Goal: Task Accomplishment & Management: Manage account settings

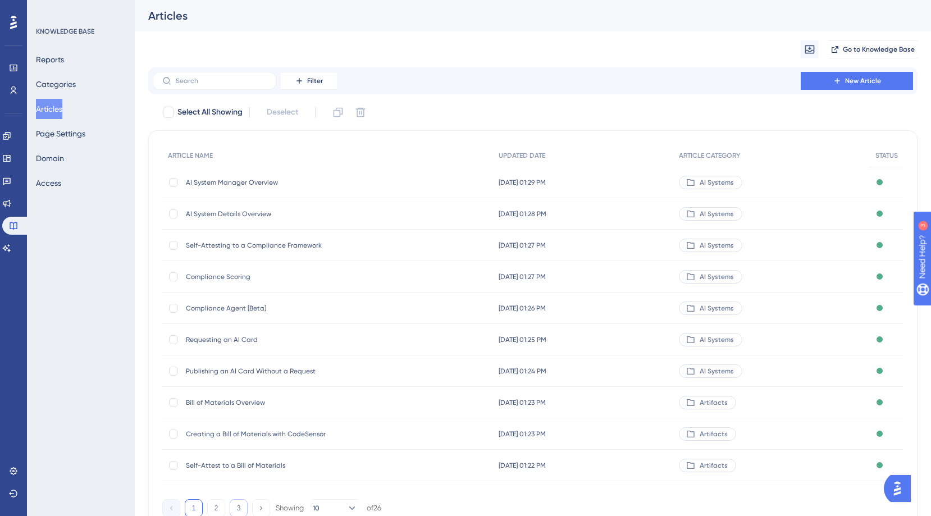
click at [241, 505] on button "3" at bounding box center [239, 508] width 18 height 18
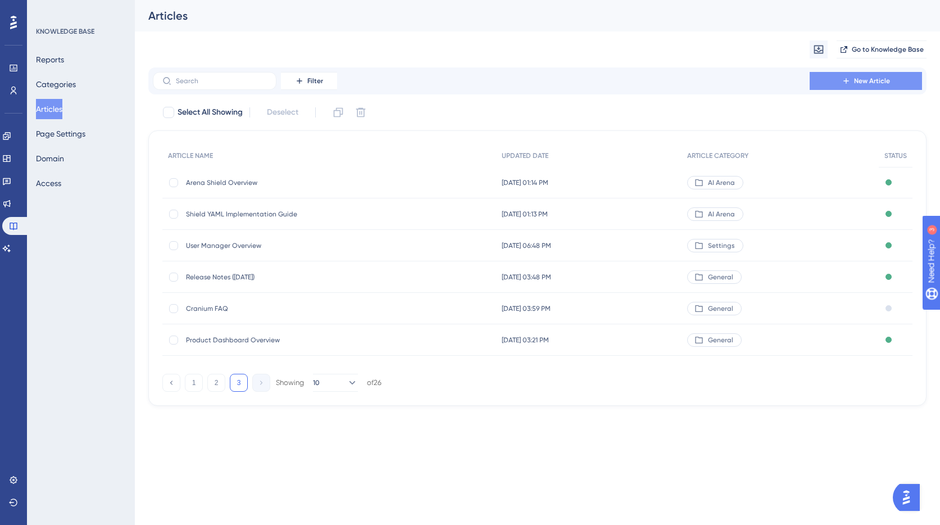
click at [869, 79] on span "New Article" at bounding box center [872, 80] width 36 height 9
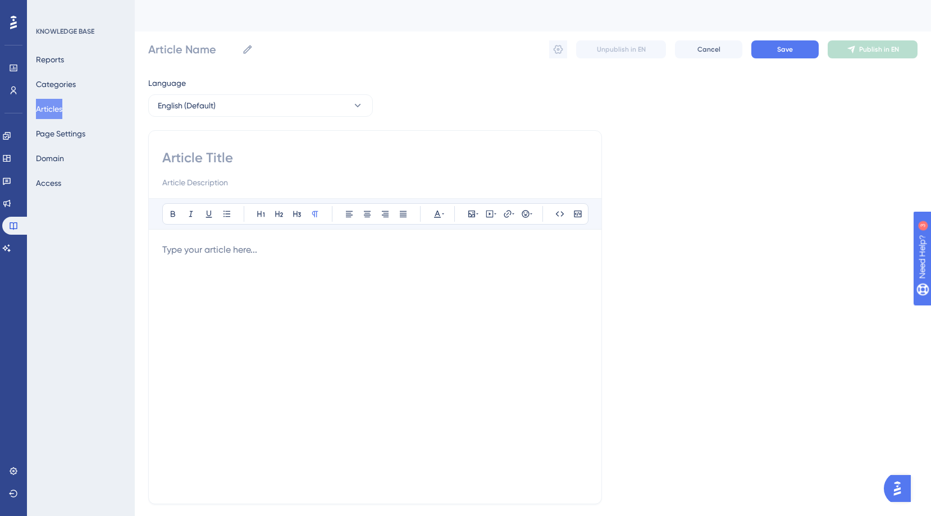
click at [191, 161] on input at bounding box center [375, 158] width 426 height 18
type input "2024"
type input "[DATE]"
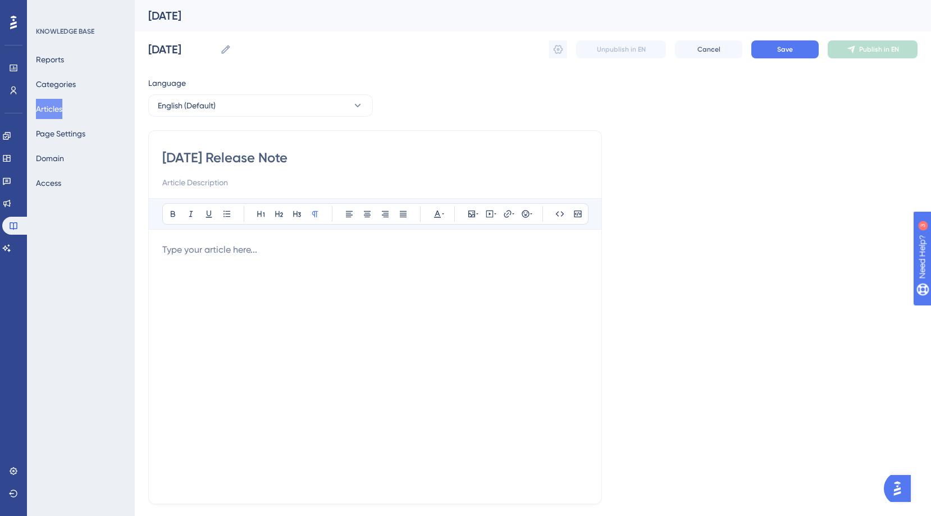
type input "[DATE] Release Notes"
click at [300, 253] on p at bounding box center [375, 249] width 426 height 13
click at [476, 217] on icon at bounding box center [477, 213] width 2 height 9
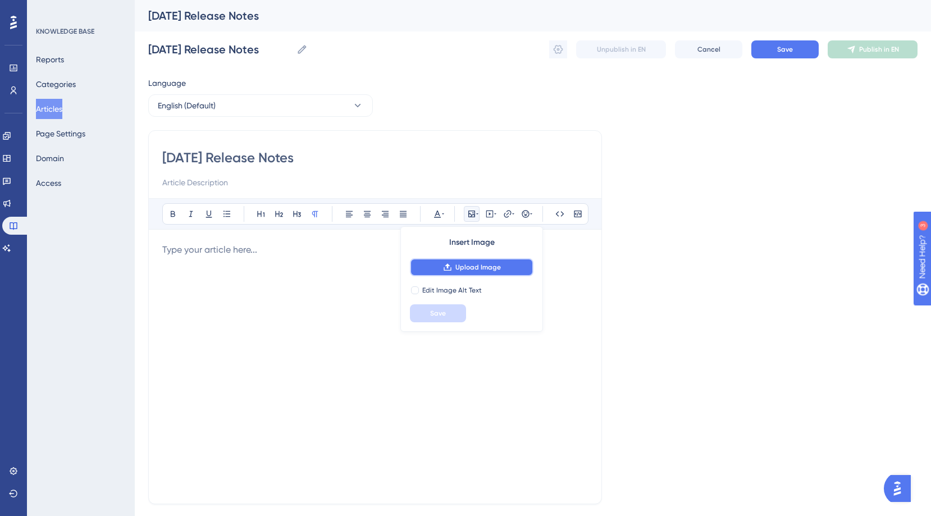
click at [477, 261] on button "Upload Image" at bounding box center [472, 267] width 124 height 18
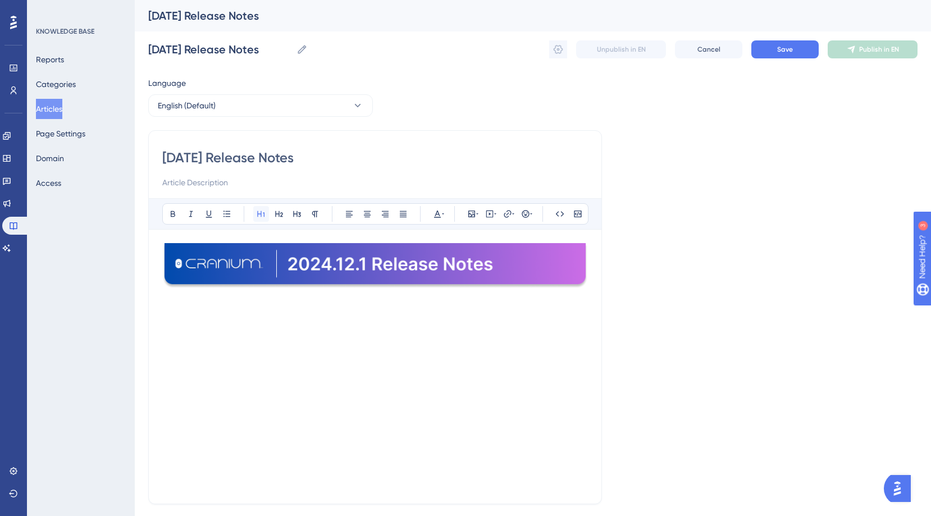
click at [264, 216] on icon at bounding box center [260, 214] width 7 height 6
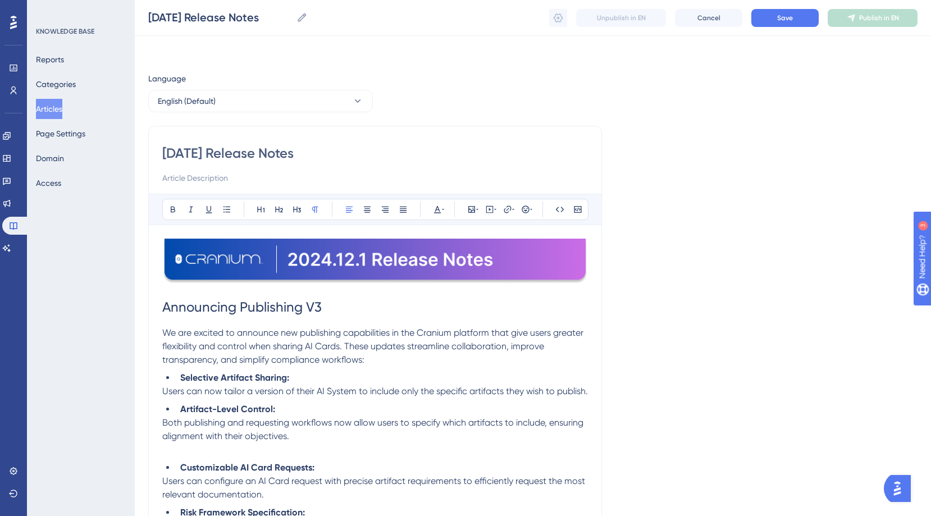
scroll to position [83, 0]
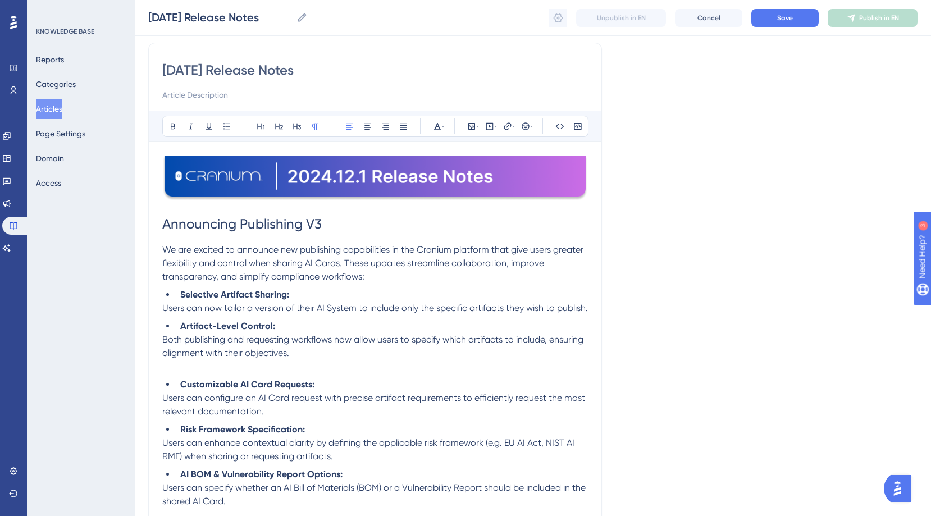
click at [274, 234] on h1 "Announcing Publishing V3" at bounding box center [375, 224] width 426 height 38
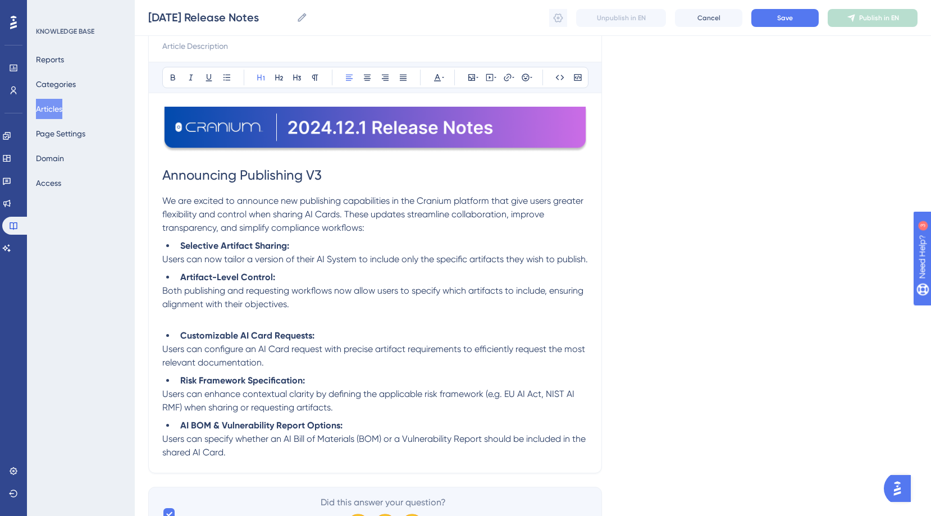
scroll to position [138, 0]
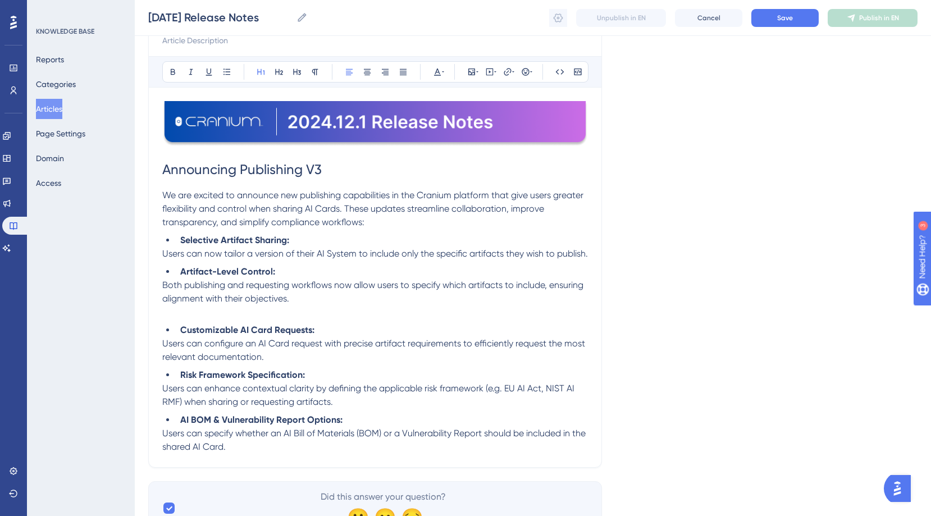
click at [181, 240] on strong "Selective Artifact Sharing:" at bounding box center [234, 240] width 109 height 11
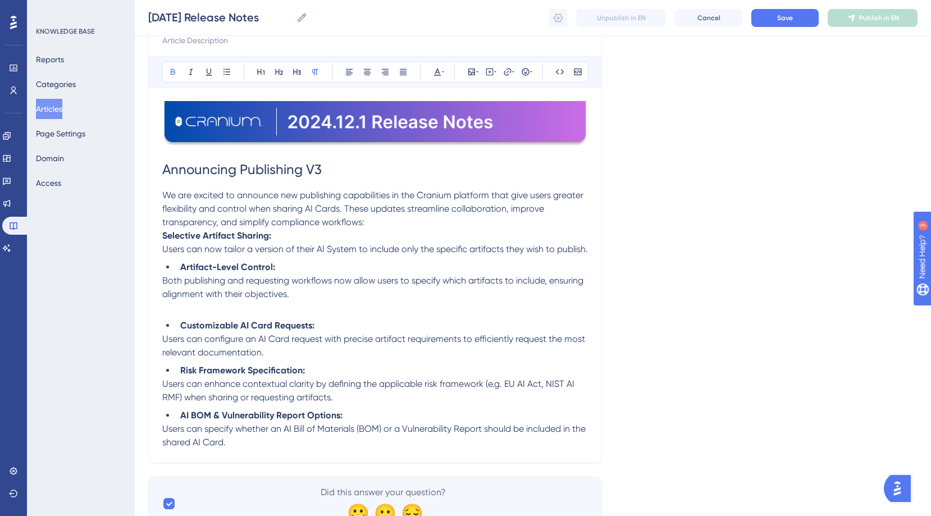
click at [178, 274] on li "Artifact-Level Control:" at bounding box center [382, 267] width 412 height 13
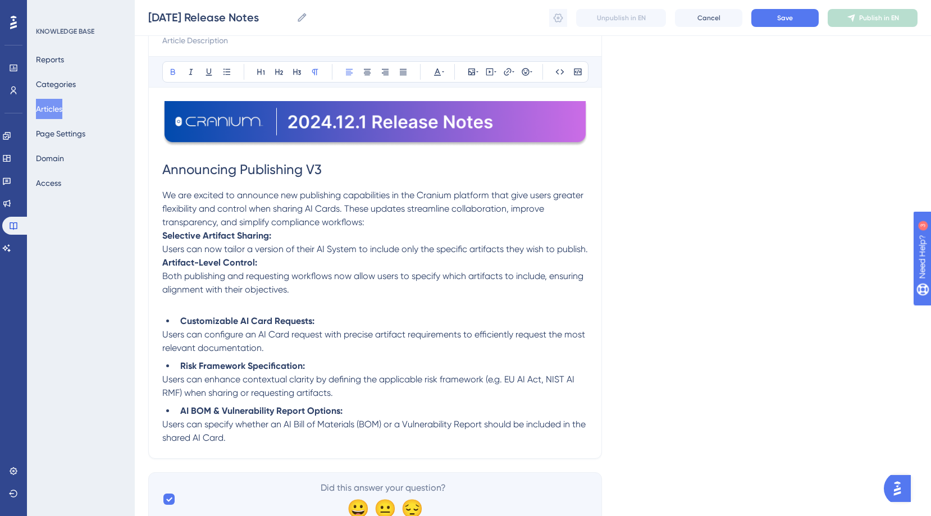
click at [180, 326] on strong "Customizable AI Card Requests:" at bounding box center [247, 321] width 134 height 11
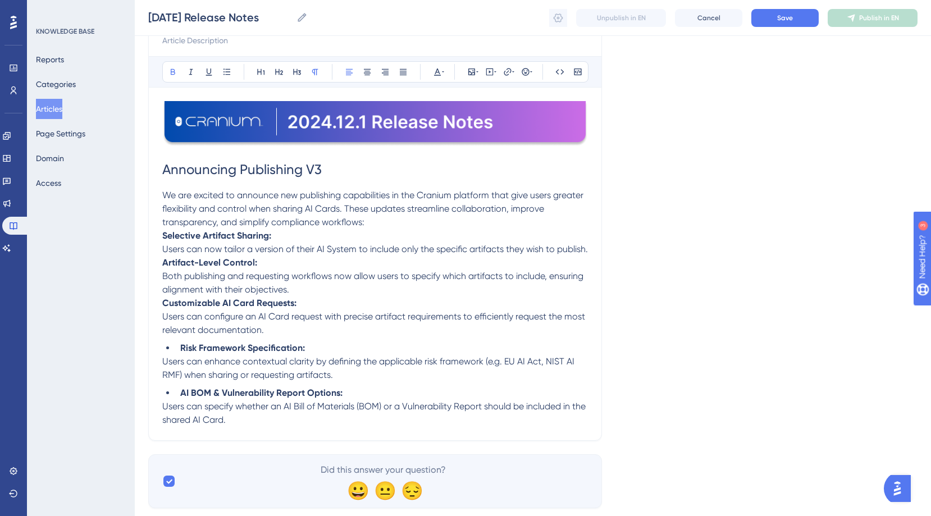
click at [182, 353] on strong "Risk Framework Specification:" at bounding box center [242, 348] width 125 height 11
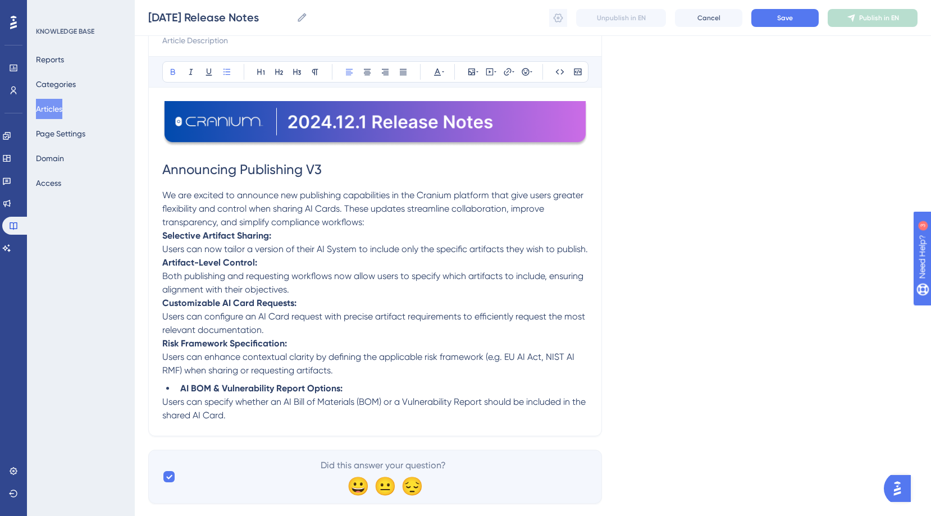
click at [181, 394] on strong "AI BOM & Vulnerability Report Options:" at bounding box center [261, 388] width 162 height 11
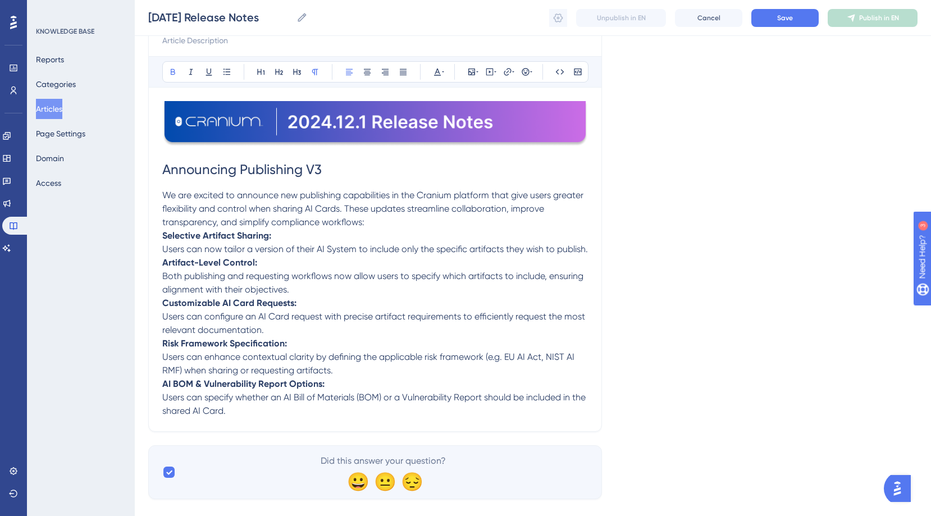
click at [196, 239] on strong "Selective Artifact Sharing:" at bounding box center [216, 235] width 109 height 11
click at [280, 69] on icon at bounding box center [279, 71] width 9 height 9
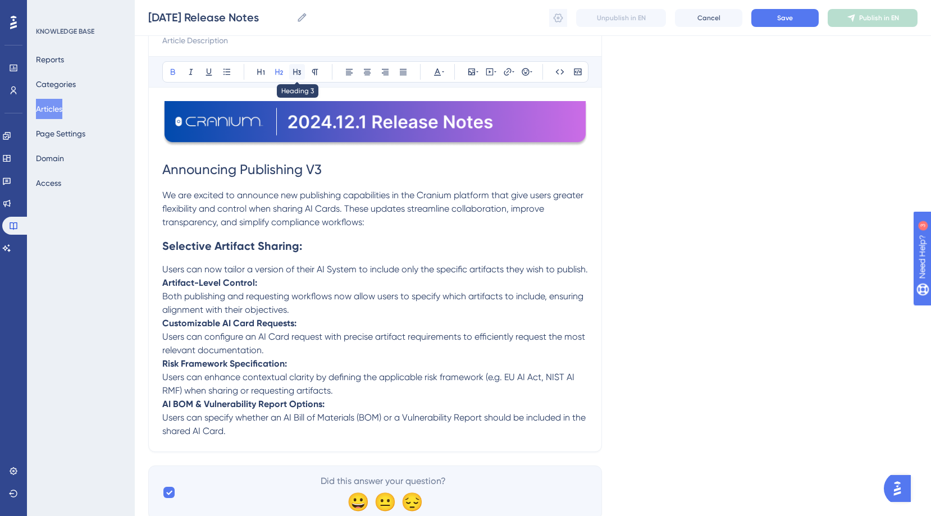
click at [293, 72] on icon at bounding box center [297, 71] width 9 height 9
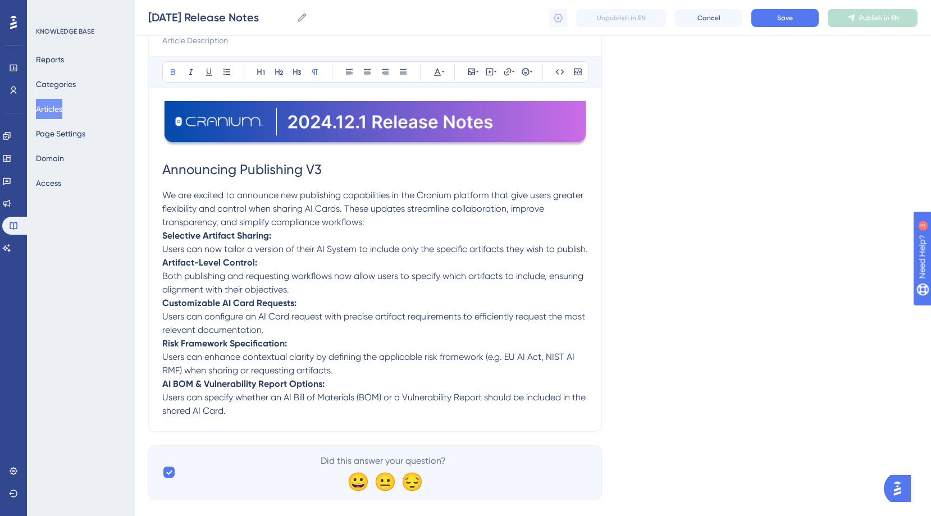
click at [388, 270] on p "Artifact-Level Control:" at bounding box center [375, 262] width 426 height 13
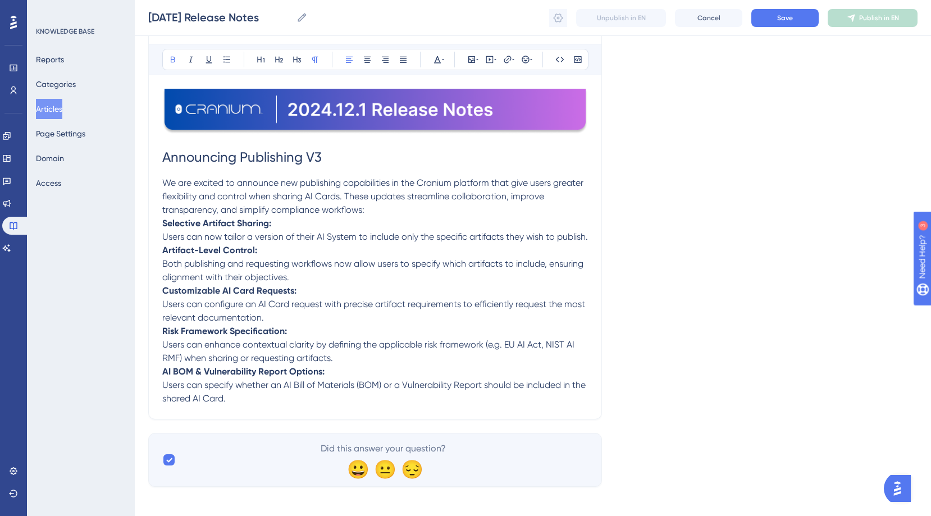
scroll to position [170, 0]
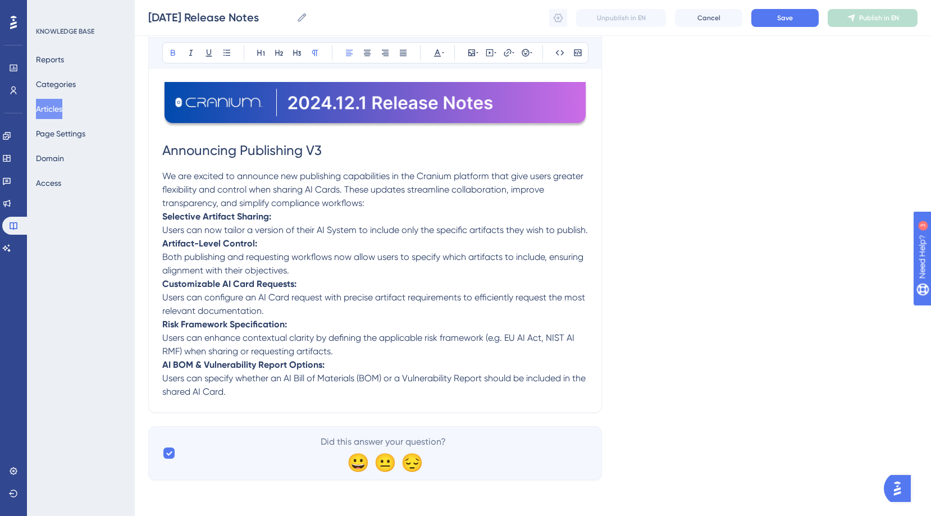
click at [252, 390] on p "Users can specify whether an AI Bill of Materials (BOM) or a Vulnerability Repo…" at bounding box center [375, 385] width 426 height 27
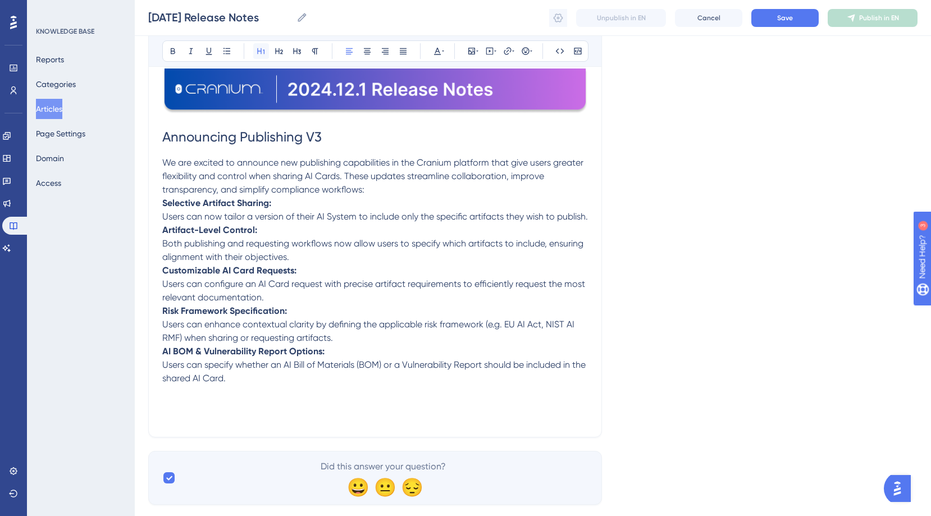
click at [261, 58] on button at bounding box center [261, 51] width 16 height 16
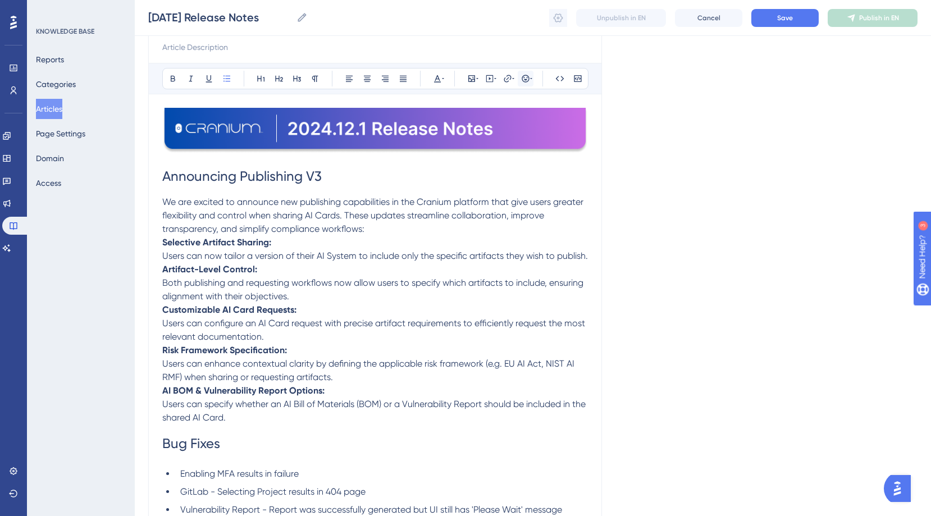
scroll to position [0, 0]
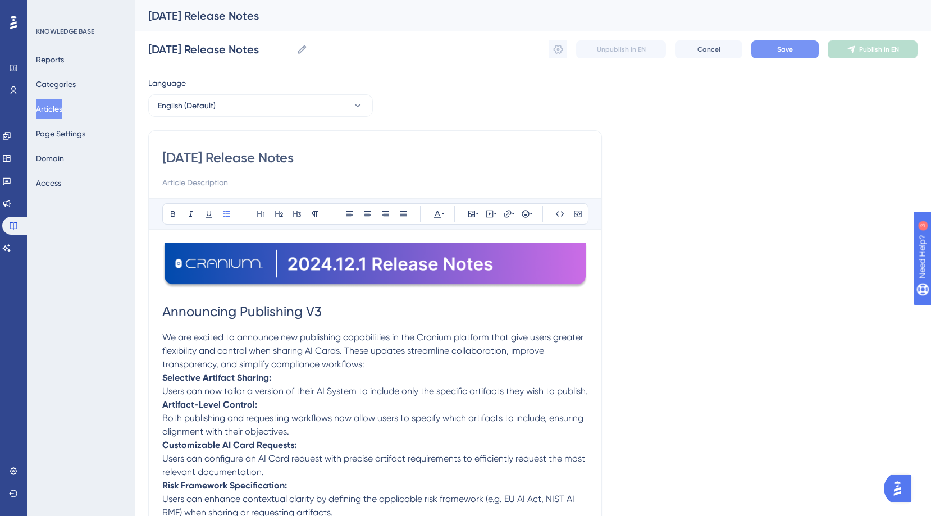
click at [782, 45] on span "Save" at bounding box center [785, 49] width 16 height 9
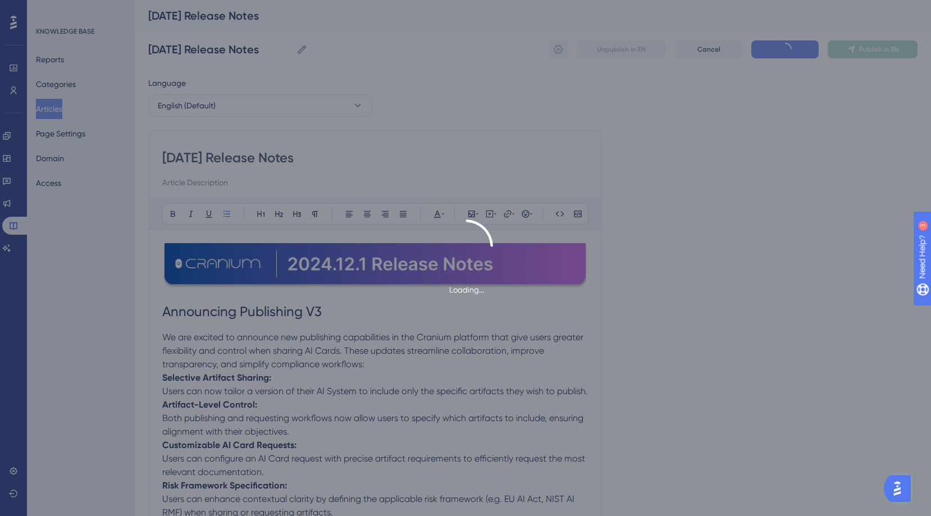
scroll to position [103, 0]
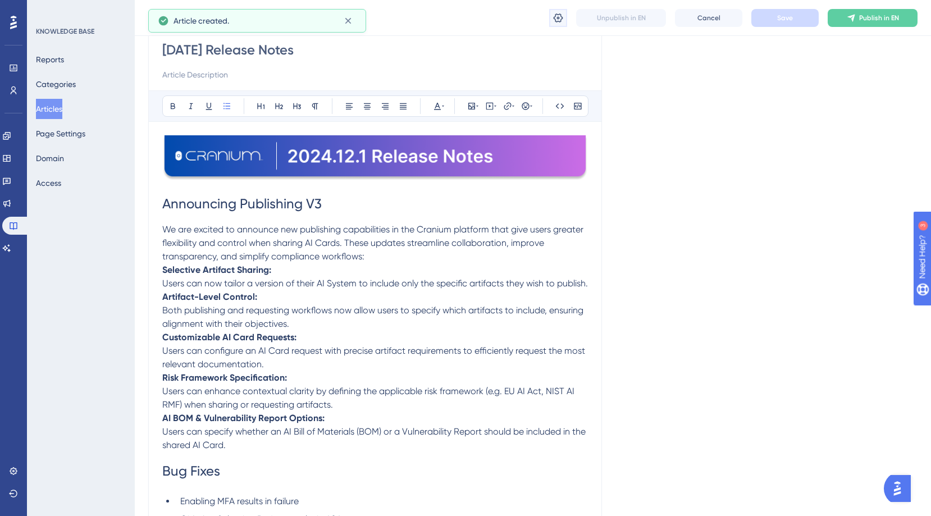
click at [560, 19] on icon at bounding box center [558, 17] width 11 height 11
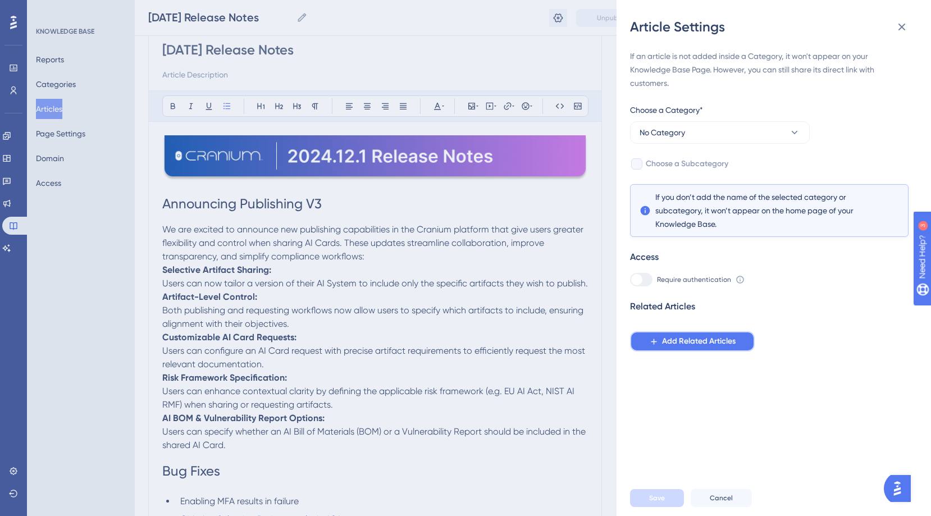
click at [675, 339] on span "Add Related Articles" at bounding box center [699, 341] width 74 height 13
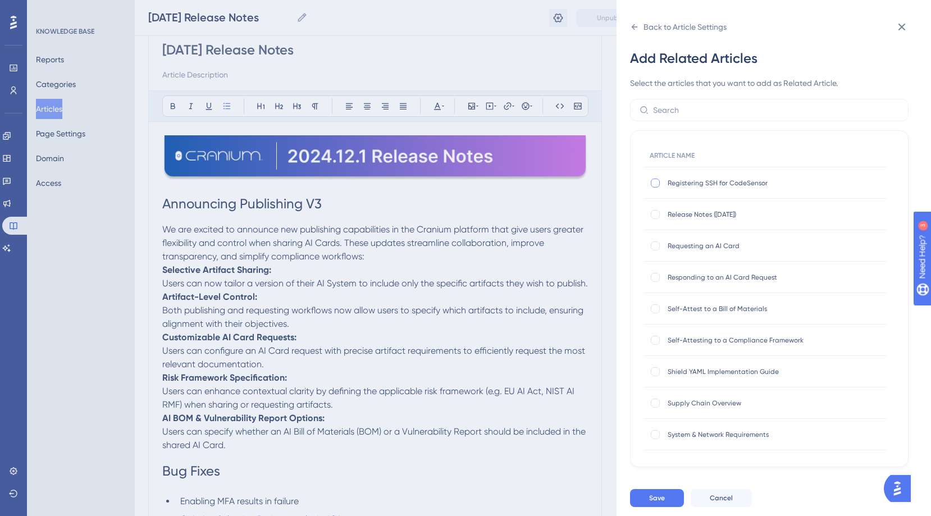
scroll to position [460, 0]
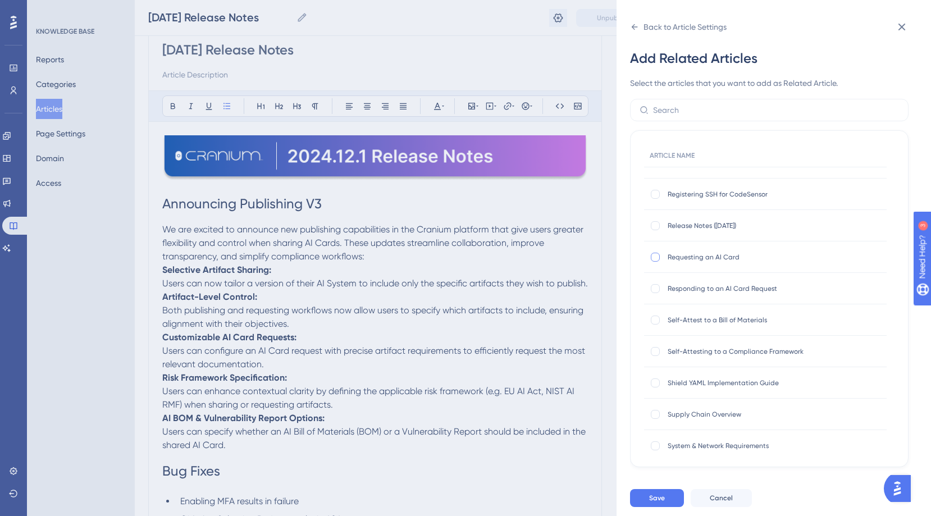
click at [655, 256] on div at bounding box center [655, 257] width 9 height 9
checkbox input "true"
click at [656, 287] on div at bounding box center [655, 288] width 9 height 9
checkbox input "true"
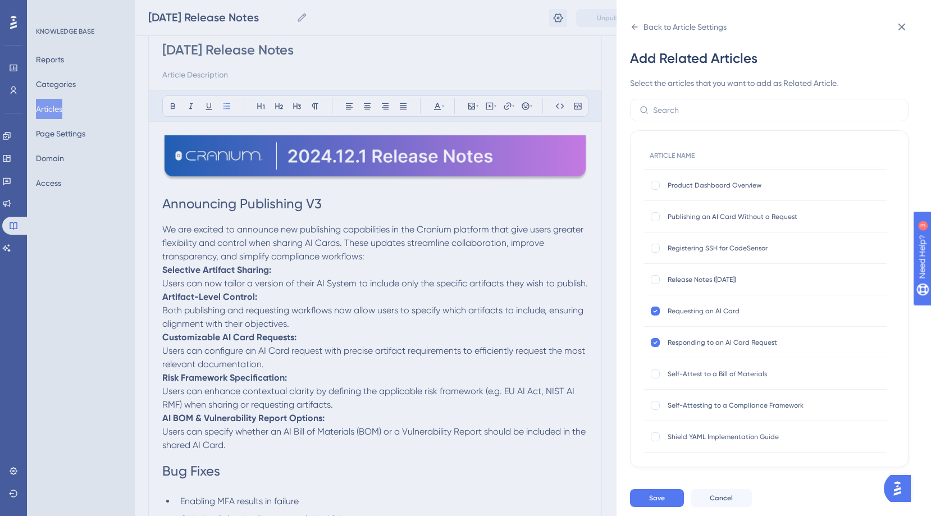
scroll to position [398, 0]
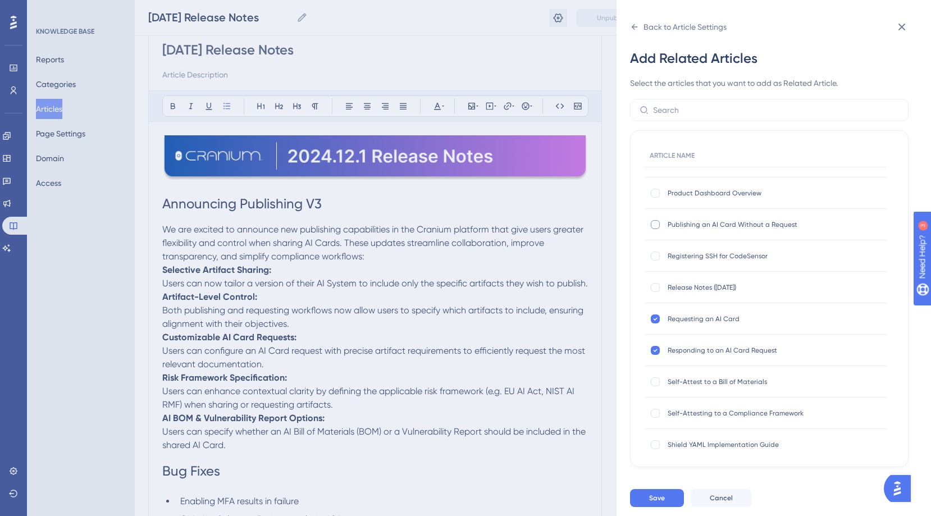
click at [657, 225] on div at bounding box center [655, 224] width 9 height 9
checkbox input "true"
click at [672, 507] on button "Save" at bounding box center [657, 498] width 54 height 18
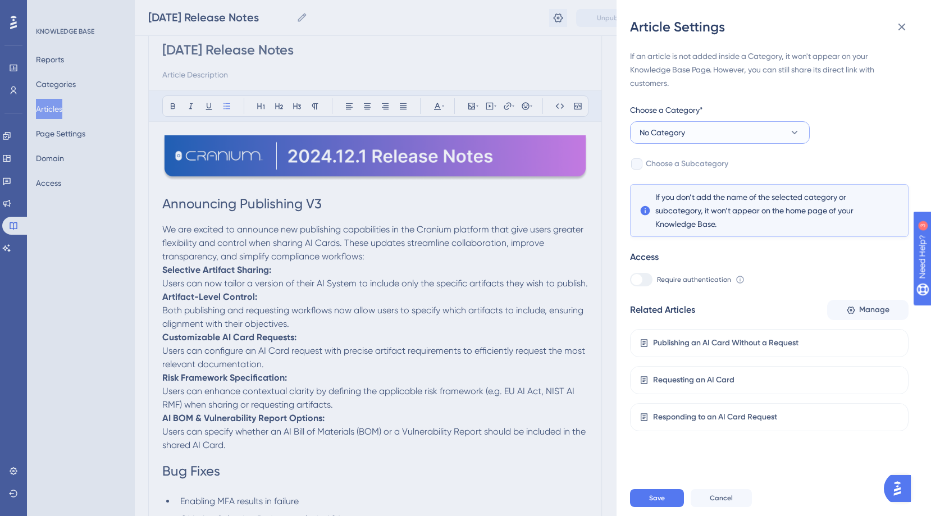
click at [685, 127] on span "No Category" at bounding box center [662, 132] width 45 height 13
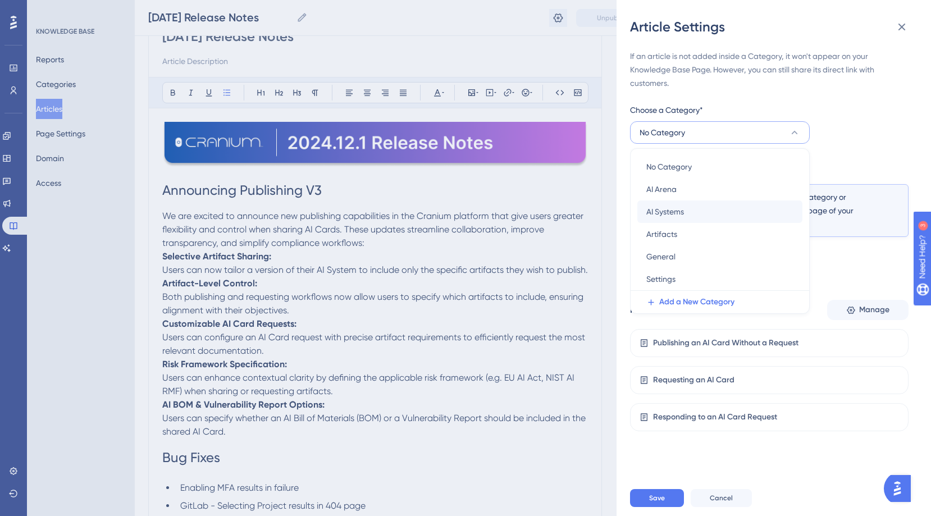
scroll to position [119, 0]
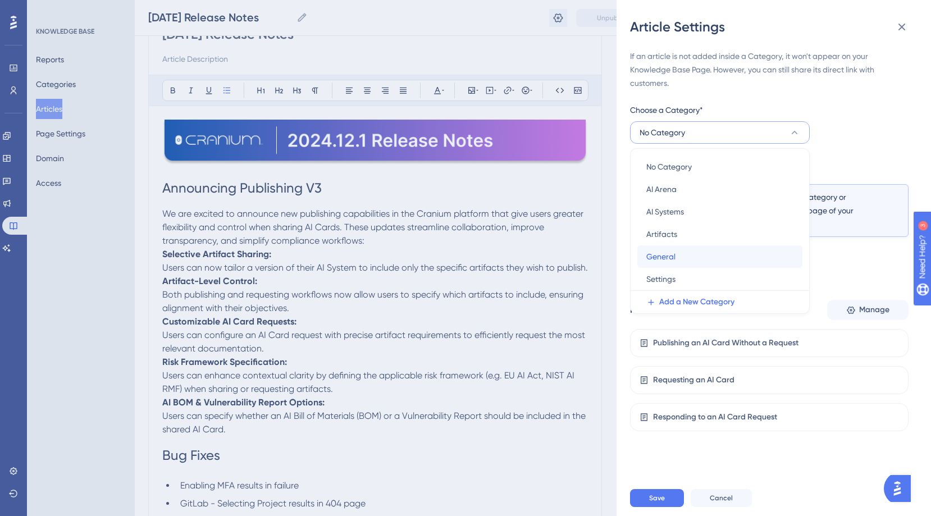
click at [679, 256] on div "General General" at bounding box center [719, 256] width 147 height 22
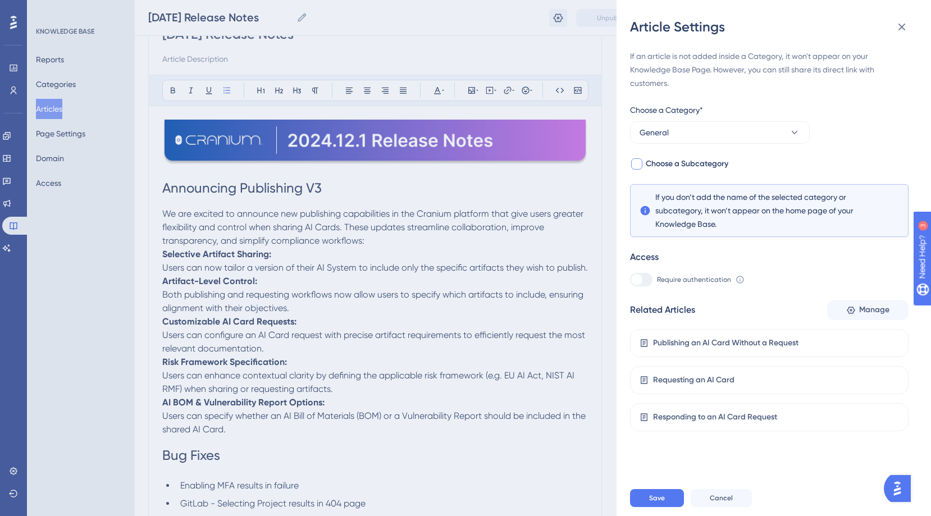
click at [648, 166] on span "Choose a Subcategory" at bounding box center [687, 163] width 83 height 13
checkbox input "true"
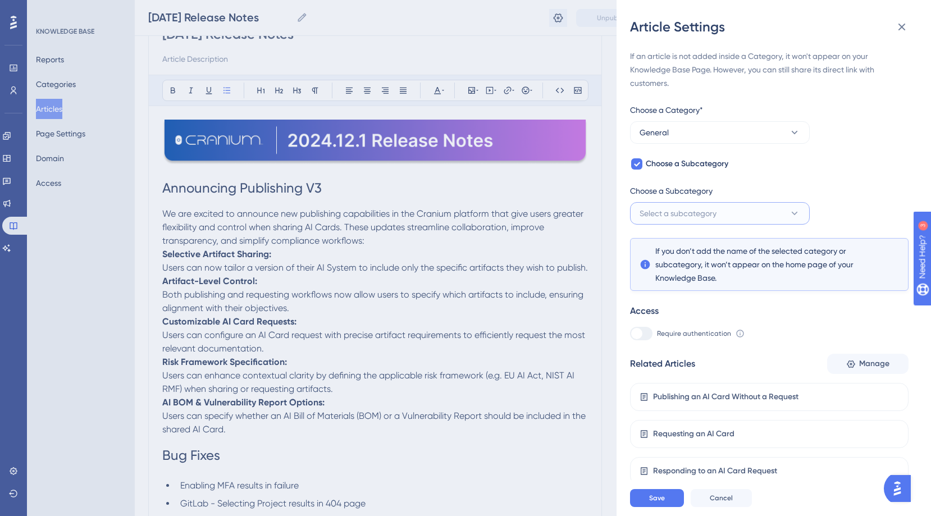
click at [668, 208] on span "Select a subcategory" at bounding box center [678, 213] width 77 height 13
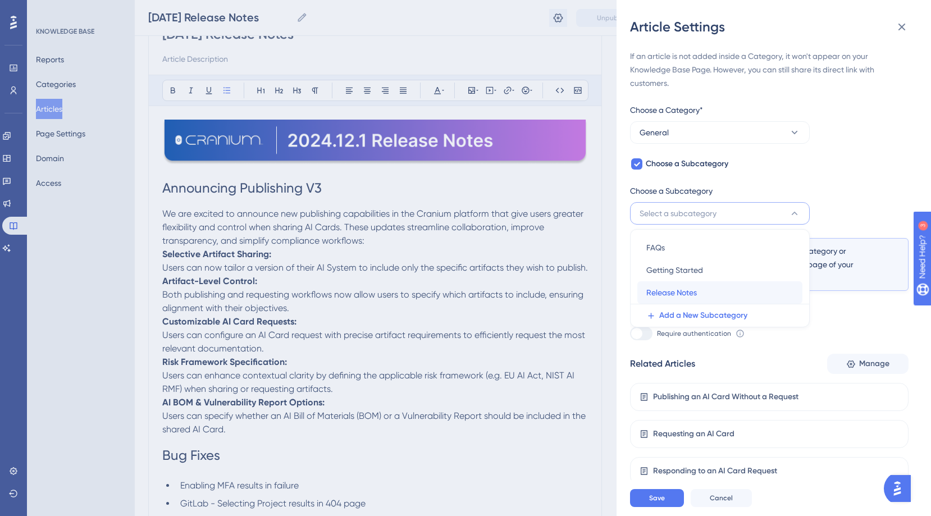
click at [672, 295] on span "Release Notes" at bounding box center [671, 292] width 51 height 13
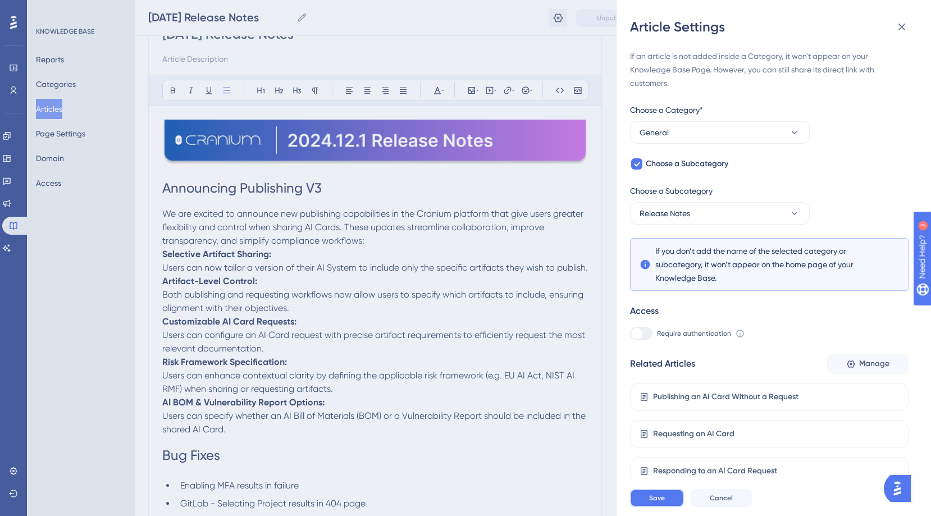
click at [659, 503] on span "Save" at bounding box center [657, 498] width 16 height 9
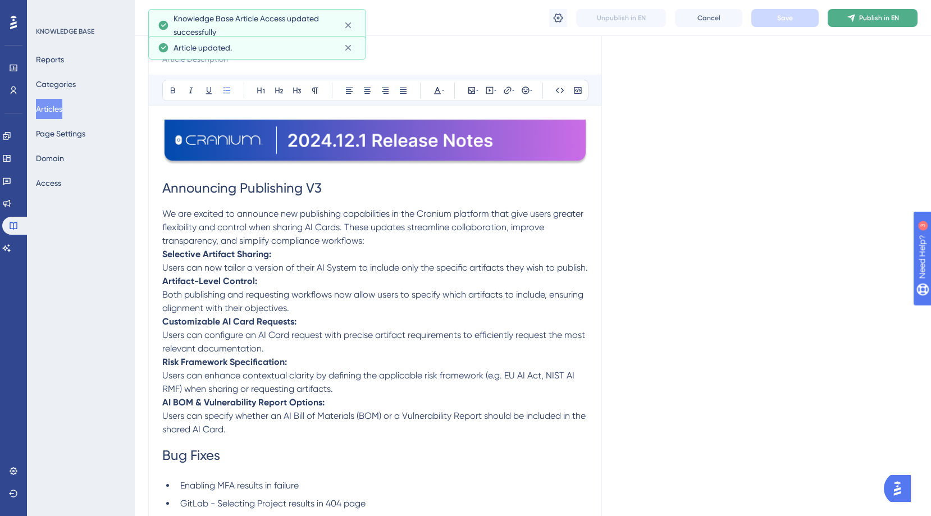
click at [856, 17] on button "Publish in EN" at bounding box center [873, 18] width 90 height 18
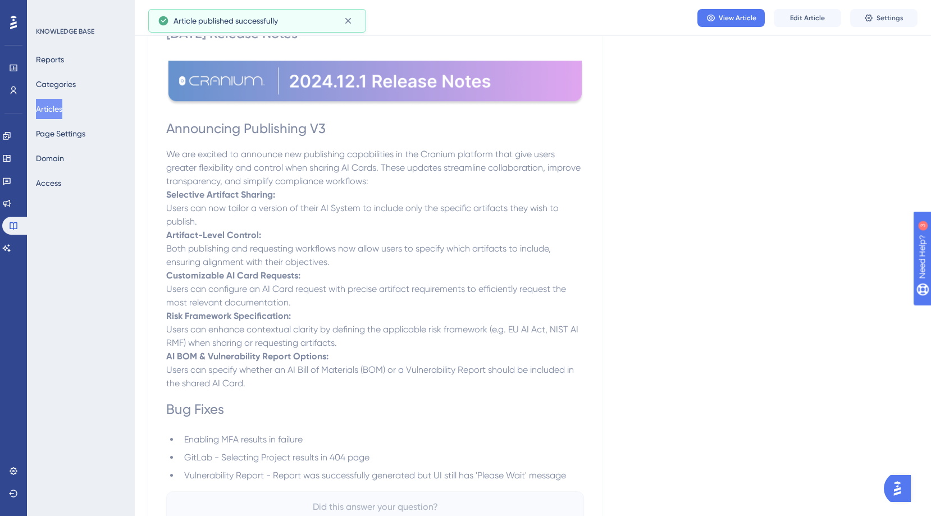
click at [62, 105] on button "Articles" at bounding box center [49, 109] width 26 height 20
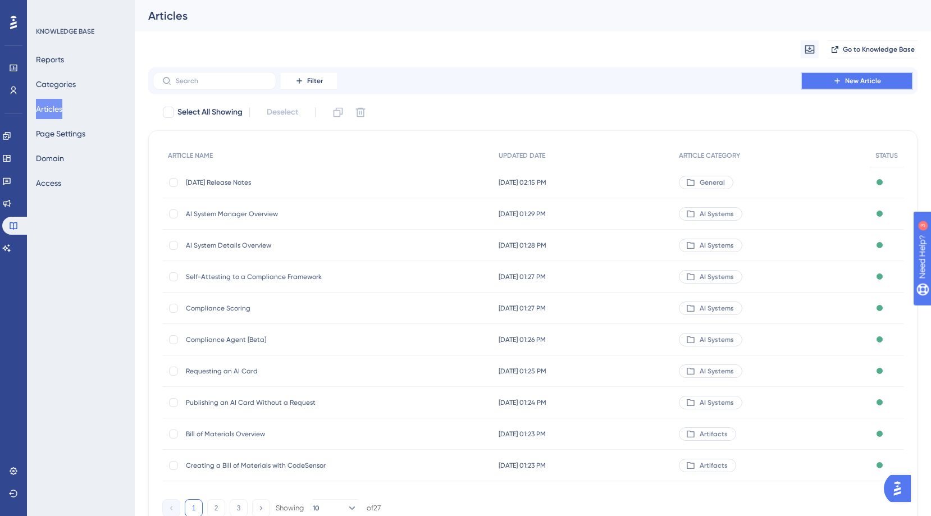
click at [869, 78] on span "New Article" at bounding box center [863, 80] width 36 height 9
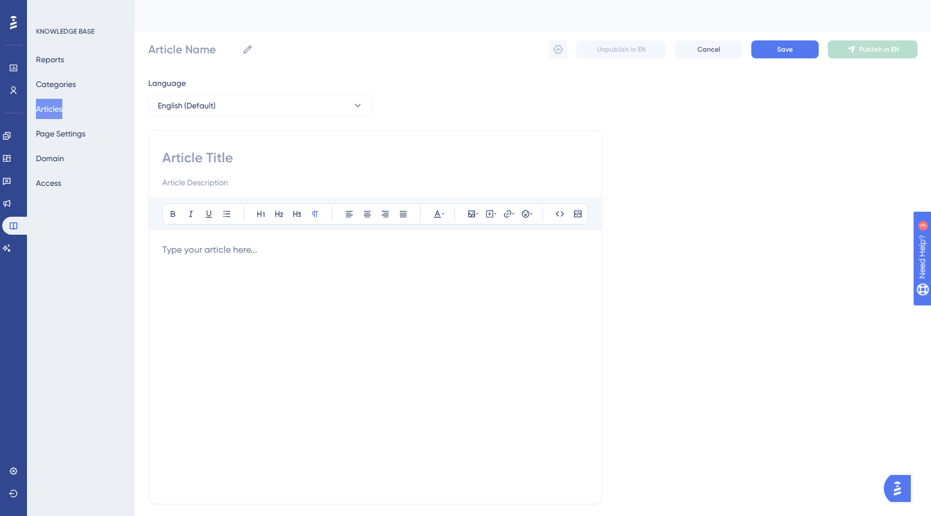
click at [214, 153] on input at bounding box center [375, 158] width 426 height 18
type input "[DATE] Release Notes"
click at [207, 242] on div "Bold Italic Underline Bullet Point Heading 1 Heading 2 Heading 3 Normal Align L…" at bounding box center [375, 344] width 426 height 292
click at [207, 247] on p at bounding box center [375, 249] width 426 height 13
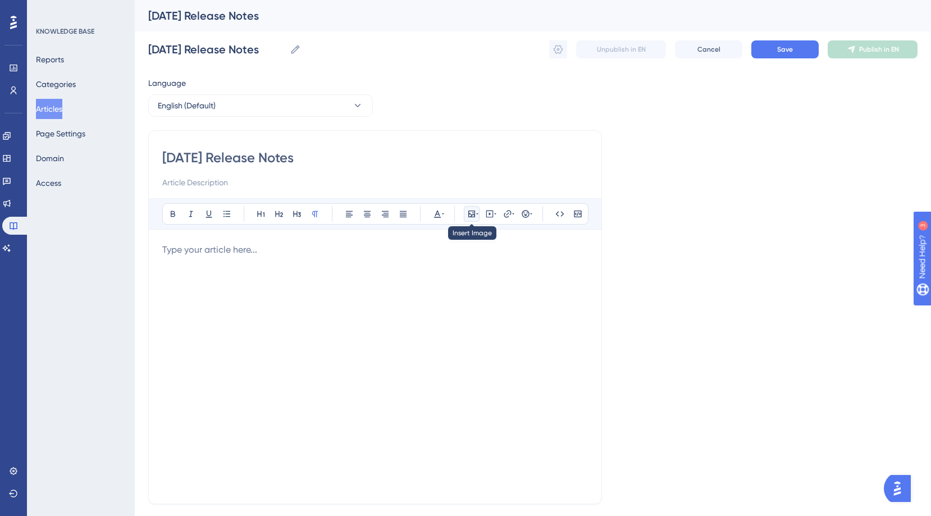
click at [475, 211] on icon at bounding box center [471, 213] width 9 height 9
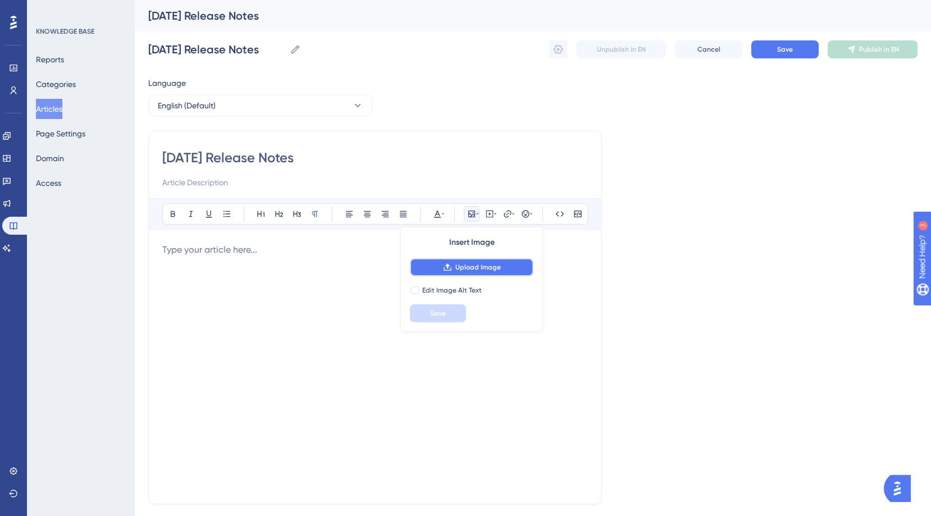
click at [477, 267] on span "Upload Image" at bounding box center [477, 267] width 45 height 9
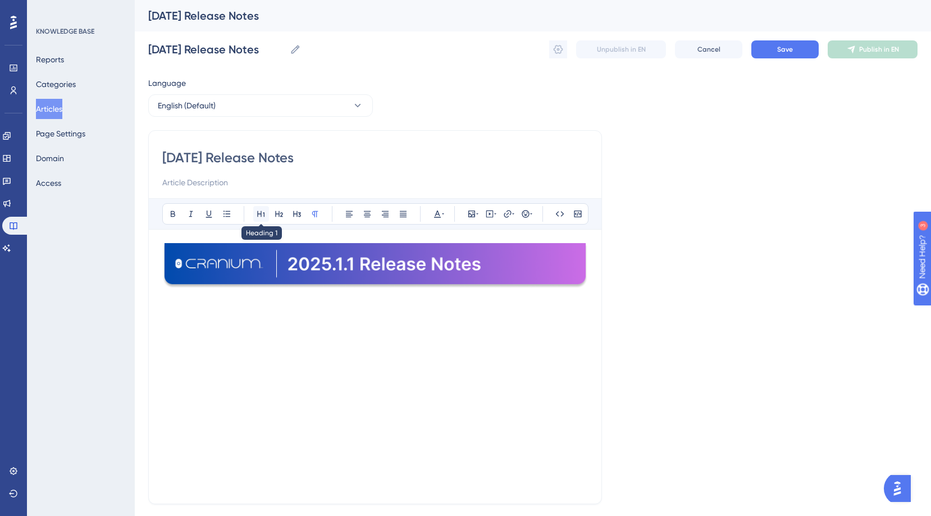
click at [257, 215] on icon at bounding box center [261, 213] width 9 height 9
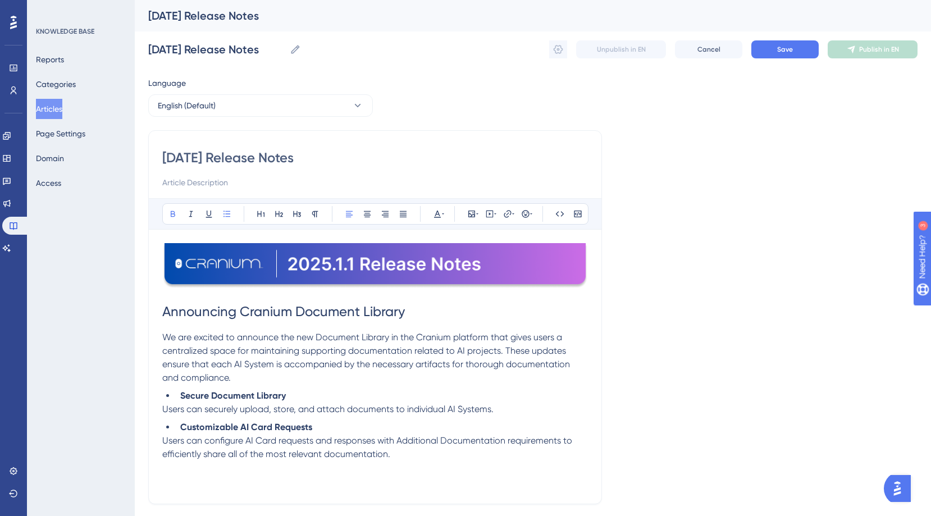
click at [180, 397] on strong "Secure Document Library" at bounding box center [233, 395] width 106 height 11
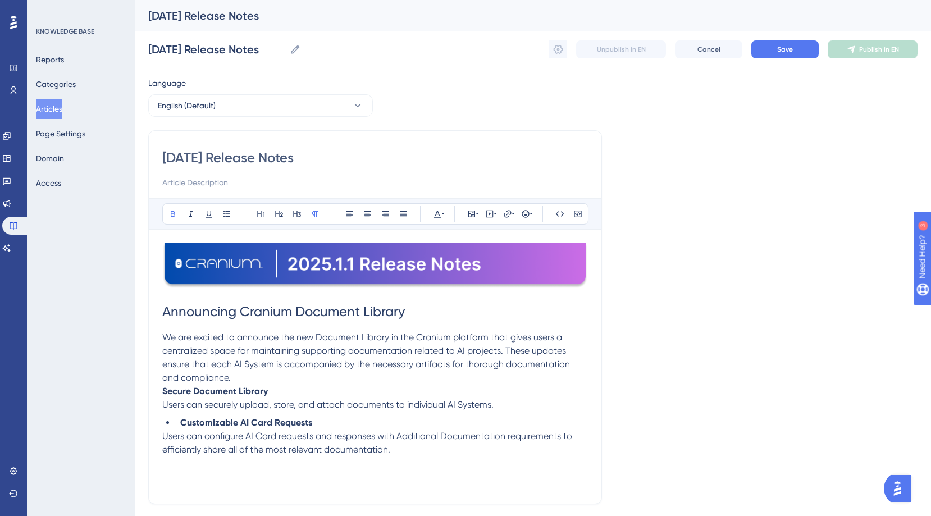
click at [290, 391] on p "Secure Document Library" at bounding box center [375, 391] width 426 height 13
click at [177, 422] on li "Customizable AI Card Requests" at bounding box center [382, 422] width 412 height 13
click at [295, 424] on p "Customizable AI Card Requests" at bounding box center [375, 418] width 426 height 13
click at [324, 476] on div "Announcing Cranium Document Library We are excited to announce the new Document…" at bounding box center [375, 366] width 426 height 247
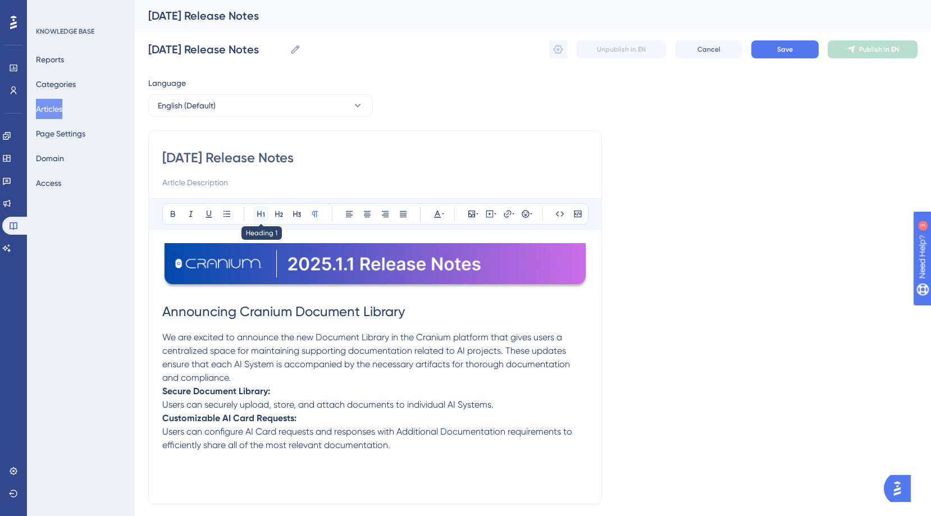
click at [259, 218] on icon at bounding box center [261, 213] width 9 height 9
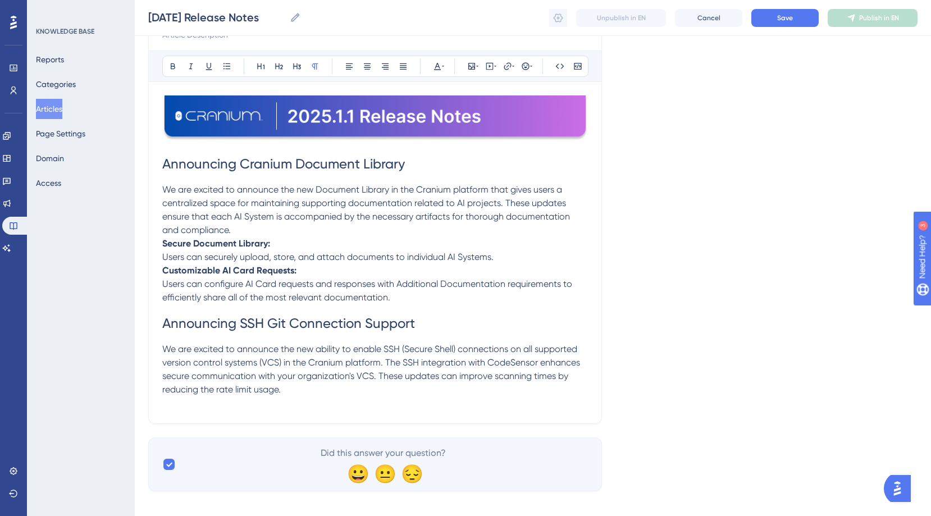
scroll to position [154, 0]
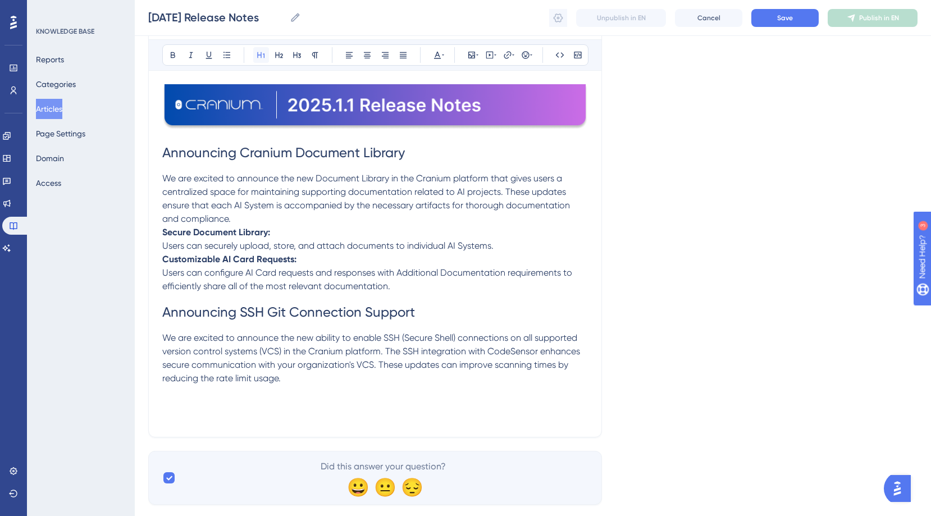
click at [258, 49] on button at bounding box center [261, 55] width 16 height 16
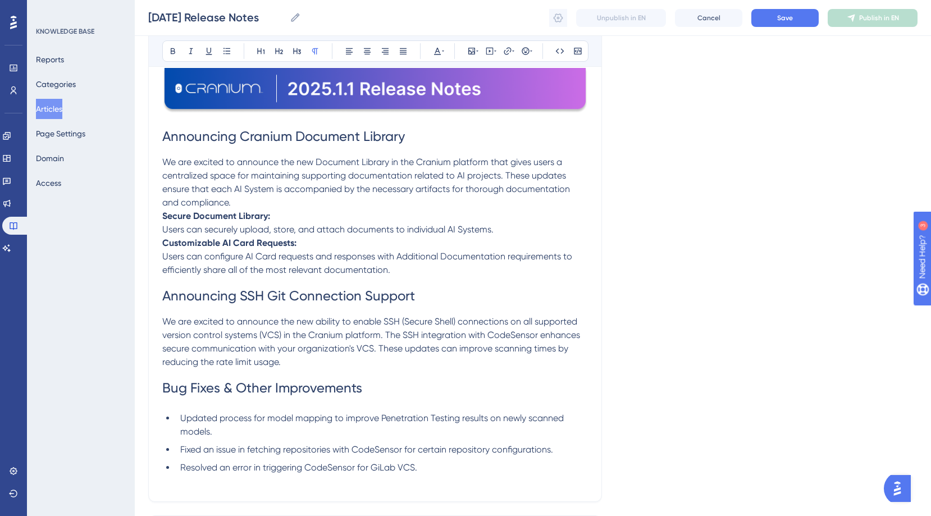
scroll to position [180, 0]
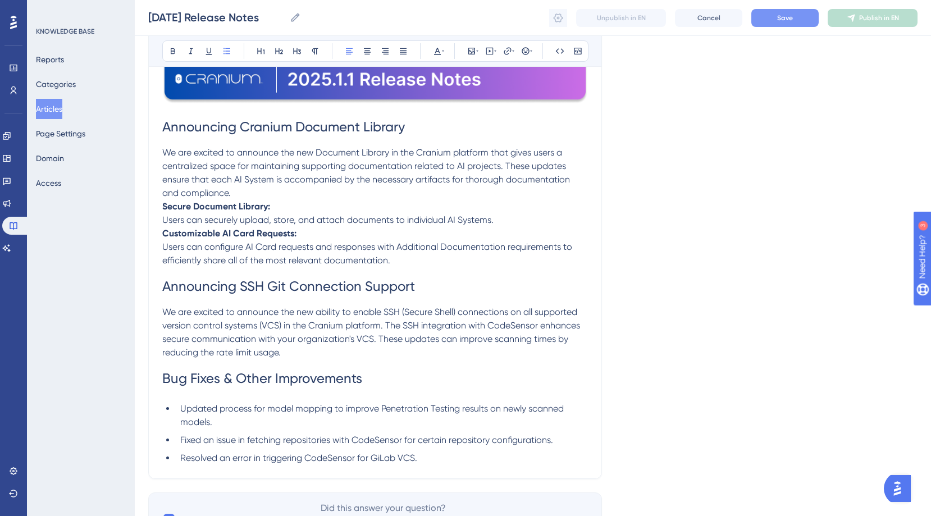
click at [778, 19] on span "Save" at bounding box center [785, 17] width 16 height 9
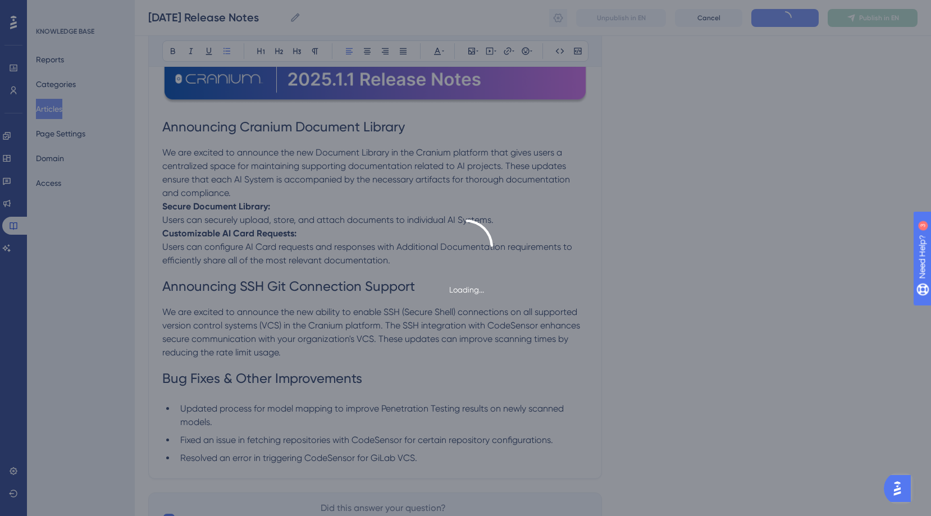
scroll to position [83, 0]
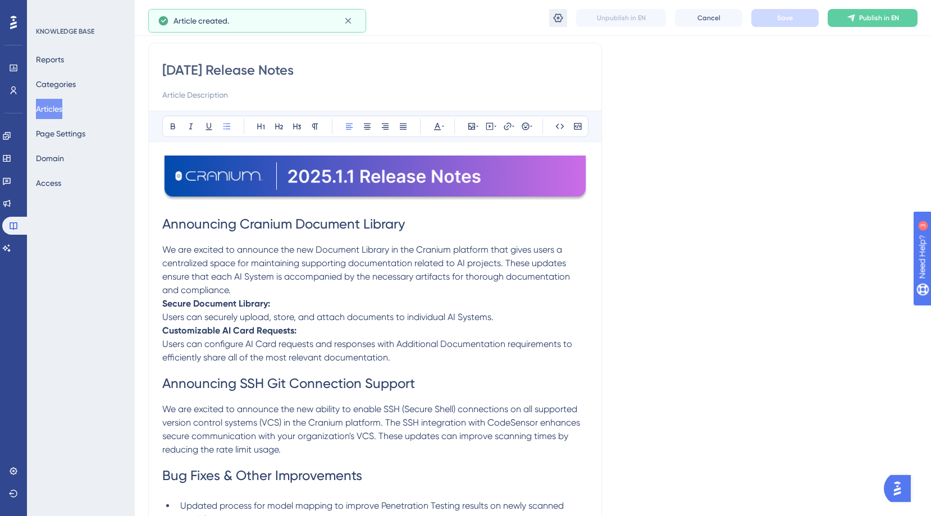
click at [562, 17] on icon at bounding box center [559, 17] width 10 height 9
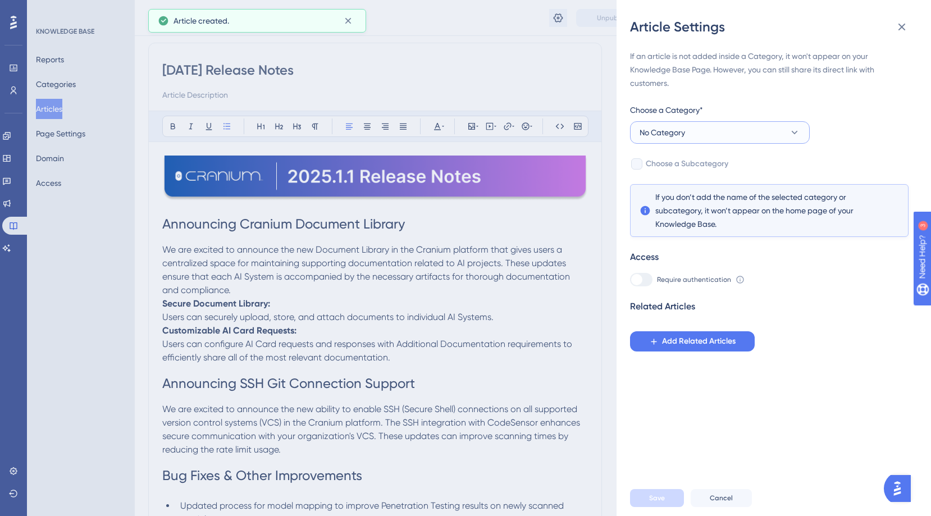
click at [672, 130] on span "No Category" at bounding box center [662, 132] width 45 height 13
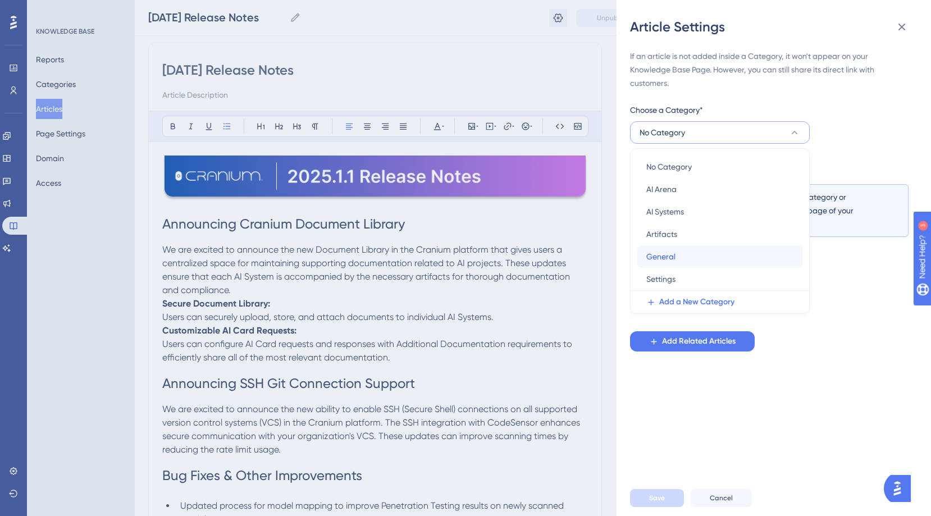
click at [686, 262] on div "General General" at bounding box center [719, 256] width 147 height 22
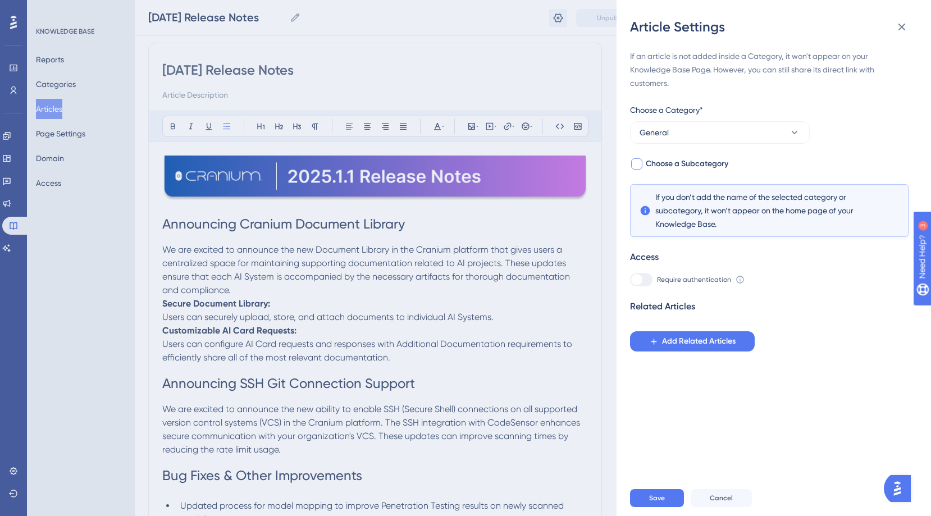
click at [698, 166] on span "Choose a Subcategory" at bounding box center [687, 163] width 83 height 13
checkbox input "true"
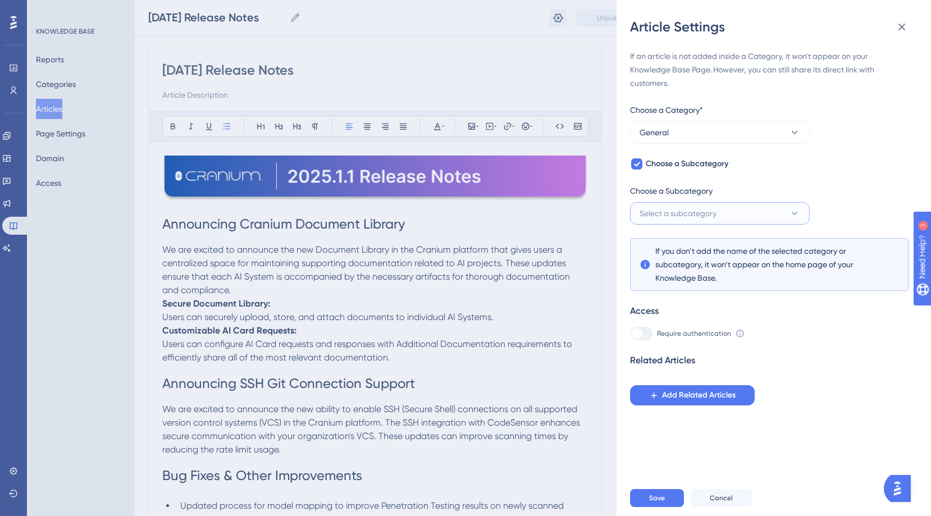
click at [678, 218] on span "Select a subcategory" at bounding box center [678, 213] width 77 height 13
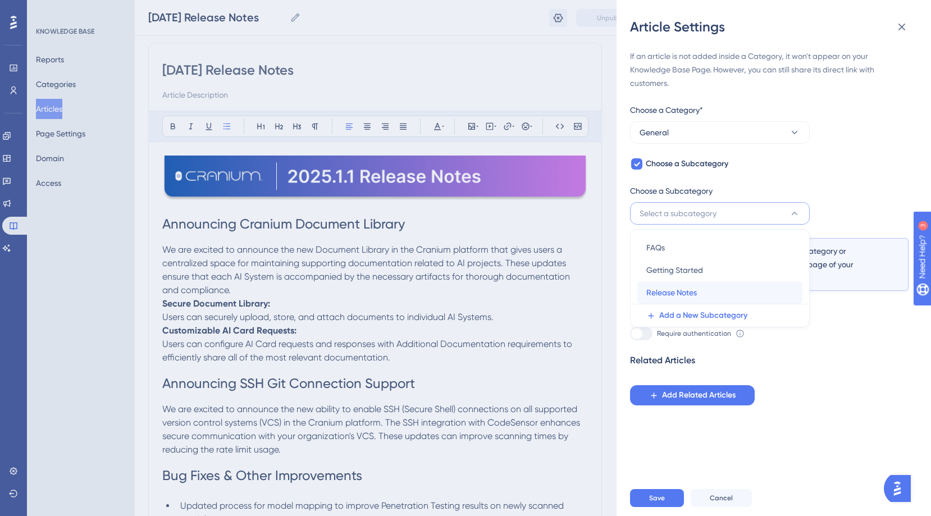
click at [672, 292] on span "Release Notes" at bounding box center [671, 292] width 51 height 13
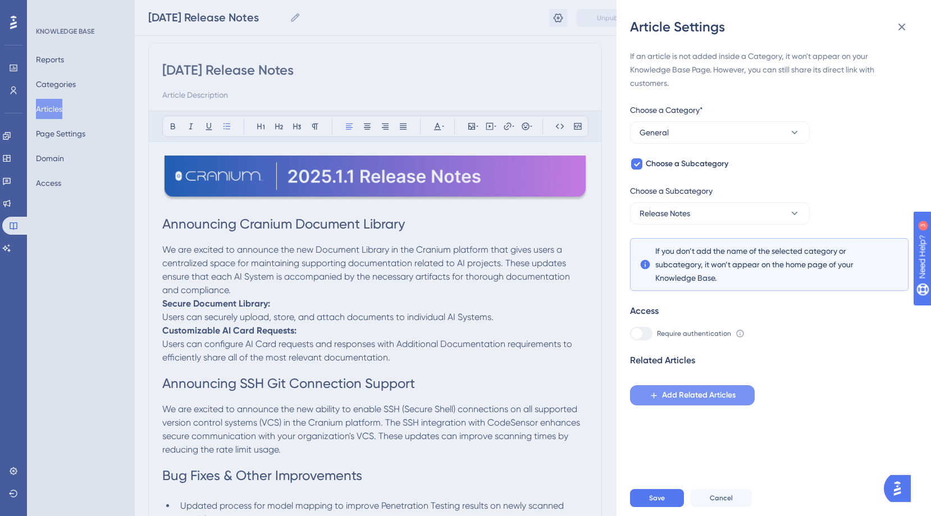
click at [650, 399] on icon at bounding box center [654, 396] width 10 height 10
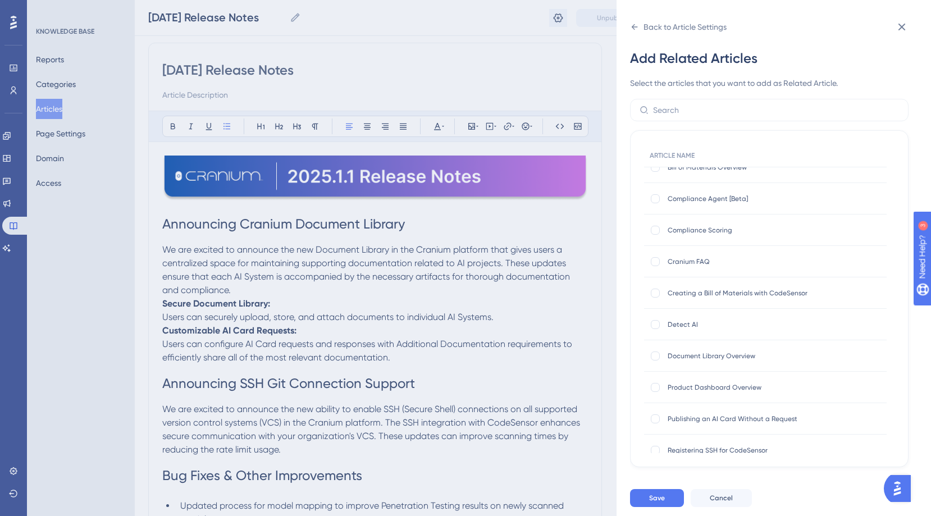
scroll to position [246, 0]
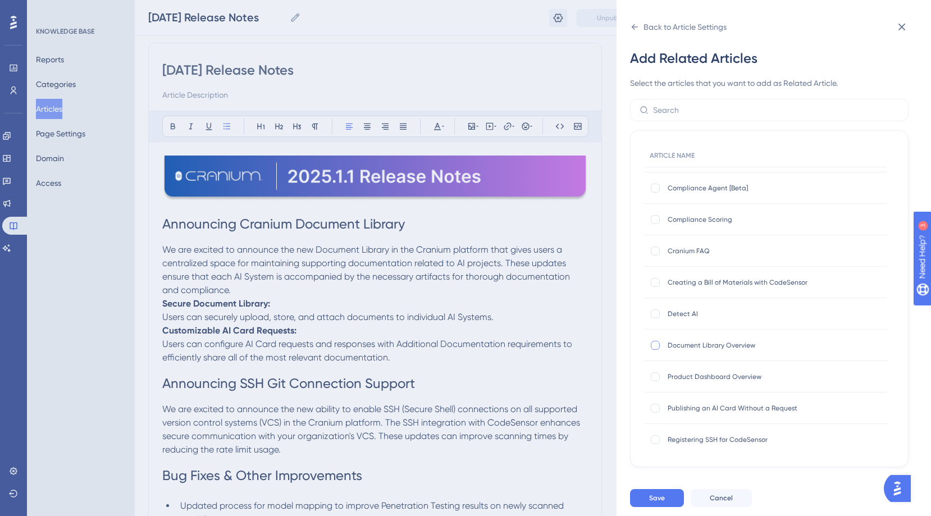
click at [657, 346] on div at bounding box center [655, 345] width 9 height 9
checkbox input "true"
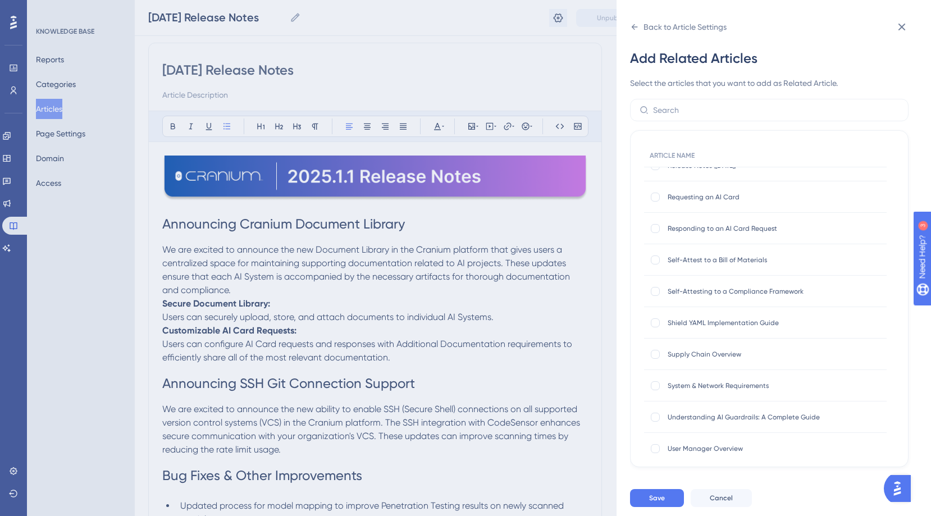
scroll to position [505, 0]
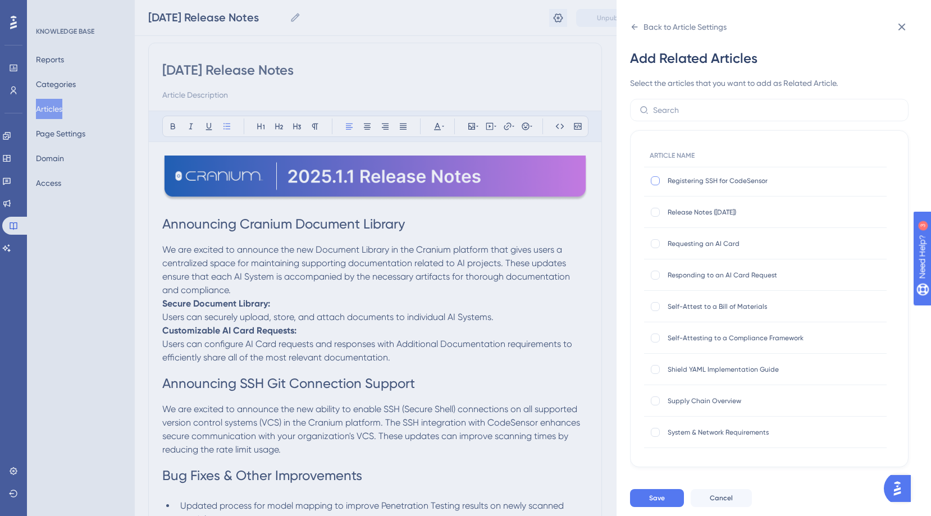
click at [658, 180] on div at bounding box center [655, 180] width 9 height 9
checkbox input "true"
click at [662, 503] on span "Save" at bounding box center [657, 498] width 16 height 9
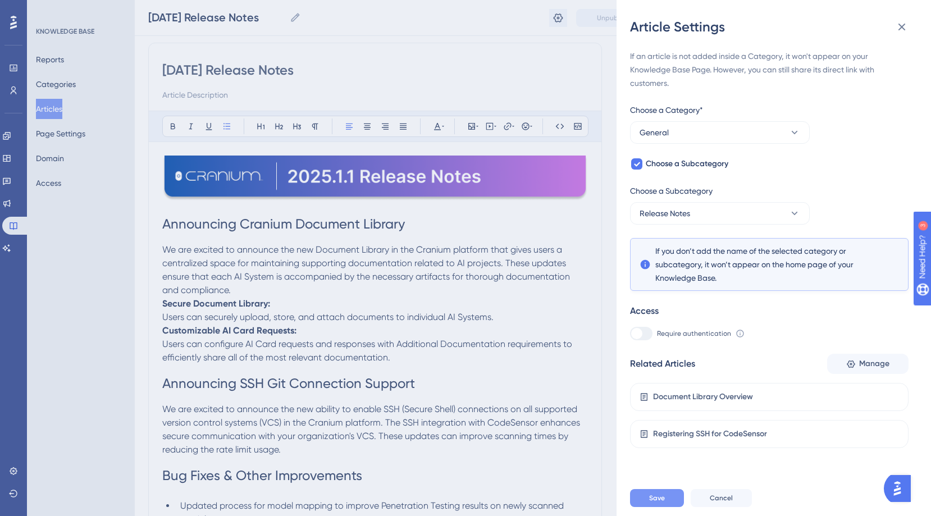
click at [662, 503] on span "Save" at bounding box center [657, 498] width 16 height 9
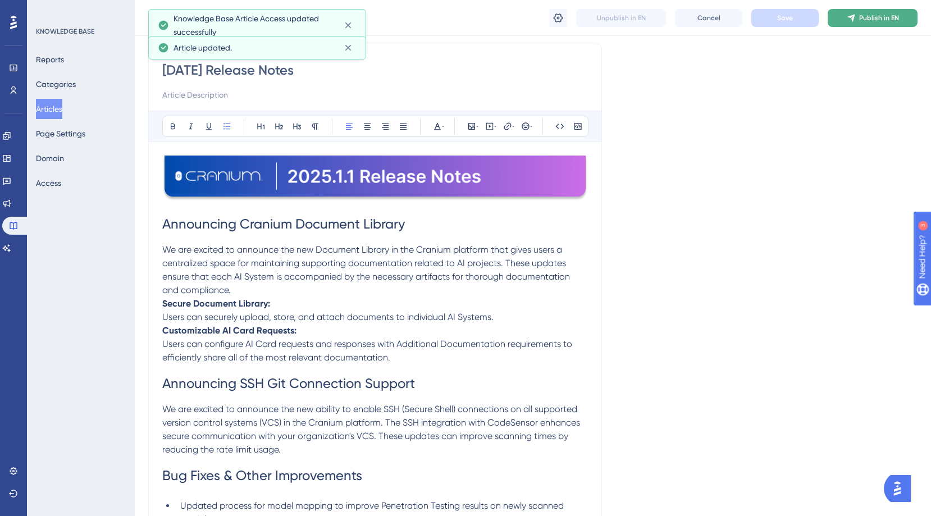
click at [847, 15] on icon at bounding box center [851, 17] width 9 height 9
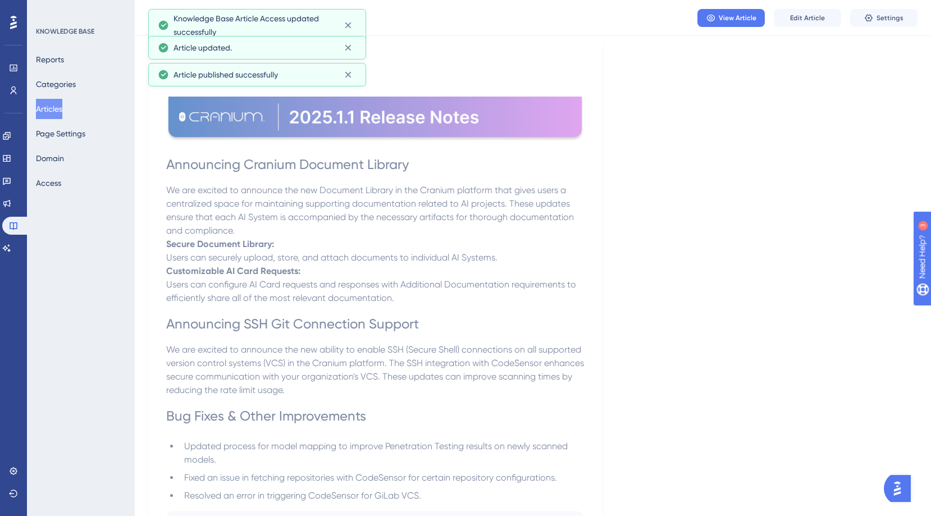
click at [62, 108] on button "Articles" at bounding box center [49, 109] width 26 height 20
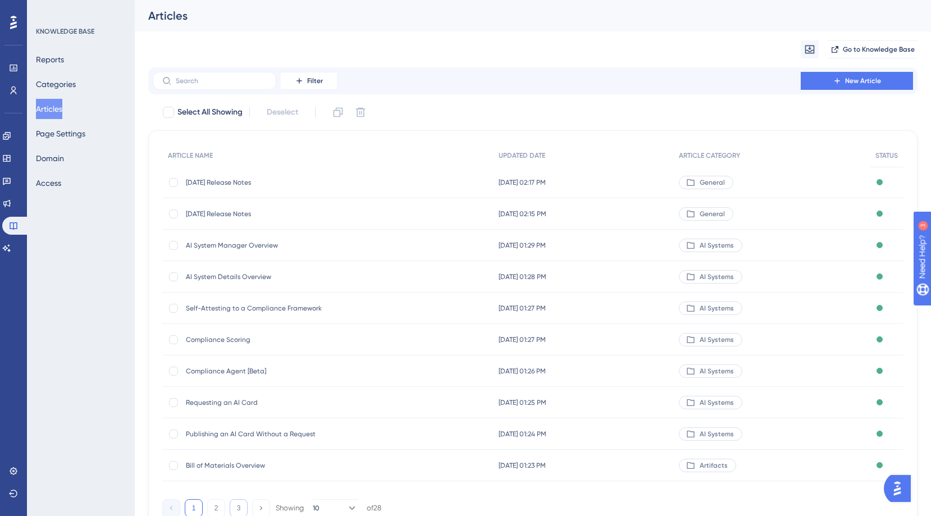
click at [234, 507] on button "3" at bounding box center [239, 508] width 18 height 18
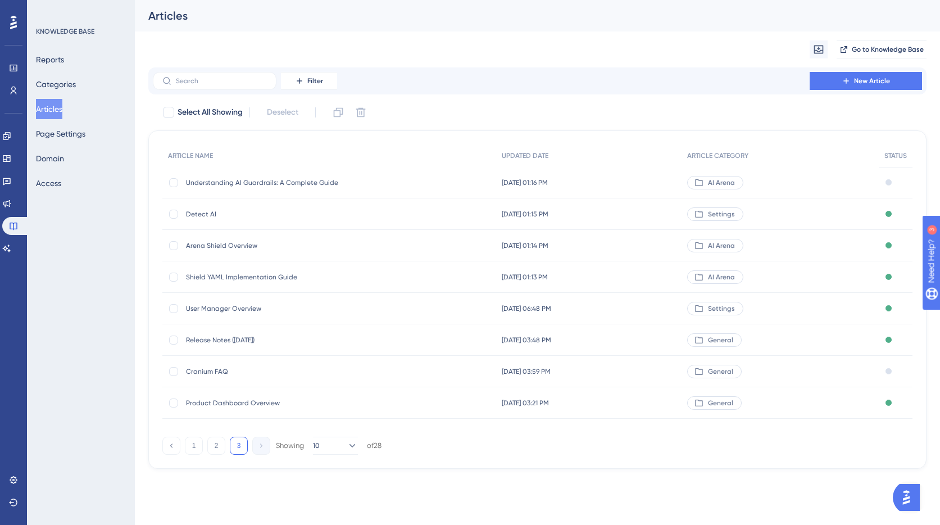
click at [255, 349] on div "Release Notes ([DATE]) Release Notes ([DATE])" at bounding box center [276, 339] width 180 height 31
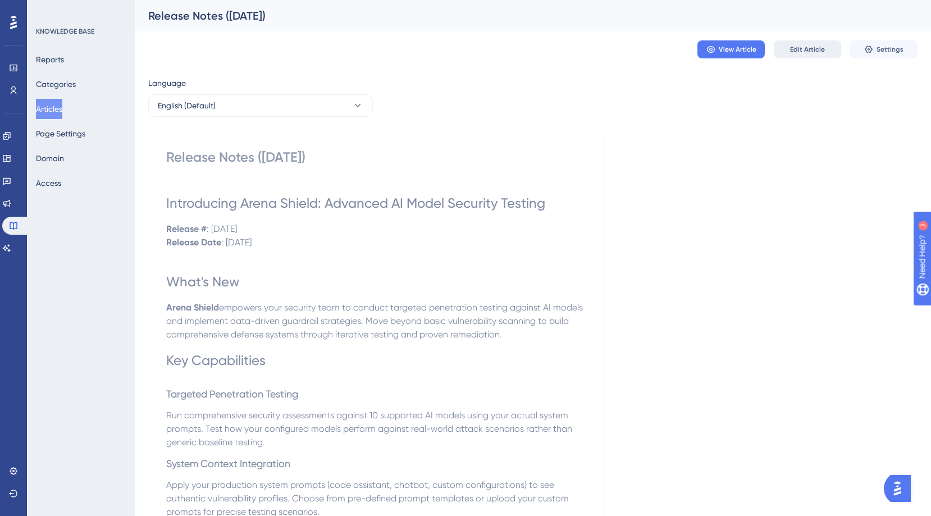
click at [809, 51] on span "Edit Article" at bounding box center [807, 49] width 35 height 9
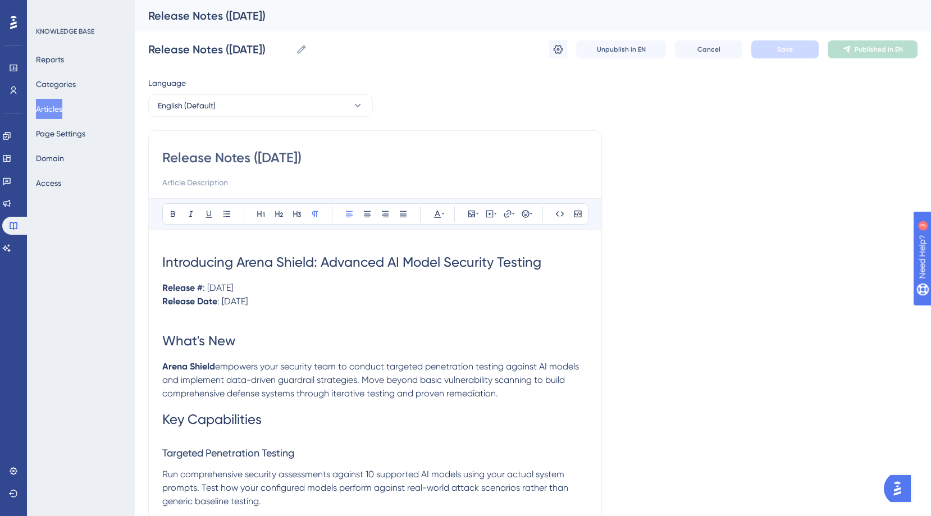
click at [308, 157] on input "Release Notes ([DATE])" at bounding box center [375, 158] width 426 height 18
type input "Release Notes ([DATE]"
click at [259, 156] on input "Release Notes ([DATE]" at bounding box center [375, 158] width 426 height 18
type input "Release Notes2025.9.1"
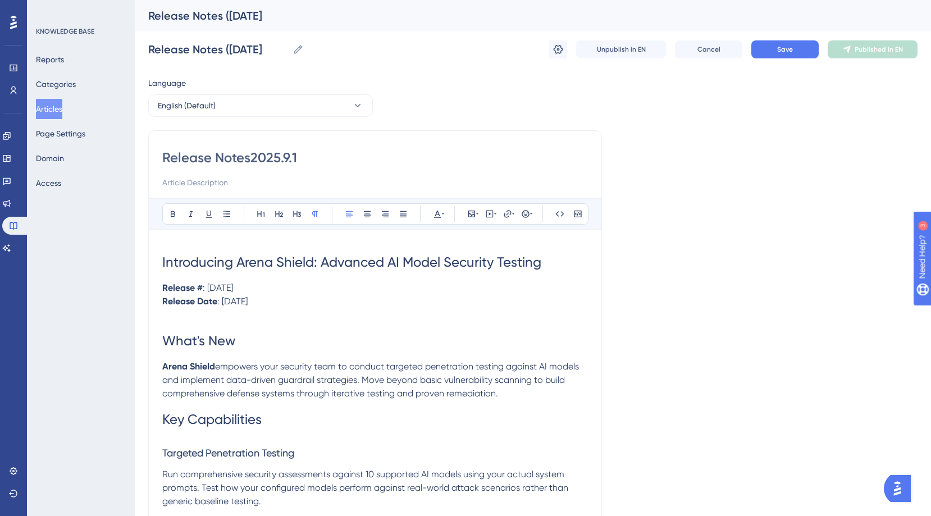
type input "Release Notes2025.9.1"
drag, startPoint x: 303, startPoint y: 157, endPoint x: 252, endPoint y: 155, distance: 51.1
click at [252, 155] on input "Release Notes2025.9.1" at bounding box center [375, 158] width 426 height 18
type input "Release Notes"
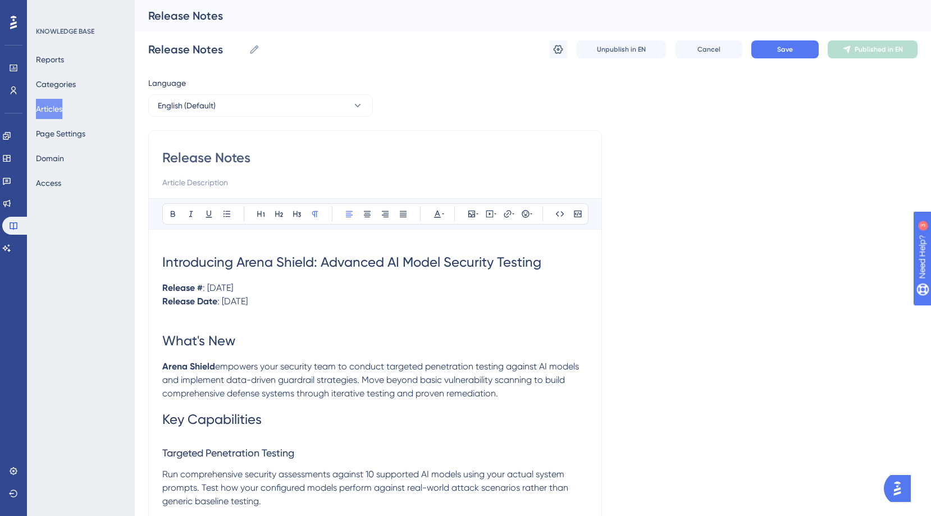
click at [164, 158] on input "Release Notes" at bounding box center [375, 158] width 426 height 18
paste input "[DATE]"
type input "2025.9.1Release Notes"
type input "[DATE] Release Notes"
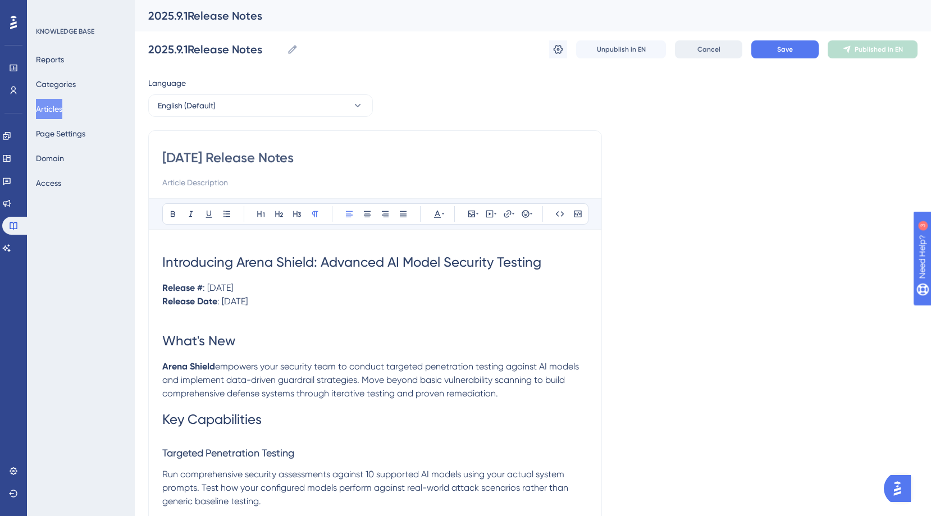
type input "[DATE] Release Notes"
click at [776, 51] on button "Save" at bounding box center [784, 49] width 67 height 18
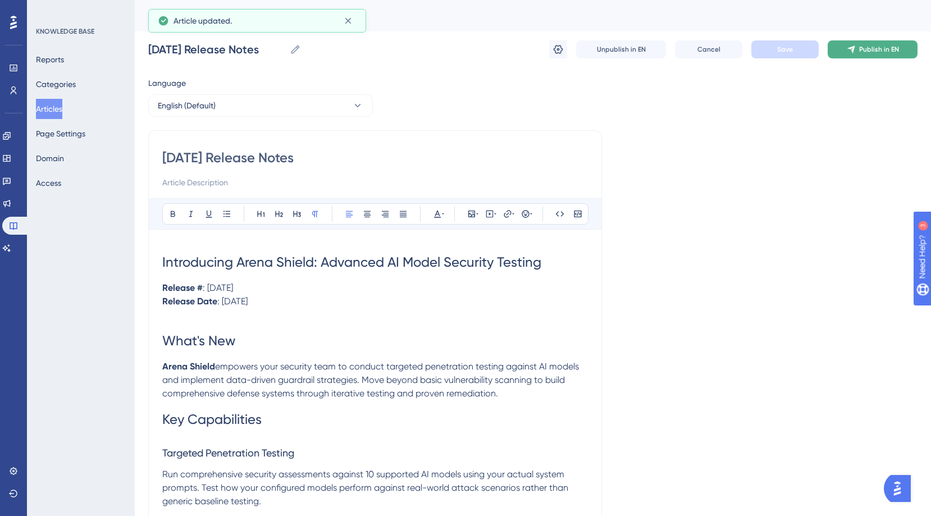
click at [890, 49] on span "Publish in EN" at bounding box center [879, 49] width 40 height 9
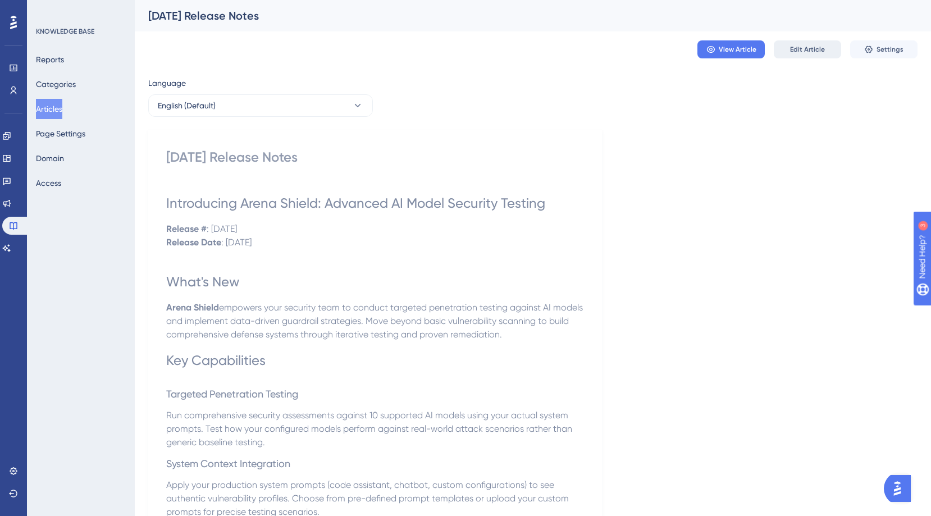
click at [810, 47] on span "Edit Article" at bounding box center [807, 49] width 35 height 9
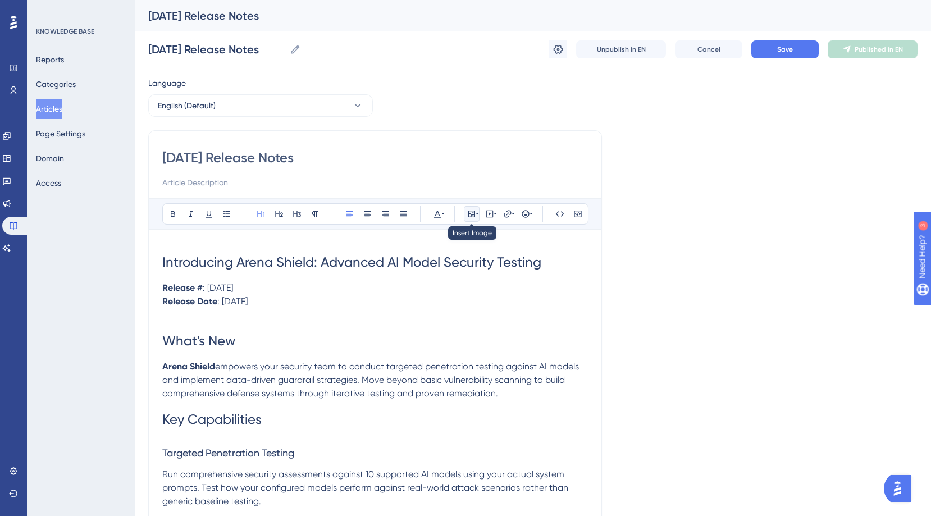
click at [468, 212] on icon at bounding box center [471, 213] width 9 height 9
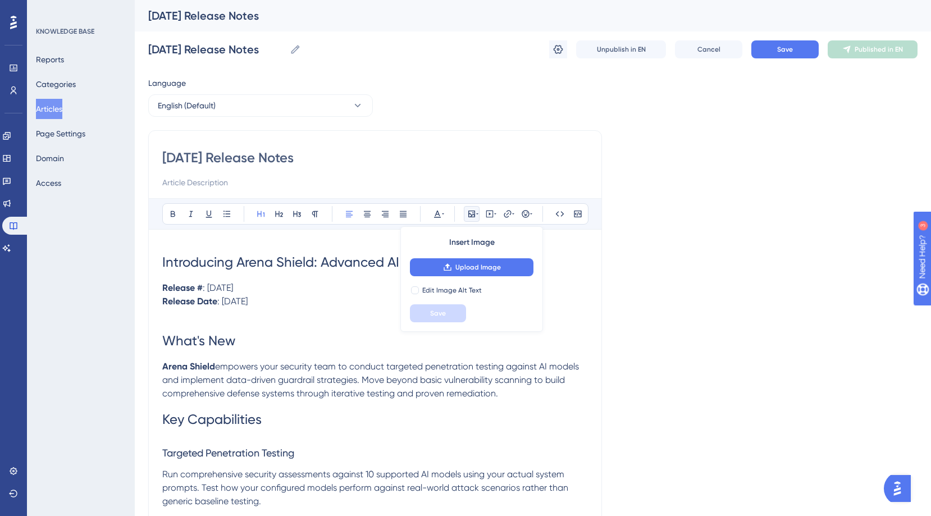
click at [332, 278] on h1 "Introducing Arena Shield: Advanced AI Model Security Testing" at bounding box center [375, 262] width 426 height 38
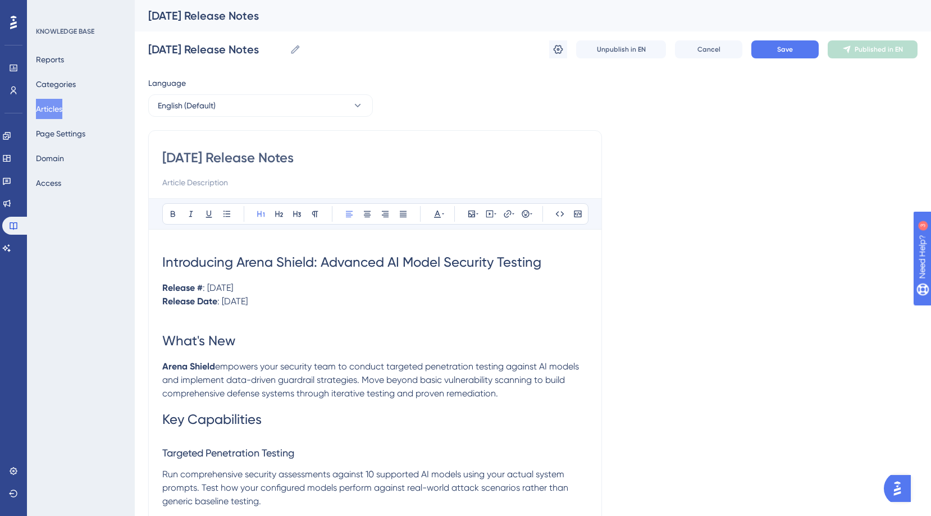
click at [163, 265] on span "Introducing Arena Shield: Advanced AI Model Security Testing" at bounding box center [351, 262] width 379 height 16
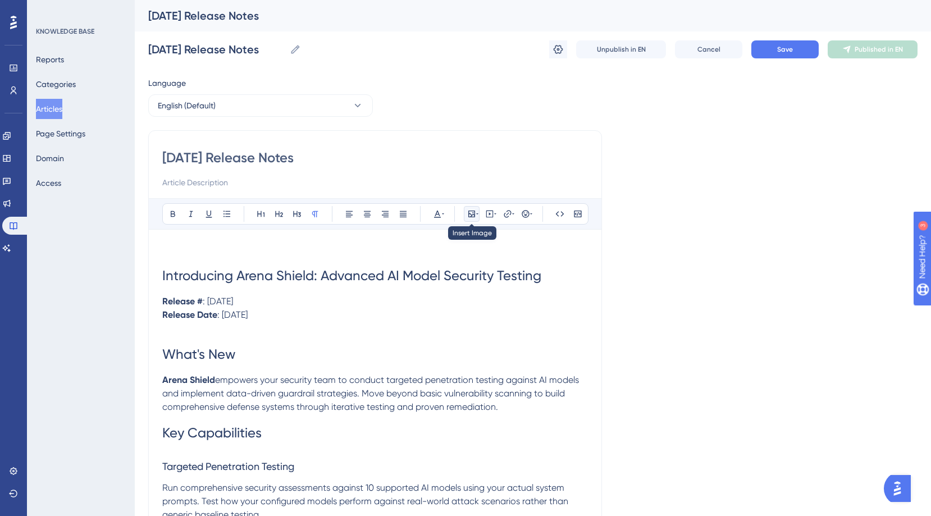
click at [475, 217] on icon at bounding box center [471, 213] width 9 height 9
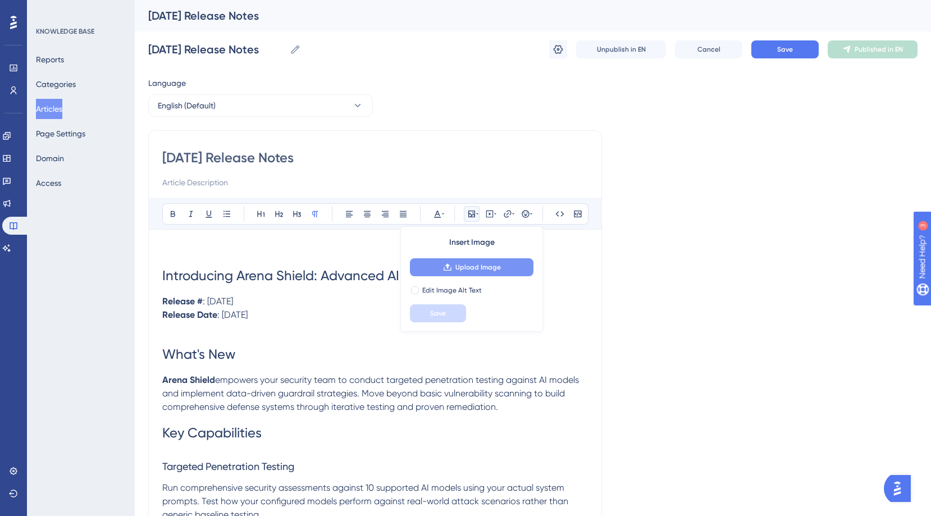
click at [473, 263] on span "Upload Image" at bounding box center [477, 267] width 45 height 9
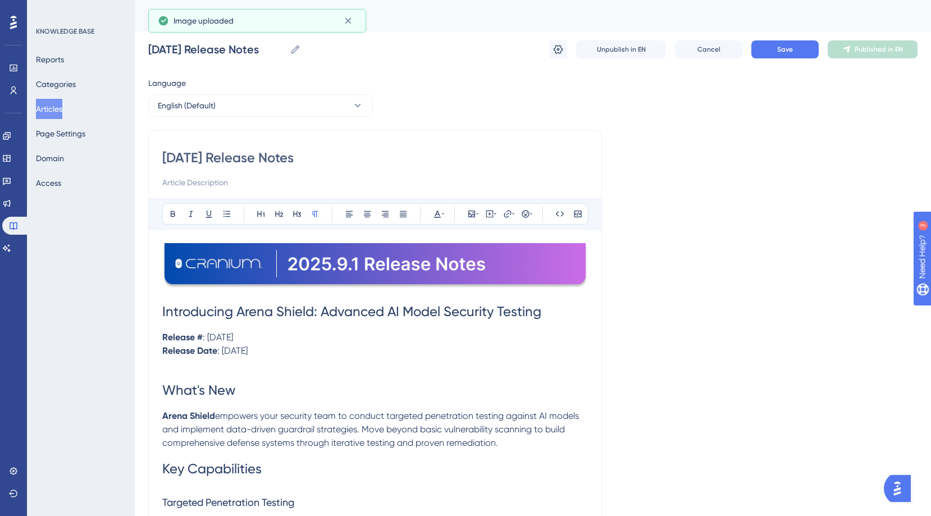
click at [179, 296] on h1 "Introducing Arena Shield: Advanced AI Model Security Testing" at bounding box center [375, 312] width 426 height 38
drag, startPoint x: 163, startPoint y: 338, endPoint x: 305, endPoint y: 352, distance: 142.2
copy div "Release # : [DATE] Release Date : [DATE]"
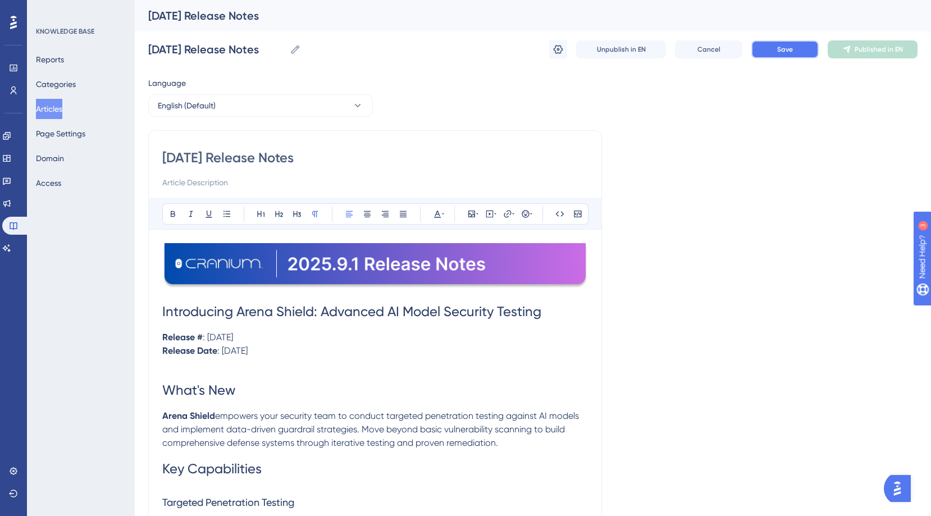
click at [776, 54] on button "Save" at bounding box center [784, 49] width 67 height 18
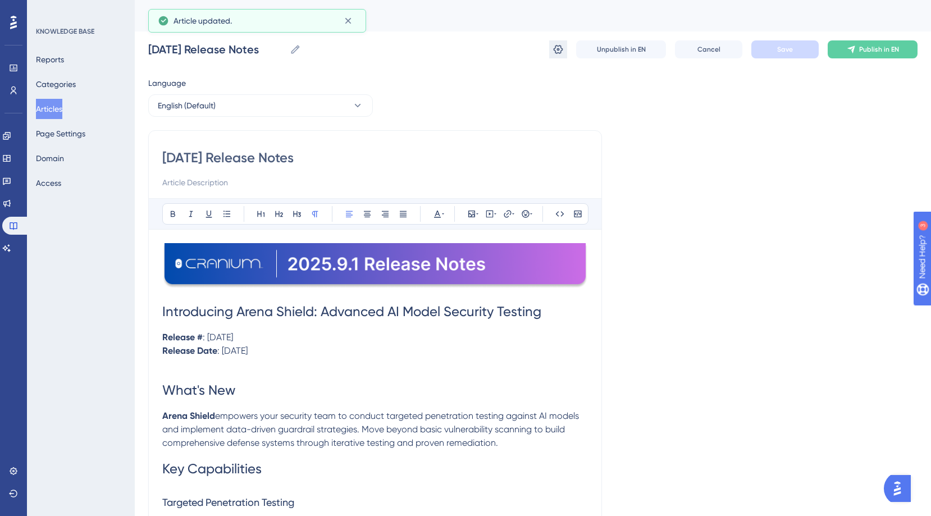
click at [549, 50] on button at bounding box center [558, 49] width 18 height 18
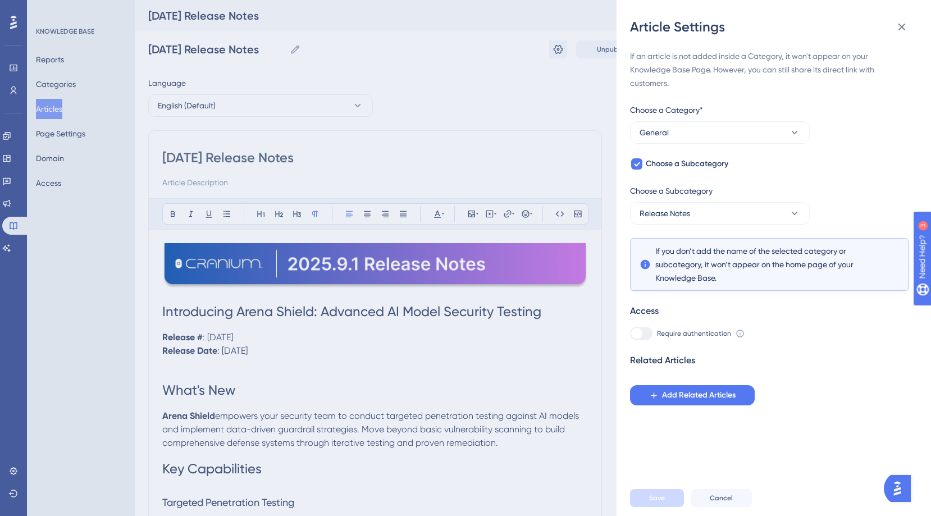
click at [666, 406] on div "If an article is not added inside a Category, it won't appear on your Knowledge…" at bounding box center [778, 258] width 297 height 444
click at [666, 402] on button "Add Related Articles" at bounding box center [692, 395] width 125 height 20
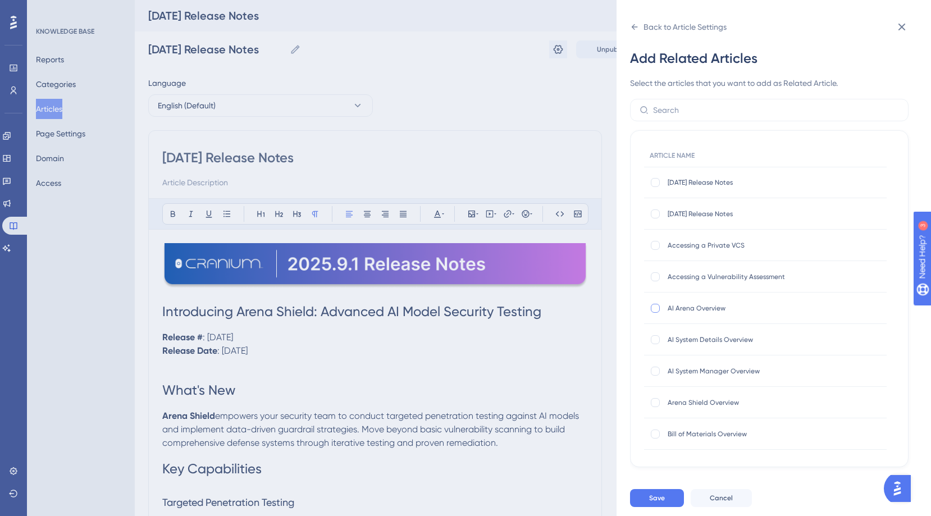
click at [656, 307] on div at bounding box center [655, 308] width 9 height 9
click at [656, 307] on icon at bounding box center [656, 308] width 4 height 3
checkbox input "false"
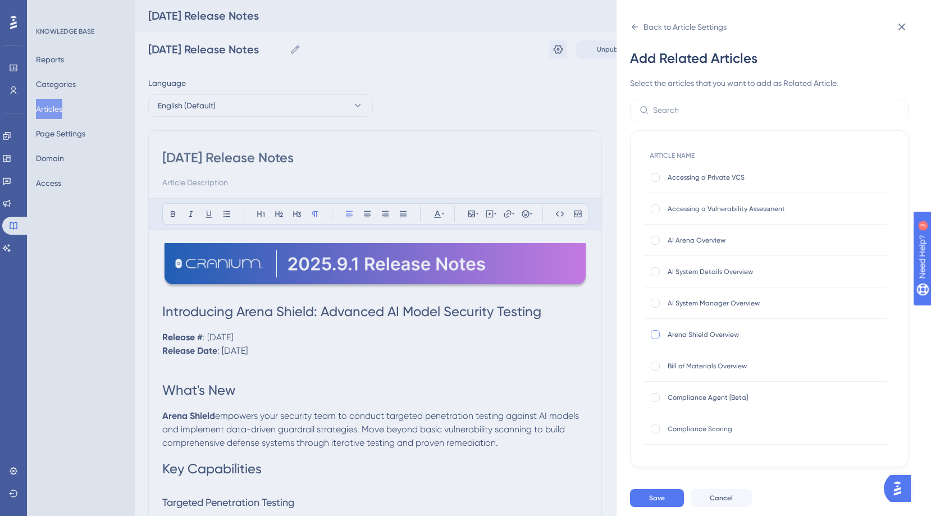
click at [658, 336] on div at bounding box center [655, 334] width 9 height 9
checkbox input "true"
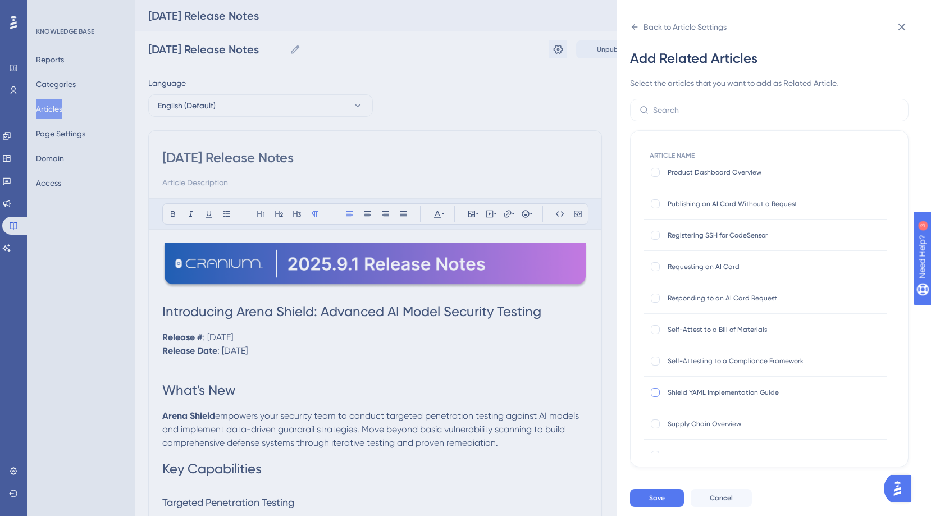
click at [655, 391] on div at bounding box center [655, 392] width 9 height 9
checkbox input "true"
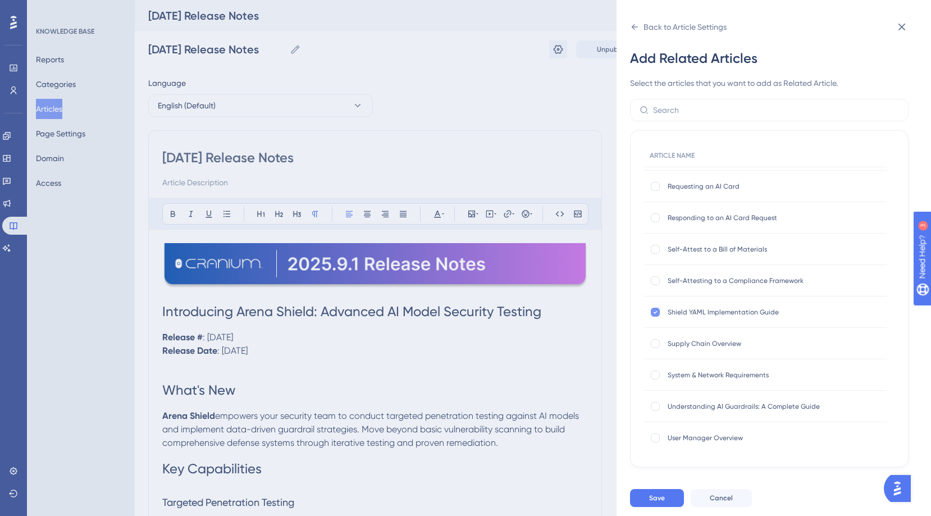
scroll to position [576, 0]
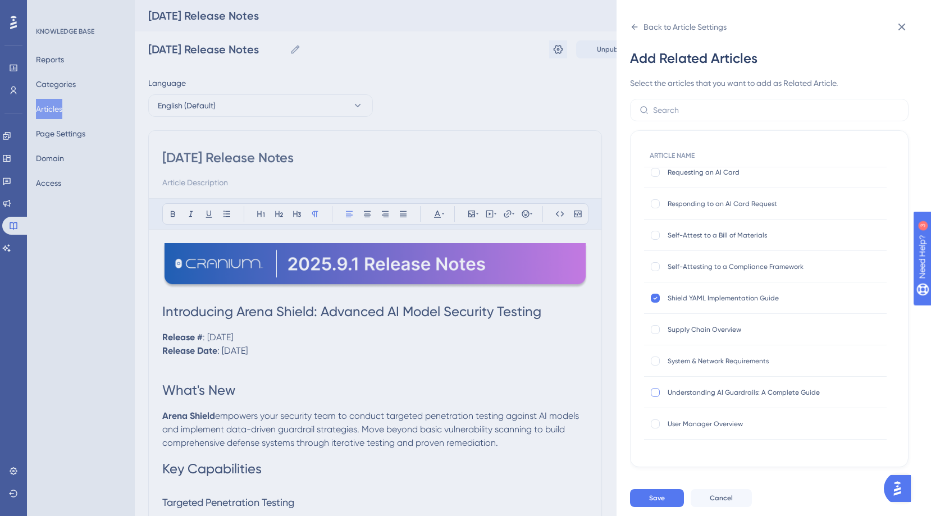
click at [656, 394] on div at bounding box center [655, 392] width 9 height 9
checkbox input "true"
click at [652, 503] on span "Save" at bounding box center [657, 498] width 16 height 9
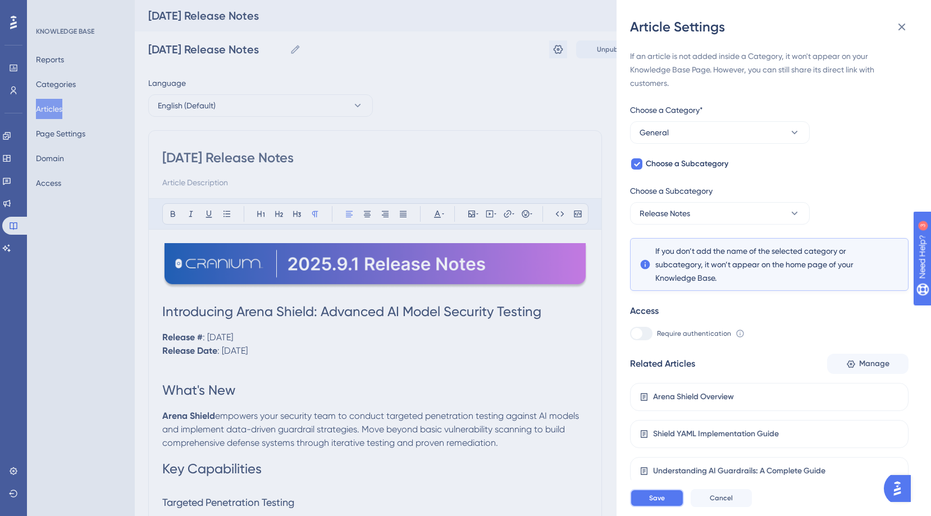
drag, startPoint x: 655, startPoint y: 507, endPoint x: 652, endPoint y: 494, distance: 13.3
click at [655, 503] on span "Save" at bounding box center [657, 498] width 16 height 9
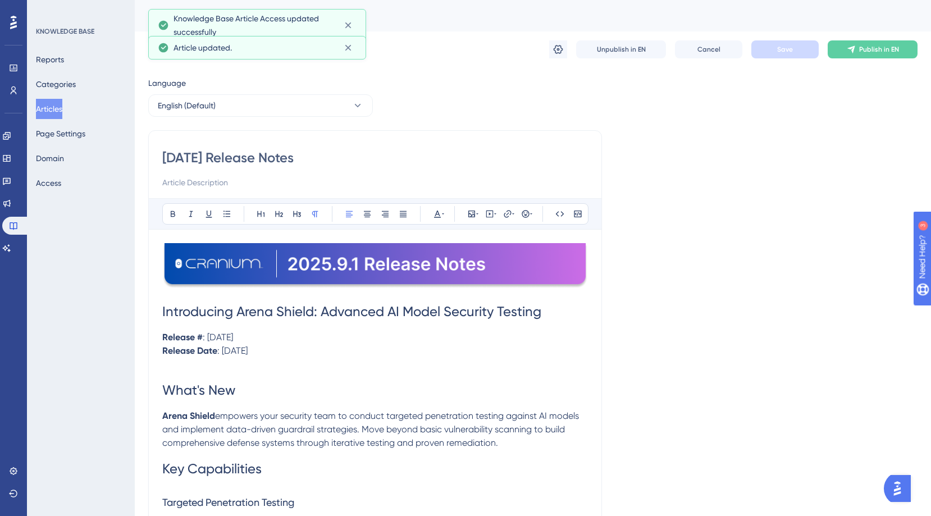
click at [53, 106] on button "Articles" at bounding box center [49, 109] width 26 height 20
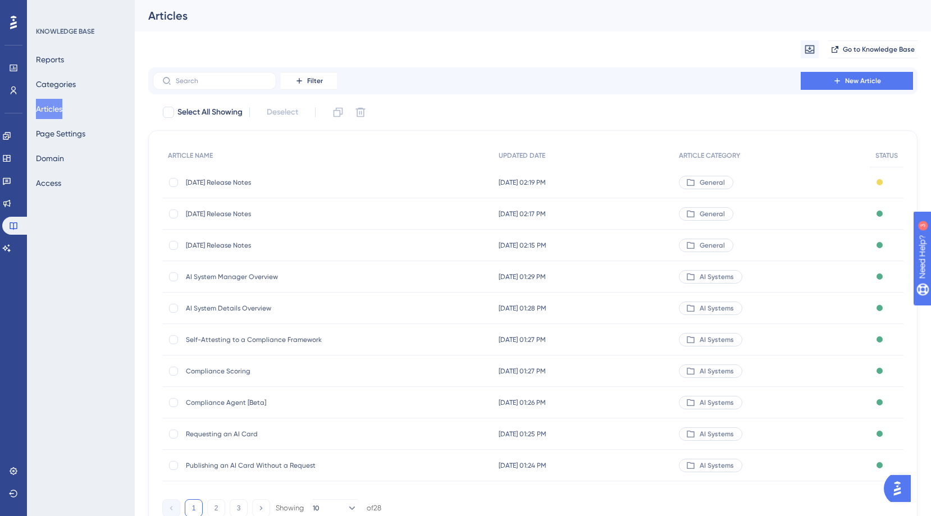
click at [224, 247] on span "[DATE] Release Notes" at bounding box center [276, 245] width 180 height 9
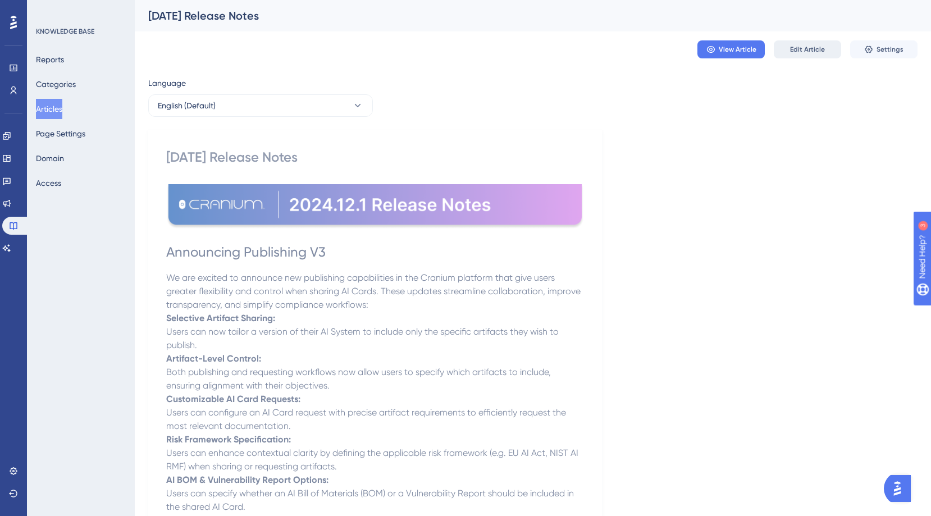
click at [798, 45] on span "Edit Article" at bounding box center [807, 49] width 35 height 9
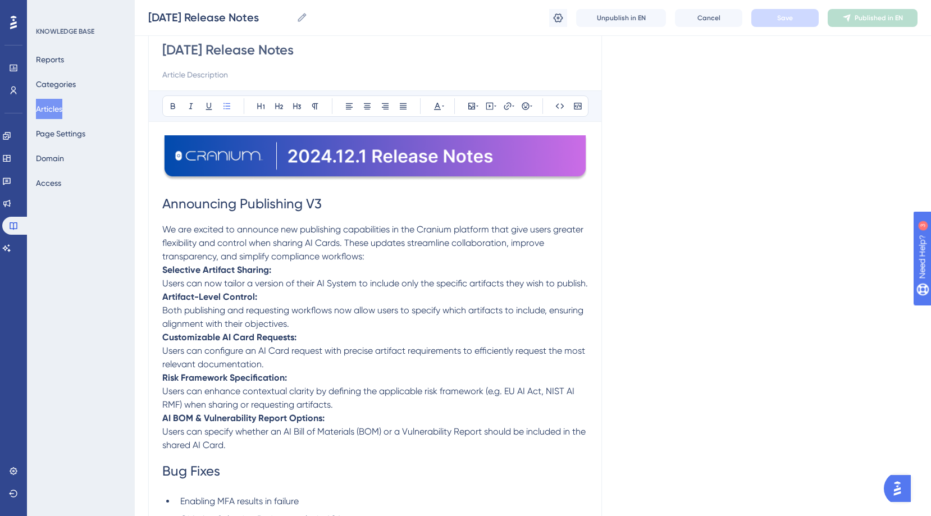
click at [166, 201] on span "Announcing Publishing V3" at bounding box center [242, 204] width 160 height 16
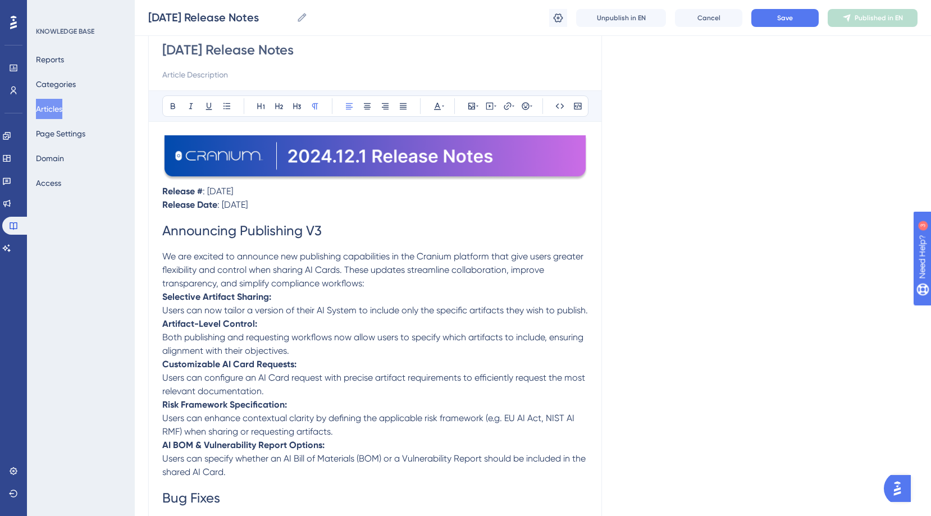
click at [225, 190] on span ": [DATE]" at bounding box center [218, 191] width 30 height 11
click at [232, 192] on span ": [DATE]" at bounding box center [218, 191] width 30 height 11
click at [248, 203] on span ": [DATE]" at bounding box center [232, 204] width 30 height 11
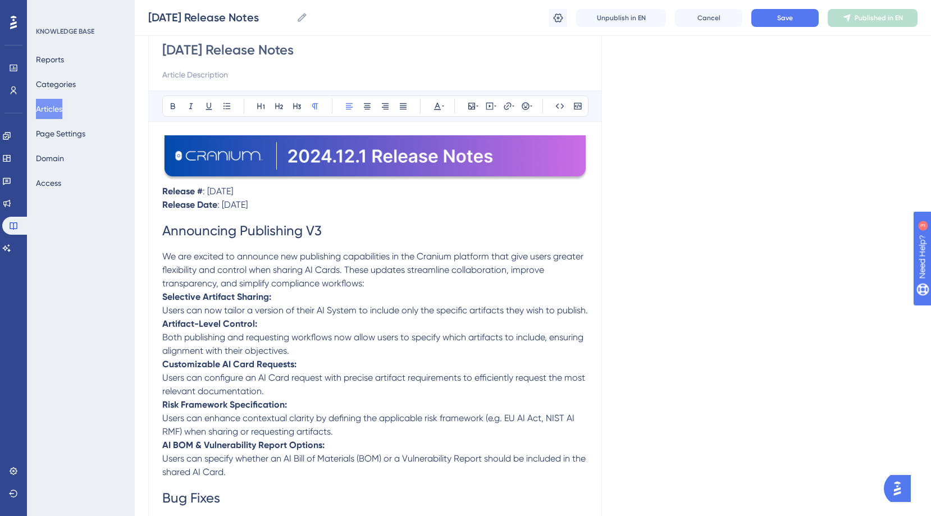
click at [311, 207] on p "Release Date : [DATE]" at bounding box center [375, 204] width 426 height 13
click at [770, 12] on button "Save" at bounding box center [784, 18] width 67 height 18
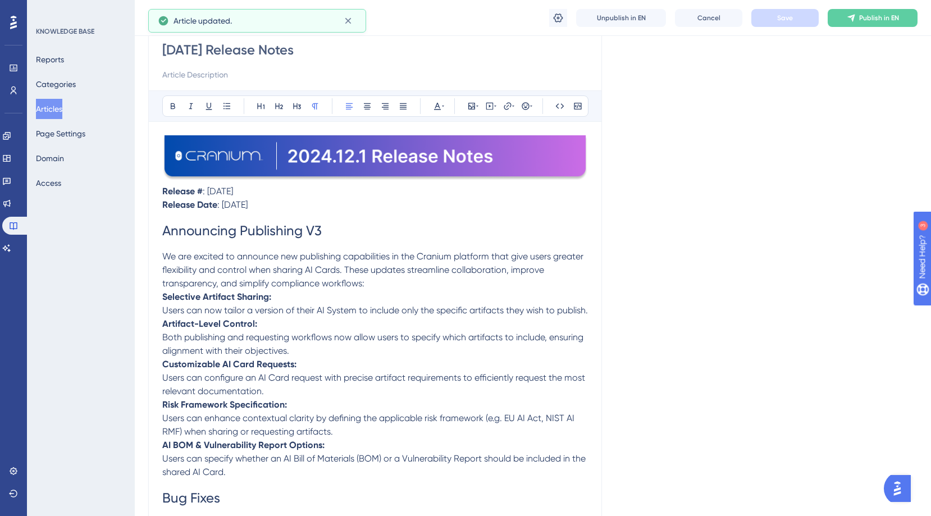
click at [52, 107] on button "Articles" at bounding box center [49, 109] width 26 height 20
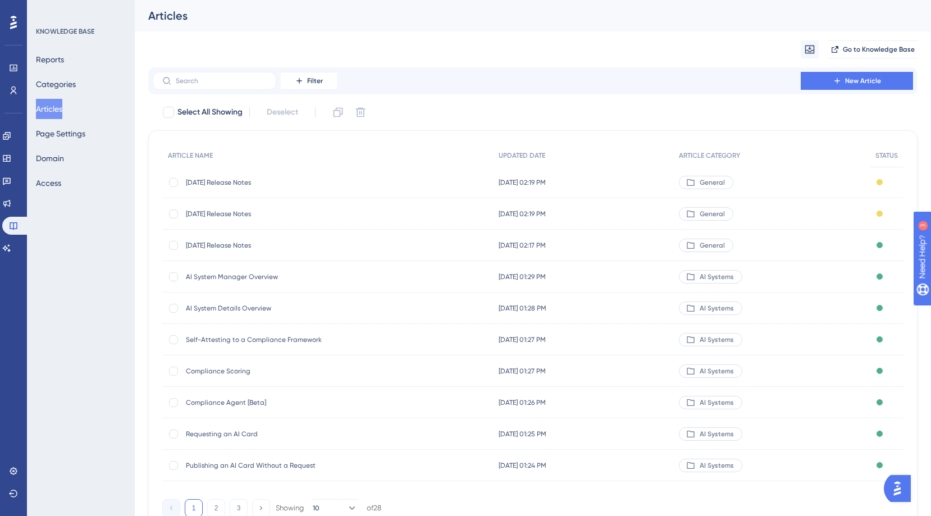
click at [231, 238] on div "[DATE] Release Notes [DATE] Release Notes" at bounding box center [276, 245] width 180 height 31
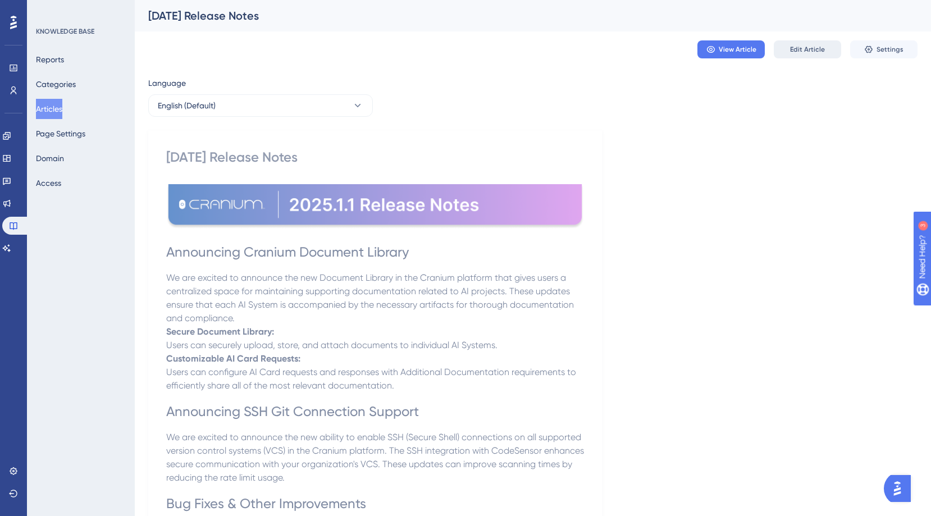
click at [808, 45] on span "Edit Article" at bounding box center [807, 49] width 35 height 9
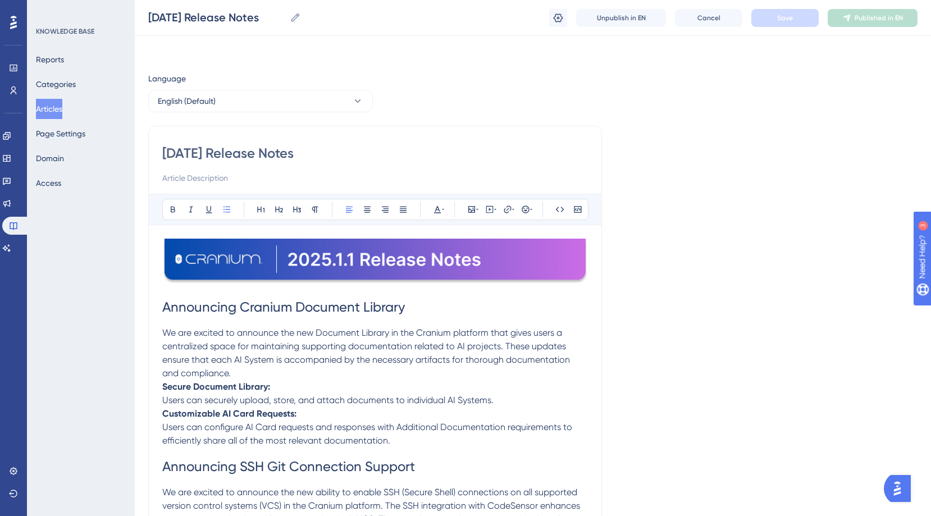
scroll to position [88, 0]
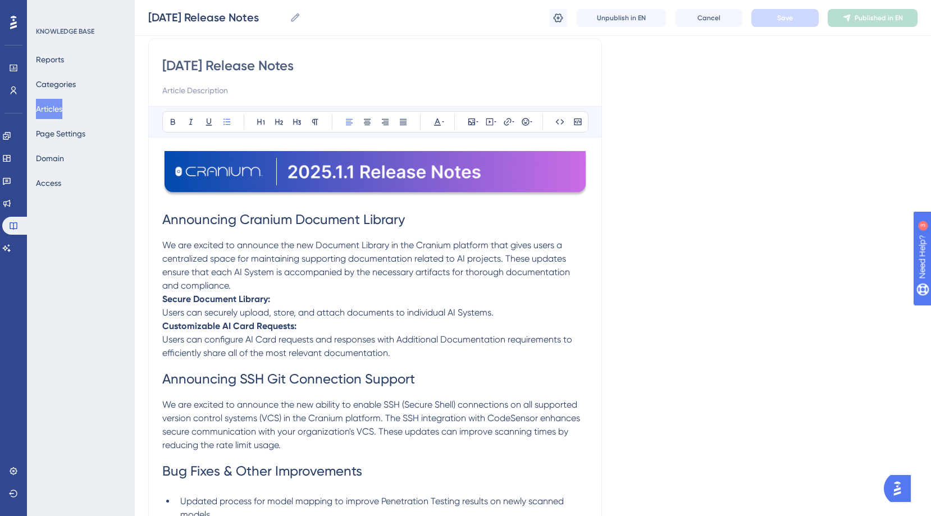
click at [164, 219] on span "Announcing Cranium Document Library" at bounding box center [283, 220] width 243 height 16
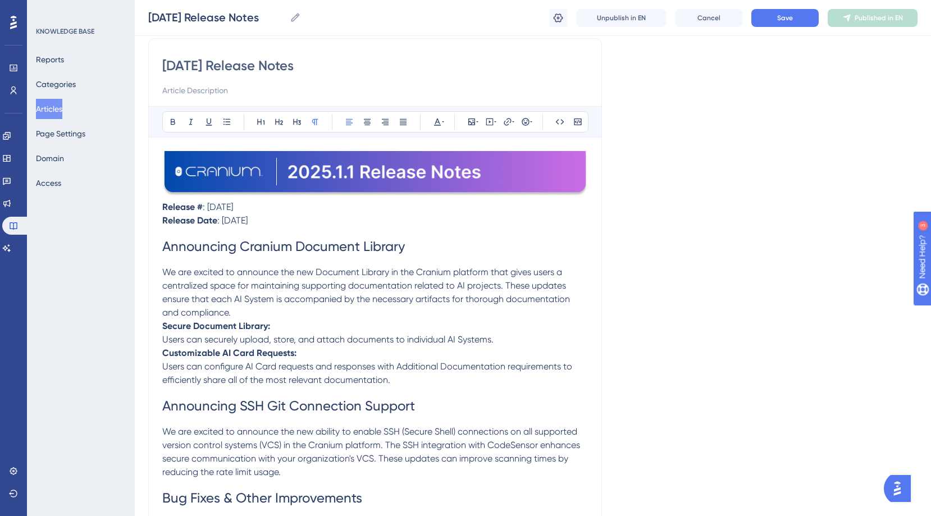
click at [231, 206] on span ": [DATE]" at bounding box center [218, 207] width 30 height 11
click at [246, 220] on span ": [DATE]" at bounding box center [232, 220] width 30 height 11
click at [772, 20] on button "Save" at bounding box center [784, 18] width 67 height 18
click at [56, 113] on button "Articles" at bounding box center [49, 109] width 26 height 20
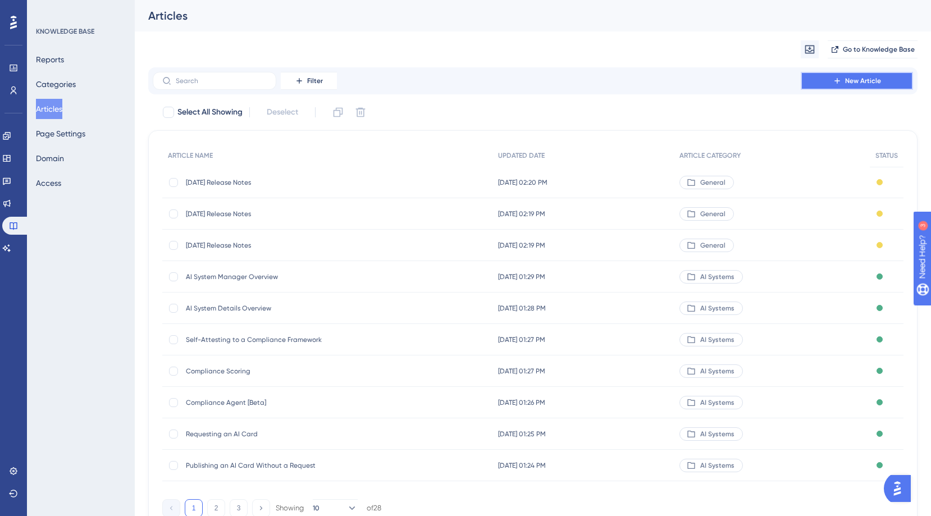
click at [818, 80] on button "New Article" at bounding box center [857, 81] width 112 height 18
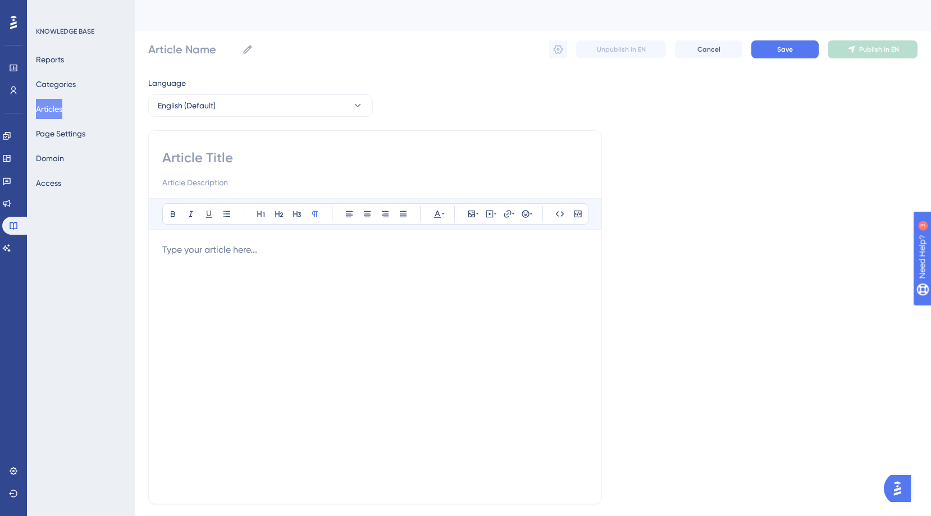
click at [463, 263] on div at bounding box center [375, 366] width 426 height 247
click at [470, 210] on icon at bounding box center [471, 213] width 9 height 9
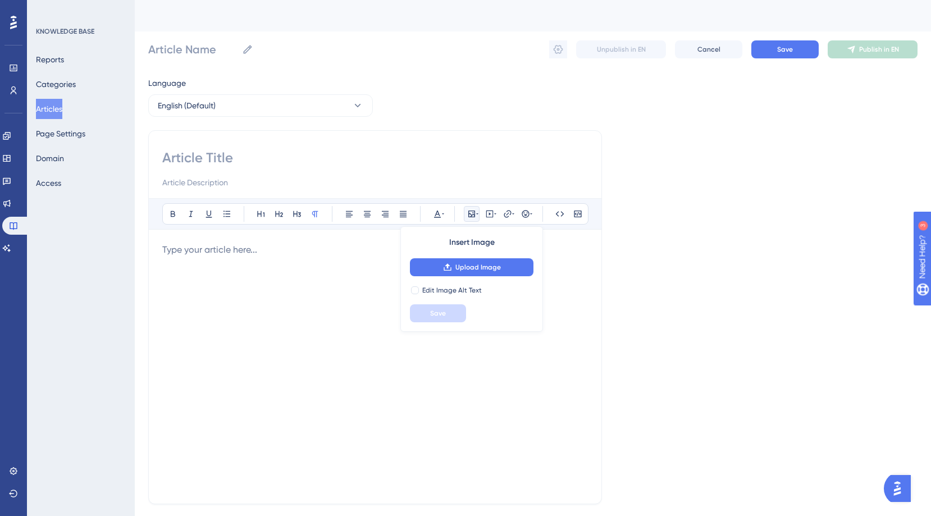
click at [273, 160] on input at bounding box center [375, 158] width 426 height 18
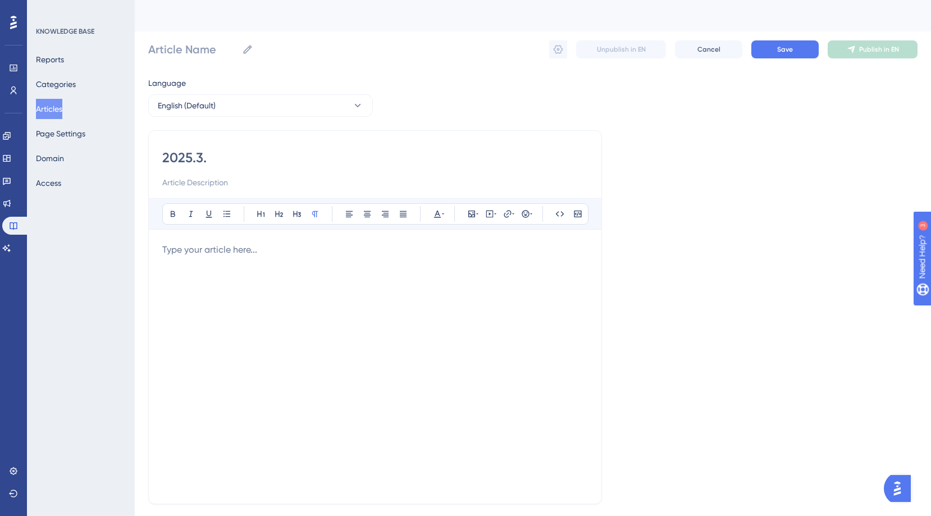
type input "[DATE]"
type input "[DATE] Res"
type input "[DATE] Release Notes"
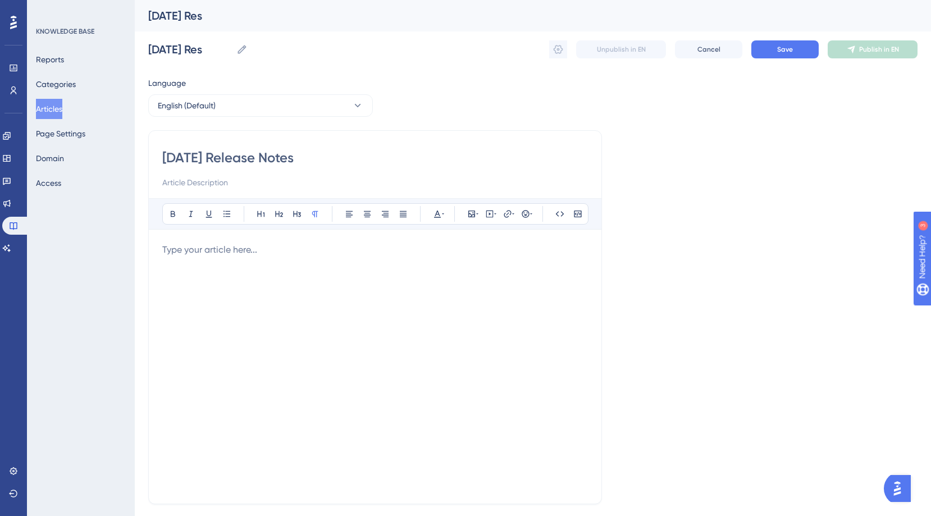
type input "[DATE] Release Notes"
click at [467, 211] on icon at bounding box center [471, 213] width 9 height 9
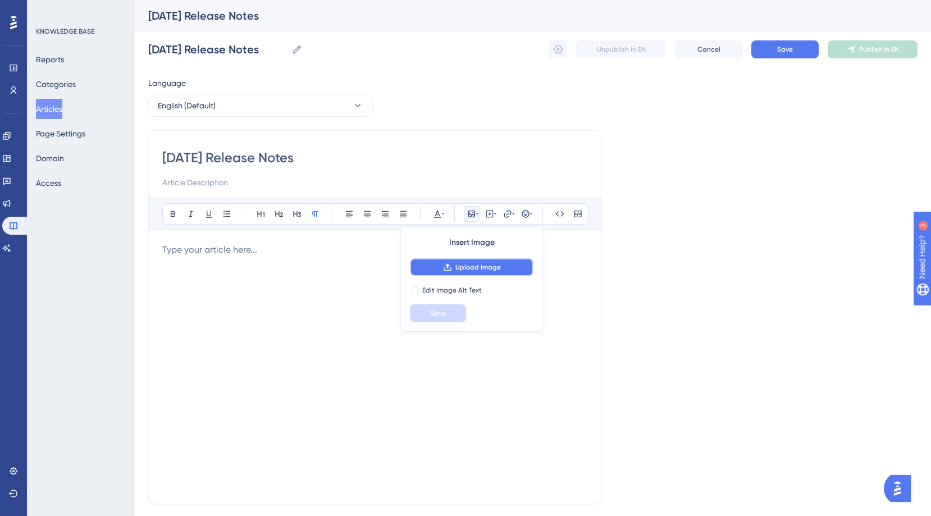
click at [478, 266] on span "Upload Image" at bounding box center [477, 267] width 45 height 9
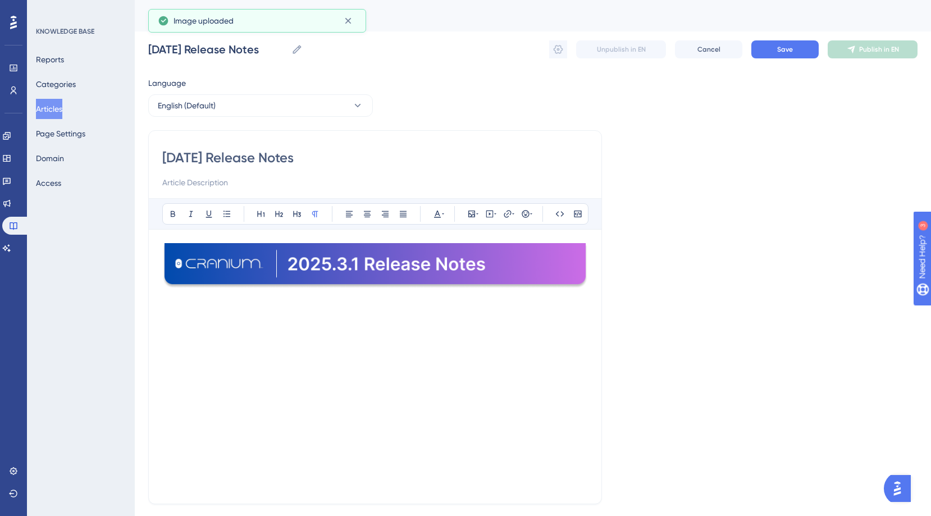
paste div
click at [232, 298] on span ": [DATE]" at bounding box center [218, 299] width 30 height 11
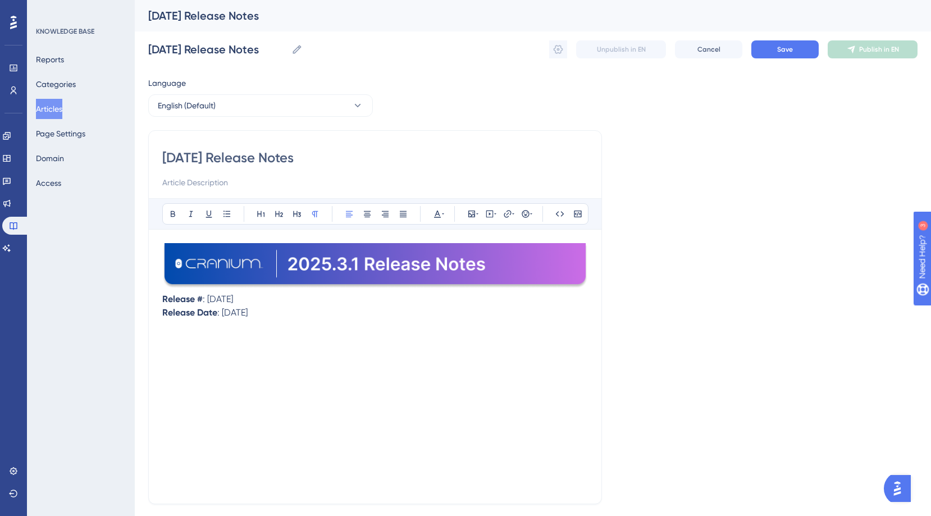
click at [226, 315] on span ": [DATE]" at bounding box center [232, 312] width 30 height 11
click at [268, 349] on div "Release # : [DATE] Release Date : [DATE]" at bounding box center [375, 366] width 426 height 247
click at [260, 211] on icon at bounding box center [261, 213] width 9 height 9
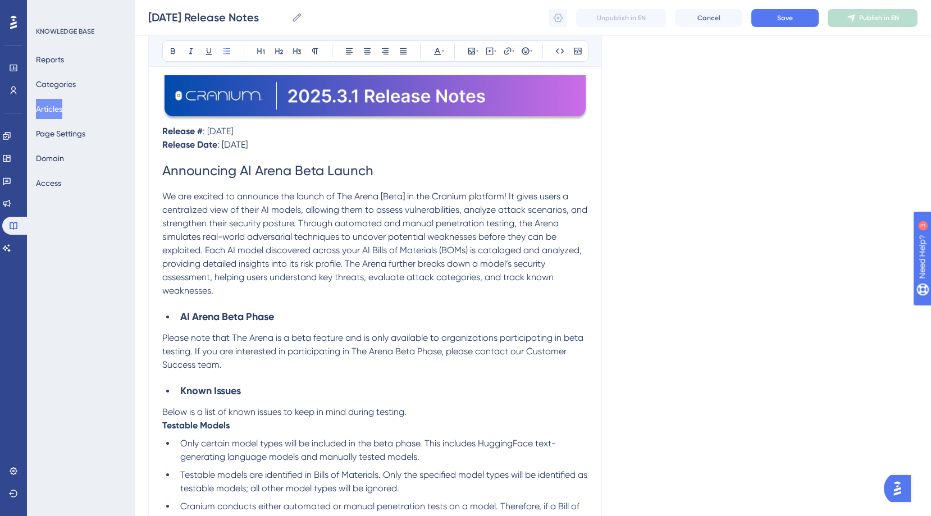
scroll to position [156, 0]
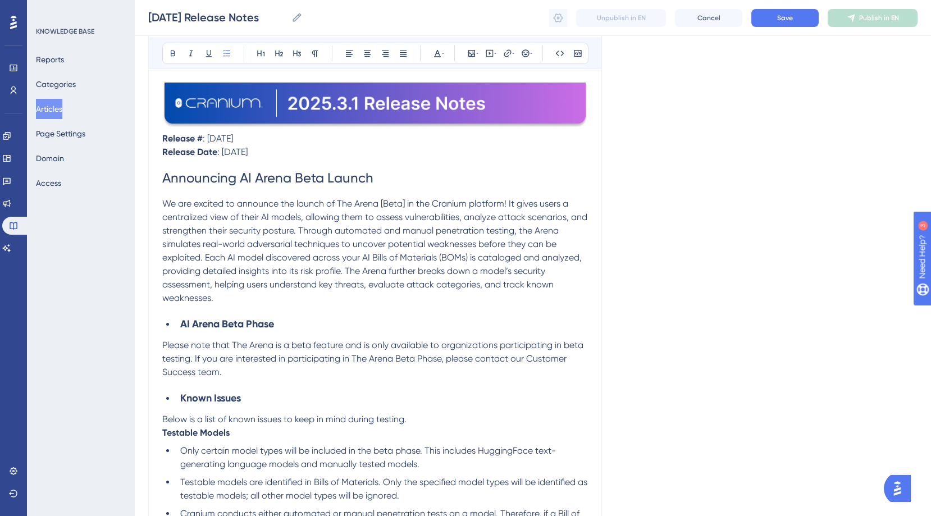
click at [181, 323] on strong "AI Arena Beta Phase" at bounding box center [227, 324] width 94 height 12
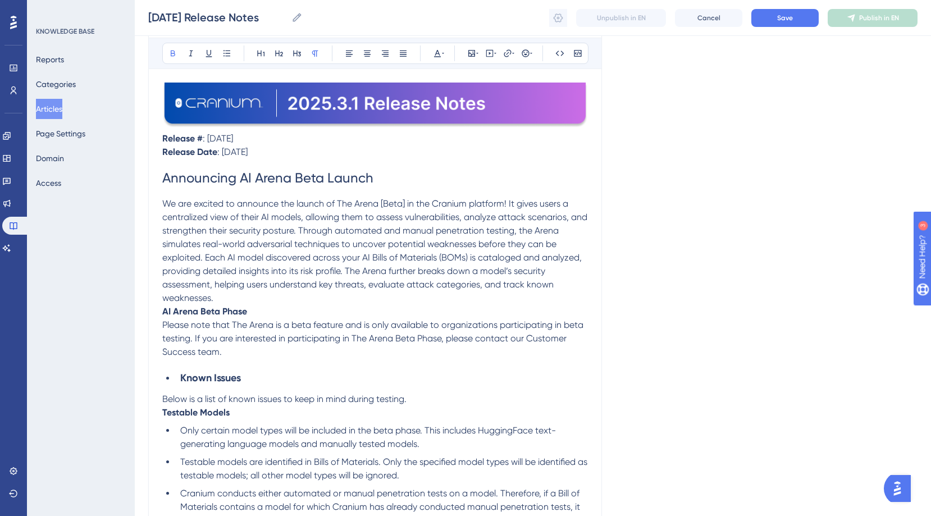
click at [189, 311] on strong "AI Arena Beta Phase" at bounding box center [204, 311] width 85 height 11
click at [276, 54] on icon at bounding box center [279, 54] width 8 height 6
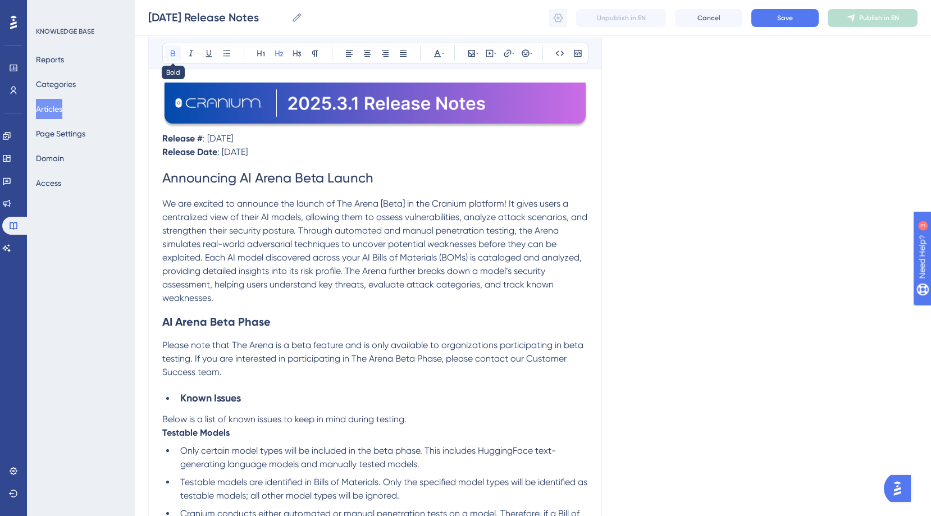
click at [175, 55] on icon at bounding box center [172, 53] width 9 height 9
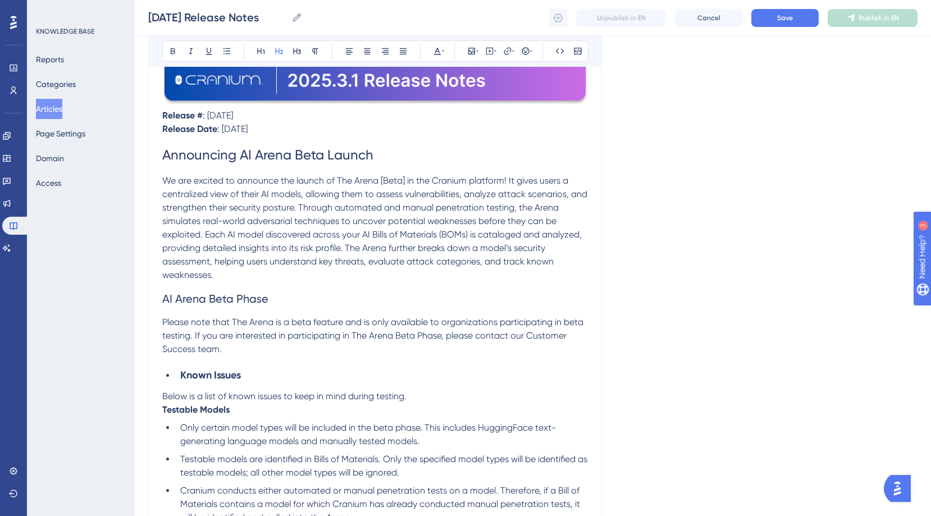
scroll to position [188, 0]
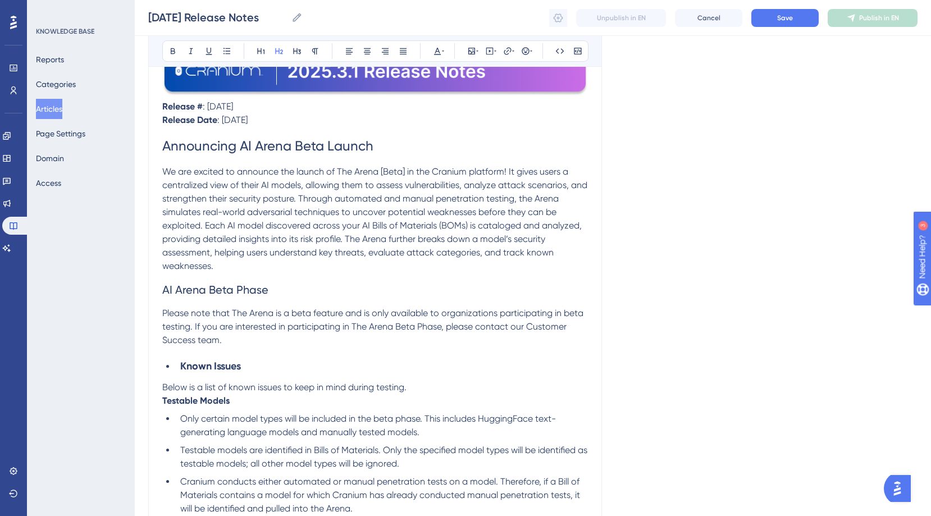
click at [180, 368] on strong "Known Issues" at bounding box center [210, 366] width 61 height 12
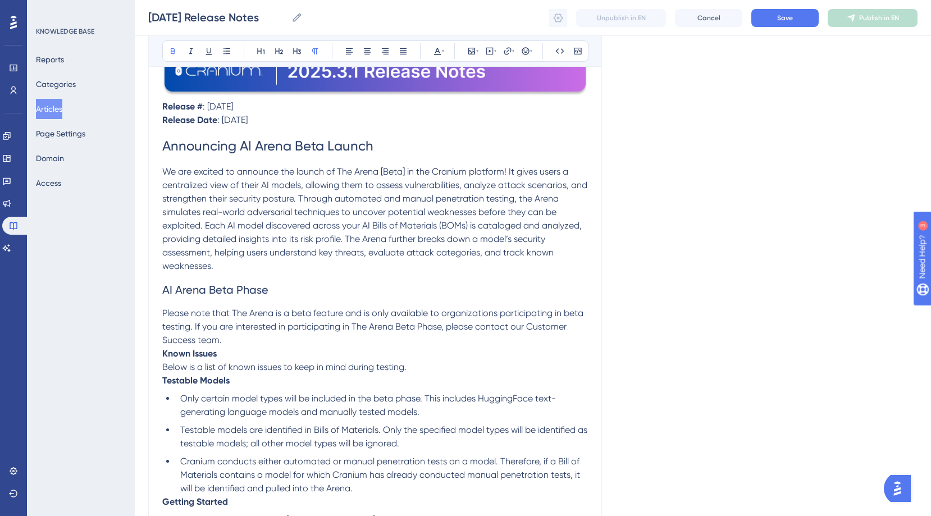
click at [188, 354] on strong "Known Issues" at bounding box center [189, 353] width 54 height 11
click at [282, 54] on icon at bounding box center [279, 51] width 9 height 9
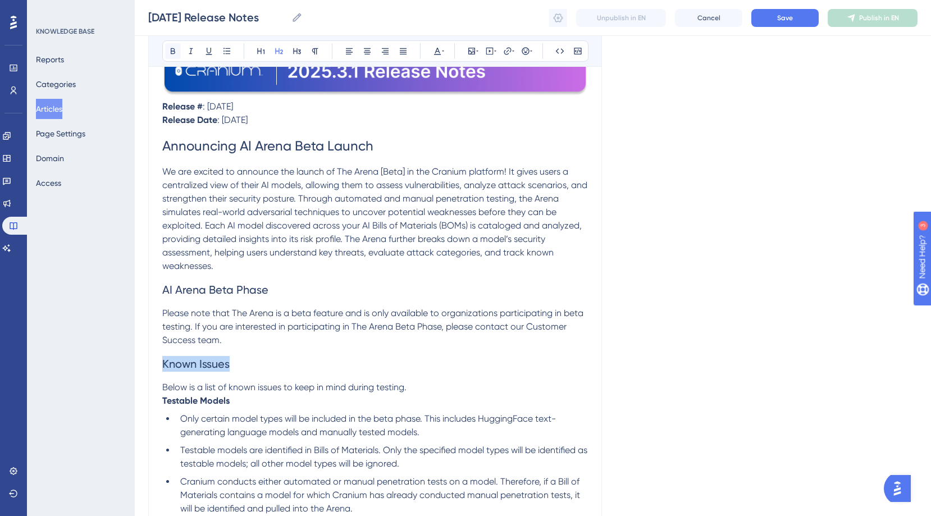
click at [173, 52] on icon at bounding box center [172, 51] width 9 height 9
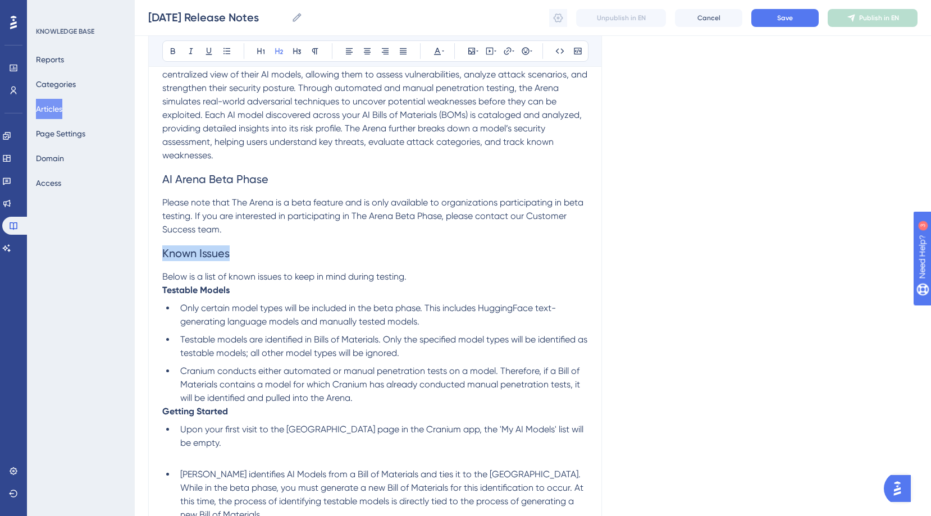
scroll to position [303, 0]
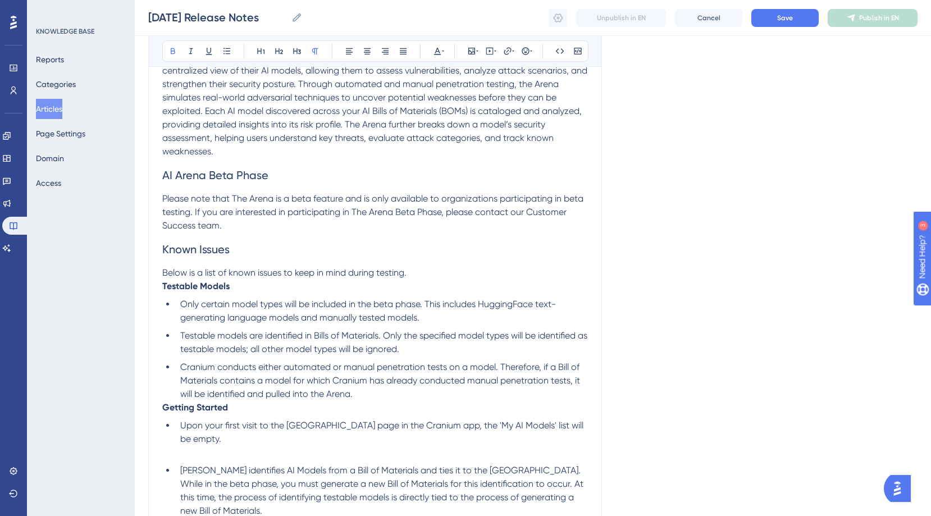
click at [186, 288] on strong "Testable Models" at bounding box center [195, 286] width 67 height 11
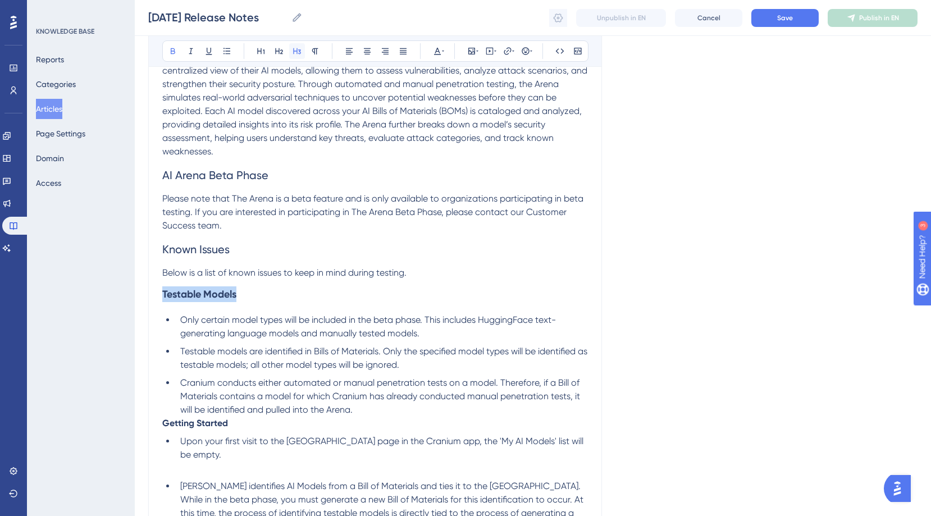
click at [297, 50] on icon at bounding box center [297, 51] width 8 height 6
click at [171, 51] on icon at bounding box center [172, 51] width 9 height 9
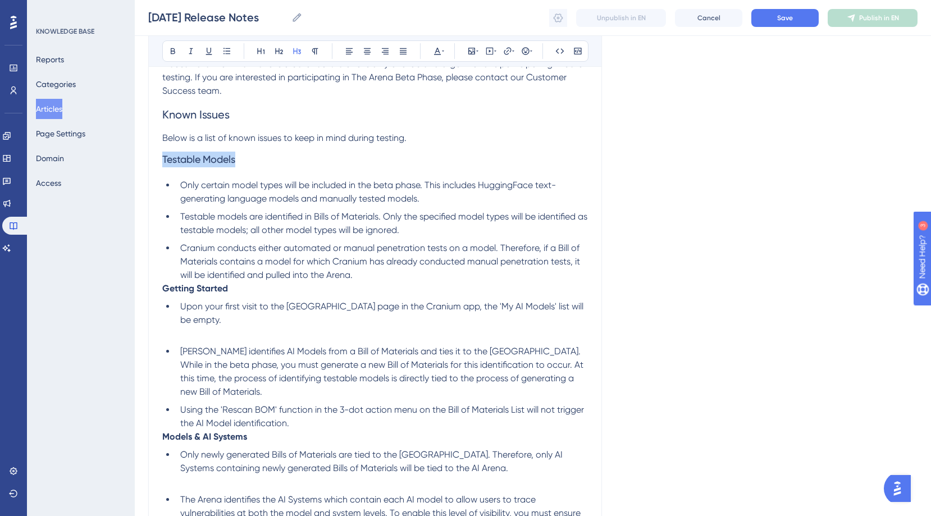
scroll to position [443, 0]
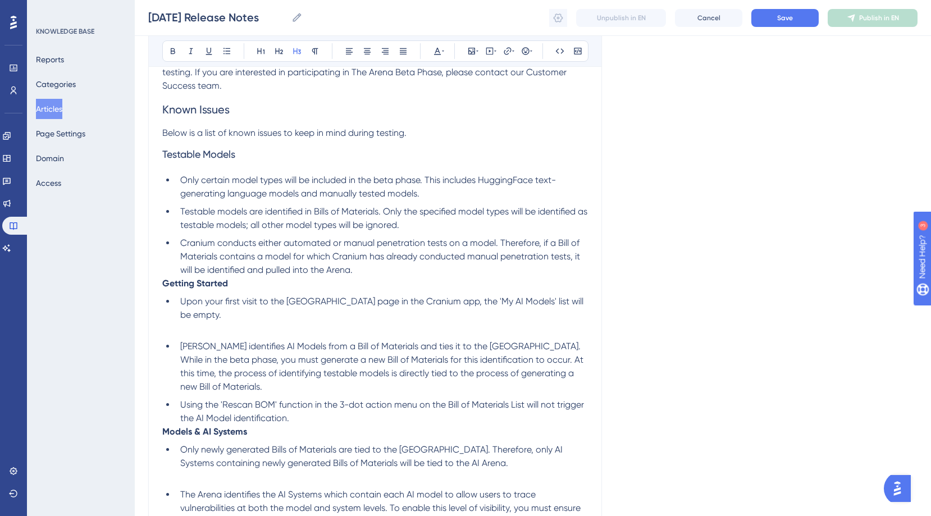
click at [184, 283] on strong "Getting Started" at bounding box center [195, 283] width 66 height 11
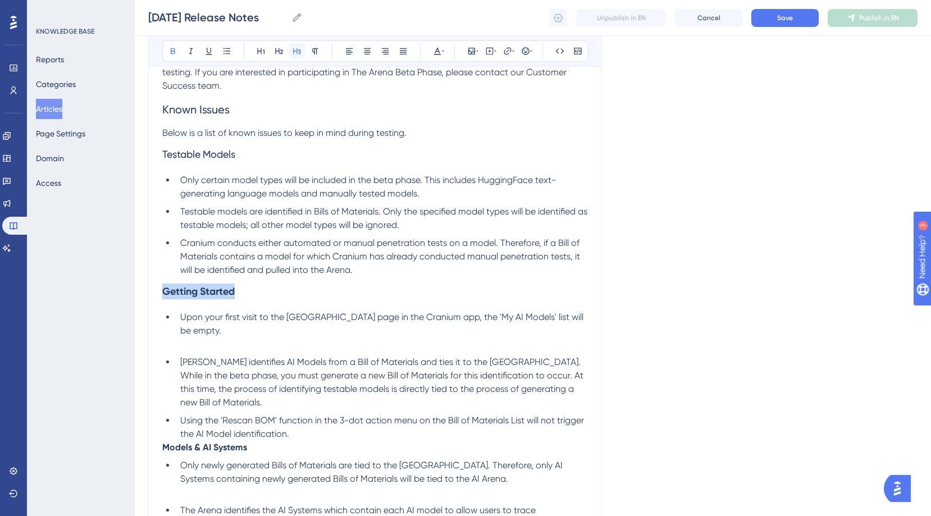
click at [295, 51] on icon at bounding box center [297, 51] width 9 height 9
click at [174, 51] on icon at bounding box center [173, 51] width 4 height 6
click at [221, 331] on li "Upon your first visit to the [GEOGRAPHIC_DATA] page in the Cranium app, the 'My…" at bounding box center [382, 331] width 412 height 40
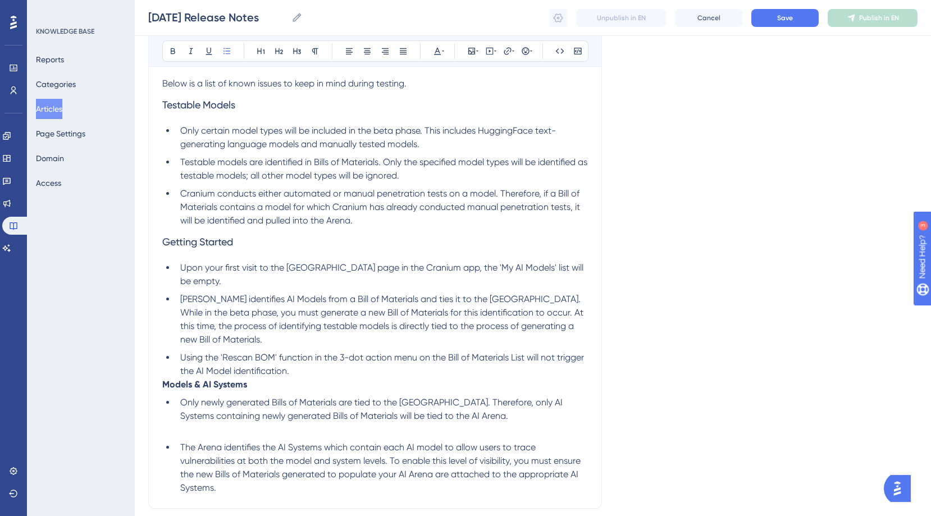
scroll to position [502, 0]
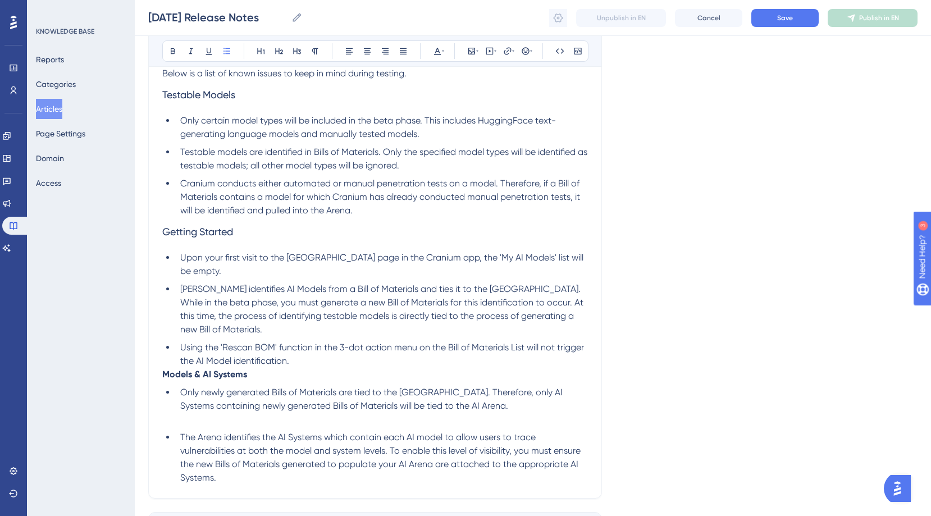
click at [188, 369] on strong "Models & AI Systems" at bounding box center [204, 374] width 85 height 11
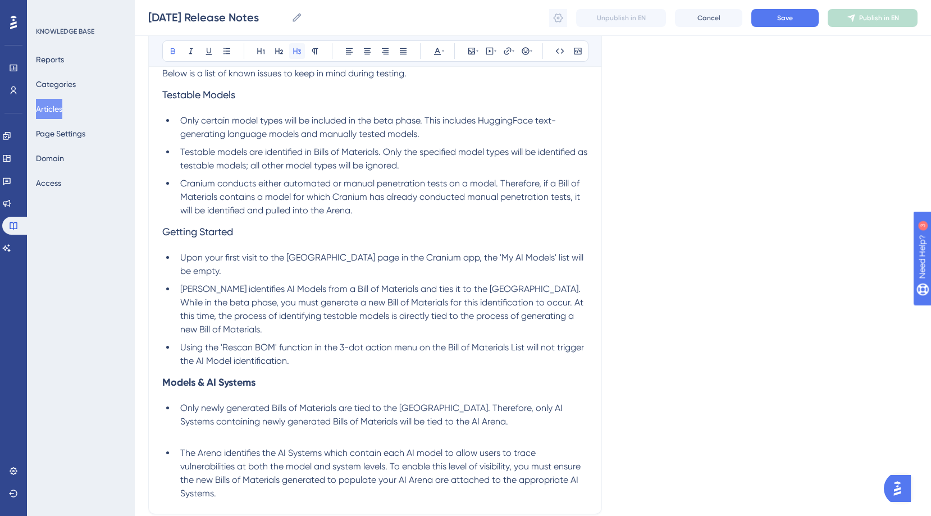
click at [298, 50] on icon at bounding box center [297, 51] width 9 height 9
click at [170, 52] on icon at bounding box center [172, 51] width 9 height 9
click at [199, 425] on li "Only newly generated Bills of Materials are tied to the [GEOGRAPHIC_DATA]. Ther…" at bounding box center [382, 422] width 412 height 40
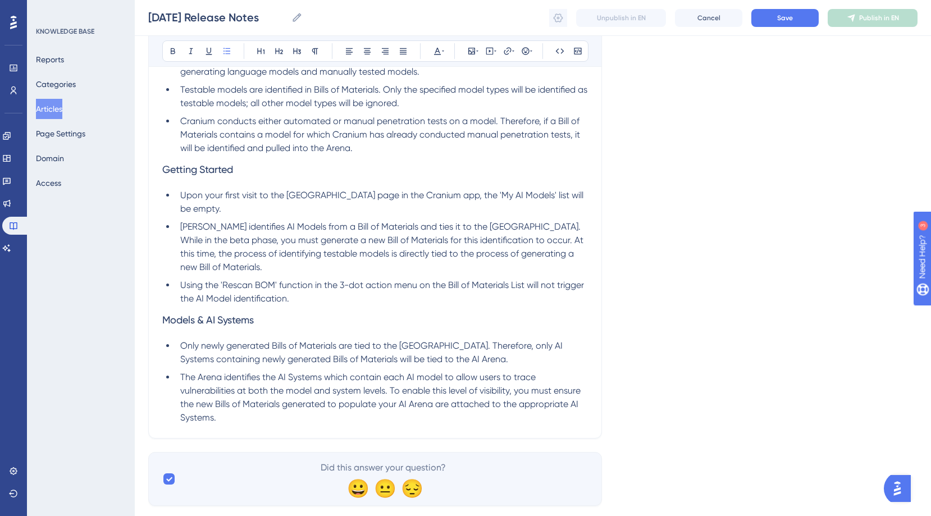
scroll to position [567, 0]
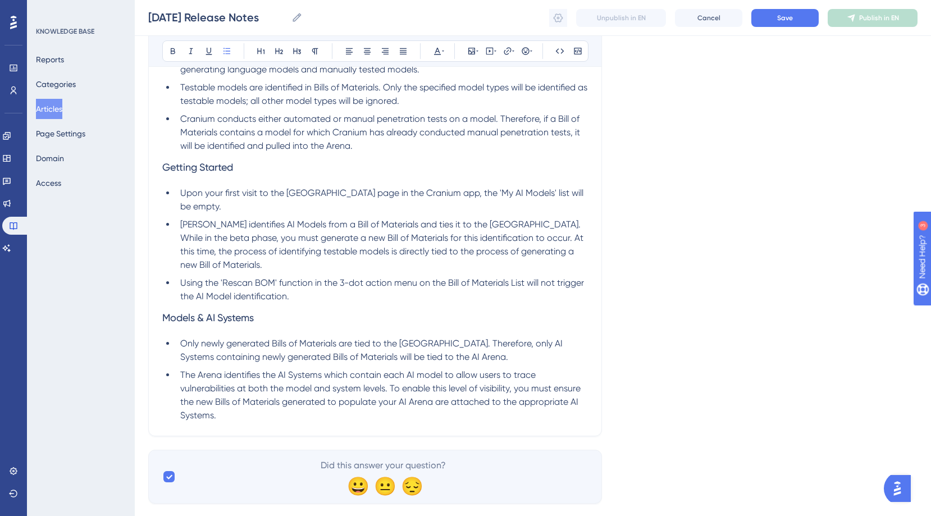
click at [249, 401] on li "The Arena identifies the AI Systems which contain each AI model to allow users …" at bounding box center [382, 395] width 412 height 54
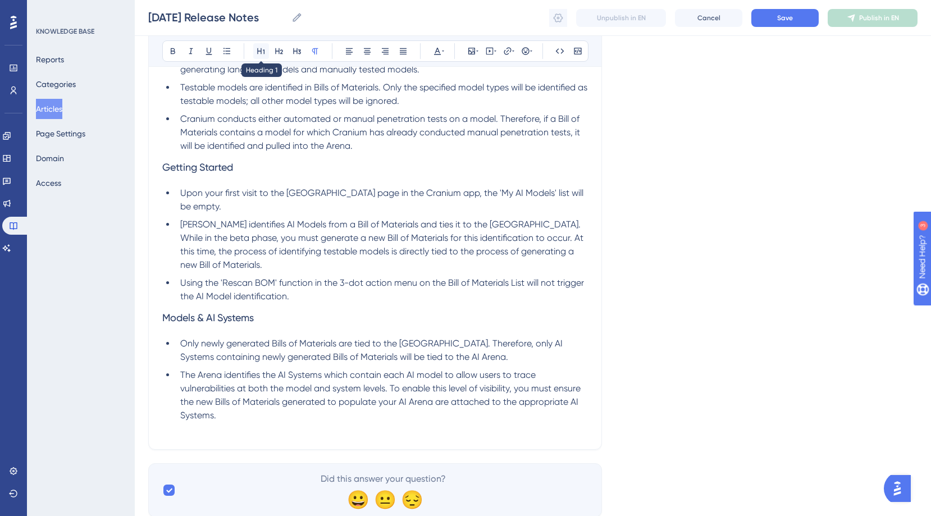
click at [258, 49] on icon at bounding box center [261, 51] width 9 height 9
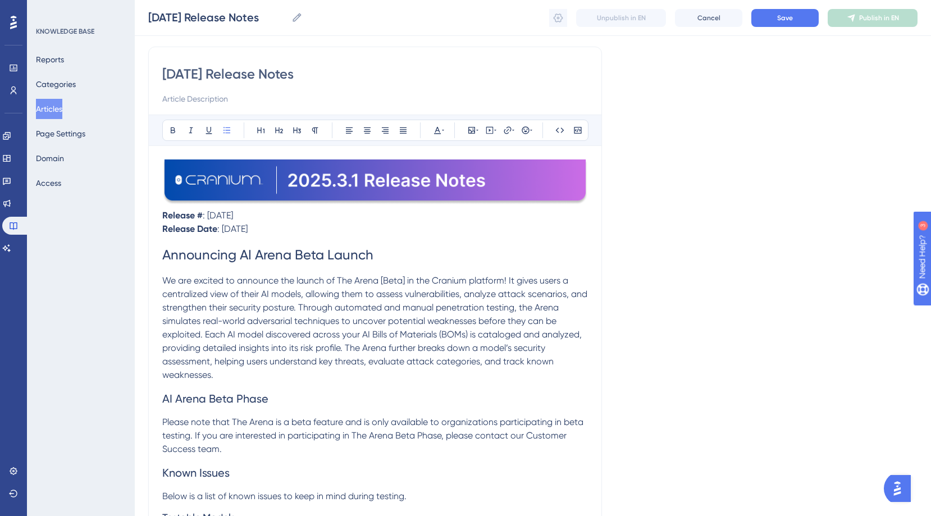
scroll to position [0, 0]
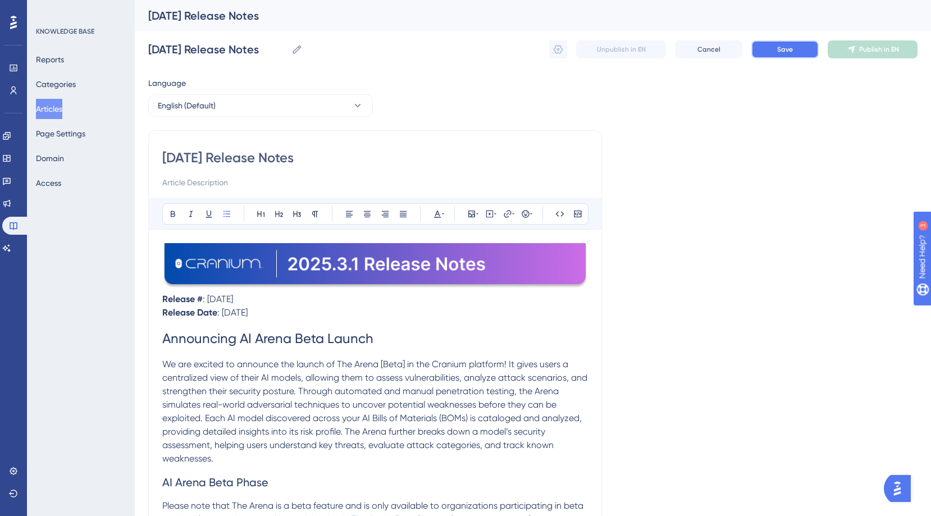
click at [803, 48] on button "Save" at bounding box center [784, 49] width 67 height 18
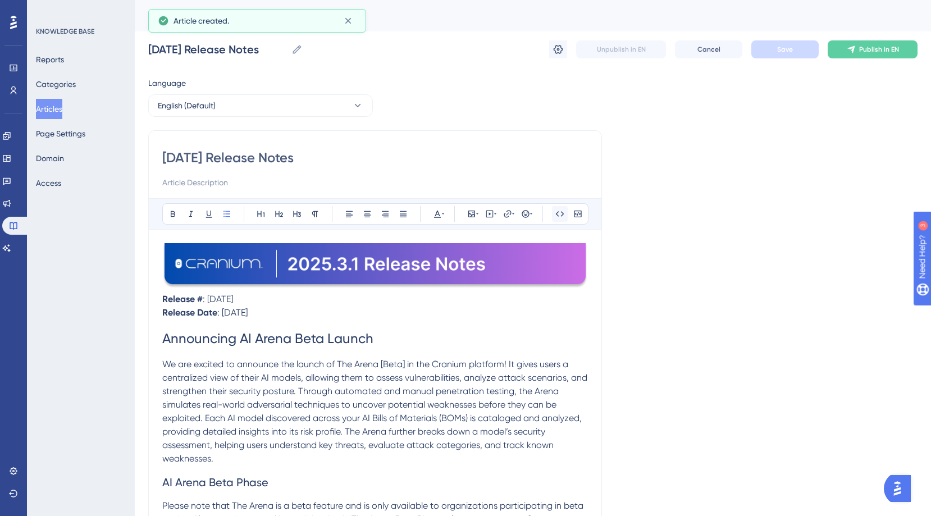
scroll to position [559, 0]
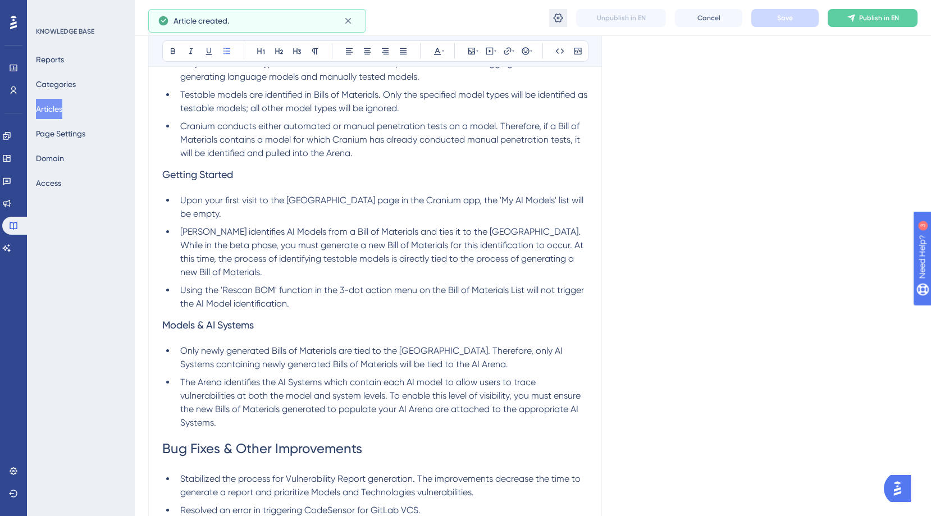
click at [557, 19] on icon at bounding box center [558, 17] width 11 height 11
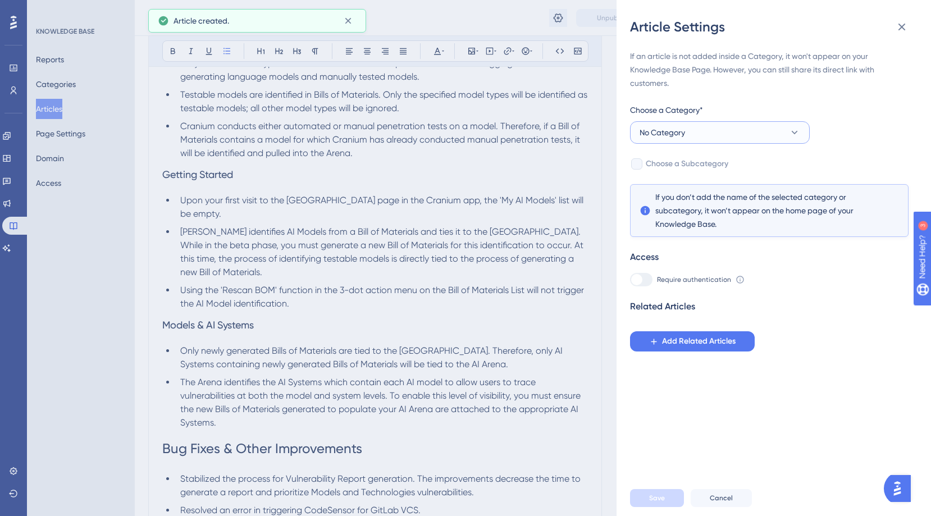
click at [719, 127] on button "No Category" at bounding box center [720, 132] width 180 height 22
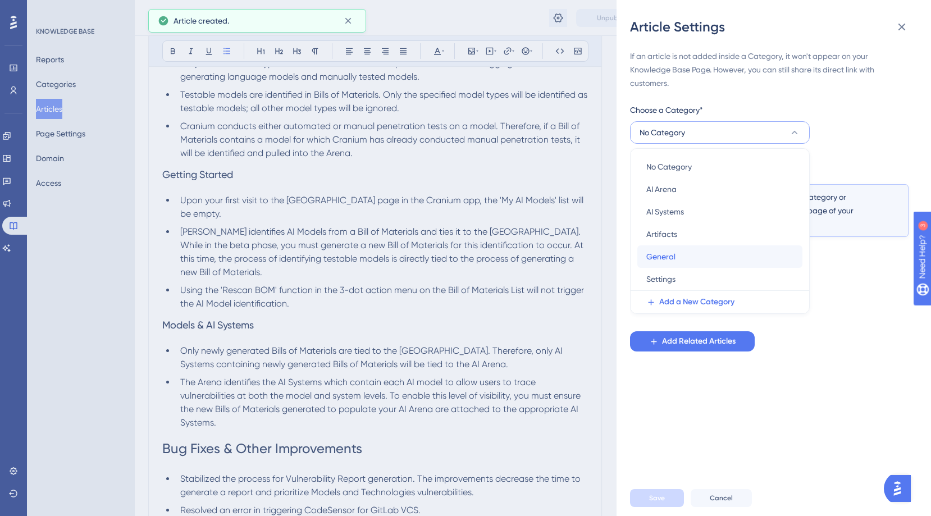
click at [678, 252] on div "General General" at bounding box center [719, 256] width 147 height 22
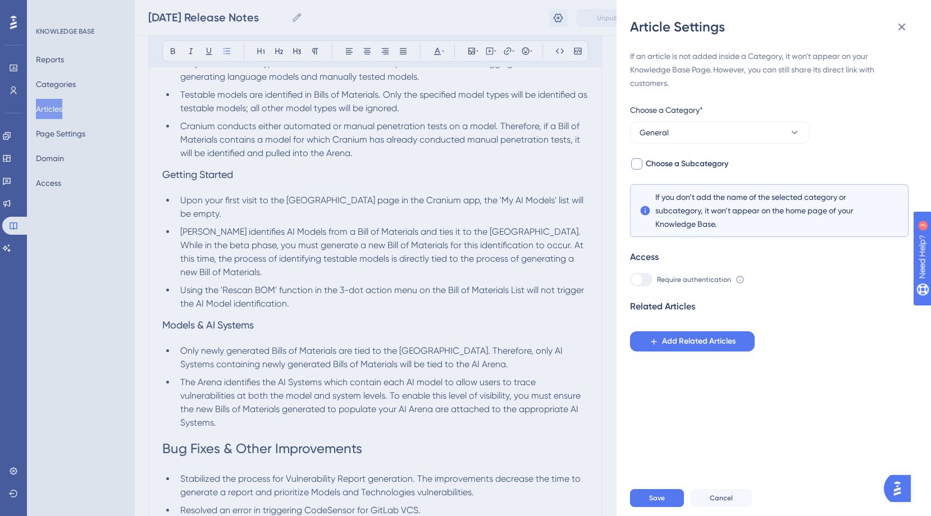
click at [676, 163] on span "Choose a Subcategory" at bounding box center [687, 163] width 83 height 13
checkbox input "true"
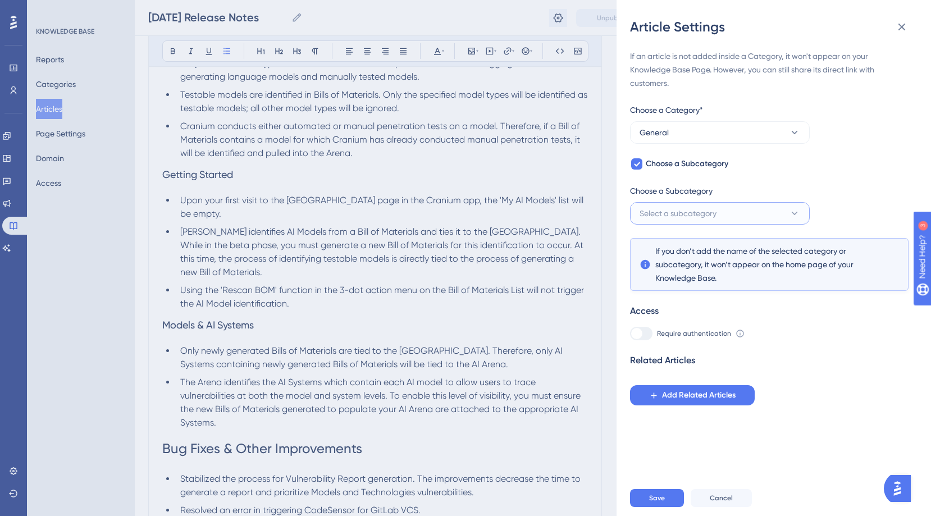
click at [655, 205] on button "Select a subcategory" at bounding box center [720, 213] width 180 height 22
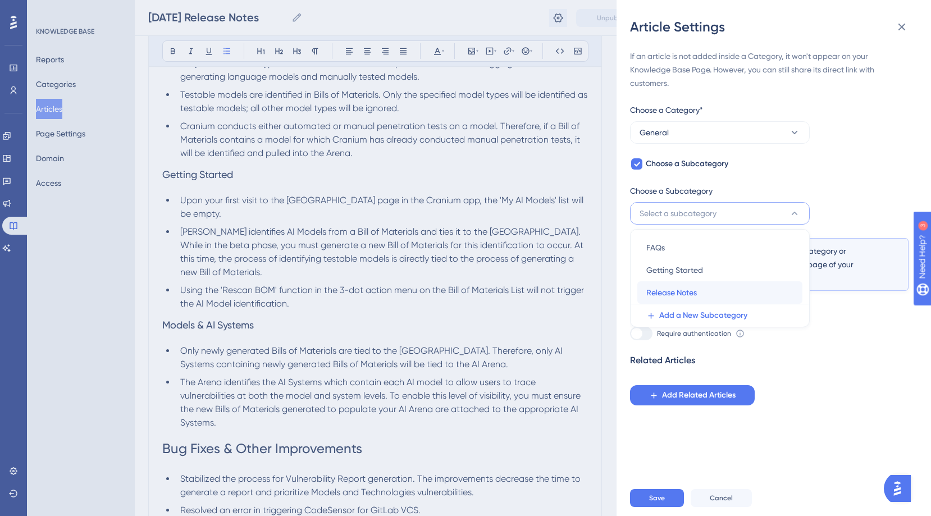
click at [680, 286] on span "Release Notes" at bounding box center [671, 292] width 51 height 13
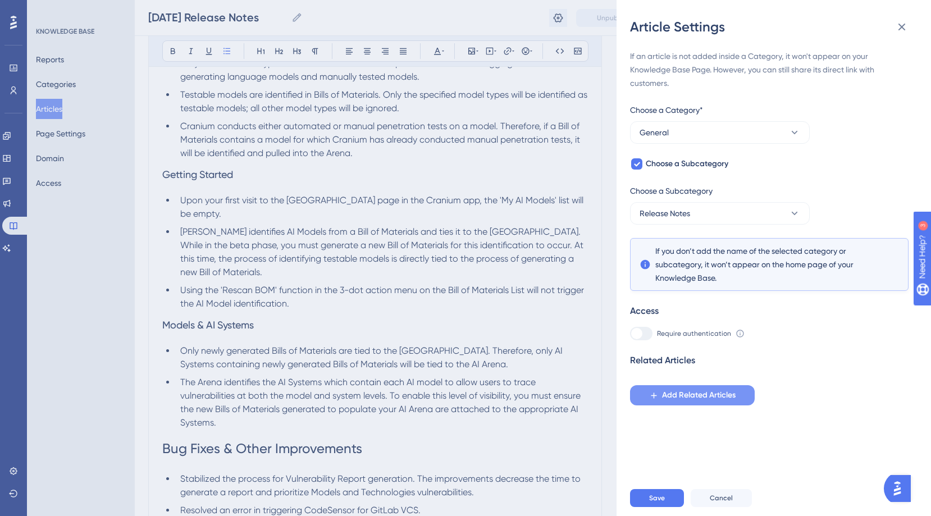
click at [658, 394] on icon at bounding box center [654, 396] width 10 height 10
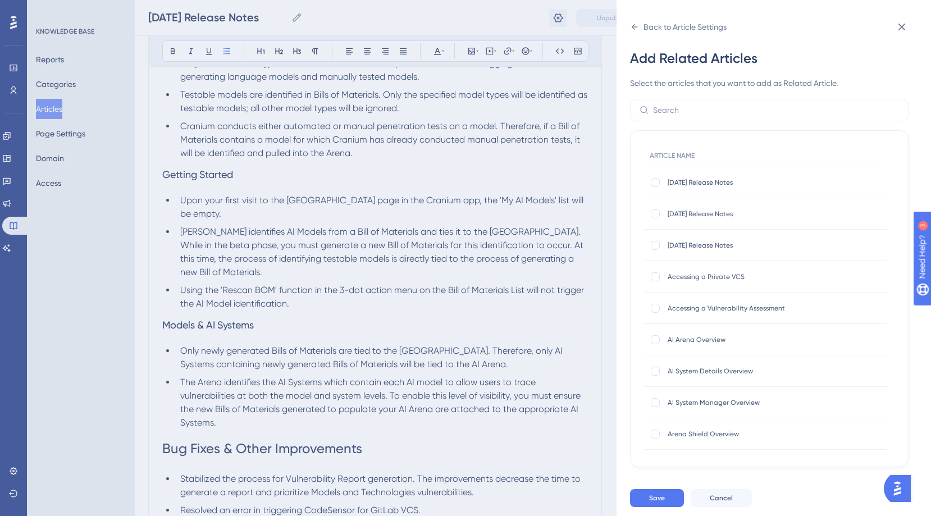
click at [671, 343] on span "AI Arena Overview" at bounding box center [758, 339] width 180 height 9
click at [658, 343] on div at bounding box center [655, 339] width 9 height 9
checkbox input "true"
click at [650, 503] on span "Save" at bounding box center [657, 498] width 16 height 9
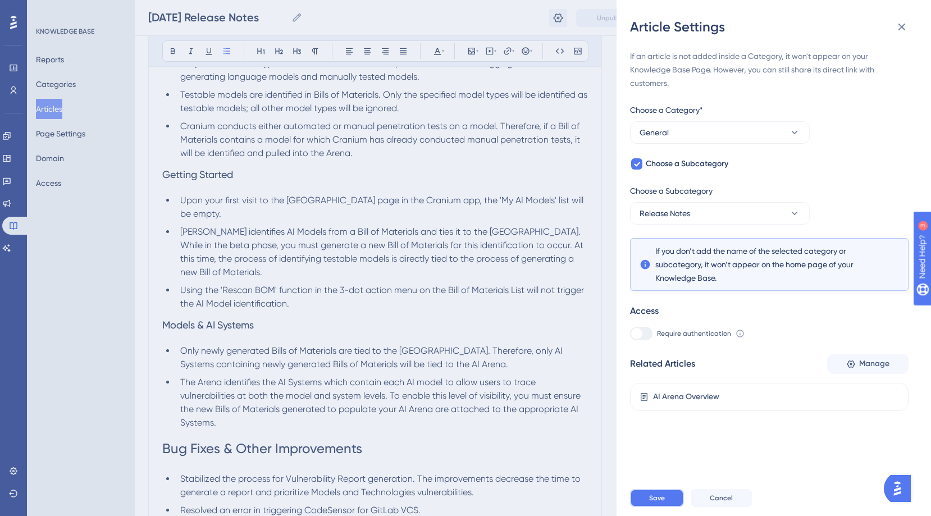
click at [635, 500] on button "Save" at bounding box center [657, 498] width 54 height 18
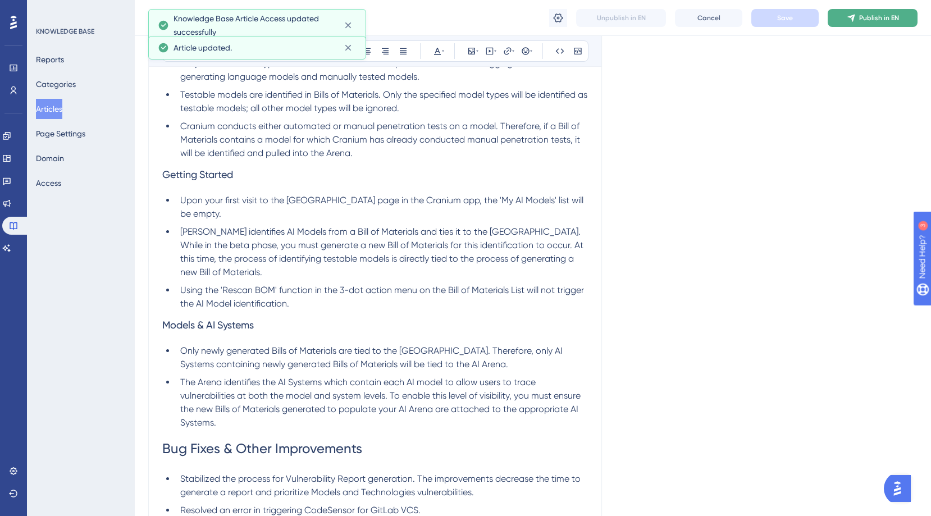
click at [888, 13] on span "Publish in EN" at bounding box center [879, 17] width 40 height 9
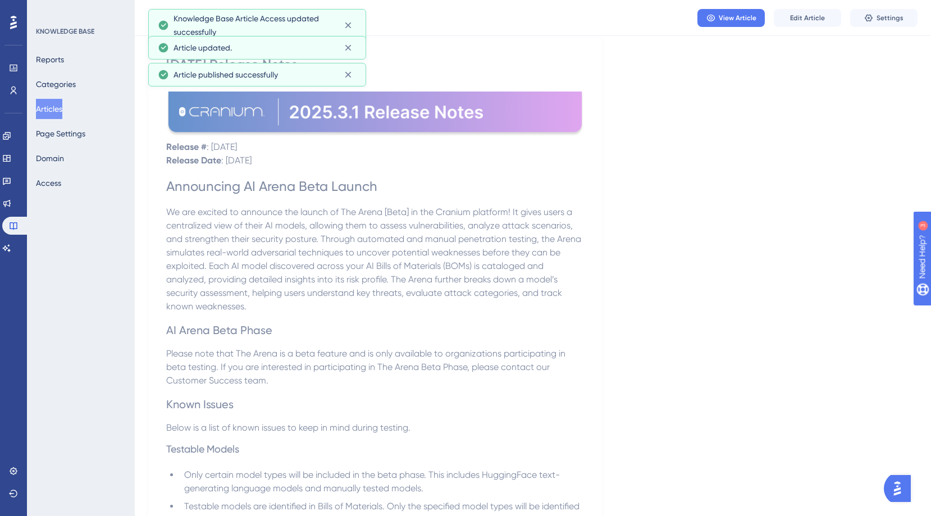
scroll to position [0, 0]
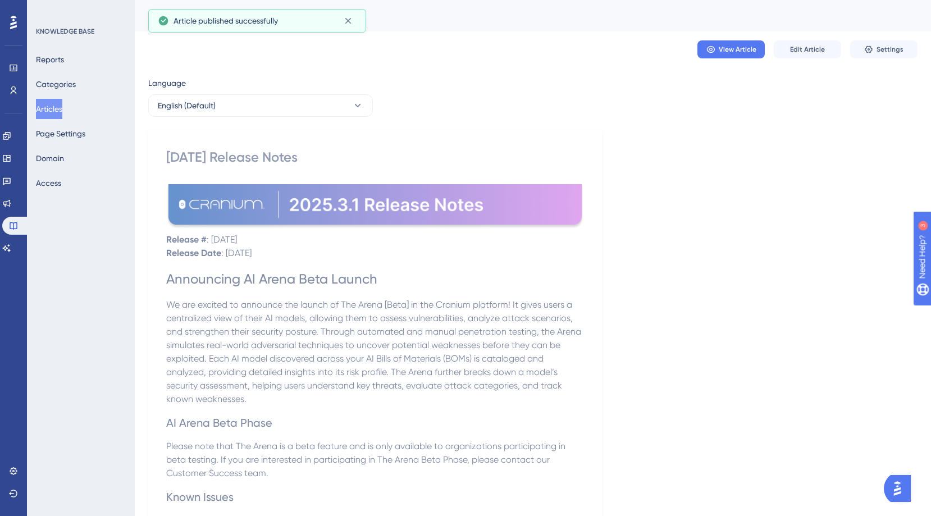
click at [62, 109] on button "Articles" at bounding box center [49, 109] width 26 height 20
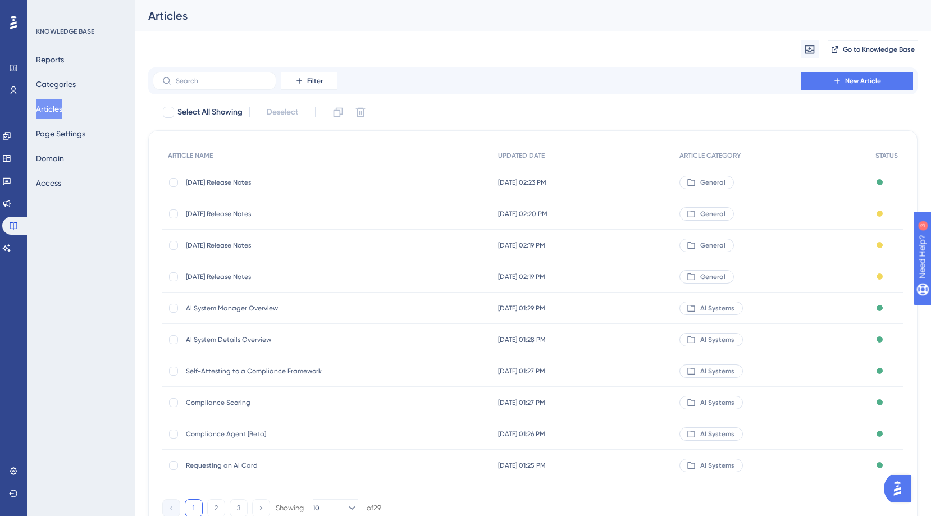
click at [291, 277] on span "[DATE] Release Notes" at bounding box center [276, 276] width 180 height 9
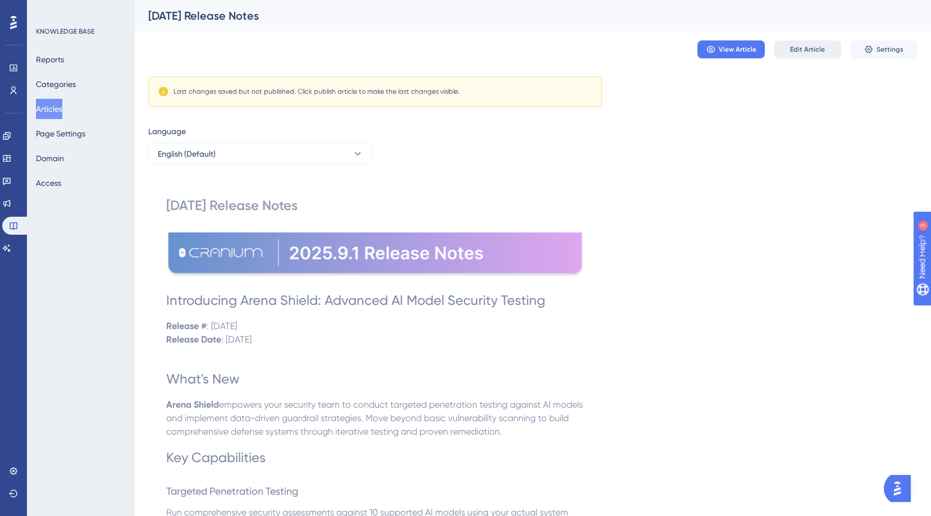
click at [811, 46] on span "Edit Article" at bounding box center [807, 49] width 35 height 9
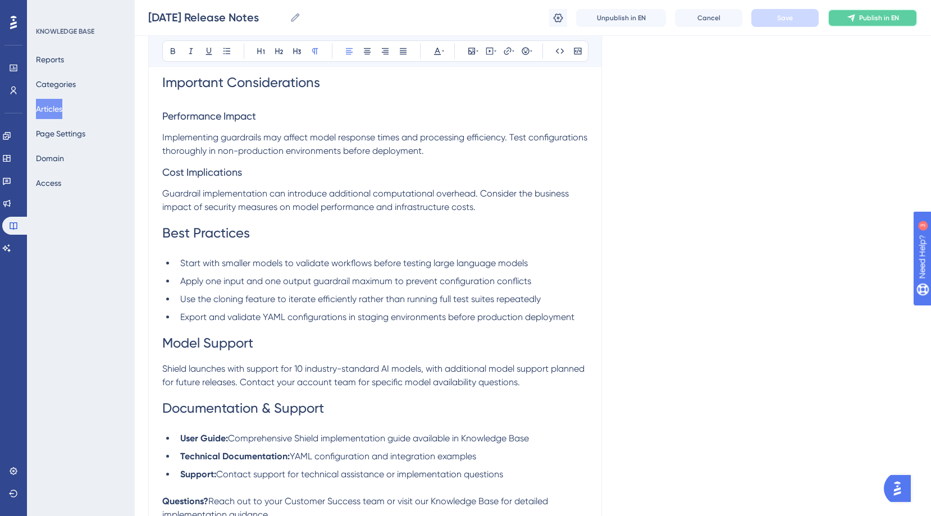
click at [853, 22] on icon at bounding box center [851, 17] width 9 height 9
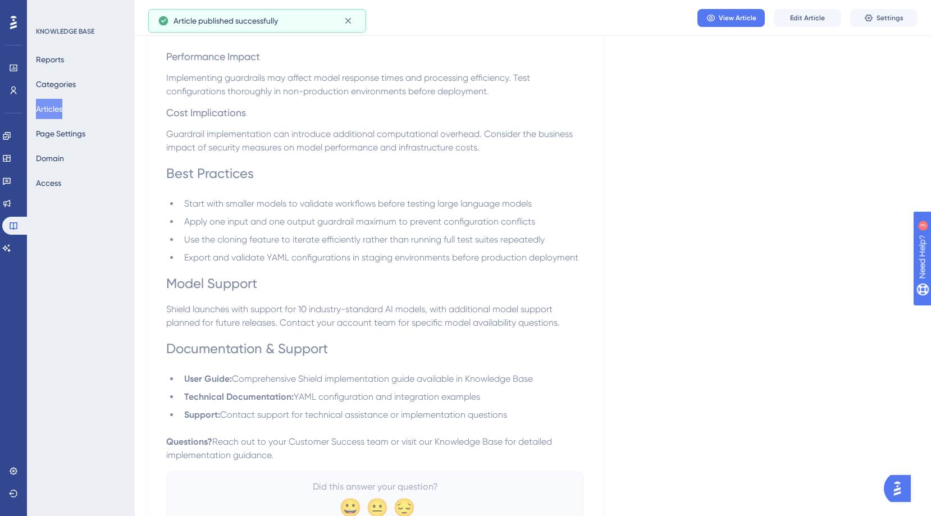
click at [38, 110] on button "Articles" at bounding box center [49, 109] width 26 height 20
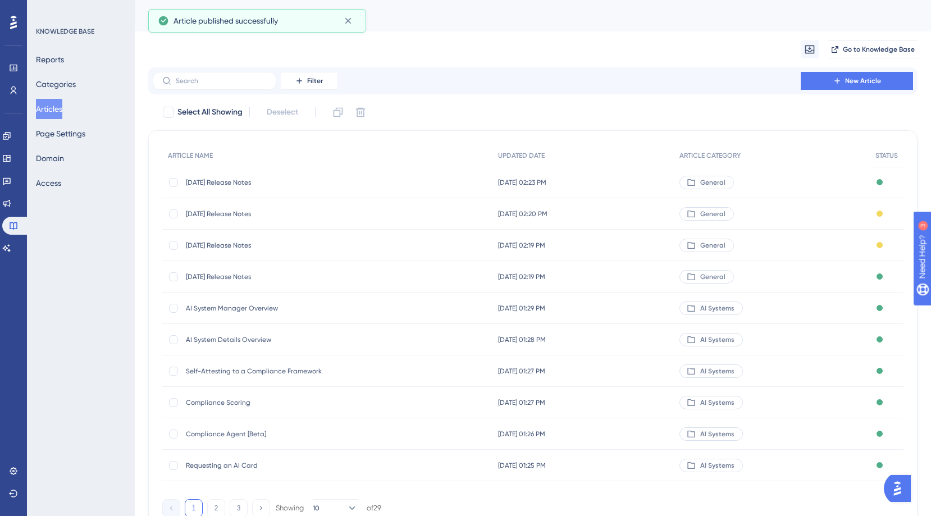
click at [252, 241] on span "[DATE] Release Notes" at bounding box center [276, 245] width 180 height 9
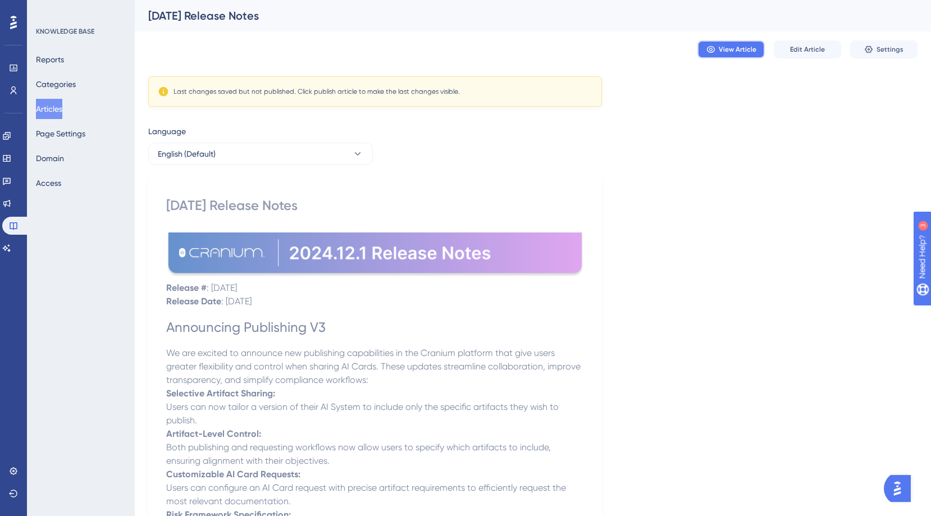
click at [731, 54] on button "View Article" at bounding box center [731, 49] width 67 height 18
click at [828, 52] on button "Edit Article" at bounding box center [807, 49] width 67 height 18
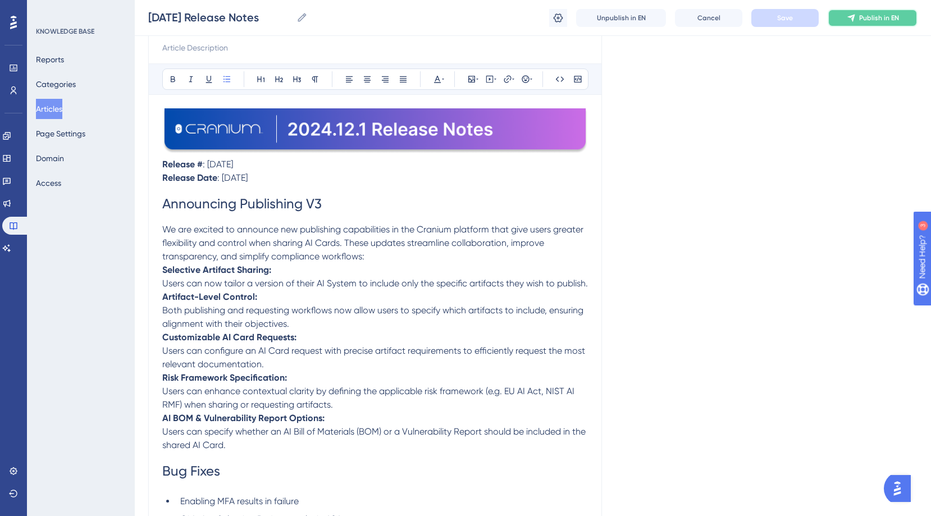
click at [876, 16] on span "Publish in EN" at bounding box center [879, 17] width 40 height 9
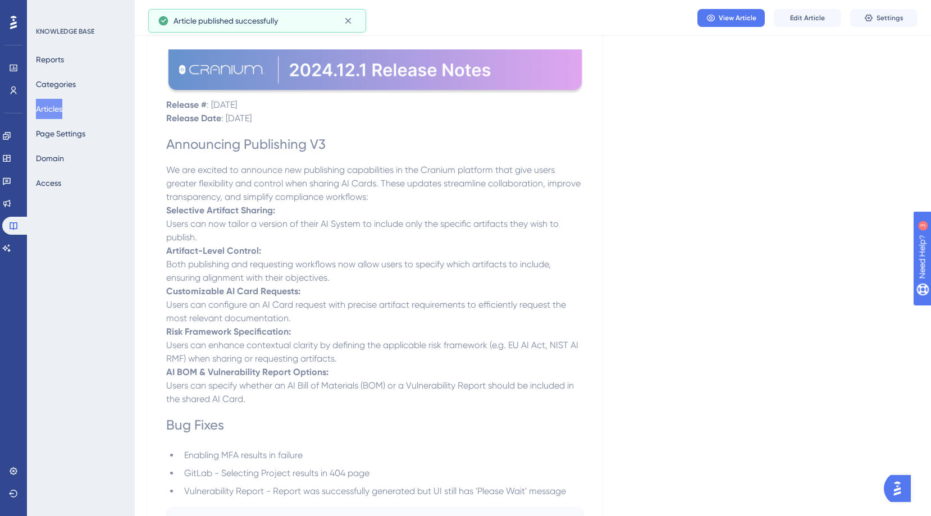
click at [62, 112] on button "Articles" at bounding box center [49, 109] width 26 height 20
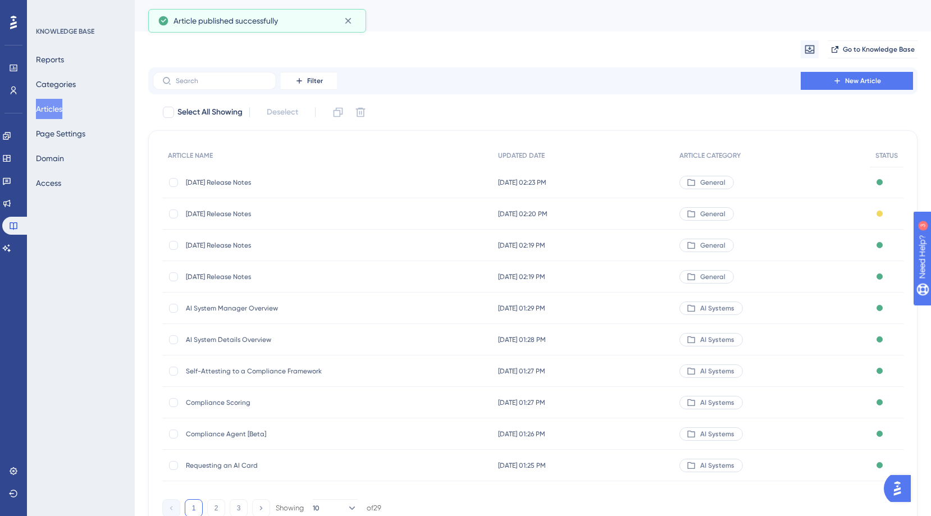
click at [283, 216] on span "[DATE] Release Notes" at bounding box center [276, 213] width 180 height 9
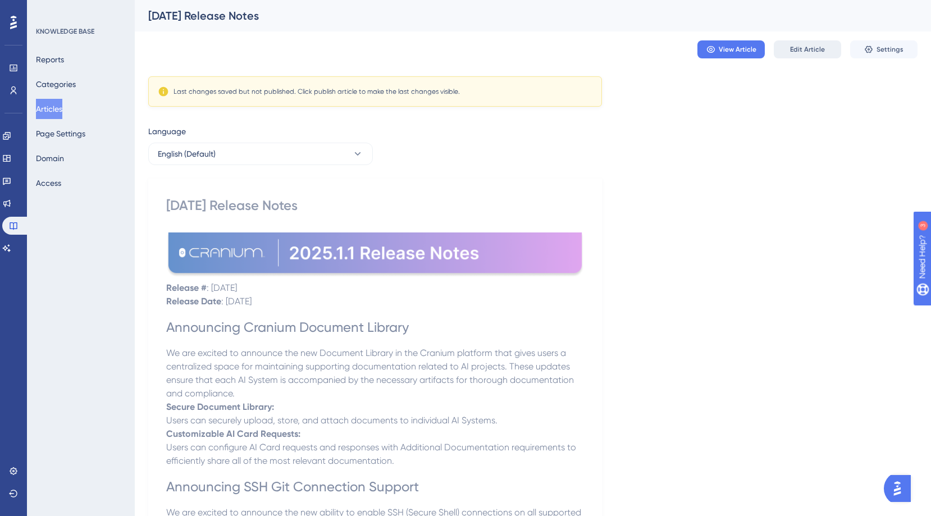
click at [792, 50] on span "Edit Article" at bounding box center [807, 49] width 35 height 9
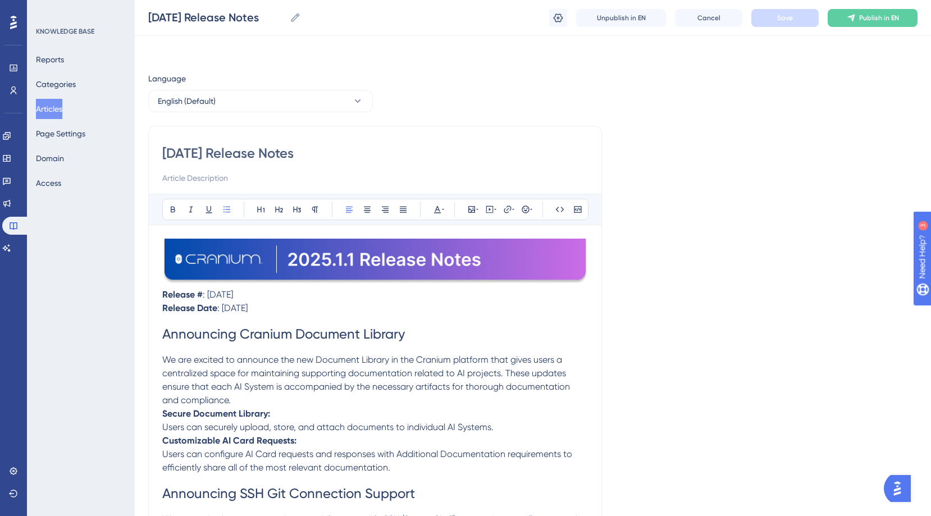
scroll to position [115, 0]
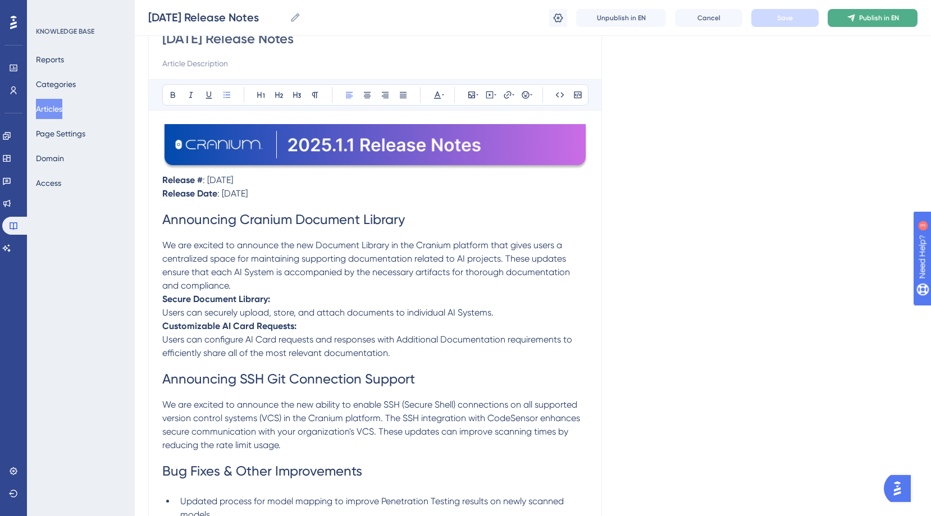
click at [863, 12] on button "Publish in EN" at bounding box center [873, 18] width 90 height 18
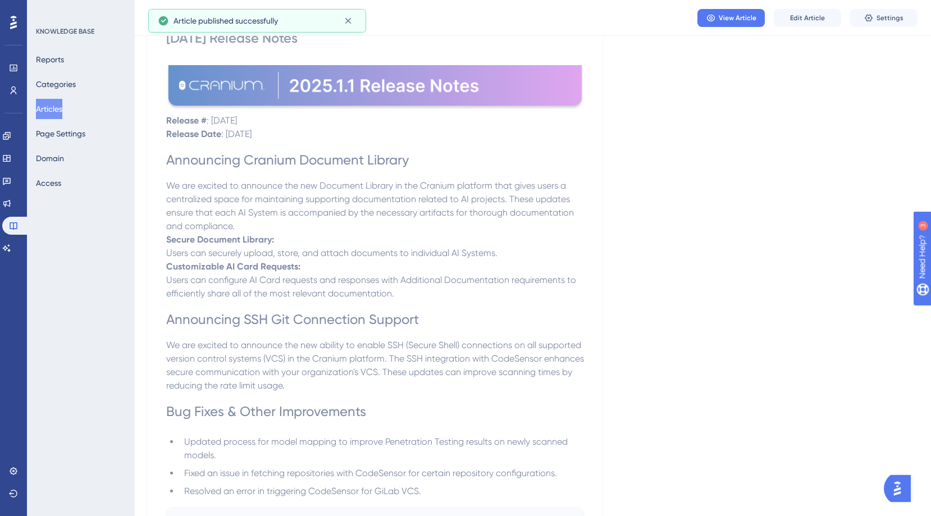
click at [56, 106] on button "Articles" at bounding box center [49, 109] width 26 height 20
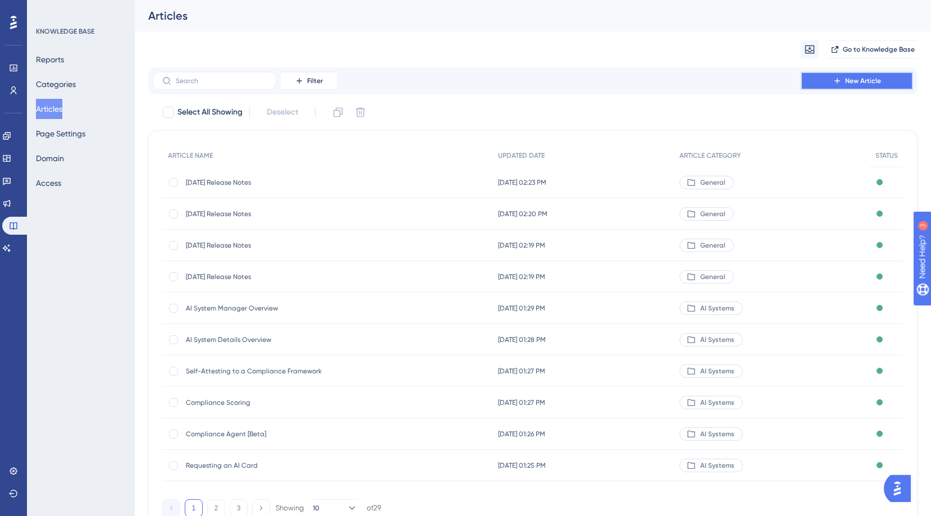
click at [846, 85] on span "New Article" at bounding box center [863, 80] width 36 height 9
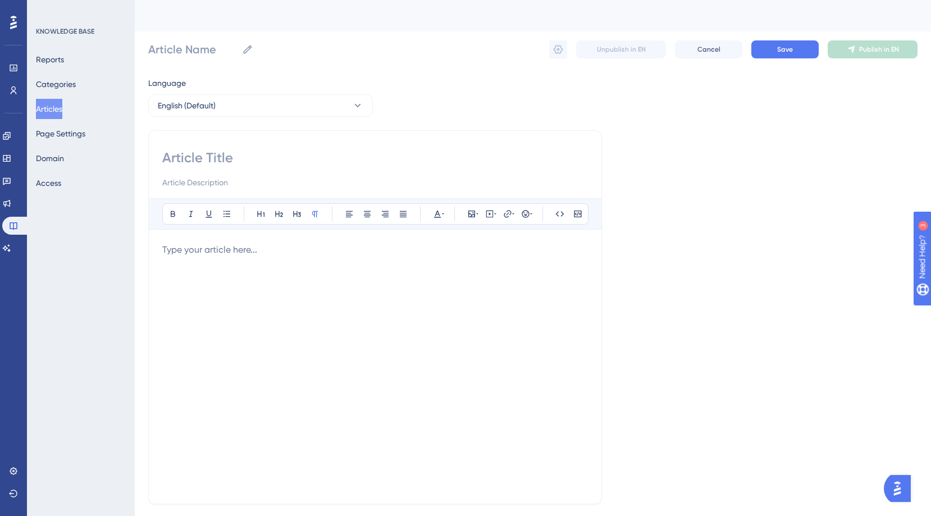
click at [256, 149] on input at bounding box center [375, 158] width 426 height 18
type input "202"
type input "2025."
type input "2025"
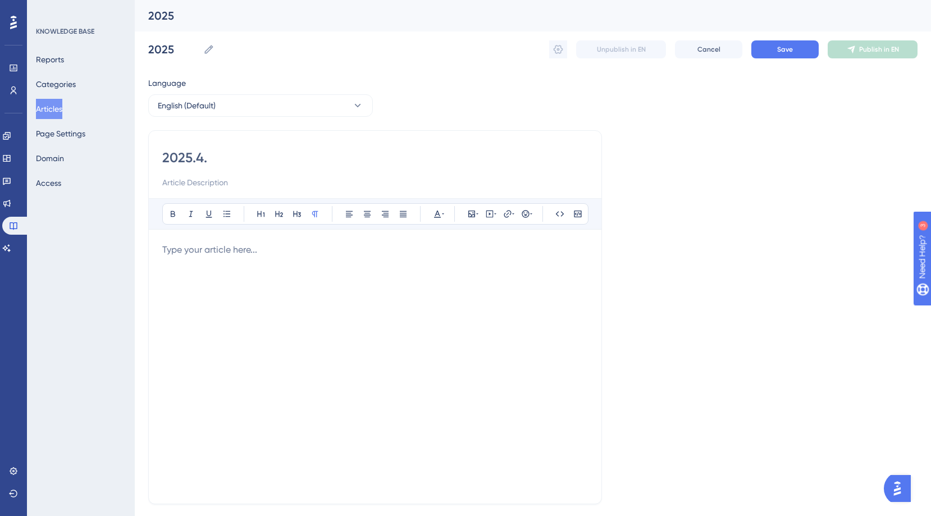
type input "[DATE]"
type input "[DATE] Release"
type input "[DATE] Release Notes"
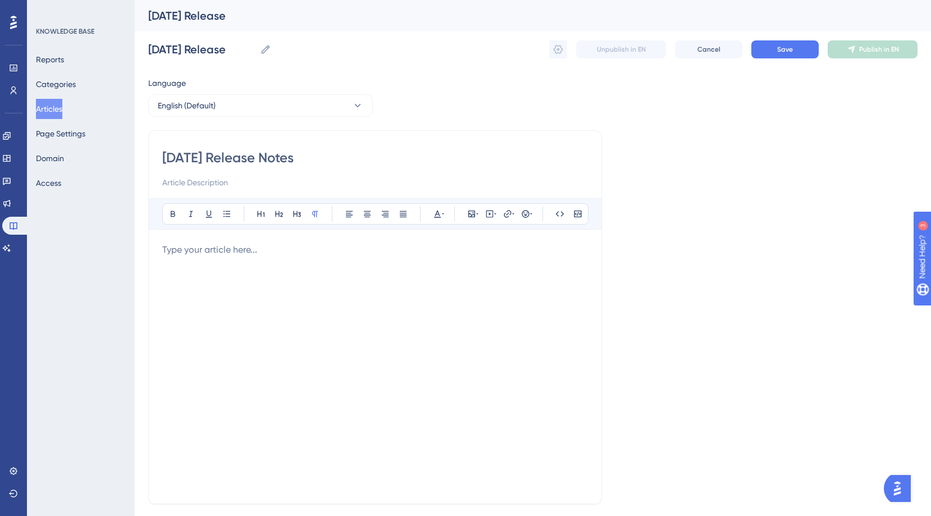
type input "[DATE] Release Notes"
click at [339, 261] on div at bounding box center [375, 366] width 426 height 247
click at [475, 217] on icon at bounding box center [471, 213] width 9 height 9
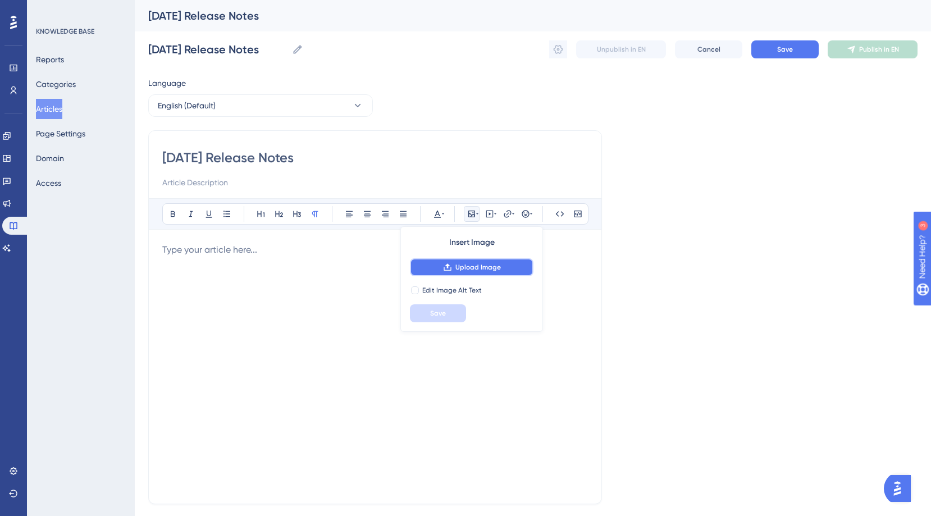
click at [480, 275] on button "Upload Image" at bounding box center [472, 267] width 124 height 18
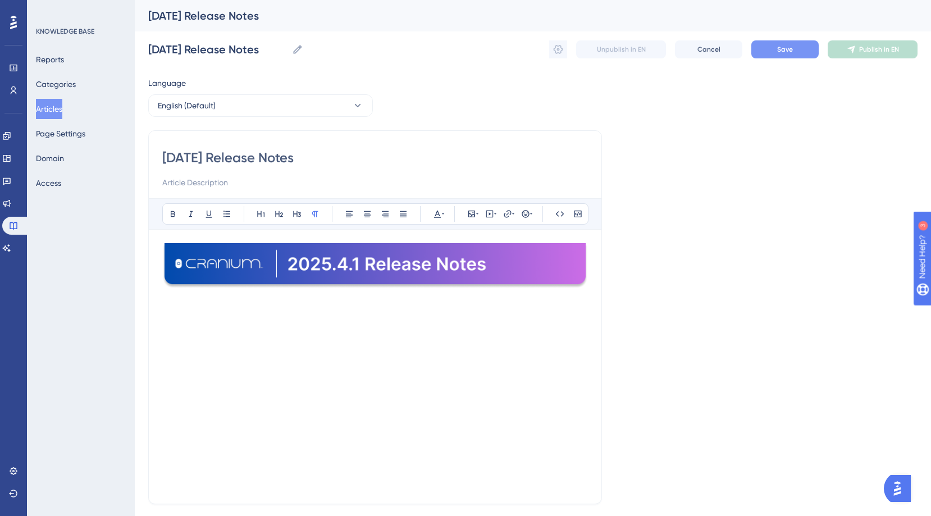
click at [807, 52] on button "Save" at bounding box center [784, 49] width 67 height 18
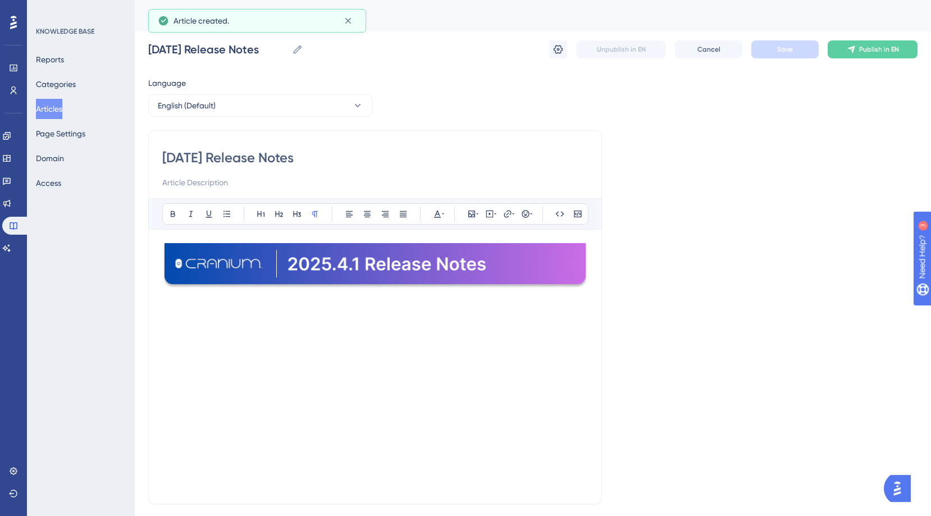
click at [53, 107] on button "Articles" at bounding box center [49, 109] width 26 height 20
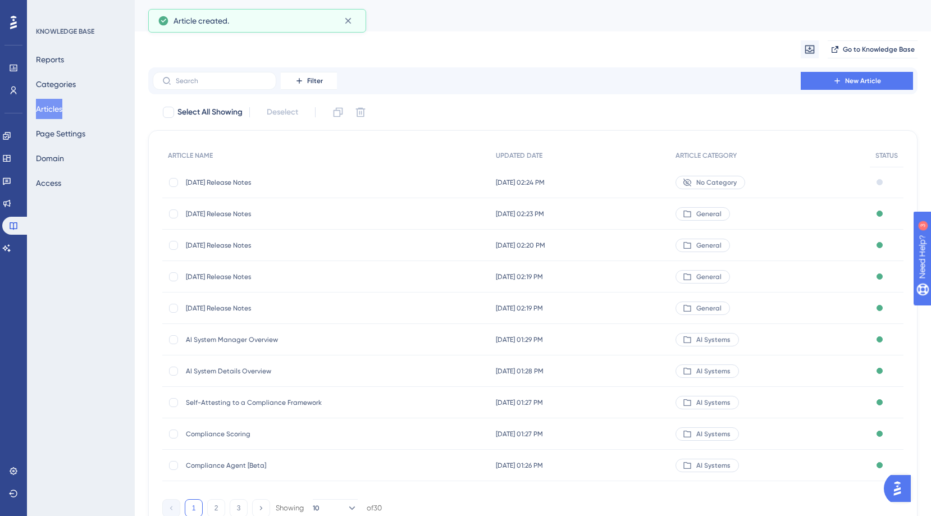
click at [229, 215] on span "[DATE] Release Notes" at bounding box center [276, 213] width 180 height 9
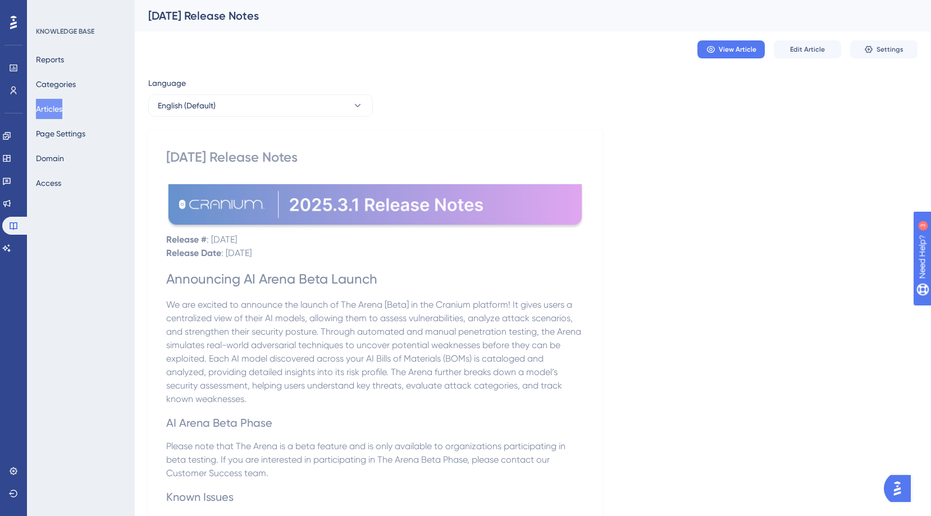
drag, startPoint x: 167, startPoint y: 238, endPoint x: 284, endPoint y: 252, distance: 117.7
copy div "Release # : [DATE] Release Date : [DATE]"
click at [55, 116] on button "Articles" at bounding box center [49, 109] width 26 height 20
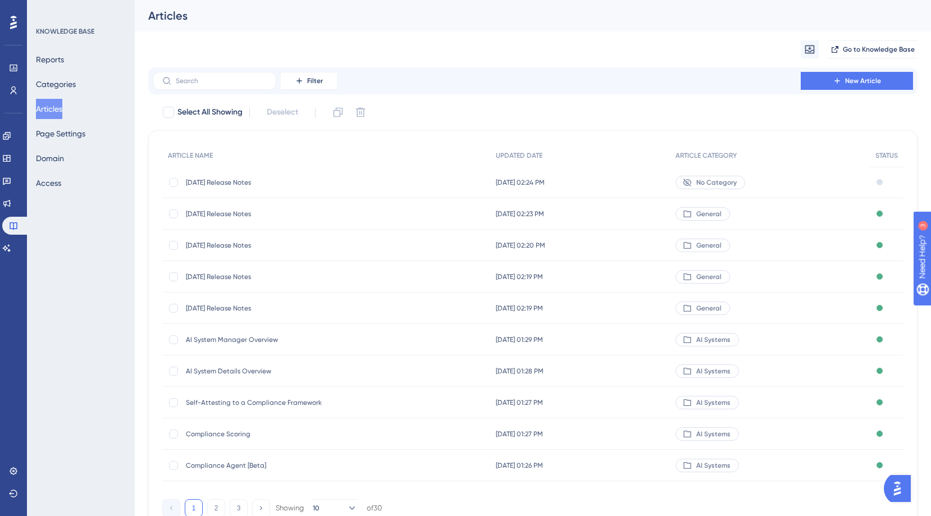
click at [223, 189] on div "[DATE] Release Notes [DATE] Release Notes" at bounding box center [276, 182] width 180 height 31
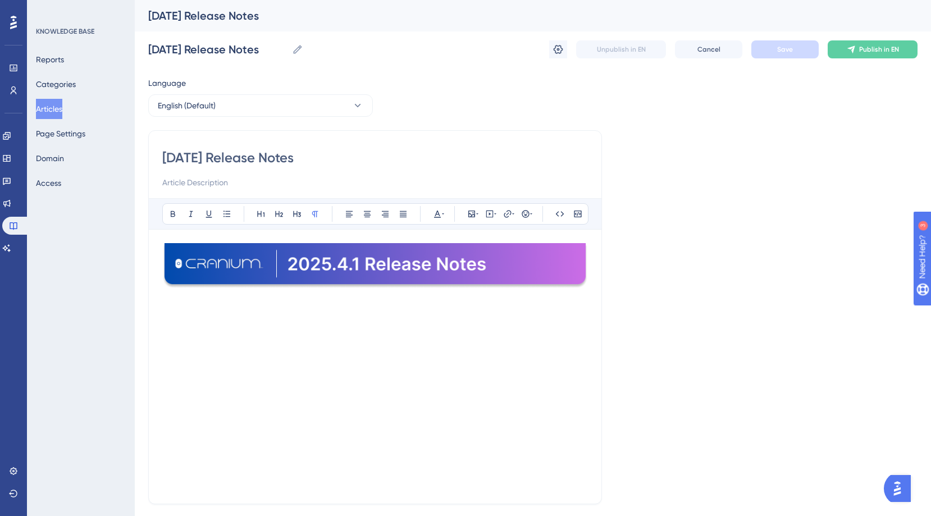
click at [213, 310] on div at bounding box center [375, 366] width 426 height 247
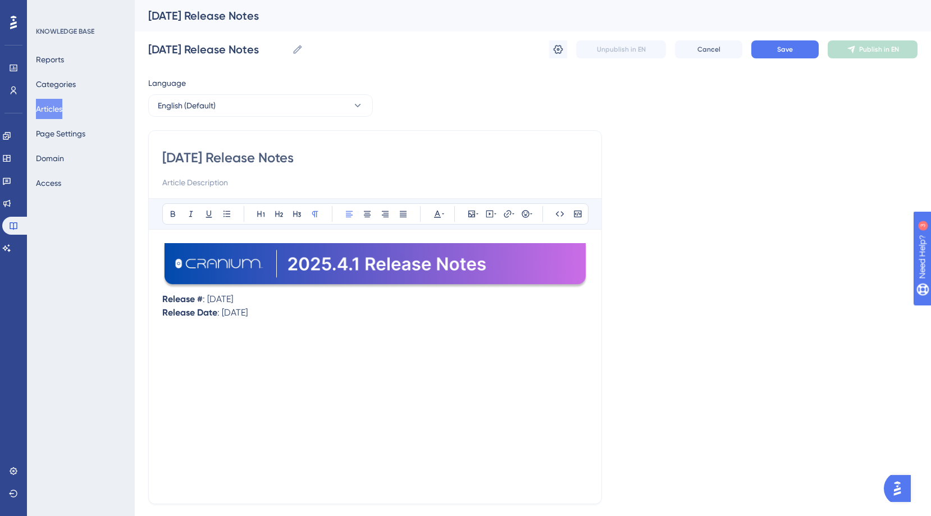
click at [232, 300] on span ": [DATE]" at bounding box center [218, 299] width 30 height 11
click at [228, 315] on span ": [DATE]" at bounding box center [232, 312] width 30 height 11
click at [280, 320] on div "Release # : [DATE] Release Date : [DATE]" at bounding box center [375, 366] width 426 height 247
click at [256, 216] on button at bounding box center [261, 214] width 16 height 16
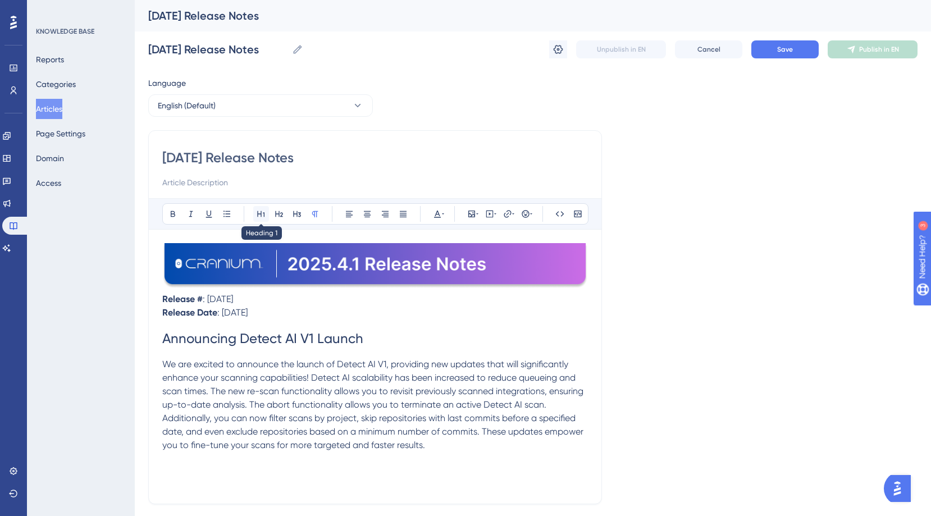
click at [267, 210] on button at bounding box center [261, 214] width 16 height 16
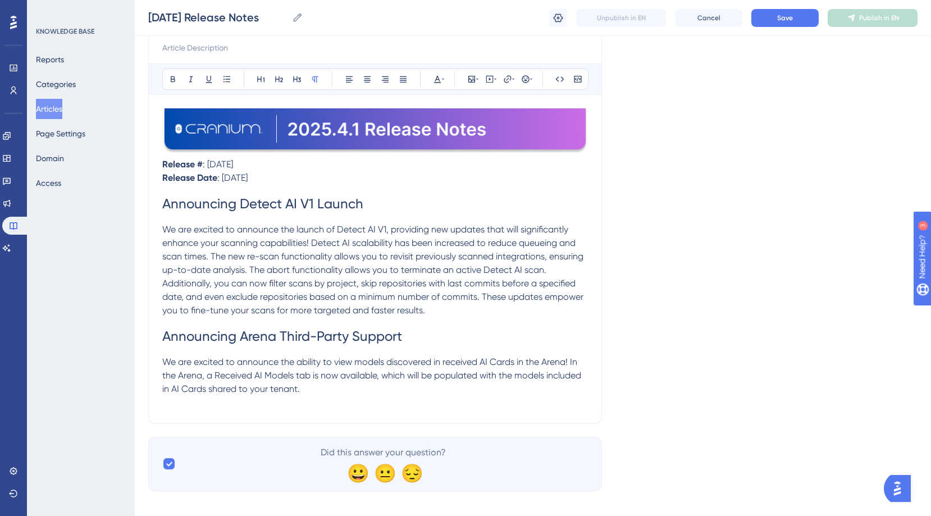
scroll to position [141, 0]
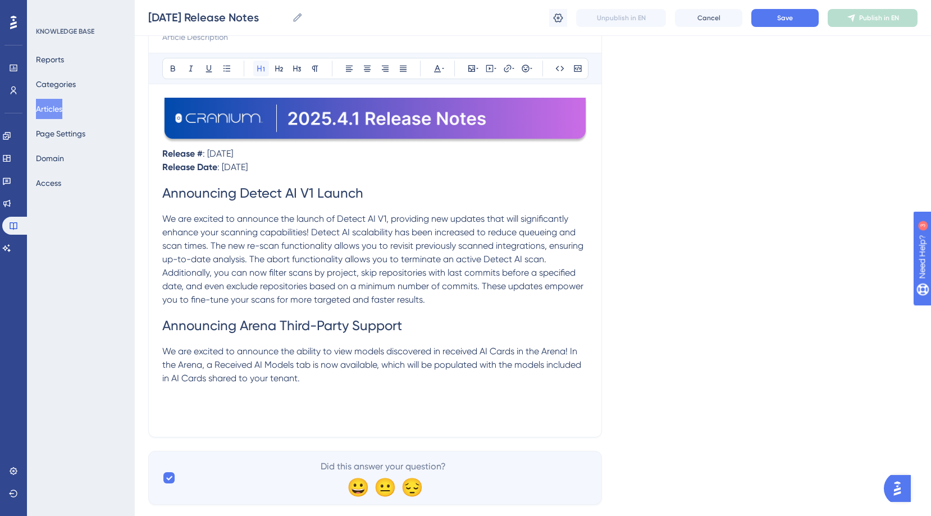
click at [264, 72] on icon at bounding box center [261, 68] width 9 height 9
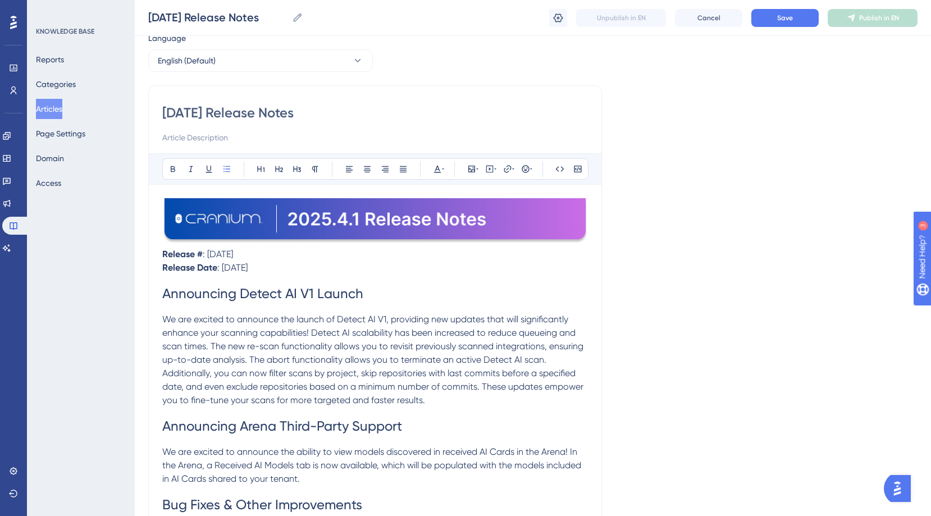
scroll to position [39, 0]
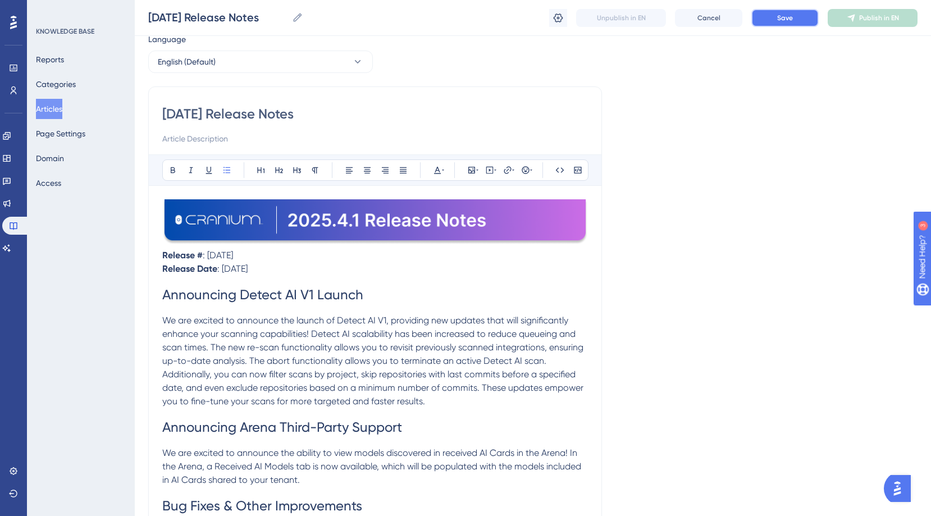
click at [773, 19] on button "Save" at bounding box center [784, 18] width 67 height 18
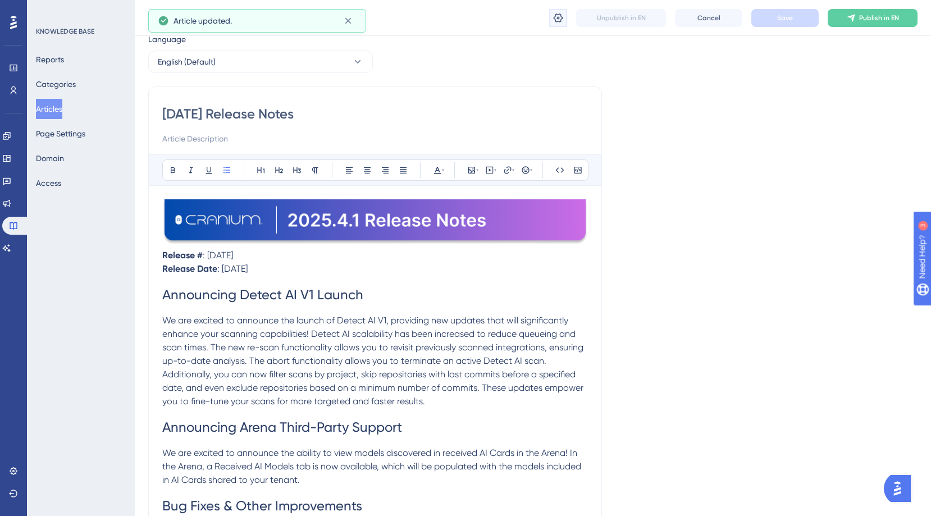
click at [556, 19] on icon at bounding box center [558, 17] width 11 height 11
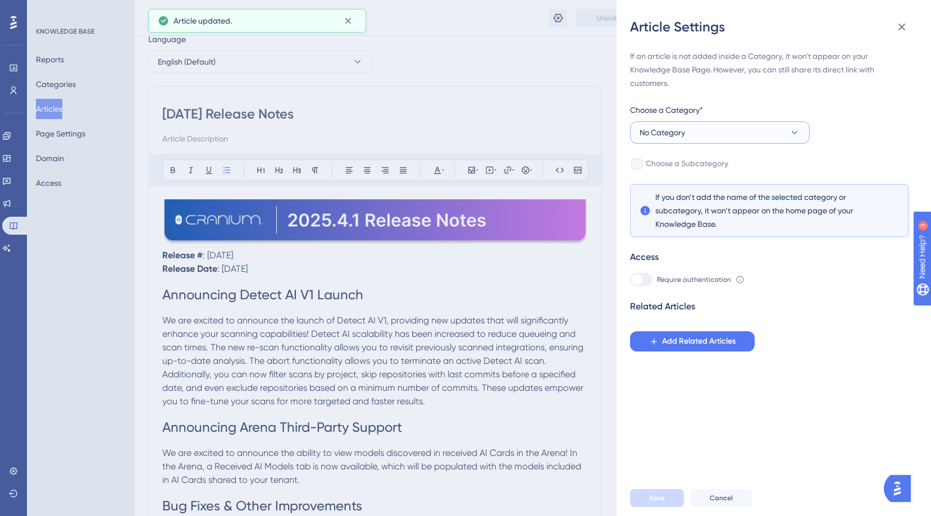
click at [671, 131] on span "No Category" at bounding box center [662, 132] width 45 height 13
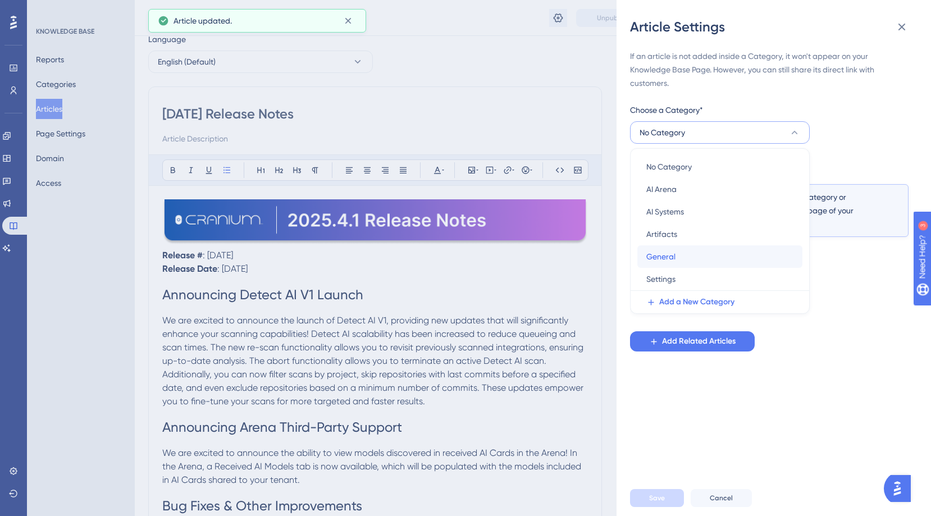
click at [681, 256] on div "General General" at bounding box center [719, 256] width 147 height 22
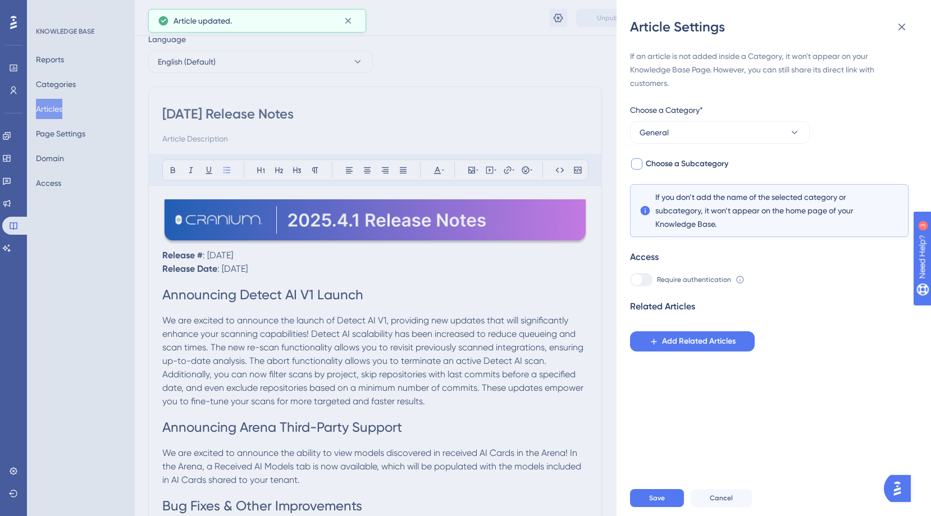
click at [670, 163] on span "Choose a Subcategory" at bounding box center [687, 163] width 83 height 13
checkbox input "true"
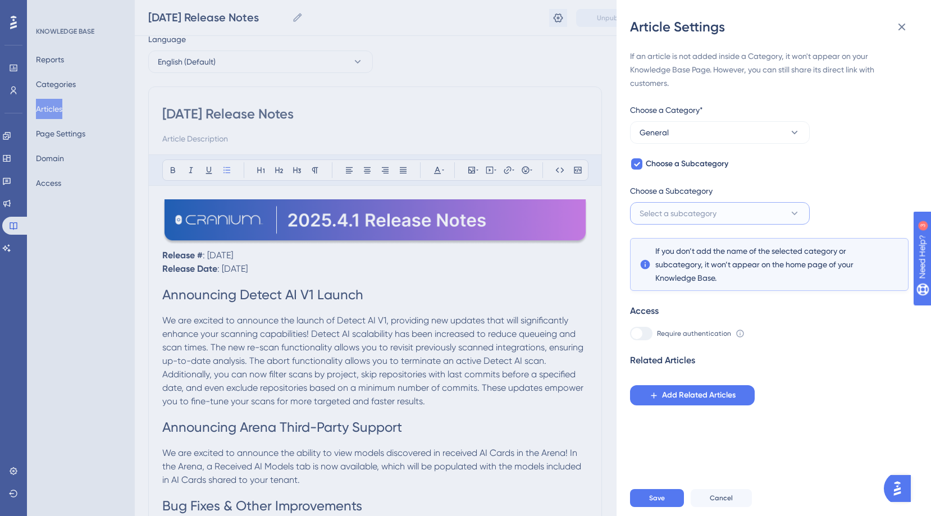
click at [678, 218] on span "Select a subcategory" at bounding box center [678, 213] width 77 height 13
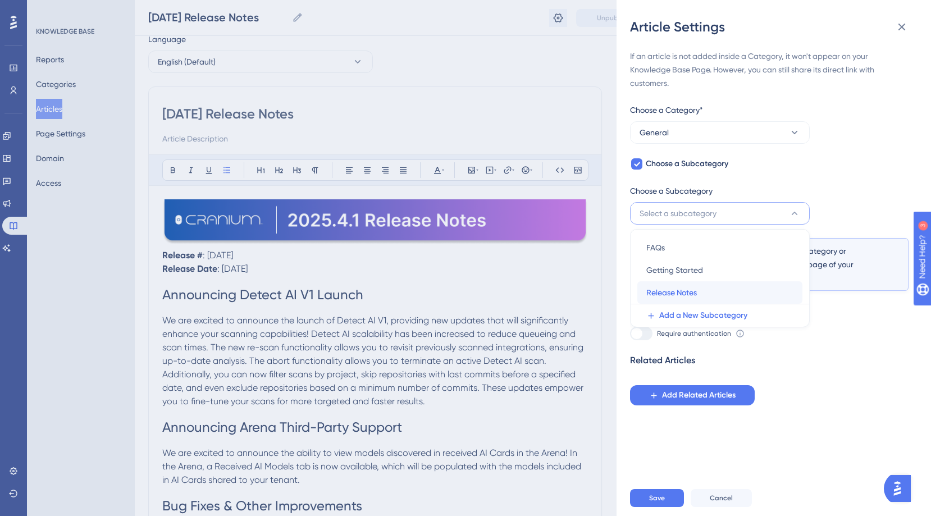
click at [675, 286] on span "Release Notes" at bounding box center [671, 292] width 51 height 13
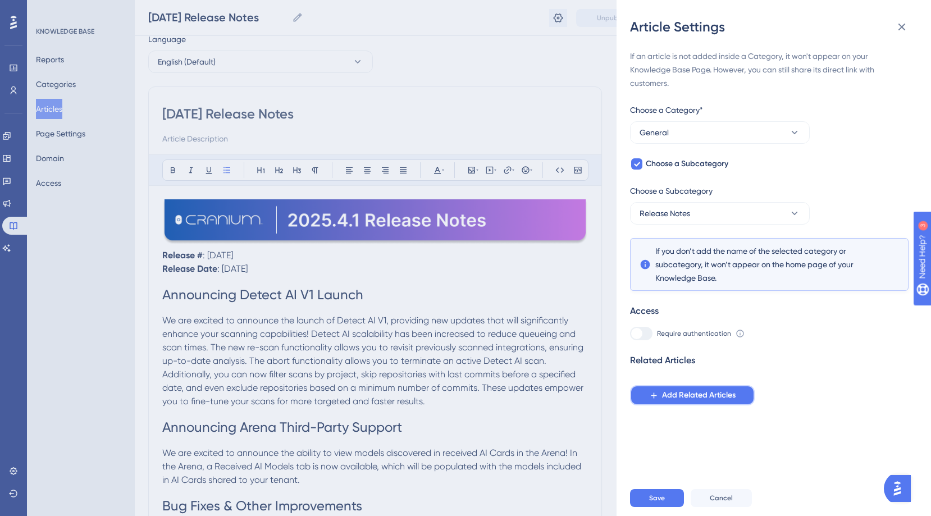
click at [659, 397] on button "Add Related Articles" at bounding box center [692, 395] width 125 height 20
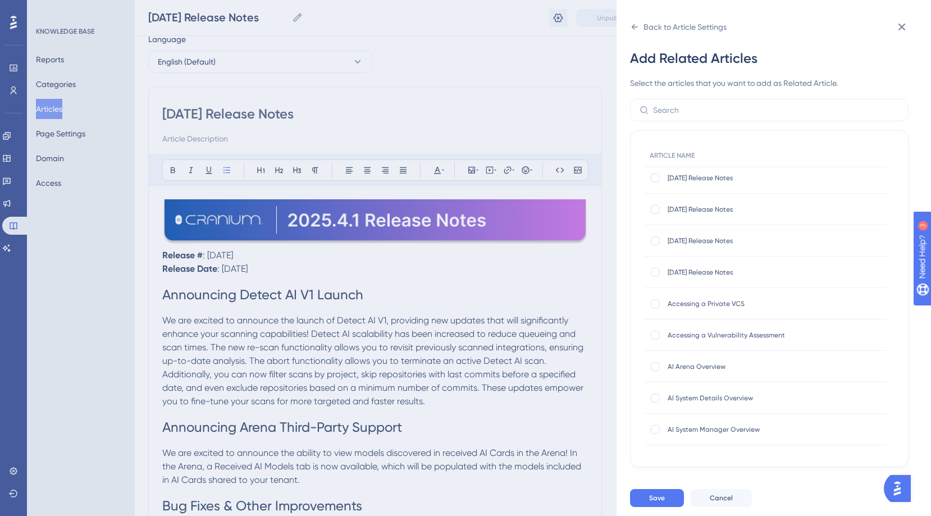
scroll to position [5, 0]
click at [703, 370] on span "AI Arena Overview" at bounding box center [758, 366] width 180 height 9
click at [655, 369] on div at bounding box center [655, 366] width 9 height 9
checkbox input "true"
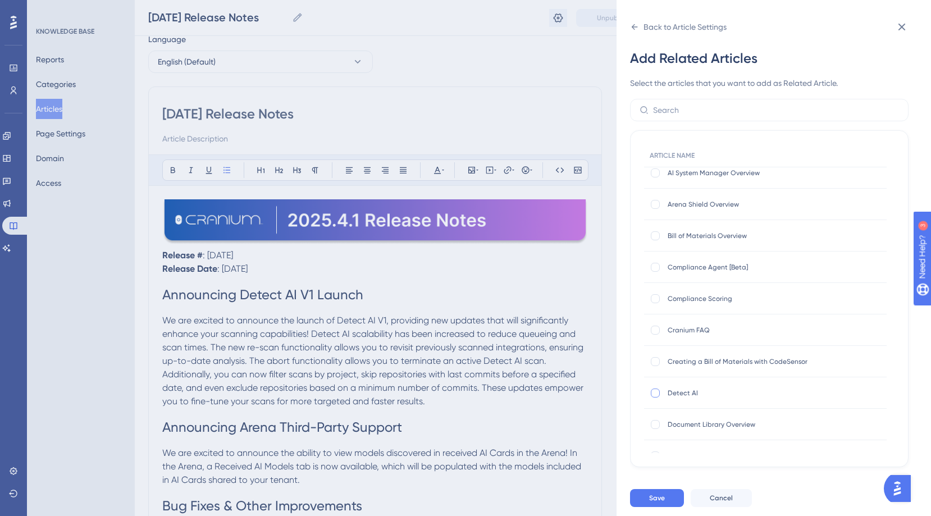
click at [656, 391] on div at bounding box center [655, 393] width 9 height 9
checkbox input "true"
click at [651, 500] on button "Save" at bounding box center [657, 498] width 54 height 18
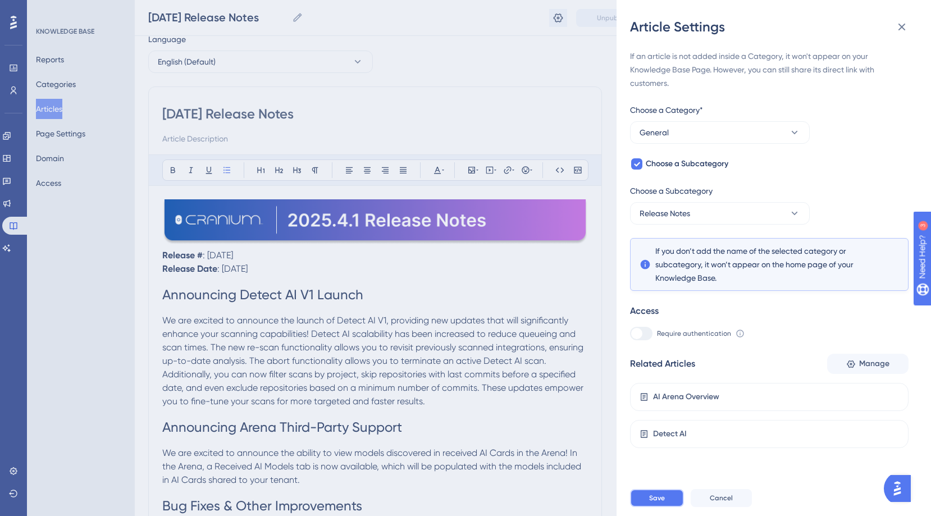
click at [645, 507] on button "Save" at bounding box center [657, 498] width 54 height 18
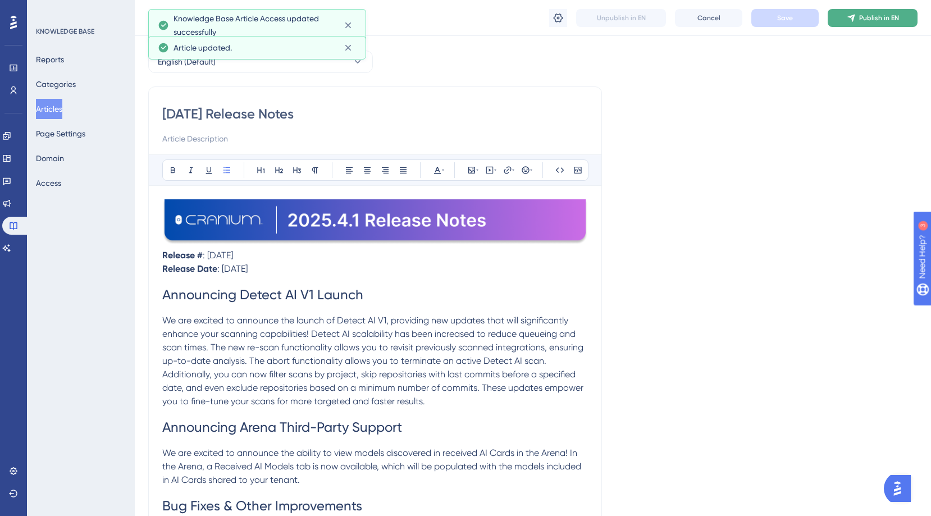
click at [847, 21] on icon at bounding box center [851, 17] width 9 height 9
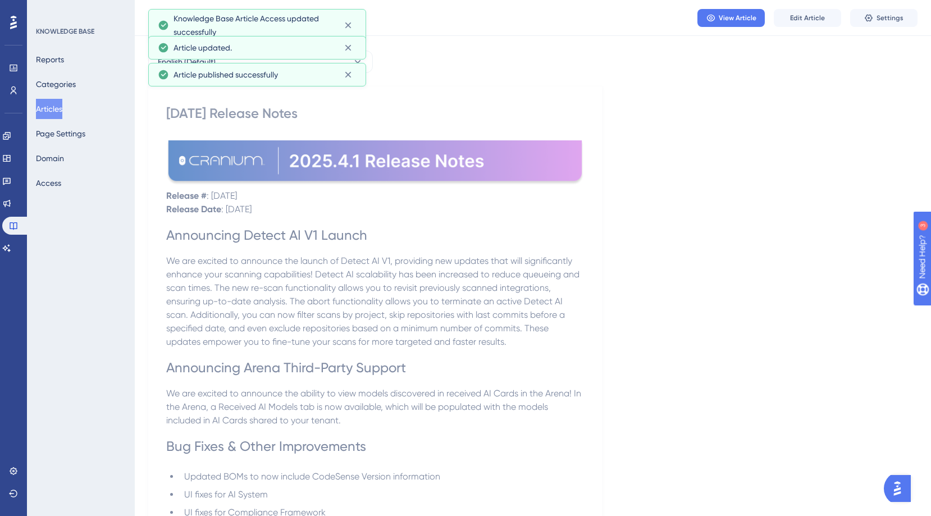
click at [55, 106] on button "Articles" at bounding box center [49, 109] width 26 height 20
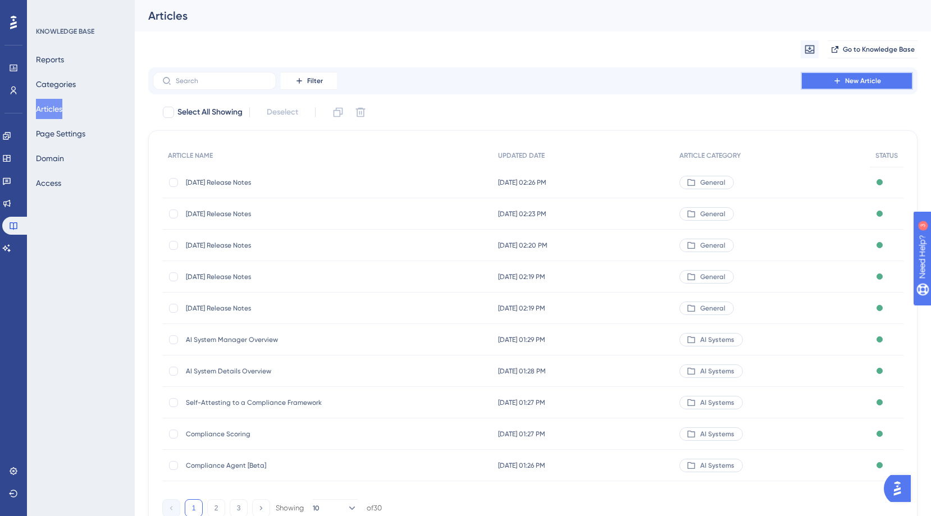
click at [869, 78] on span "New Article" at bounding box center [863, 80] width 36 height 9
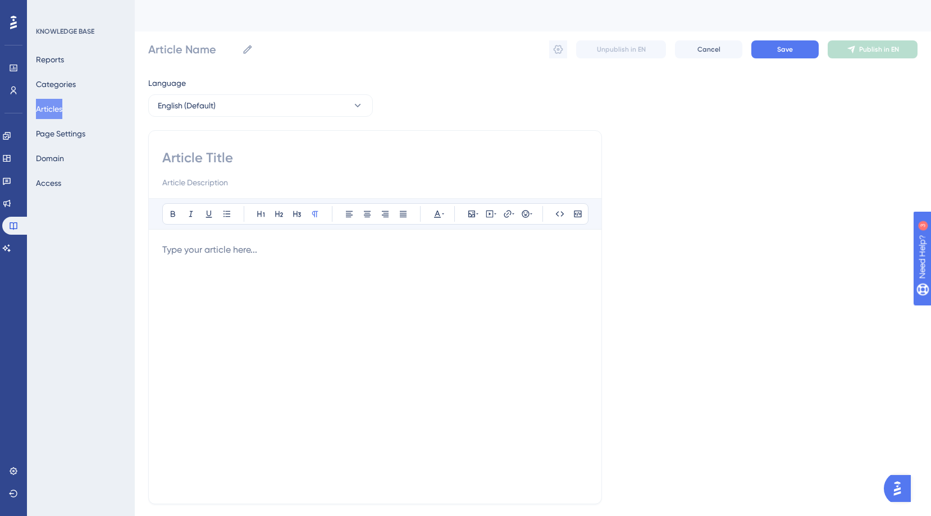
click at [197, 160] on input at bounding box center [375, 158] width 426 height 18
type input "2025"
type input "[DATE]"
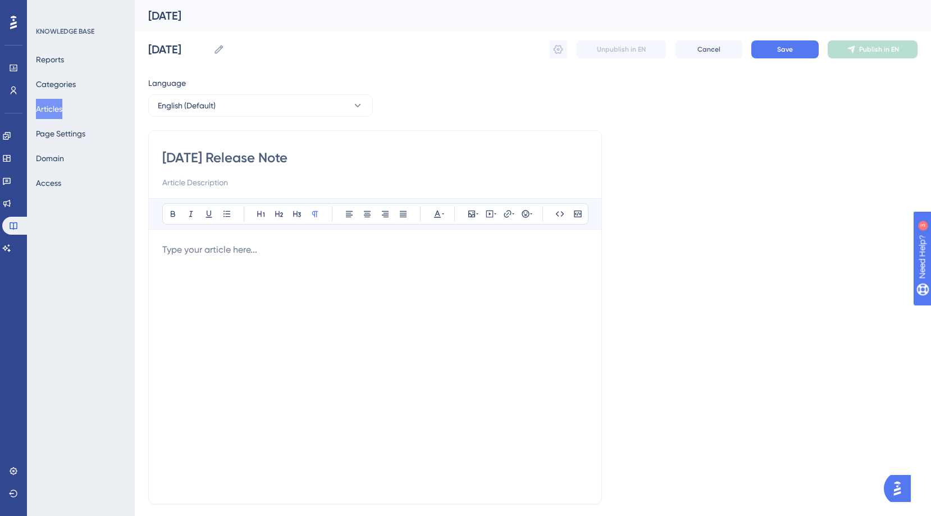
type input "[DATE] Release Notes"
click at [196, 270] on div at bounding box center [375, 366] width 426 height 247
click at [473, 216] on icon at bounding box center [471, 213] width 9 height 9
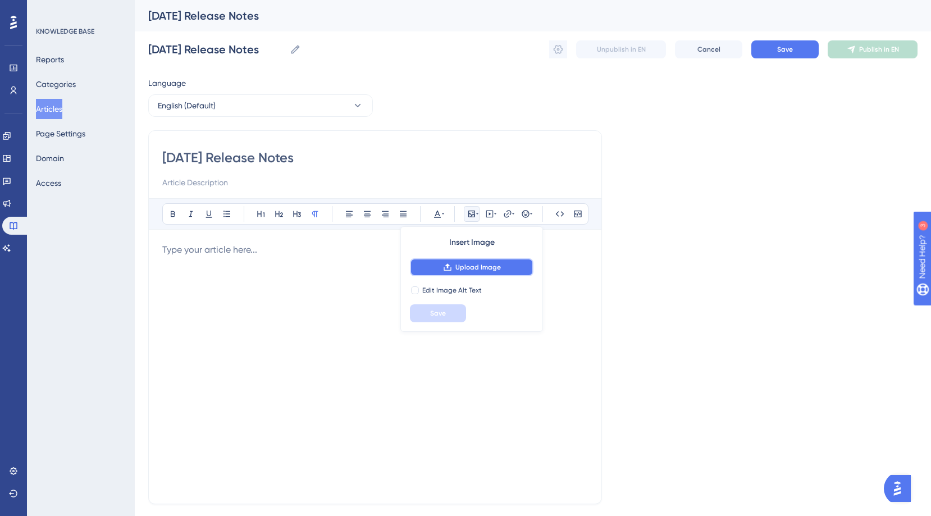
click at [482, 267] on span "Upload Image" at bounding box center [477, 267] width 45 height 9
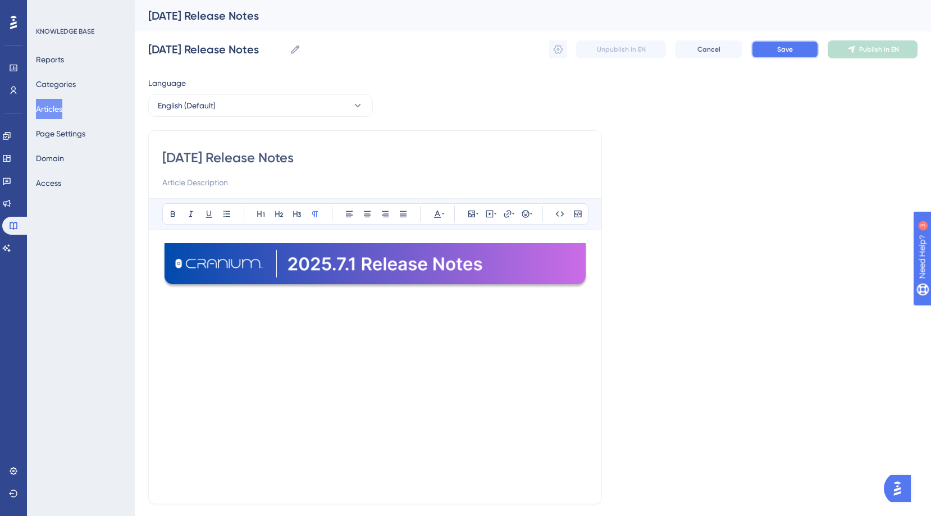
click at [780, 52] on span "Save" at bounding box center [785, 49] width 16 height 9
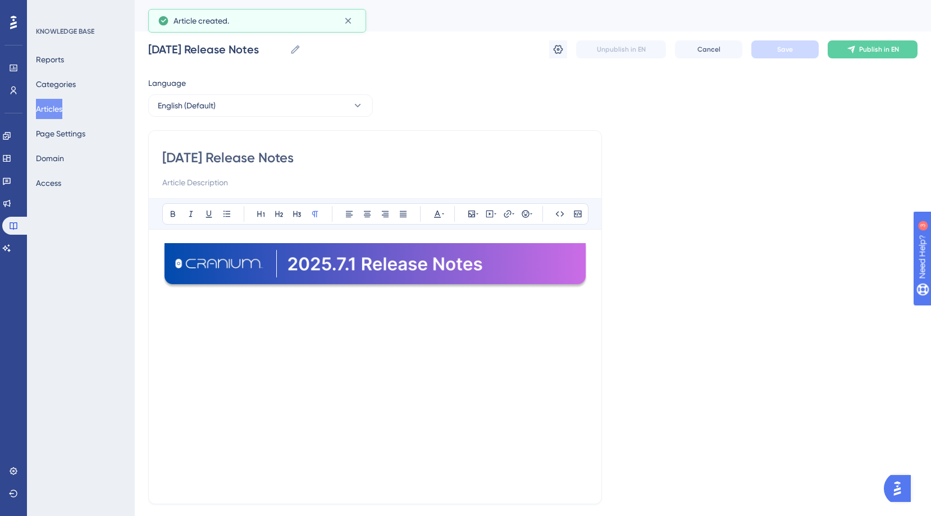
click at [42, 109] on button "Articles" at bounding box center [49, 109] width 26 height 20
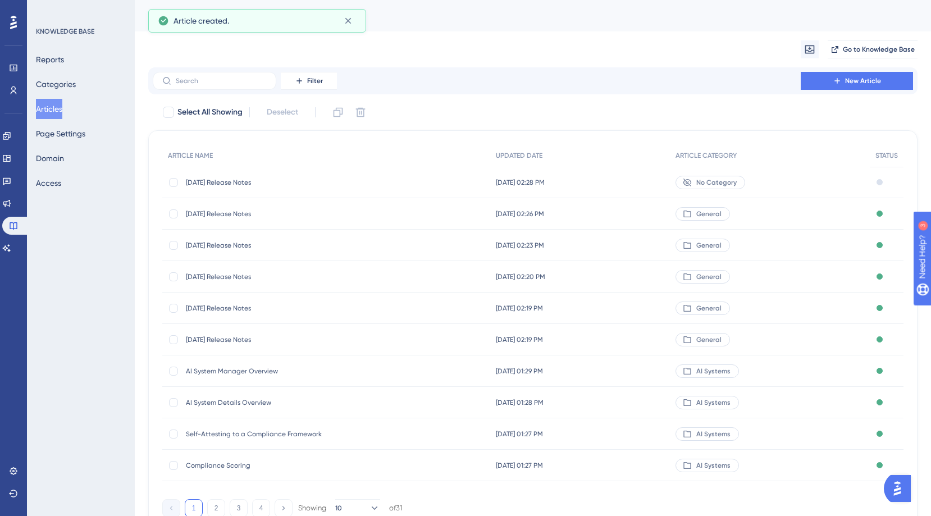
click at [245, 218] on div "[DATE] Release Notes [DATE] Release Notes" at bounding box center [276, 213] width 180 height 31
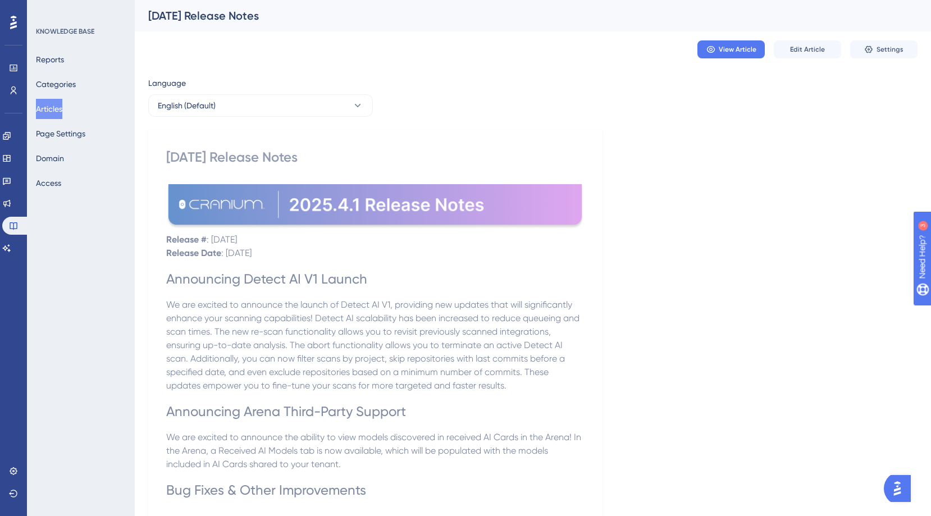
drag, startPoint x: 166, startPoint y: 239, endPoint x: 291, endPoint y: 258, distance: 126.7
click at [291, 258] on div "Release # : [DATE] Release Date : [DATE] Announcing Detect AI V1 Launch We are …" at bounding box center [375, 382] width 418 height 397
copy div "Release # : [DATE] Release Date : [DATE]"
click at [43, 108] on button "Articles" at bounding box center [49, 109] width 26 height 20
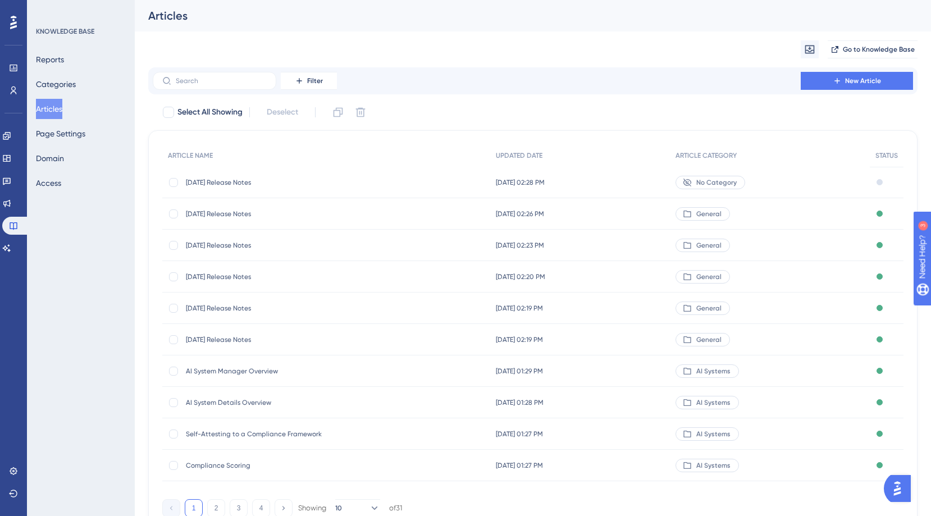
click at [230, 184] on span "[DATE] Release Notes" at bounding box center [276, 182] width 180 height 9
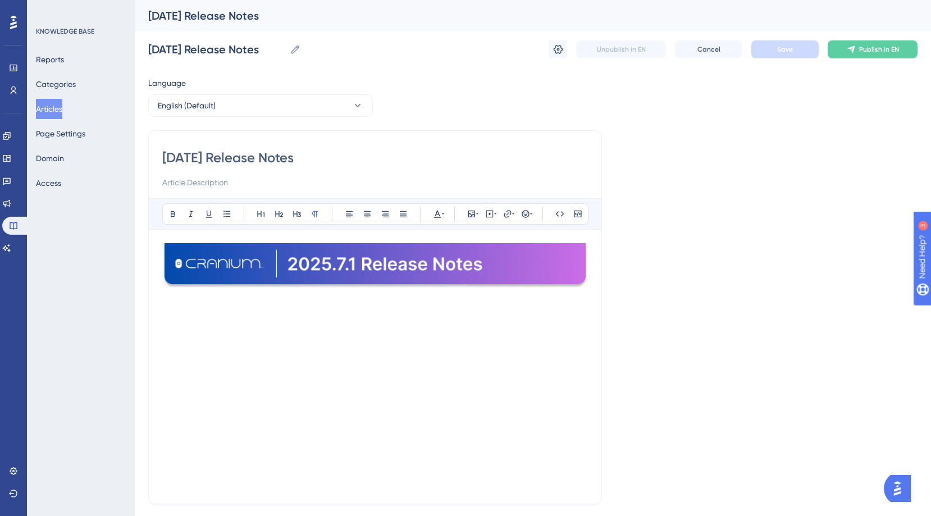
click at [212, 307] on div at bounding box center [375, 366] width 426 height 247
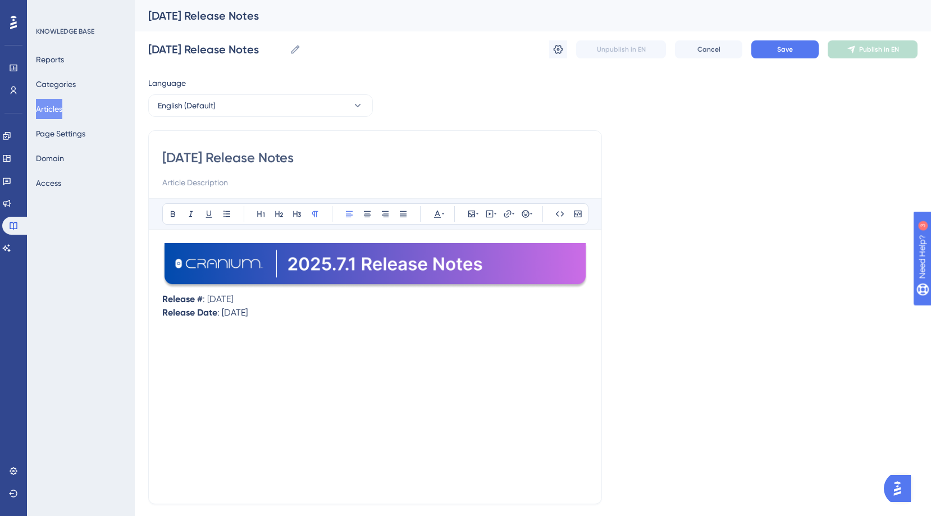
click at [233, 299] on span ": [DATE]" at bounding box center [218, 299] width 30 height 11
click at [234, 313] on span ": [DATE]" at bounding box center [232, 312] width 30 height 11
click at [234, 330] on div "Release # : [DATE] Release Date : [DATE]" at bounding box center [375, 366] width 426 height 247
click at [255, 215] on button at bounding box center [261, 214] width 16 height 16
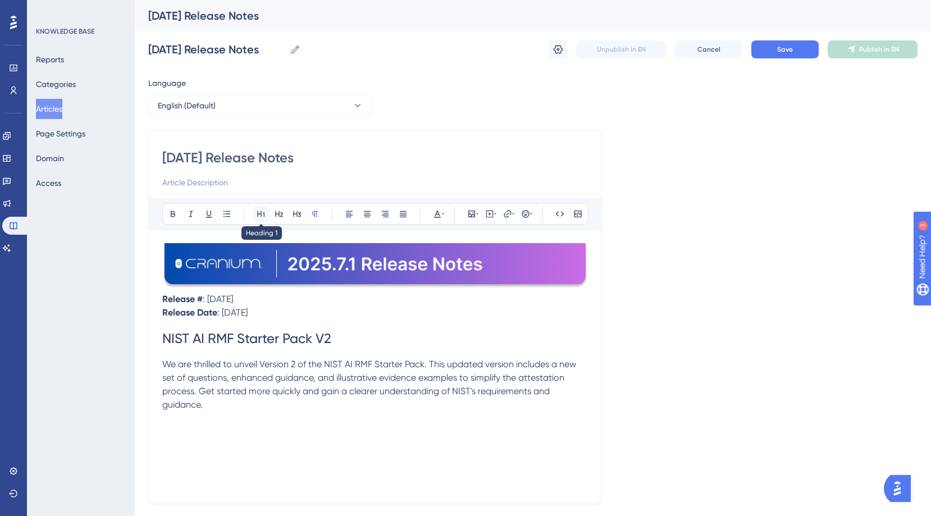
click at [262, 215] on icon at bounding box center [261, 213] width 9 height 9
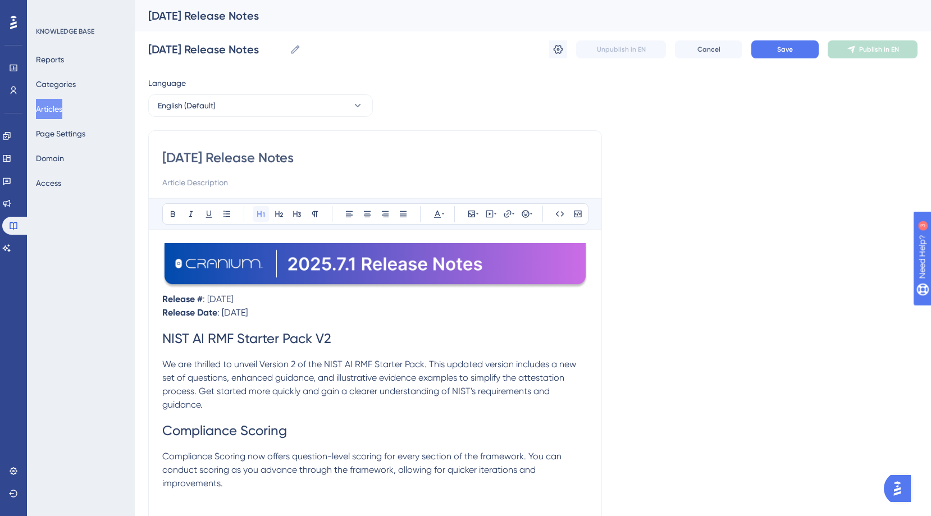
click at [261, 206] on button at bounding box center [261, 214] width 16 height 16
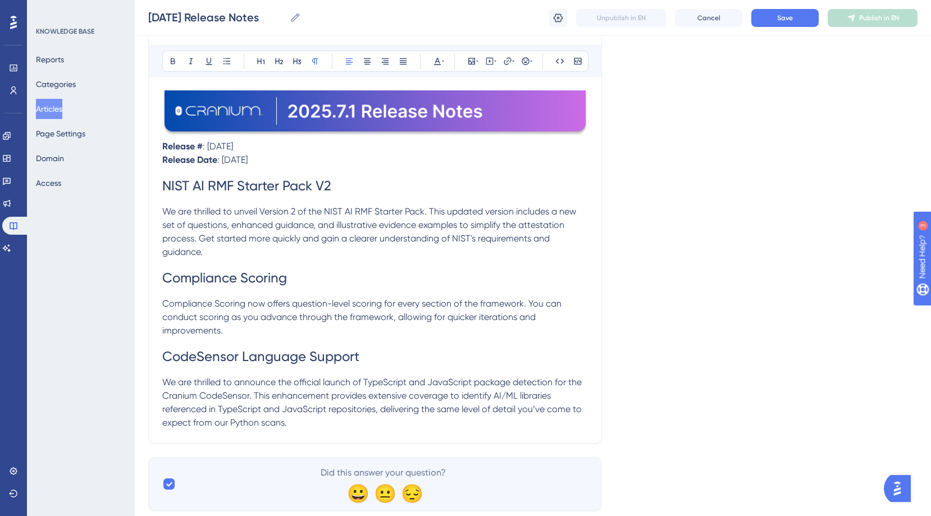
scroll to position [155, 0]
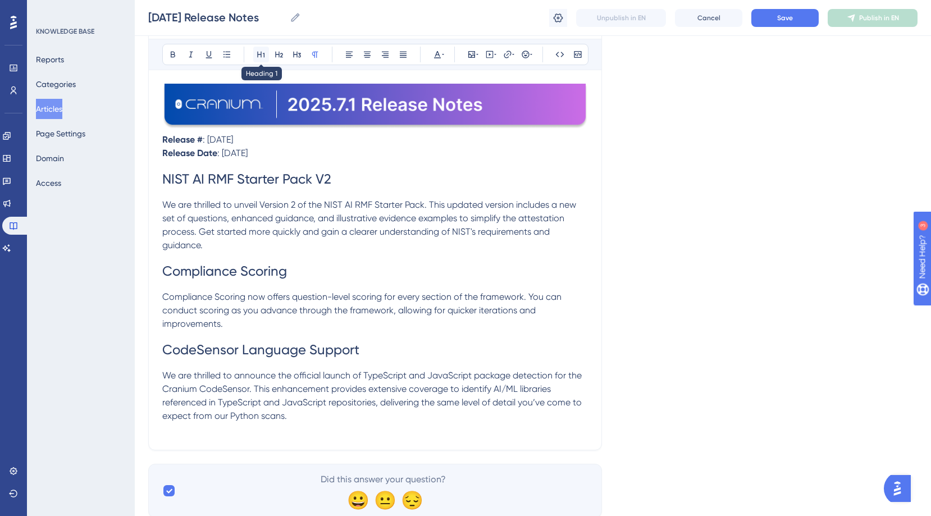
click at [262, 51] on icon at bounding box center [261, 54] width 9 height 9
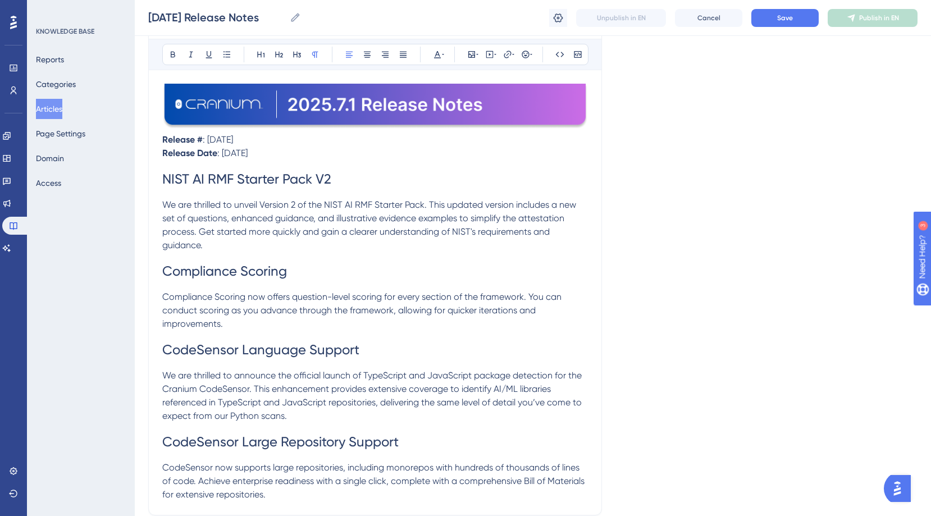
click at [721, 214] on div "Language English (Default) [DATE] Release Notes Bold Italic Underline Bullet Po…" at bounding box center [532, 250] width 769 height 666
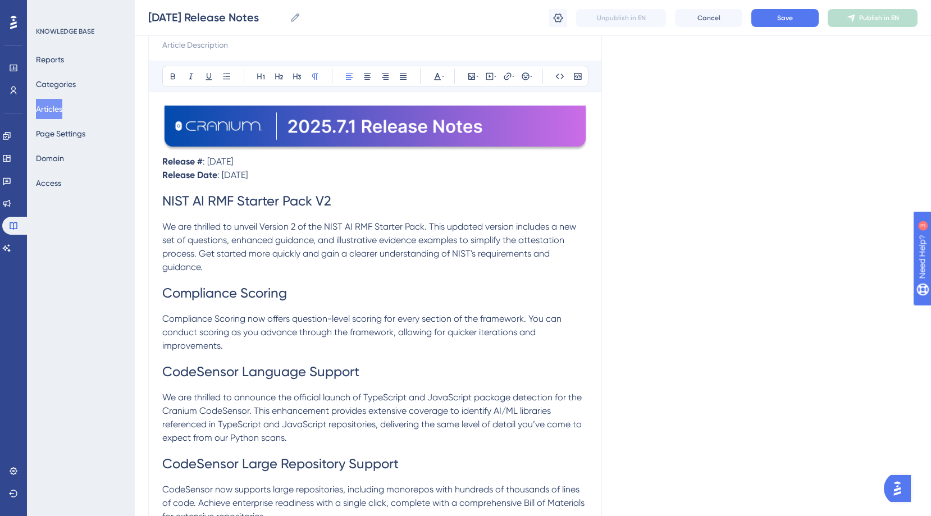
scroll to position [135, 0]
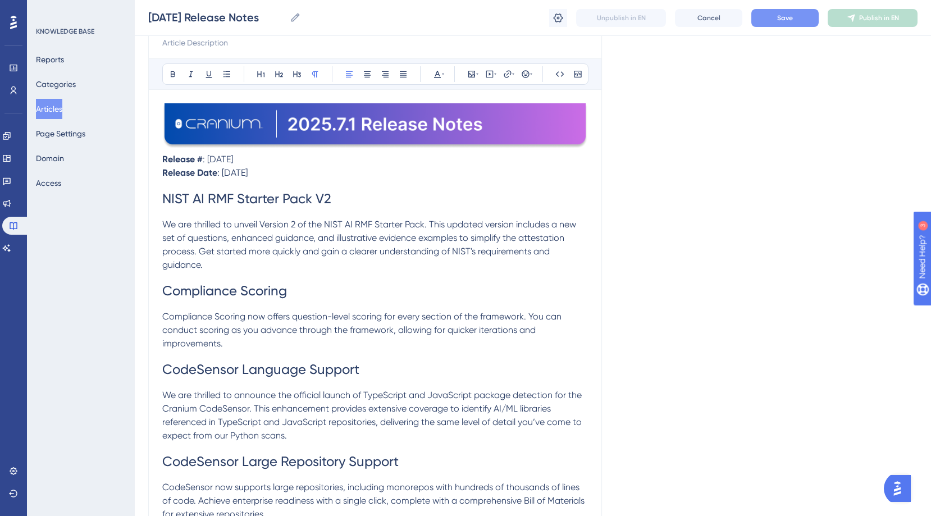
click at [777, 21] on button "Save" at bounding box center [784, 18] width 67 height 18
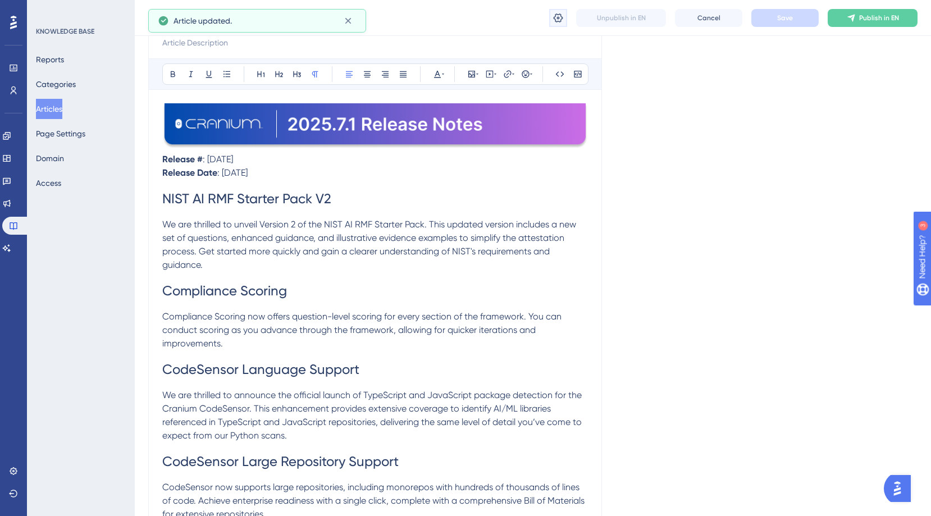
click at [559, 17] on icon at bounding box center [559, 17] width 10 height 9
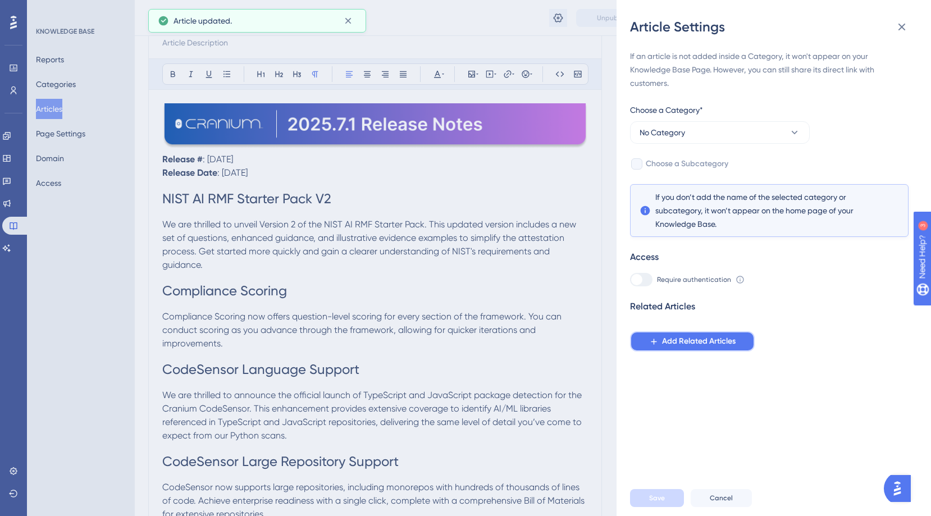
click at [709, 346] on span "Add Related Articles" at bounding box center [699, 341] width 74 height 13
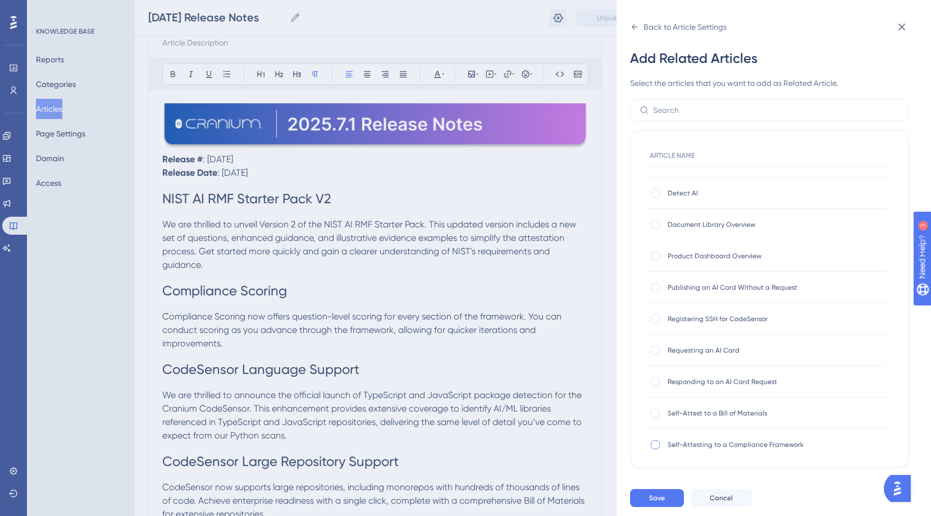
scroll to position [498, 0]
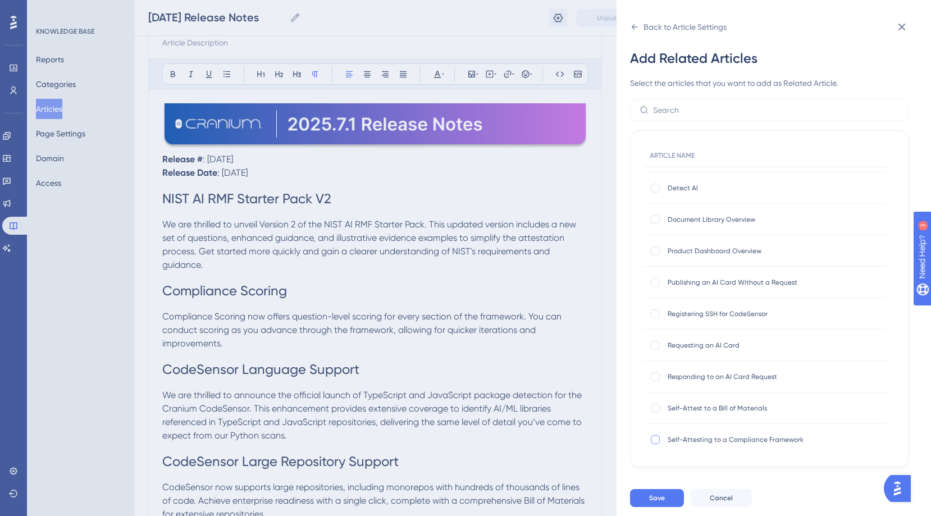
click at [657, 442] on div at bounding box center [655, 439] width 9 height 9
checkbox input "true"
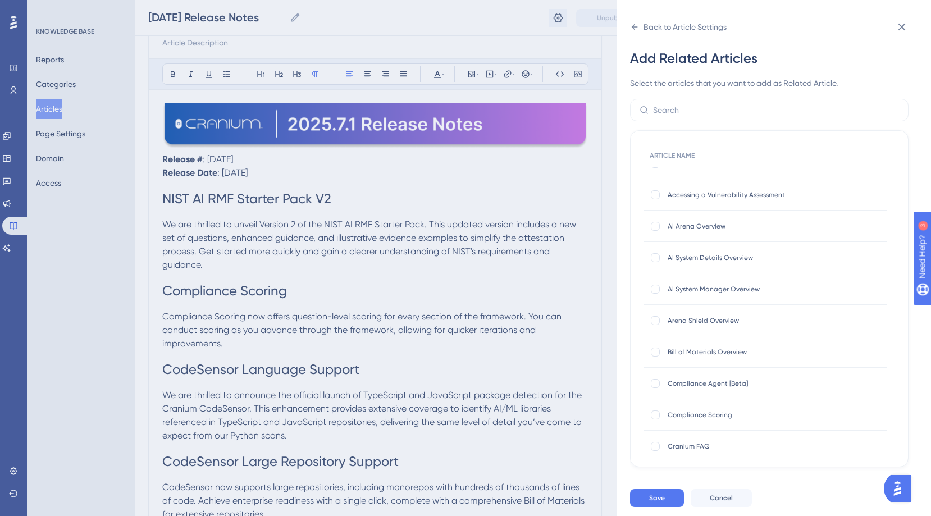
scroll to position [178, 0]
click at [656, 412] on div at bounding box center [655, 413] width 9 height 9
checkbox input "true"
click at [657, 384] on div at bounding box center [655, 381] width 9 height 9
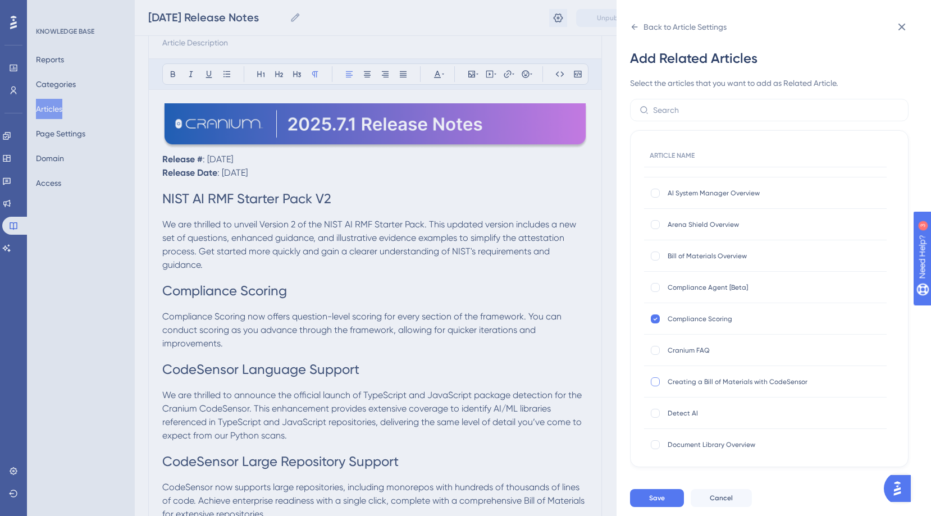
checkbox input "true"
click at [660, 503] on span "Save" at bounding box center [657, 498] width 16 height 9
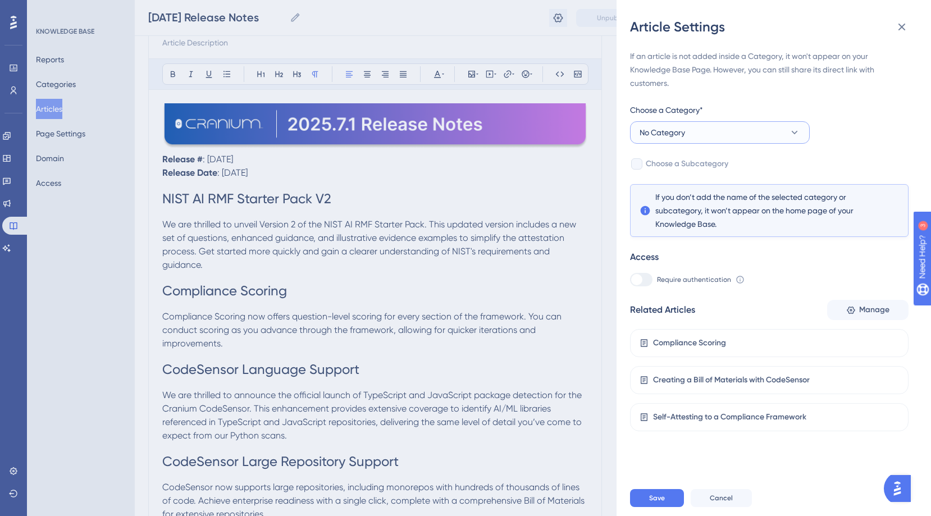
click at [684, 133] on span "No Category" at bounding box center [662, 132] width 45 height 13
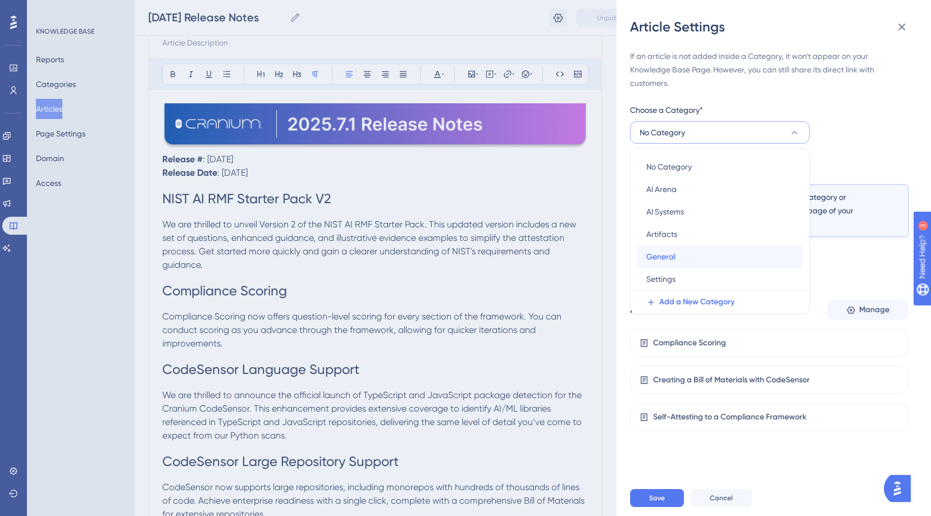
click at [664, 261] on span "General" at bounding box center [660, 256] width 29 height 13
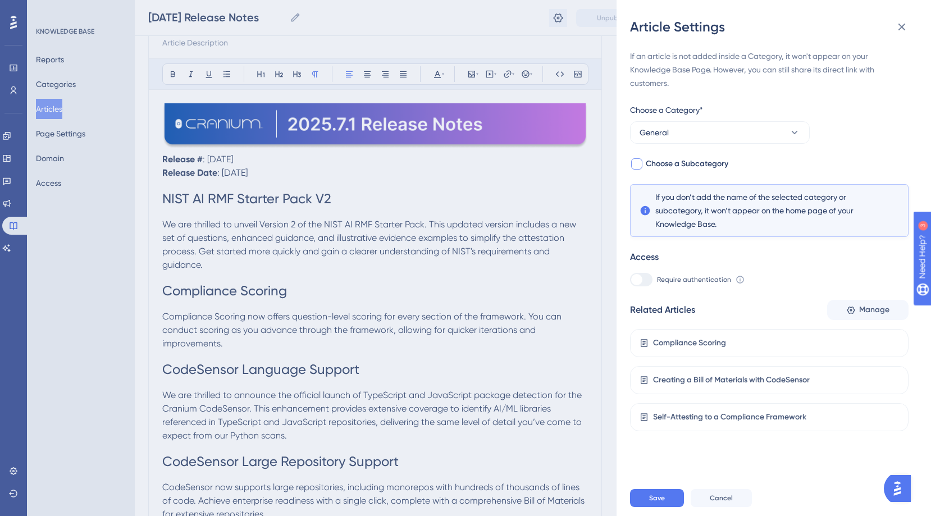
click at [648, 162] on span "Choose a Subcategory" at bounding box center [687, 163] width 83 height 13
checkbox input "true"
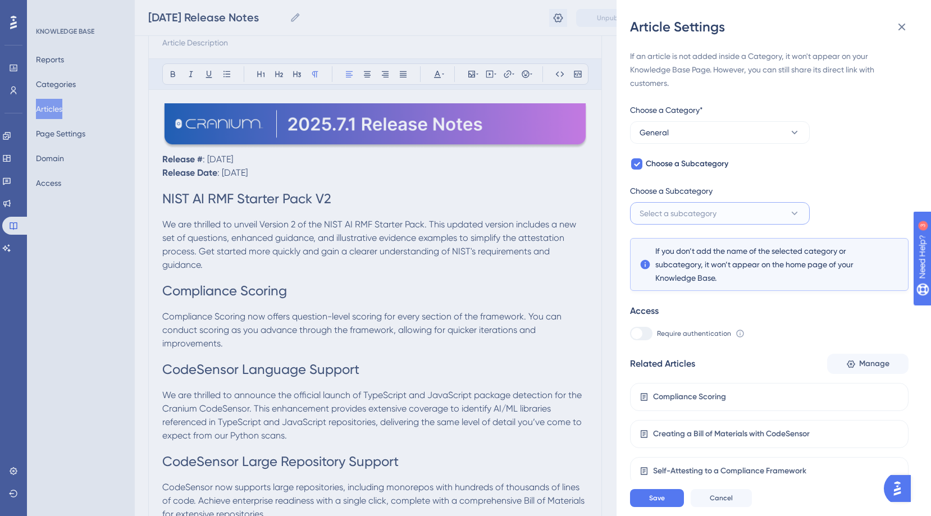
click at [658, 212] on span "Select a subcategory" at bounding box center [678, 213] width 77 height 13
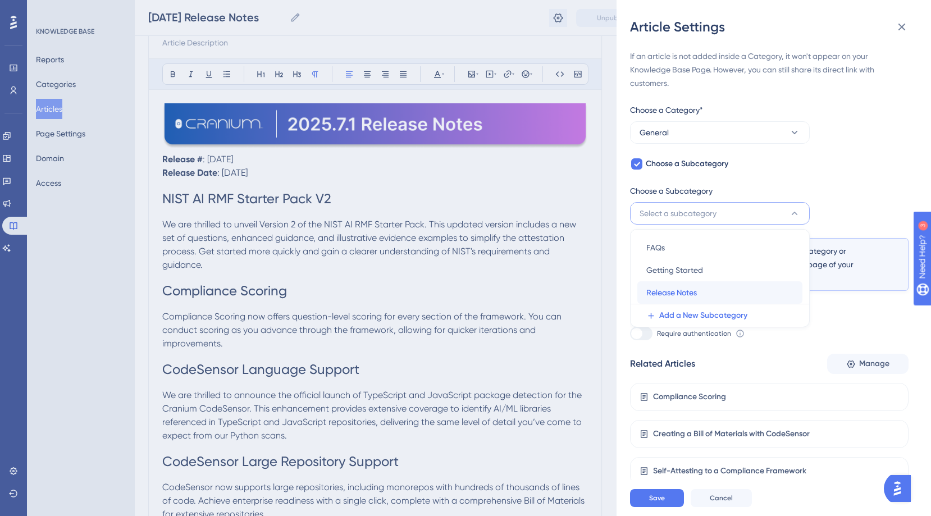
click at [666, 293] on span "Release Notes" at bounding box center [671, 292] width 51 height 13
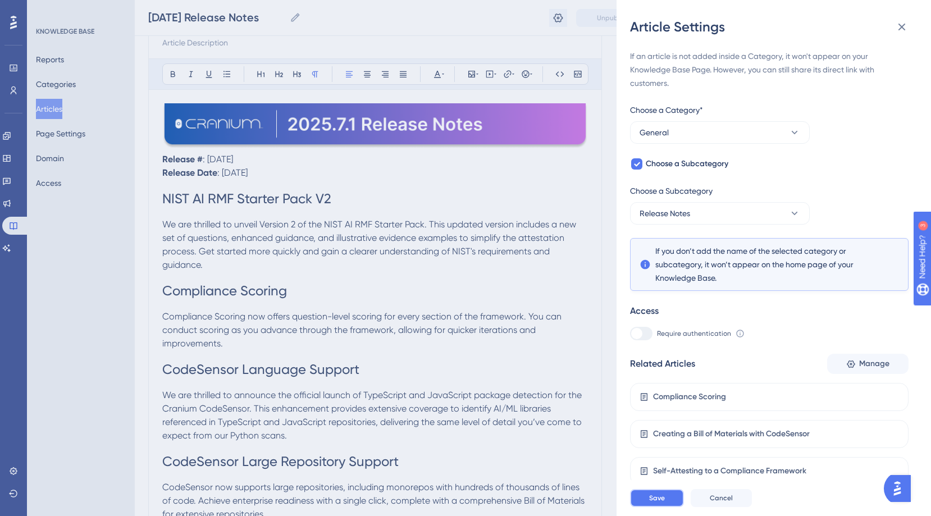
click at [651, 503] on span "Save" at bounding box center [657, 498] width 16 height 9
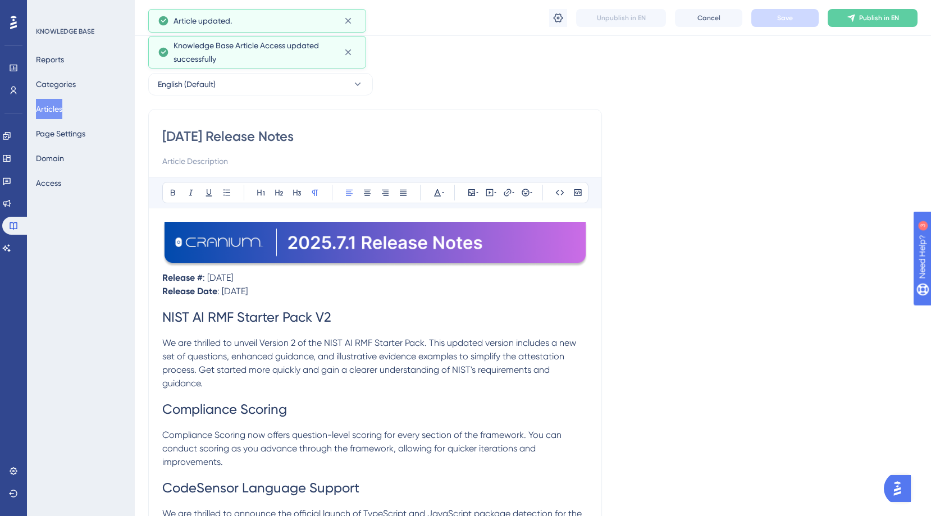
scroll to position [0, 0]
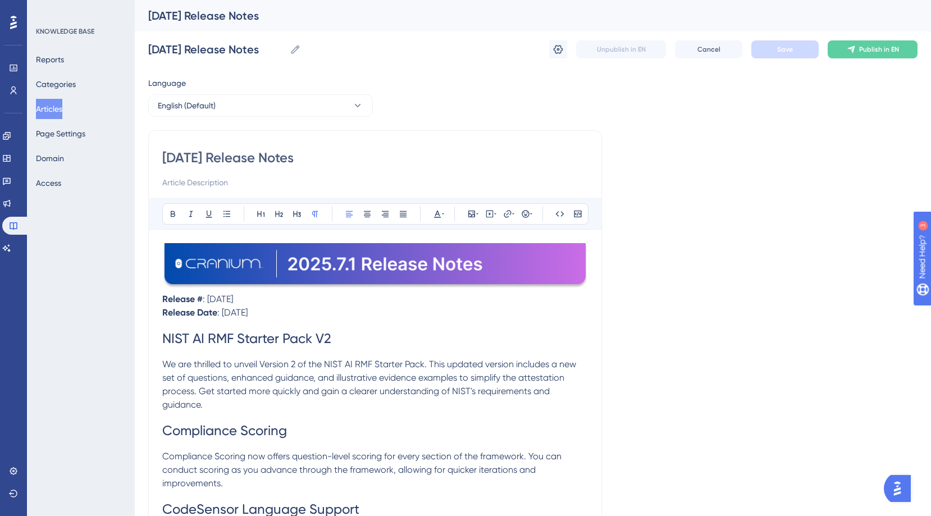
drag, startPoint x: 273, startPoint y: 308, endPoint x: 159, endPoint y: 299, distance: 114.4
click at [159, 299] on div "[DATE] Release Notes Bold Italic Underline Bullet Point Heading 1 Heading 2 Hea…" at bounding box center [375, 402] width 454 height 545
copy div "Release # : [DATE] Release Date : [DATE]"
click at [54, 110] on button "Articles" at bounding box center [49, 109] width 26 height 20
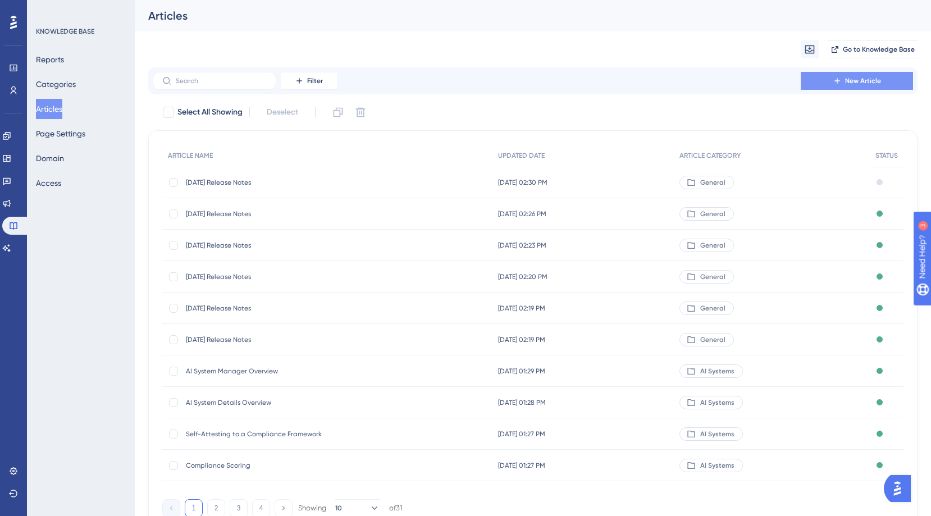
click at [856, 80] on span "New Article" at bounding box center [863, 80] width 36 height 9
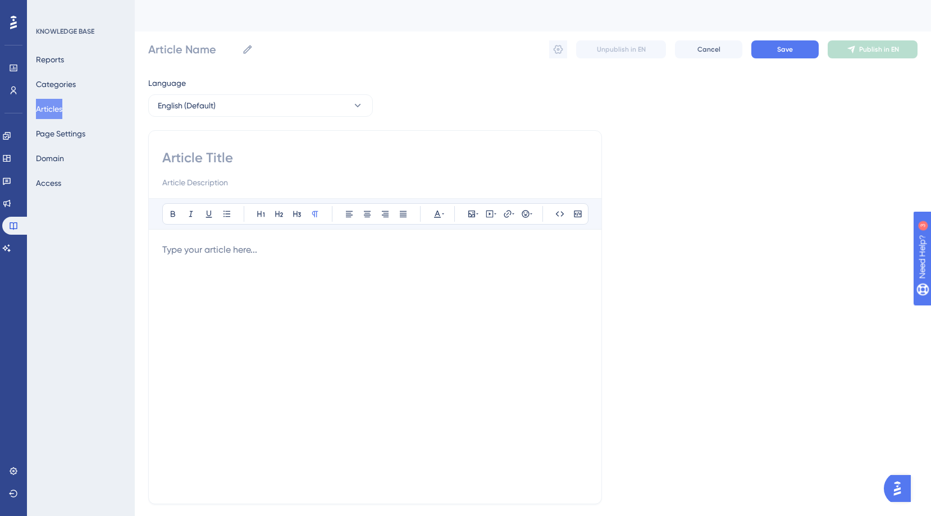
click at [218, 163] on input at bounding box center [375, 158] width 426 height 18
type input "2025"
type input "2025.8."
type input "2025.8"
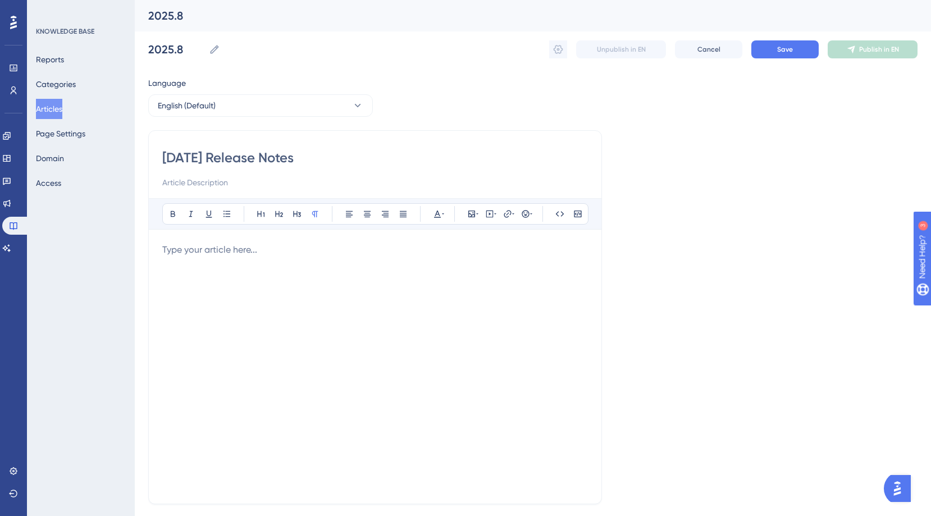
type input "[DATE] Release Notes"
drag, startPoint x: 235, startPoint y: 251, endPoint x: 411, endPoint y: 239, distance: 176.2
click at [235, 251] on p at bounding box center [375, 249] width 426 height 13
click at [509, 256] on p at bounding box center [375, 249] width 426 height 13
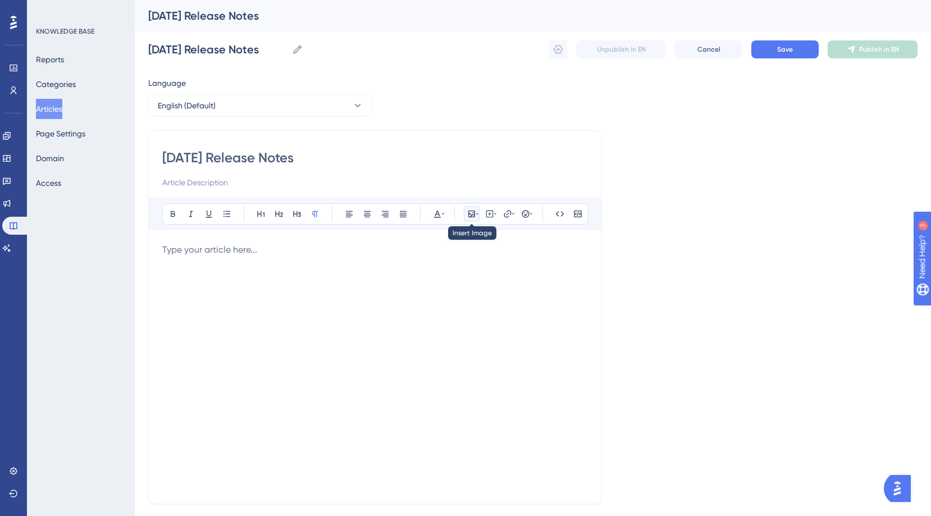
click at [467, 215] on icon at bounding box center [471, 213] width 9 height 9
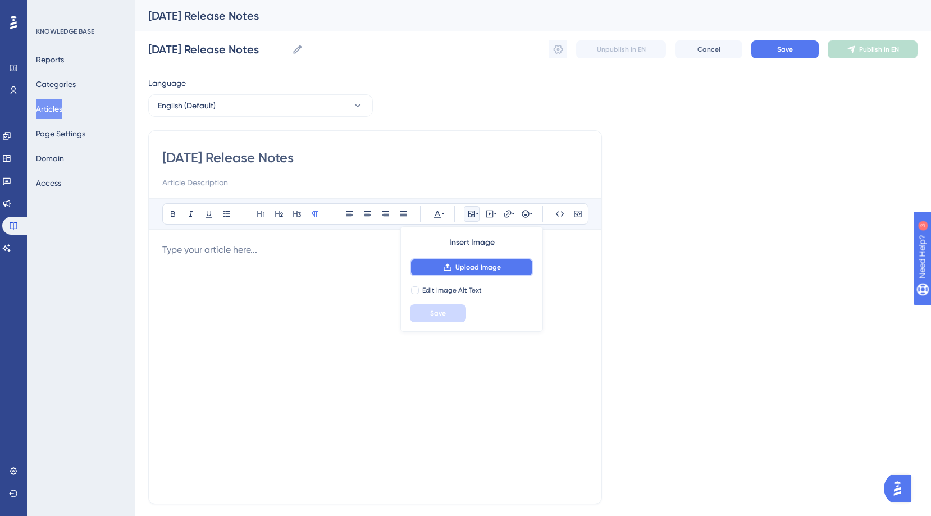
click at [466, 266] on span "Upload Image" at bounding box center [477, 267] width 45 height 9
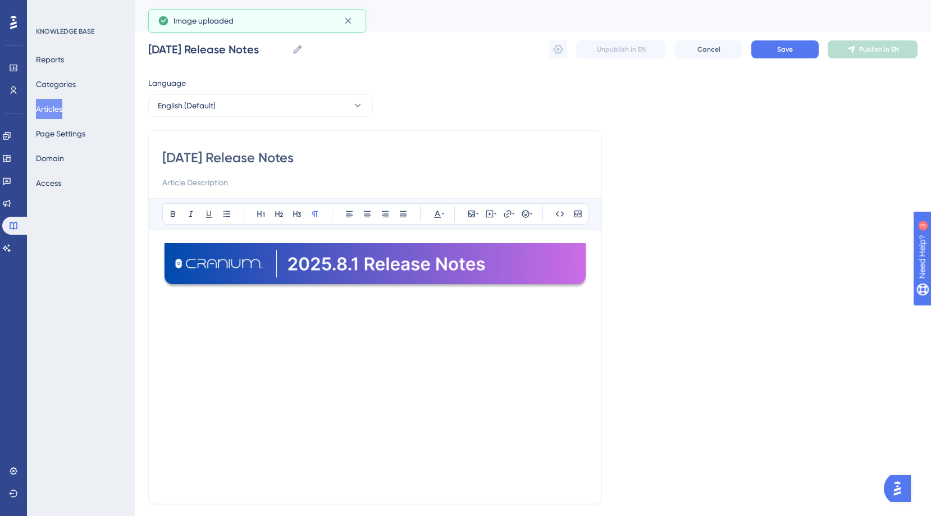
paste div
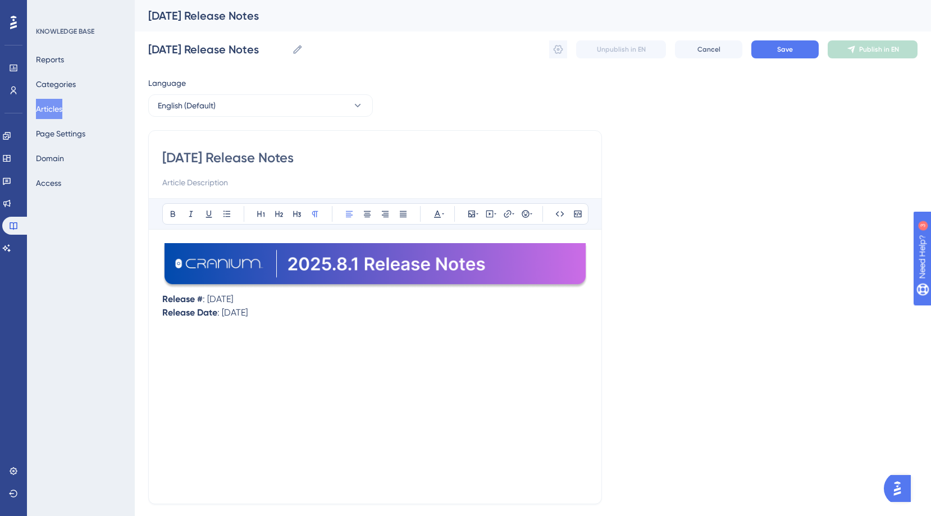
click at [232, 298] on span ": [DATE]" at bounding box center [218, 299] width 30 height 11
click at [232, 315] on span ": [DATE]" at bounding box center [232, 312] width 30 height 11
click at [189, 321] on div "Release # : [DATE] Release Date : [DATE]" at bounding box center [375, 366] width 426 height 247
click at [254, 215] on button at bounding box center [261, 214] width 16 height 16
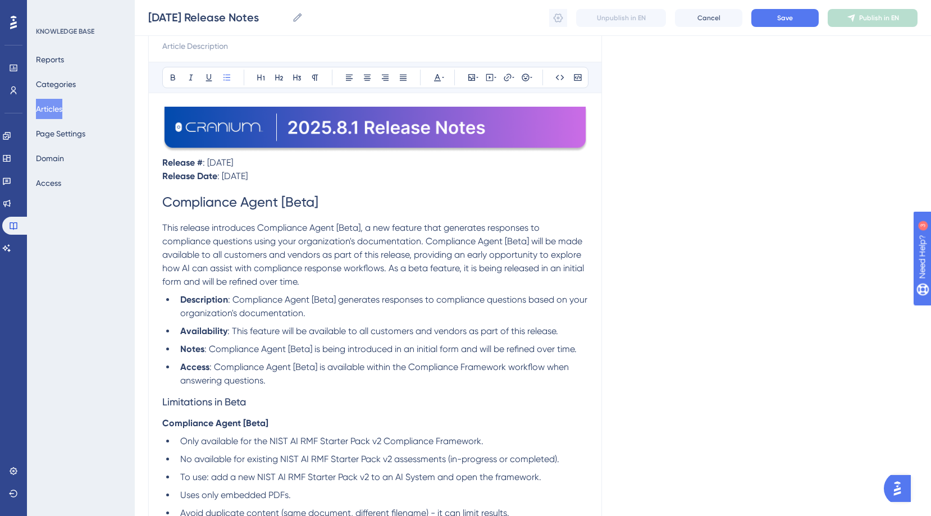
scroll to position [153, 0]
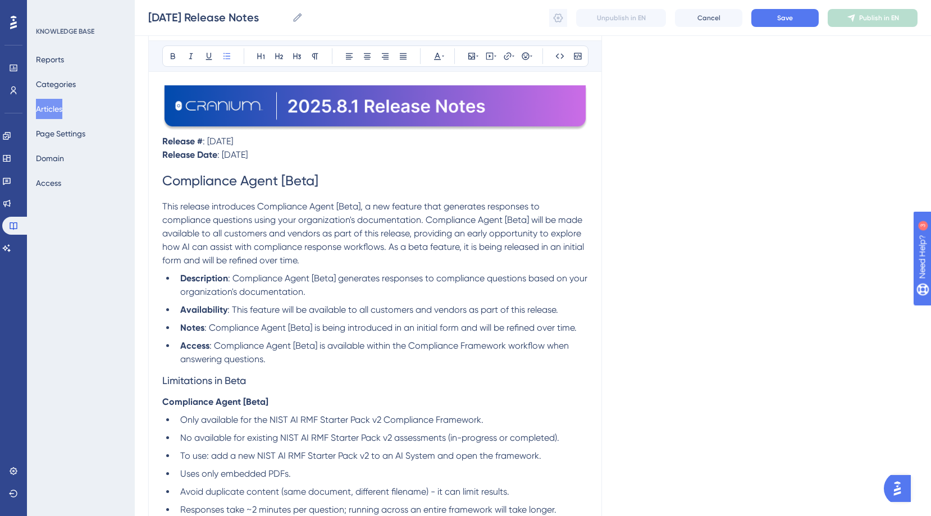
click at [214, 380] on span "Limitations in Beta" at bounding box center [204, 381] width 84 height 12
click at [277, 55] on icon at bounding box center [279, 56] width 9 height 9
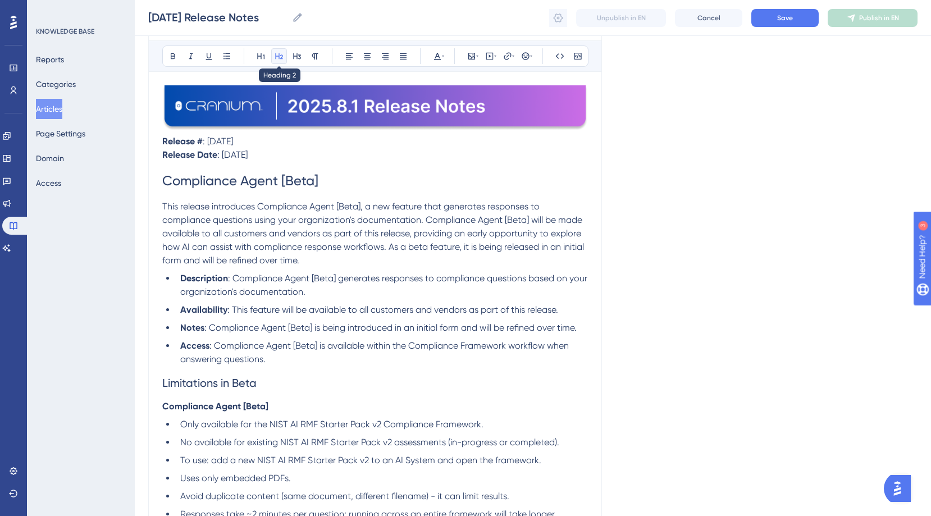
click at [276, 54] on icon at bounding box center [279, 56] width 9 height 9
click at [205, 405] on strong "Compliance Agent [Beta]" at bounding box center [215, 406] width 106 height 11
click at [297, 54] on icon at bounding box center [297, 56] width 8 height 6
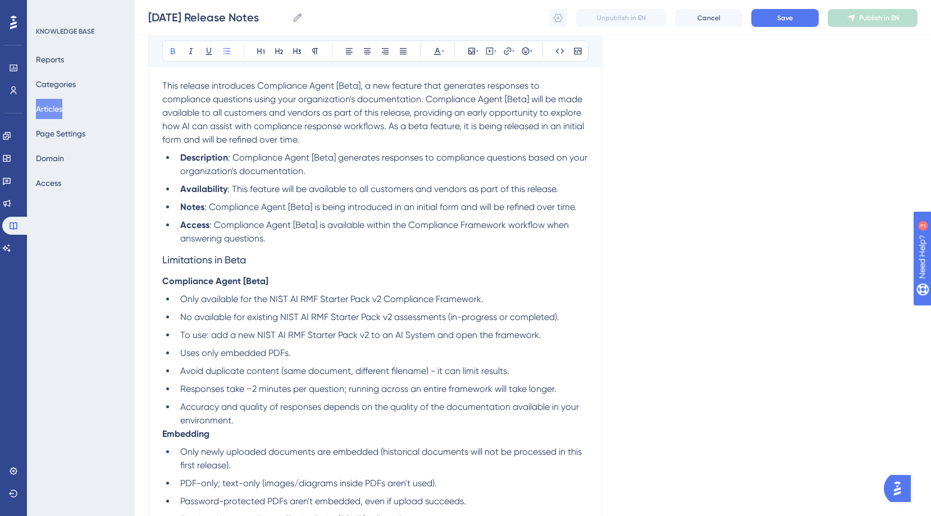
scroll to position [422, 0]
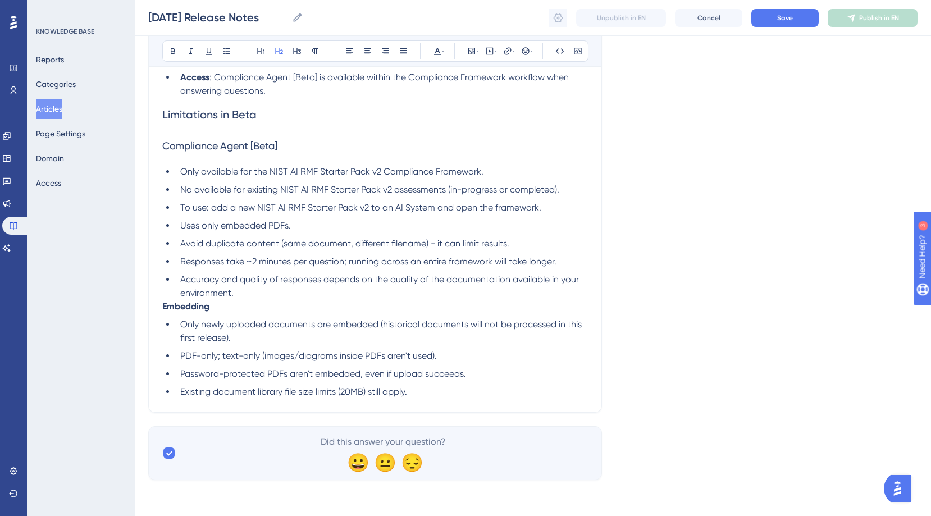
click at [230, 111] on span "Limitations in Beta" at bounding box center [209, 114] width 94 height 13
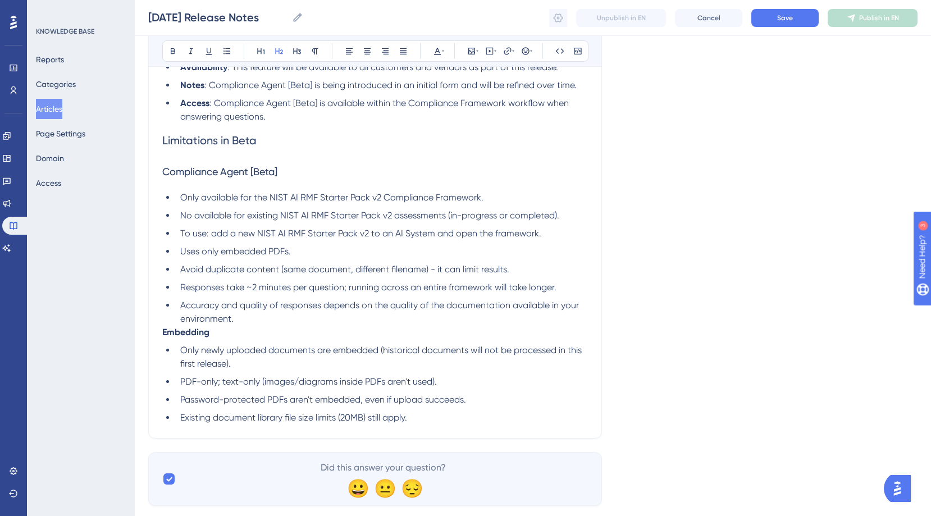
scroll to position [373, 0]
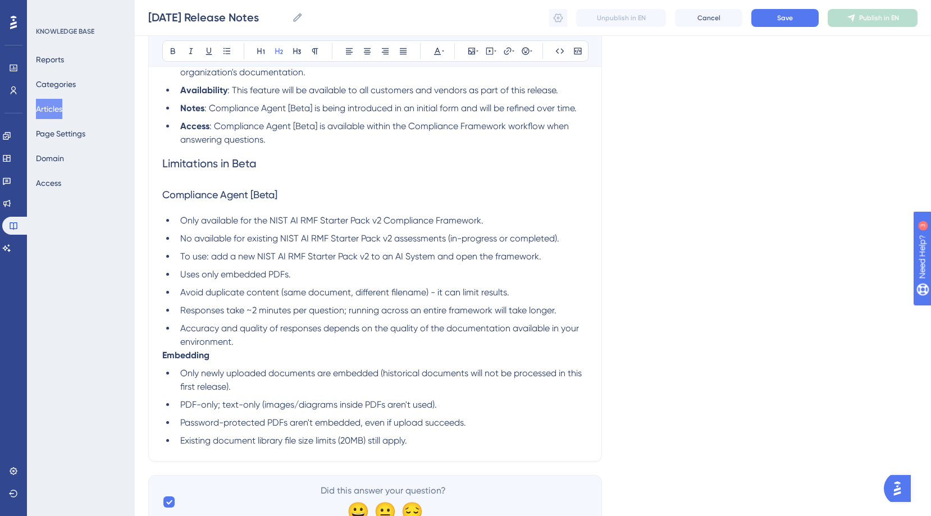
click at [188, 354] on strong "Embedding" at bounding box center [185, 355] width 47 height 11
click at [297, 49] on icon at bounding box center [297, 51] width 8 height 6
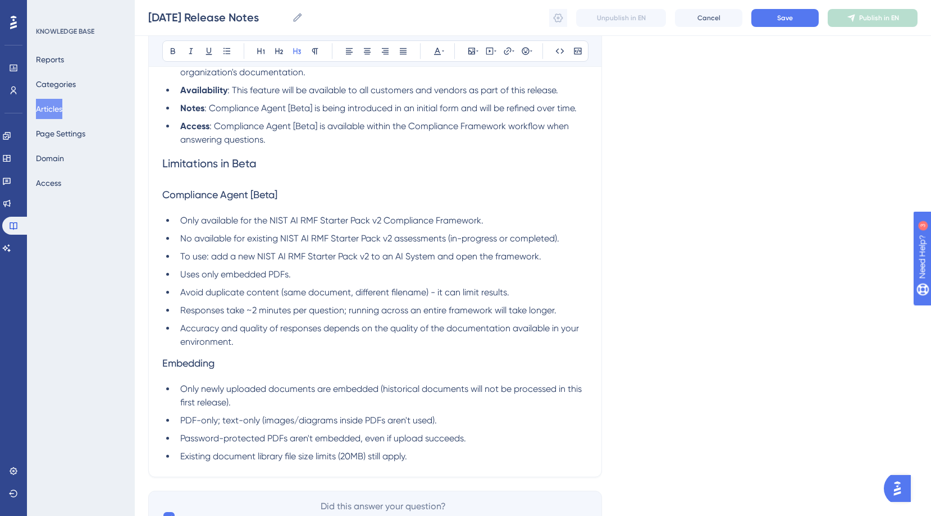
click at [371, 361] on h3 "Embedding" at bounding box center [375, 363] width 426 height 29
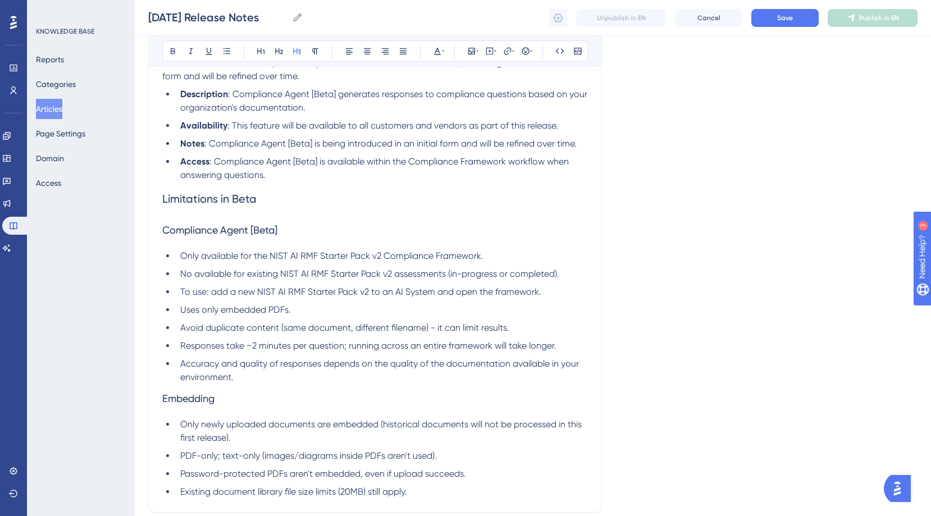
scroll to position [438, 0]
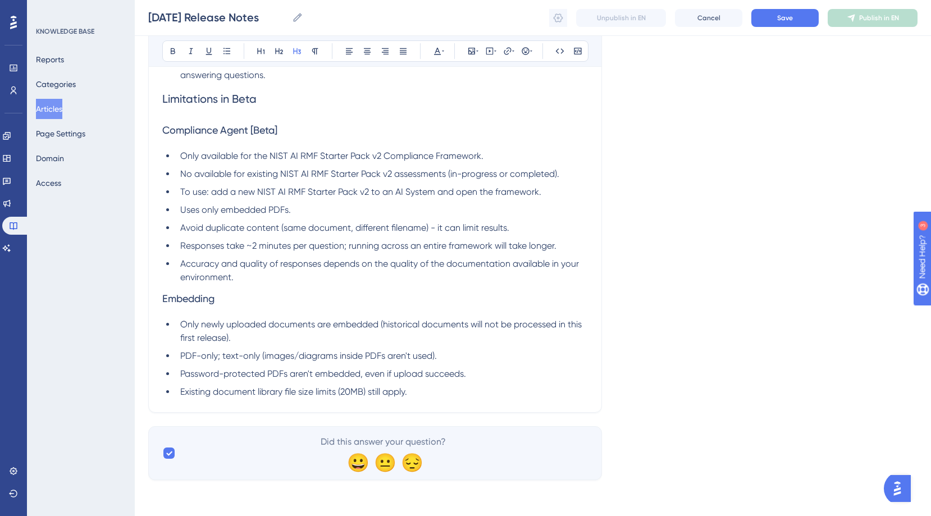
click at [435, 391] on li "Existing document library file size limits (20MB) still apply." at bounding box center [382, 391] width 412 height 13
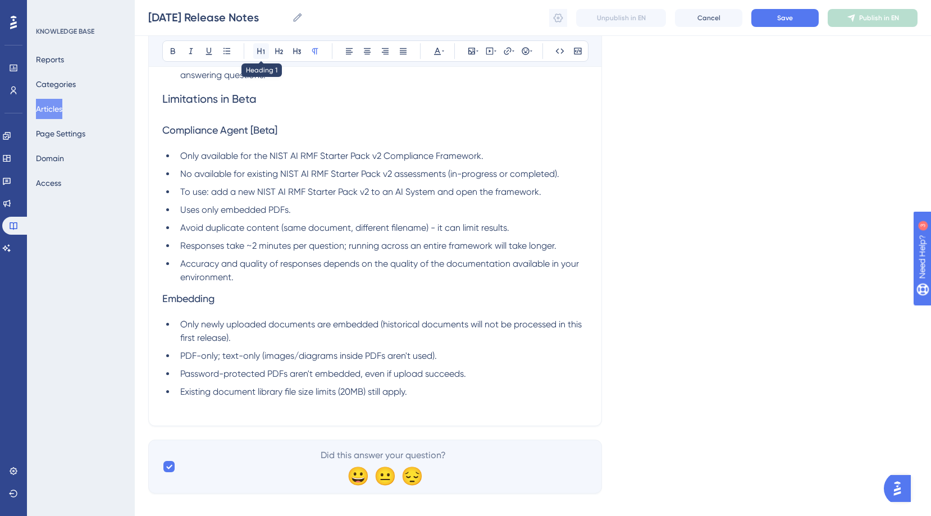
click at [262, 53] on icon at bounding box center [261, 51] width 9 height 9
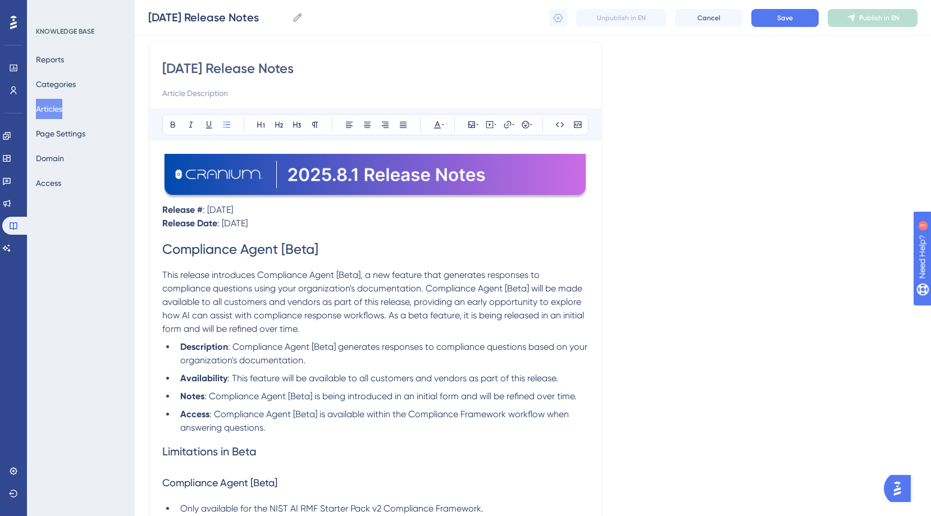
scroll to position [0, 0]
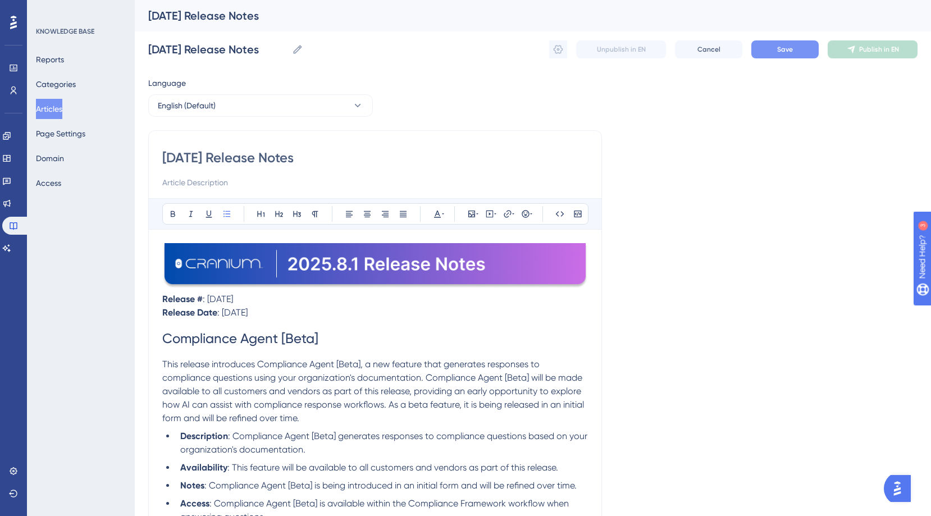
click at [777, 56] on button "Save" at bounding box center [784, 49] width 67 height 18
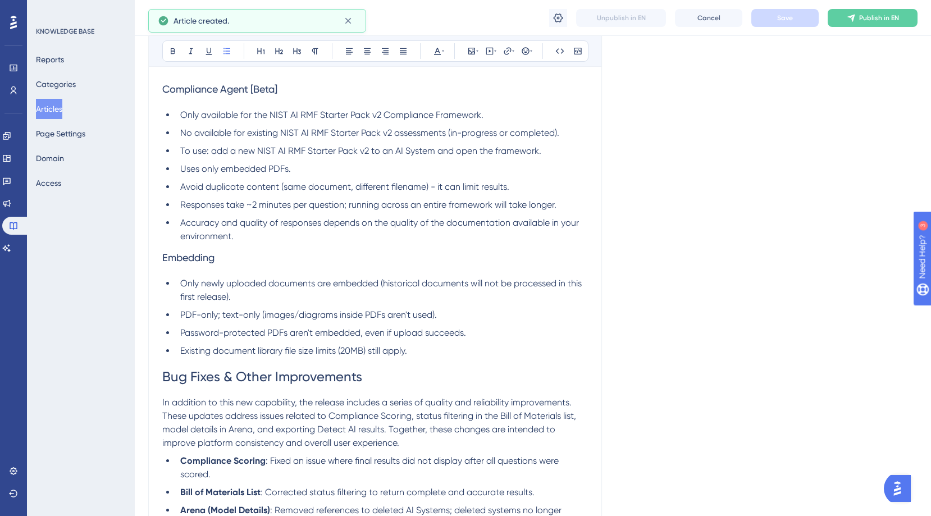
scroll to position [205, 0]
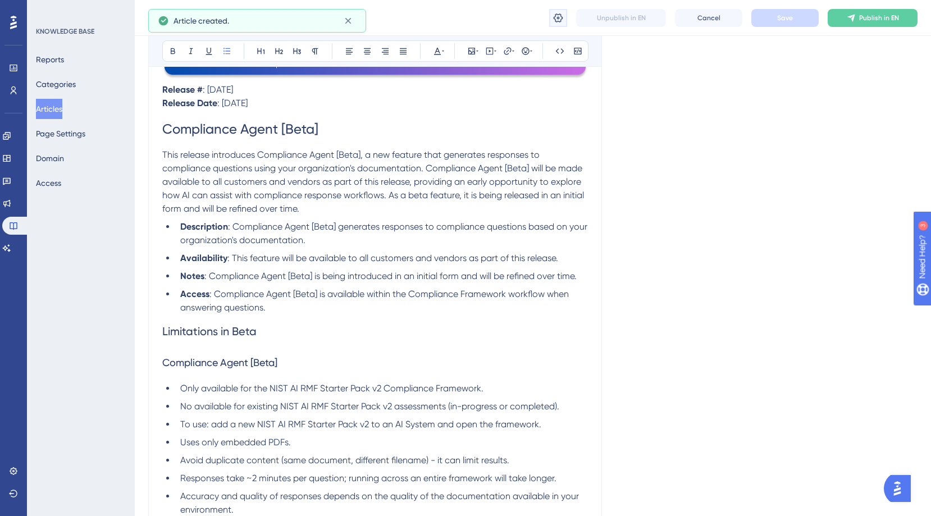
click at [563, 20] on icon at bounding box center [558, 17] width 11 height 11
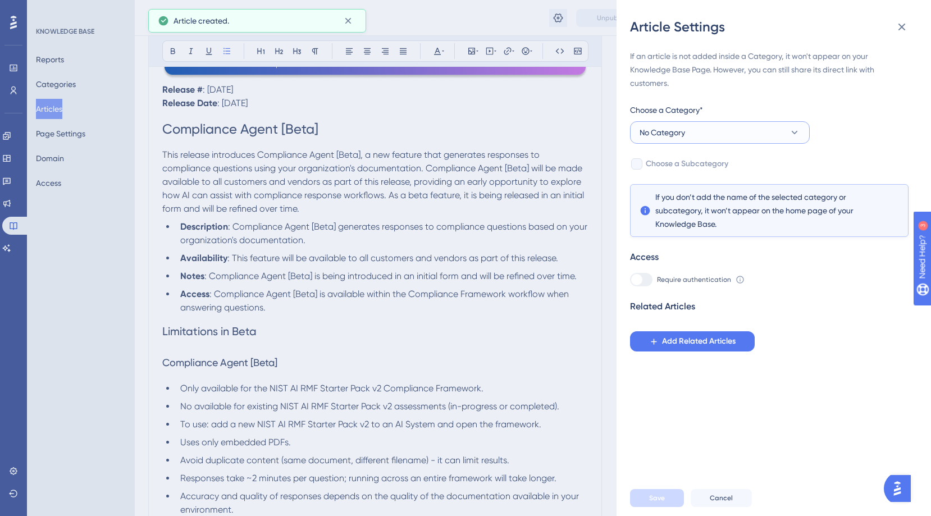
click at [651, 128] on span "No Category" at bounding box center [662, 132] width 45 height 13
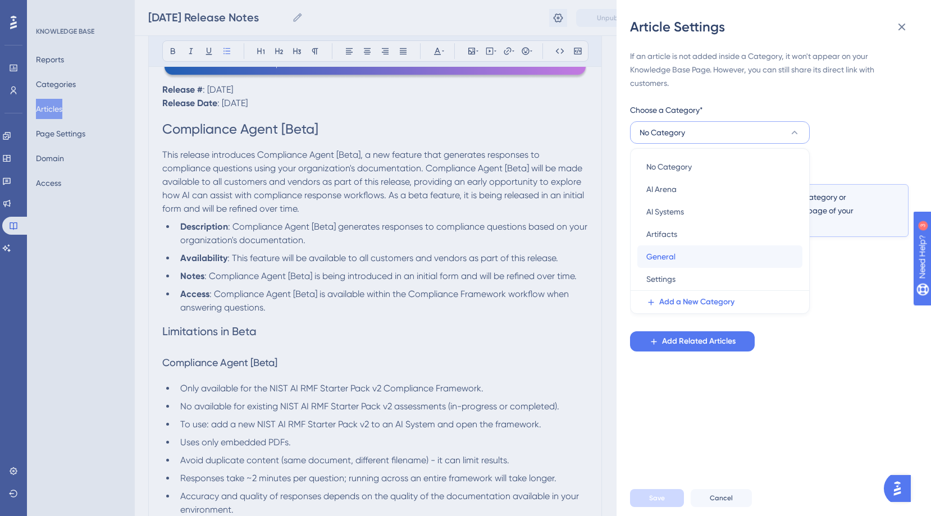
click at [664, 263] on div "General General" at bounding box center [719, 256] width 147 height 22
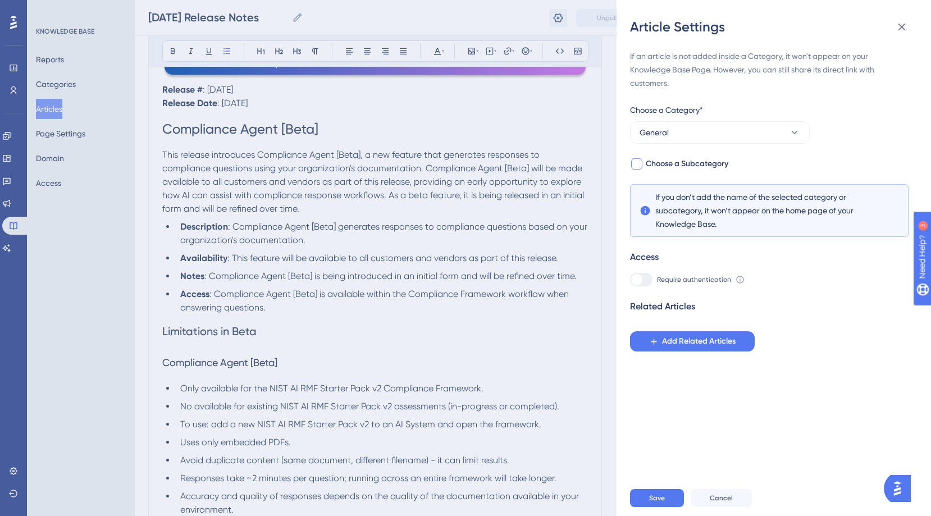
click at [653, 161] on span "Choose a Subcategory" at bounding box center [687, 163] width 83 height 13
checkbox input "true"
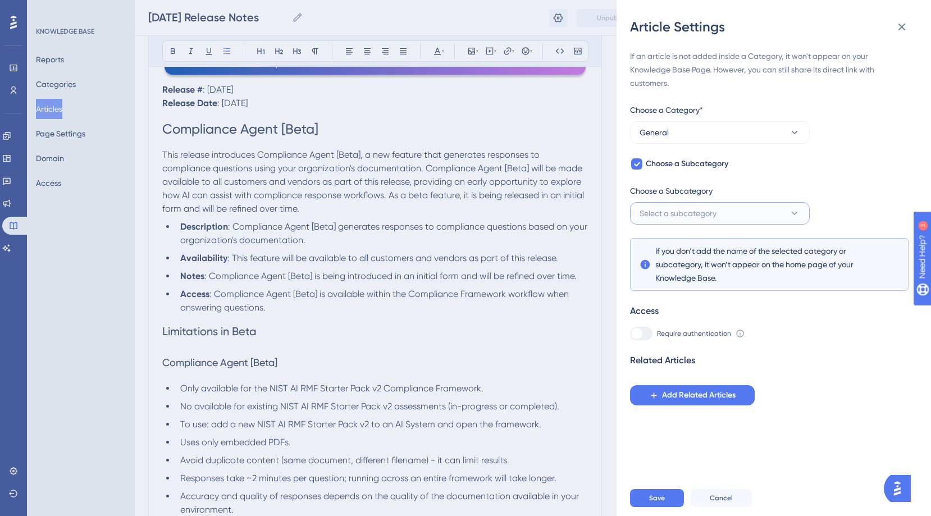
click at [651, 215] on span "Select a subcategory" at bounding box center [678, 213] width 77 height 13
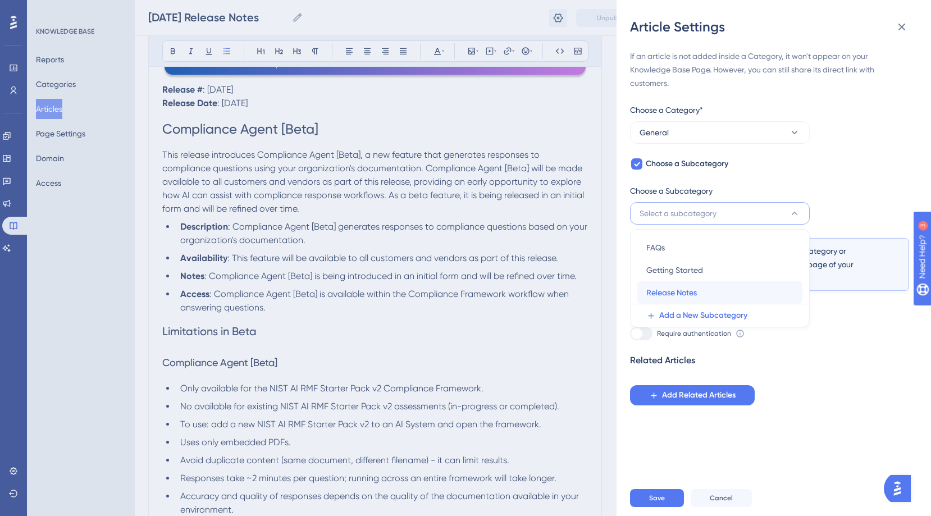
click at [667, 292] on span "Release Notes" at bounding box center [671, 292] width 51 height 13
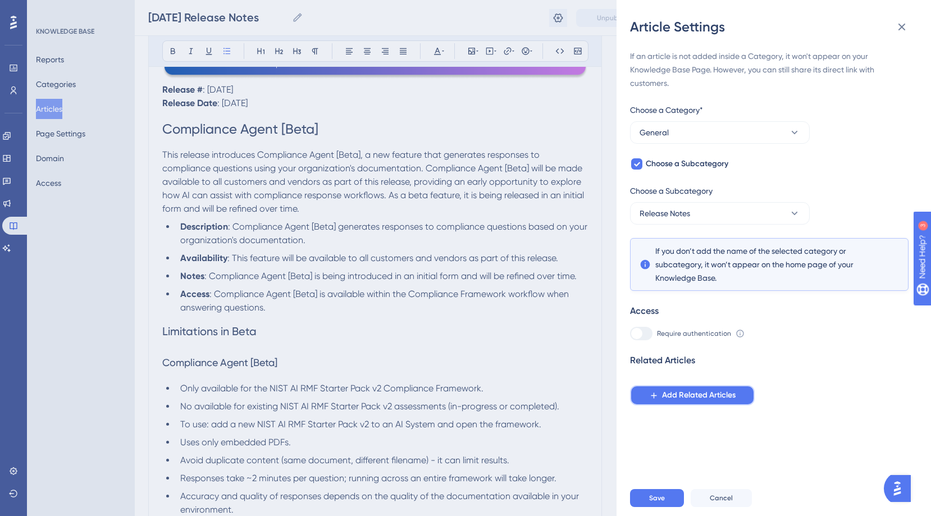
click at [677, 392] on span "Add Related Articles" at bounding box center [699, 395] width 74 height 13
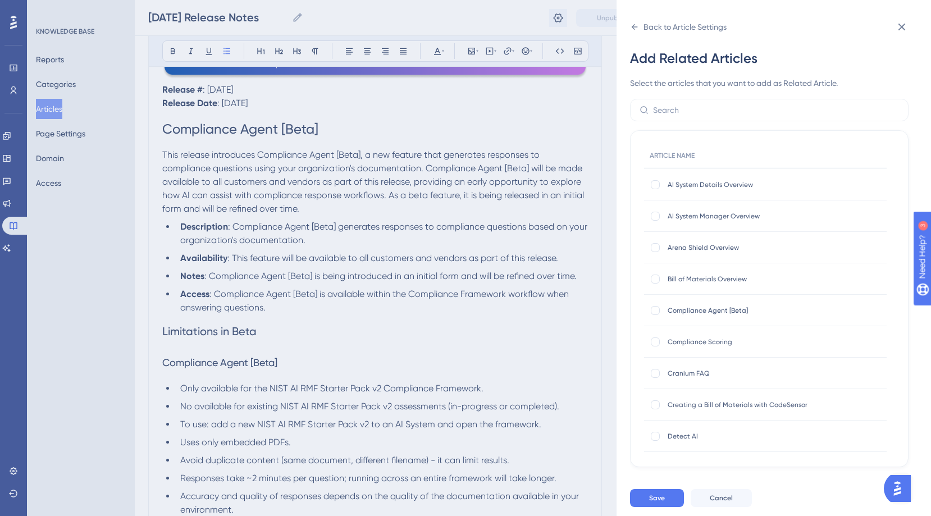
scroll to position [293, 0]
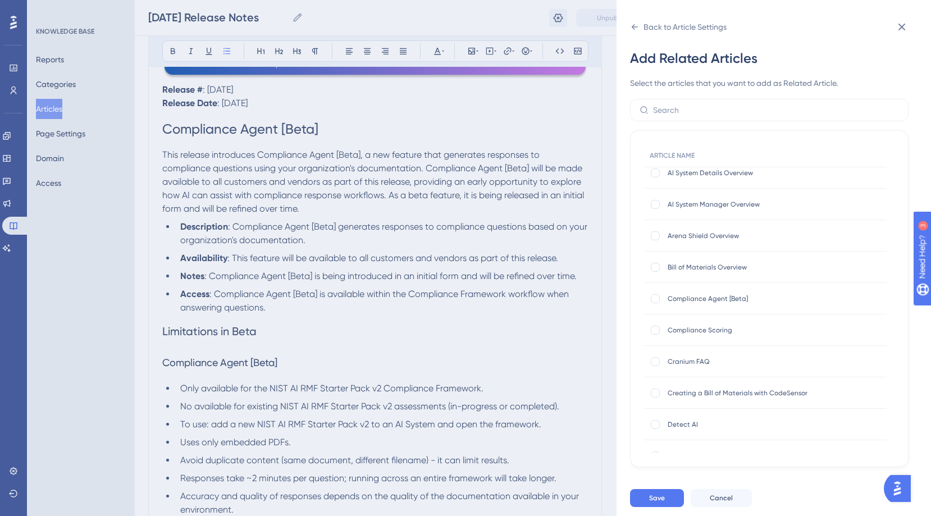
click at [683, 300] on span "Compliance Agent [Beta]" at bounding box center [758, 298] width 180 height 9
click at [658, 299] on div at bounding box center [655, 298] width 9 height 9
checkbox input "true"
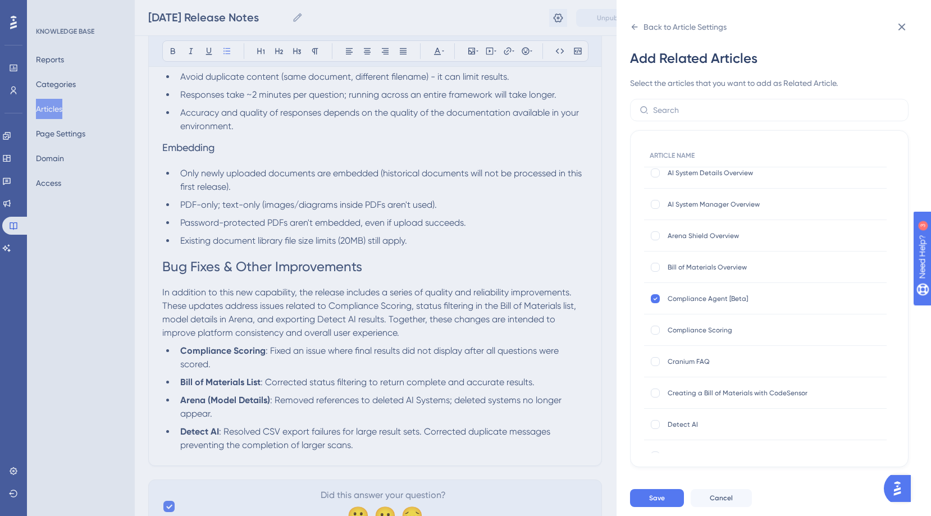
scroll to position [611, 0]
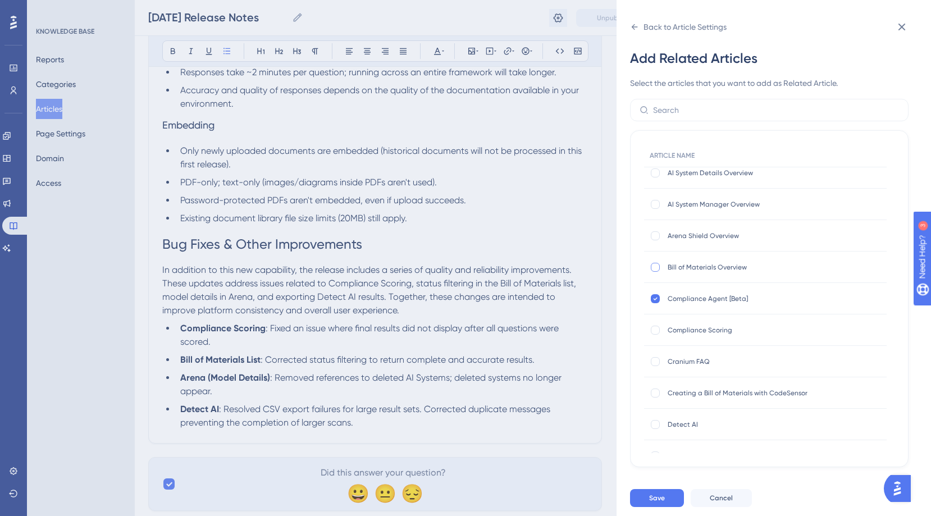
click at [654, 266] on div at bounding box center [655, 267] width 9 height 9
checkbox input "true"
click at [654, 206] on div at bounding box center [655, 206] width 9 height 9
checkbox input "true"
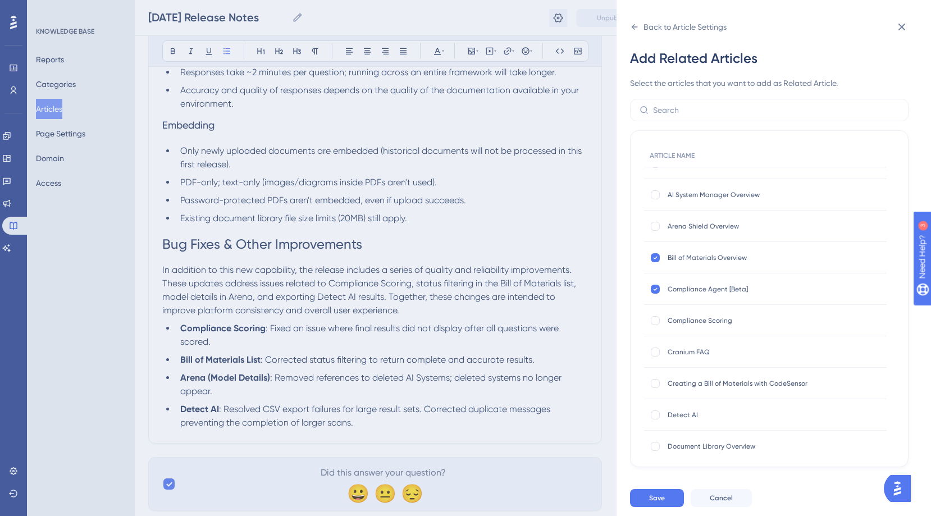
scroll to position [303, 0]
click at [654, 409] on div at bounding box center [655, 413] width 9 height 9
checkbox input "true"
click at [654, 503] on span "Save" at bounding box center [657, 498] width 16 height 9
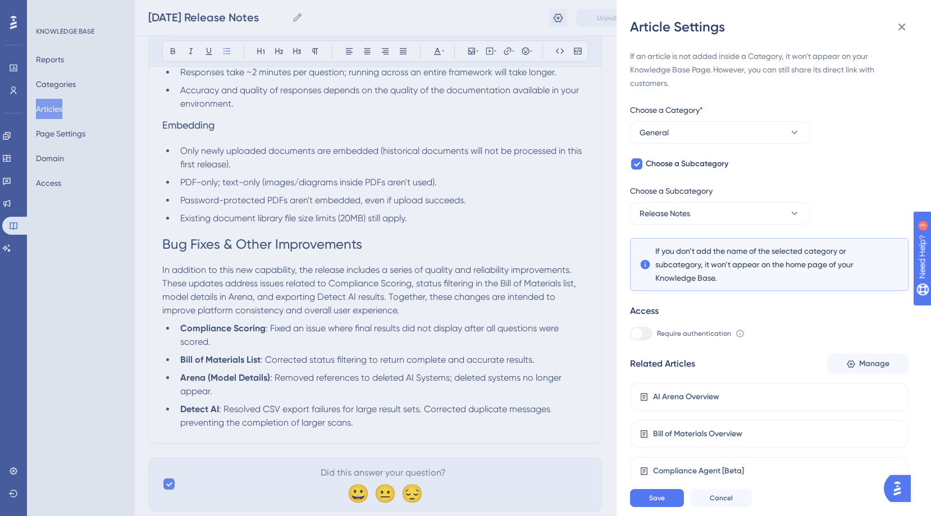
click at [636, 496] on div "Save Cancel" at bounding box center [787, 498] width 315 height 36
click at [637, 500] on button "Save" at bounding box center [657, 498] width 54 height 18
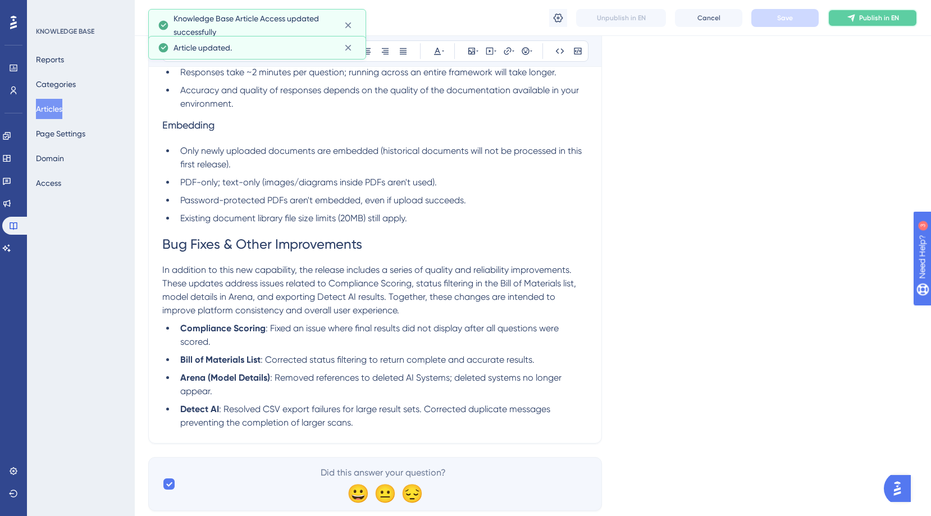
click at [878, 21] on span "Publish in EN" at bounding box center [879, 17] width 40 height 9
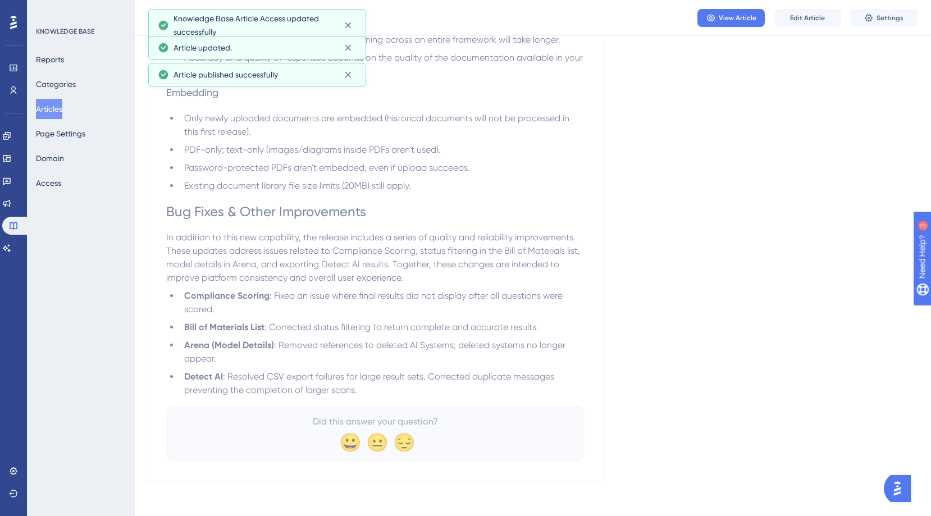
click at [58, 111] on button "Articles" at bounding box center [49, 109] width 26 height 20
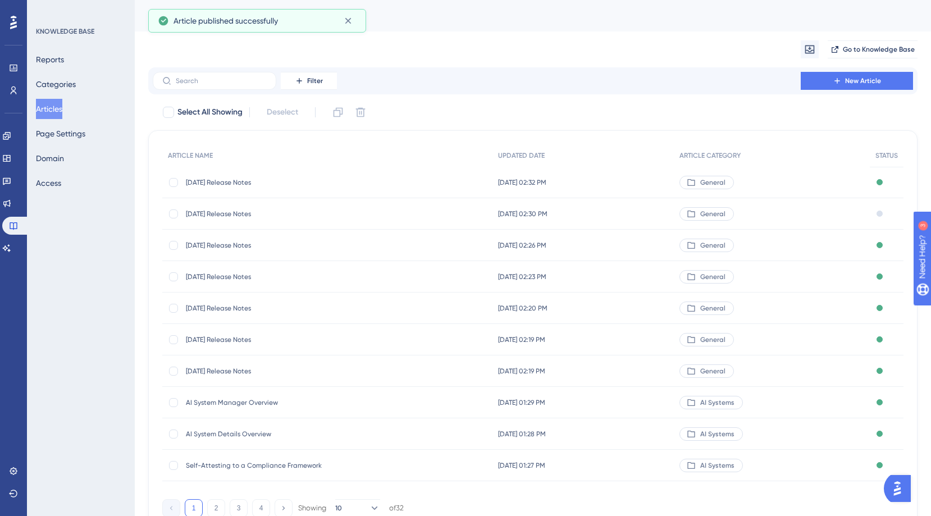
click at [285, 209] on span "[DATE] Release Notes" at bounding box center [276, 213] width 180 height 9
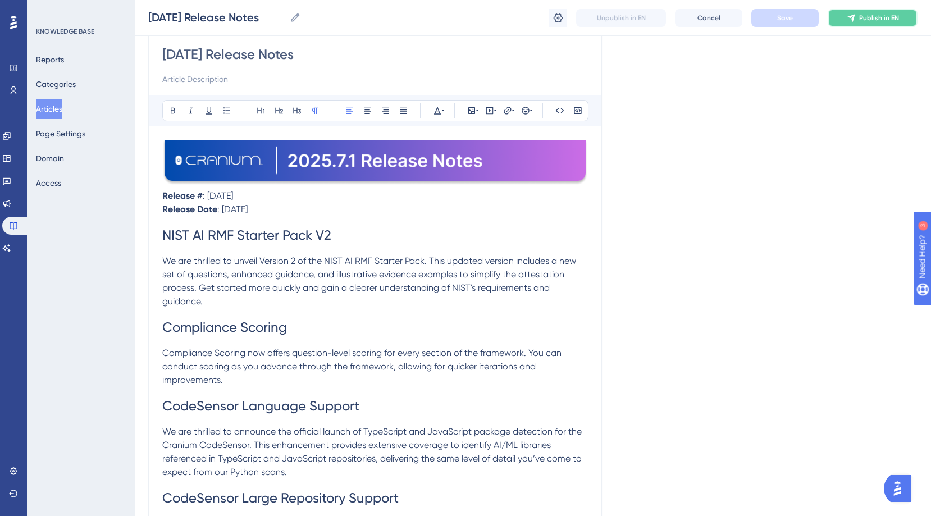
click at [861, 13] on span "Publish in EN" at bounding box center [879, 17] width 40 height 9
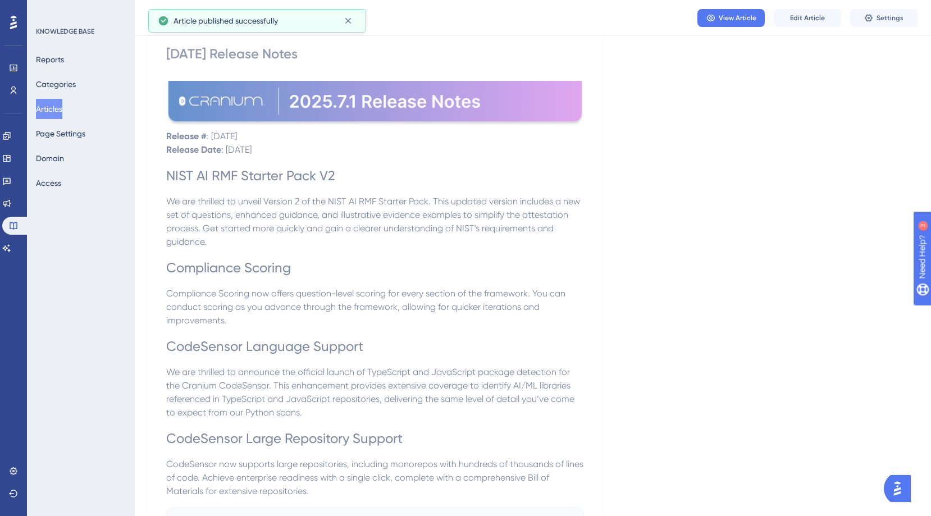
click at [60, 113] on button "Articles" at bounding box center [49, 109] width 26 height 20
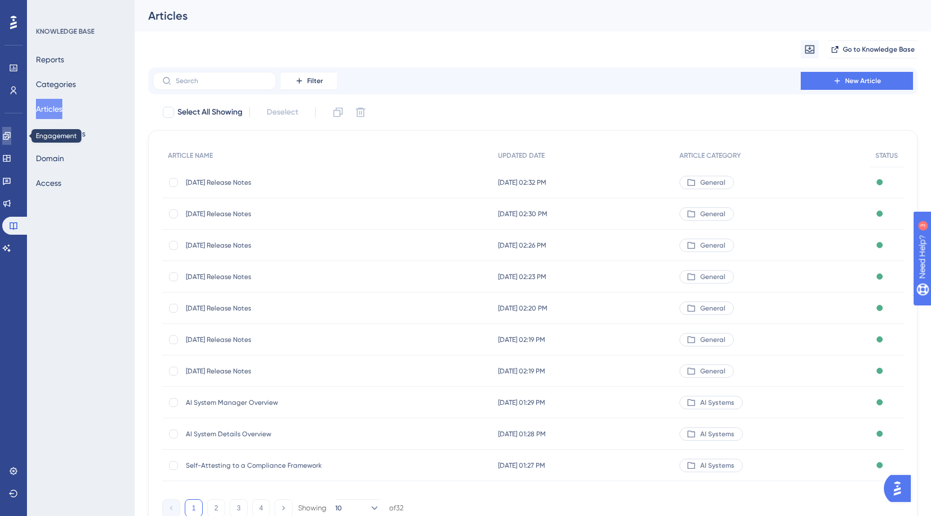
click at [11, 141] on link at bounding box center [6, 136] width 9 height 18
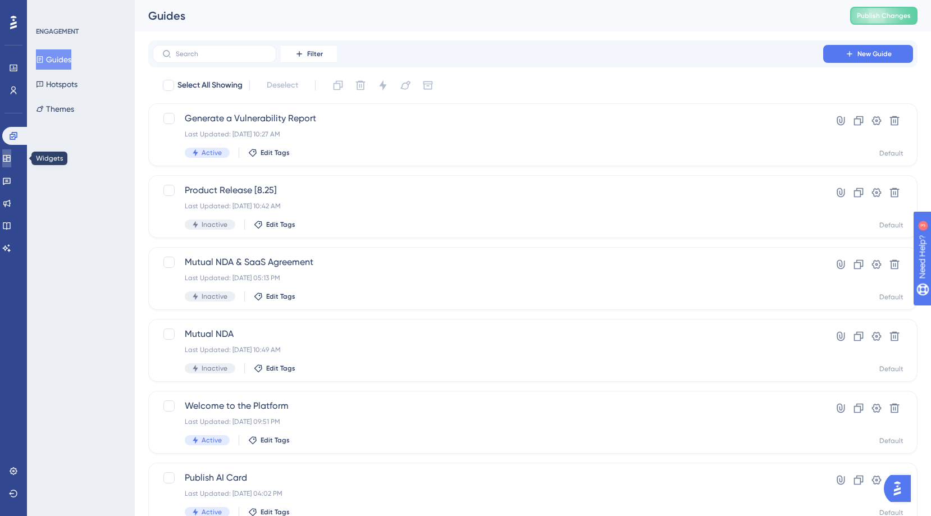
click at [11, 165] on link at bounding box center [6, 158] width 9 height 18
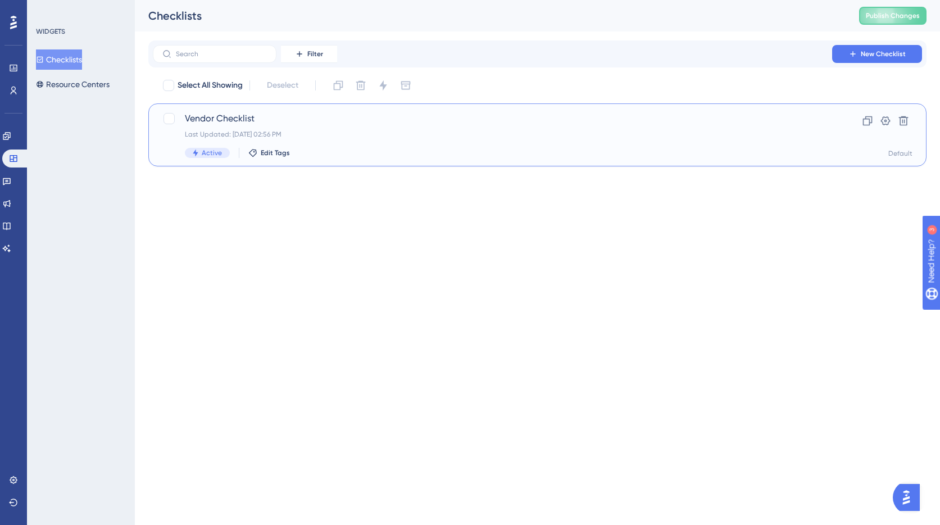
click at [253, 127] on div "Vendor Checklist Last Updated: [DATE] 02:56 PM Active Edit Tags" at bounding box center [492, 135] width 615 height 46
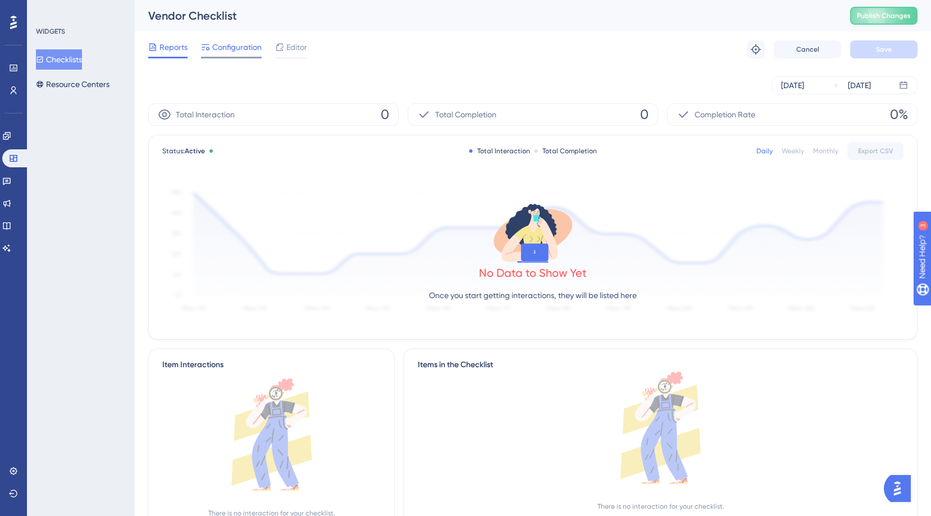
click at [239, 51] on span "Configuration" at bounding box center [236, 46] width 49 height 13
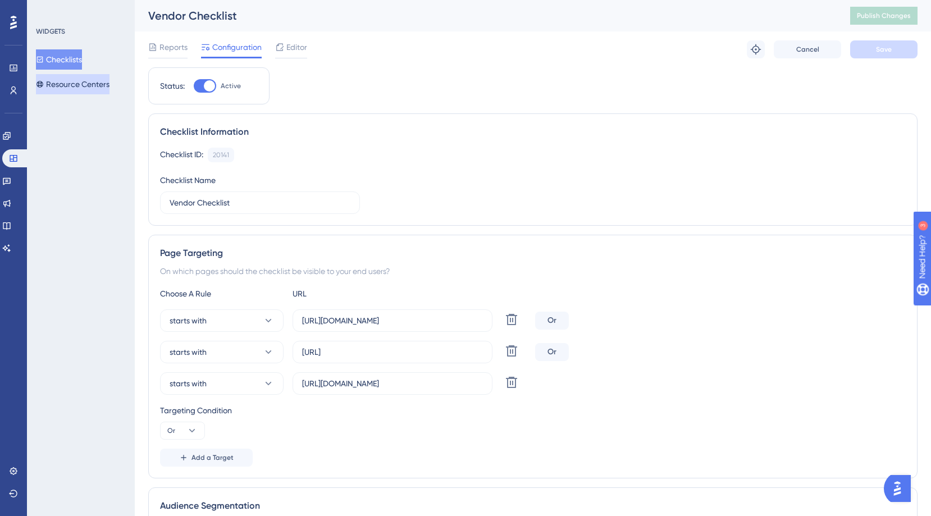
click at [84, 84] on button "Resource Centers" at bounding box center [73, 84] width 74 height 20
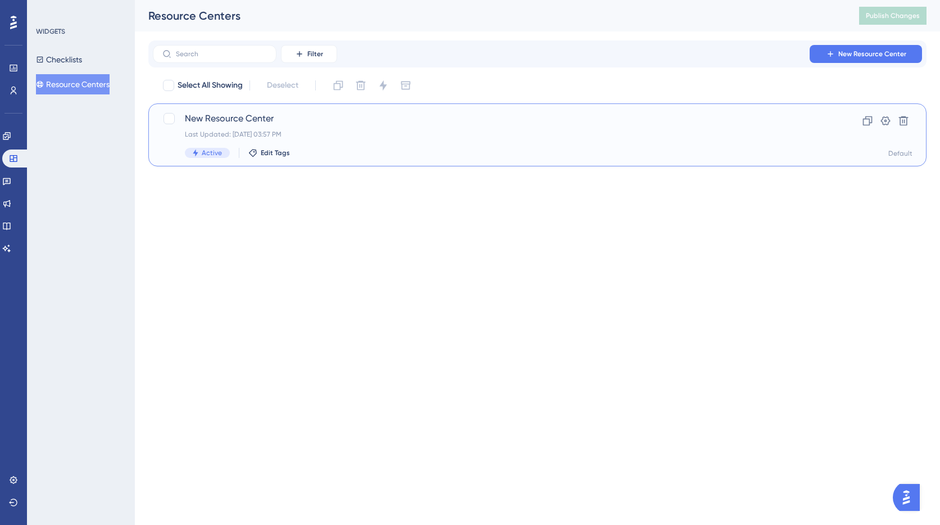
click at [275, 127] on div "New Resource Center Last Updated: Sep 30 2025, 03:57 PM Active Edit Tags" at bounding box center [492, 135] width 615 height 46
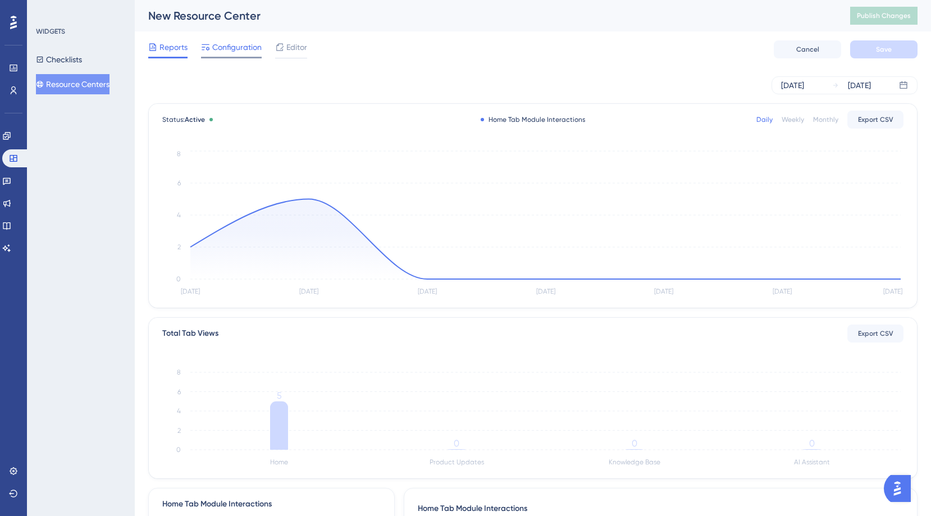
click at [213, 53] on span "Configuration" at bounding box center [236, 46] width 49 height 13
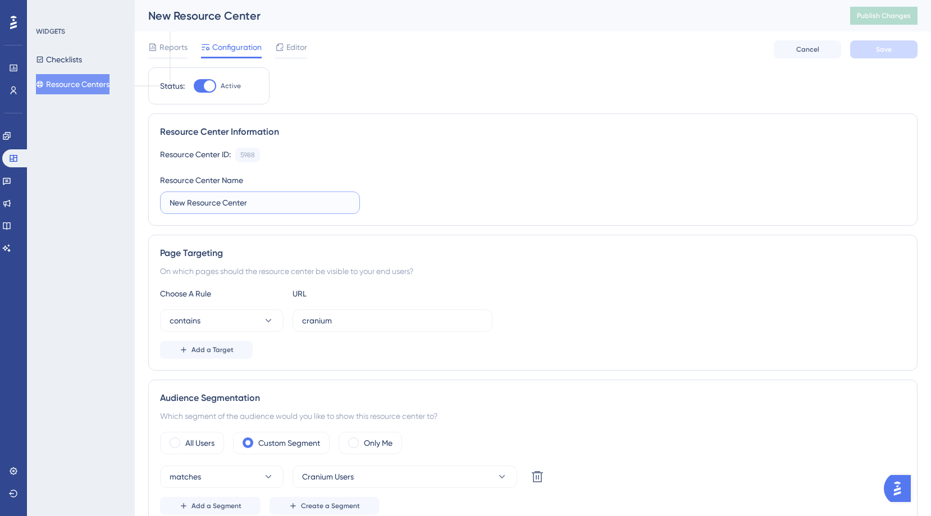
click at [180, 203] on input "New Resource Center" at bounding box center [260, 203] width 181 height 12
type input "Cranium Resource Center"
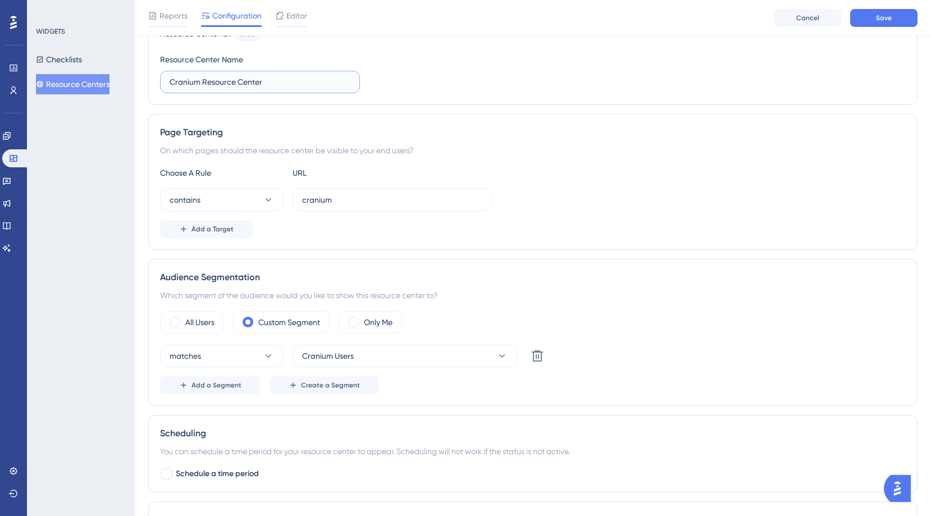
scroll to position [127, 0]
click at [211, 318] on label "All Users" at bounding box center [199, 319] width 29 height 13
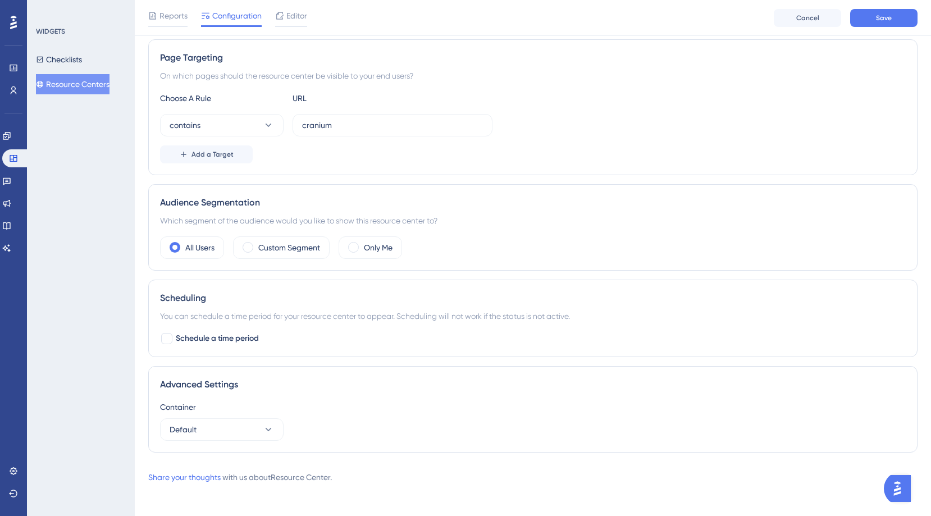
scroll to position [204, 0]
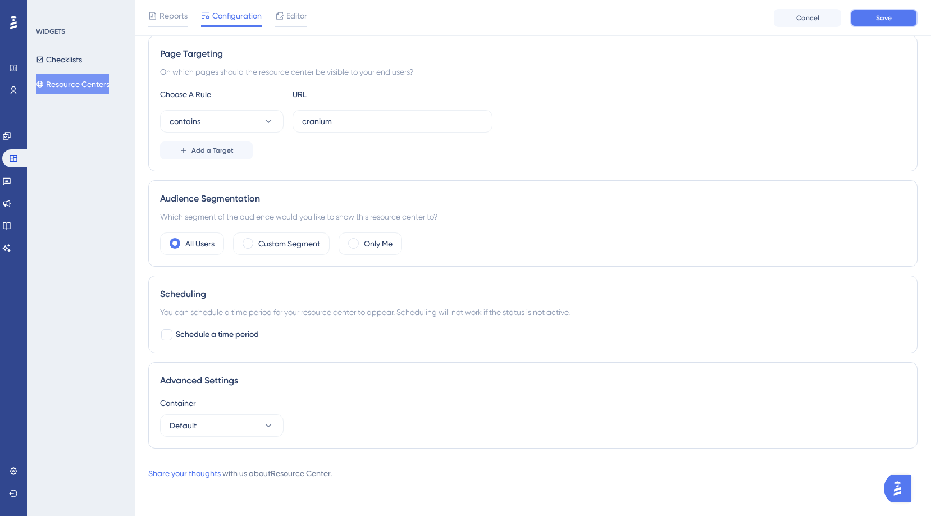
click at [890, 21] on span "Save" at bounding box center [884, 17] width 16 height 9
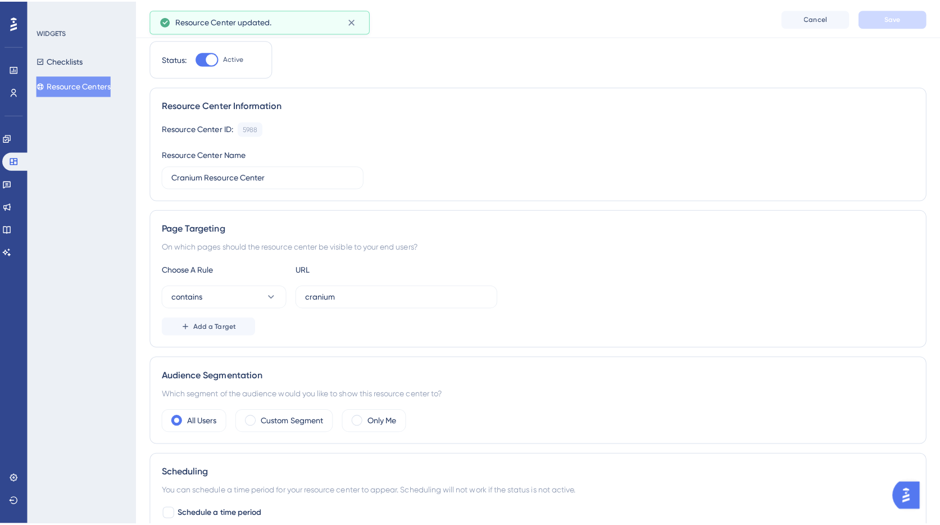
scroll to position [0, 0]
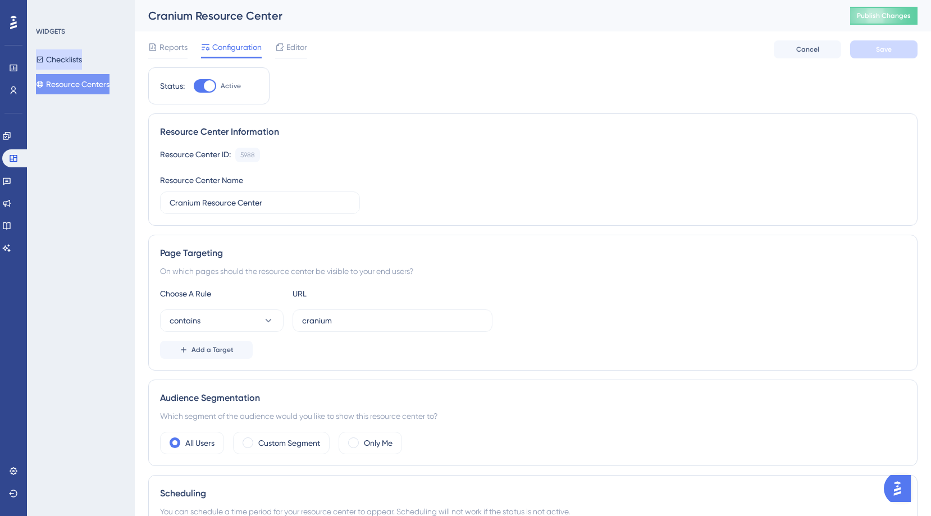
click at [75, 55] on button "Checklists" at bounding box center [59, 59] width 46 height 20
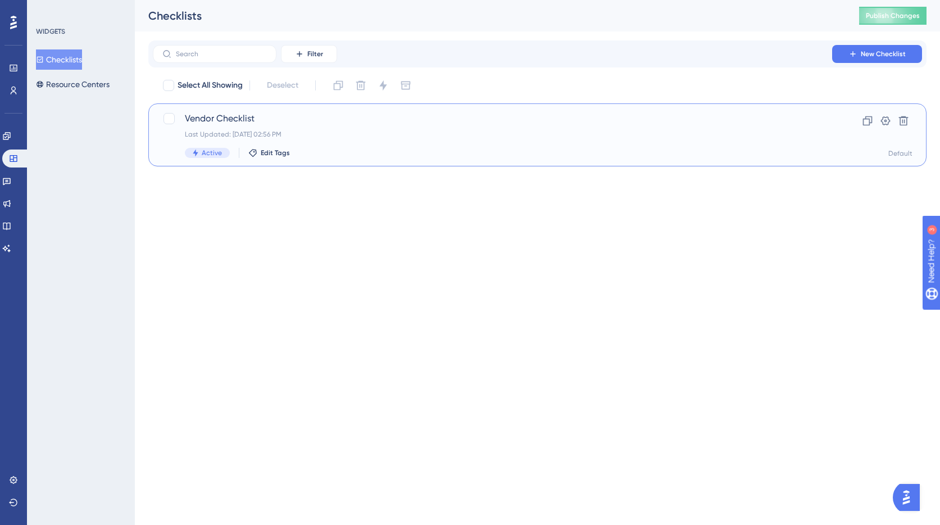
click at [290, 123] on span "Vendor Checklist" at bounding box center [492, 118] width 615 height 13
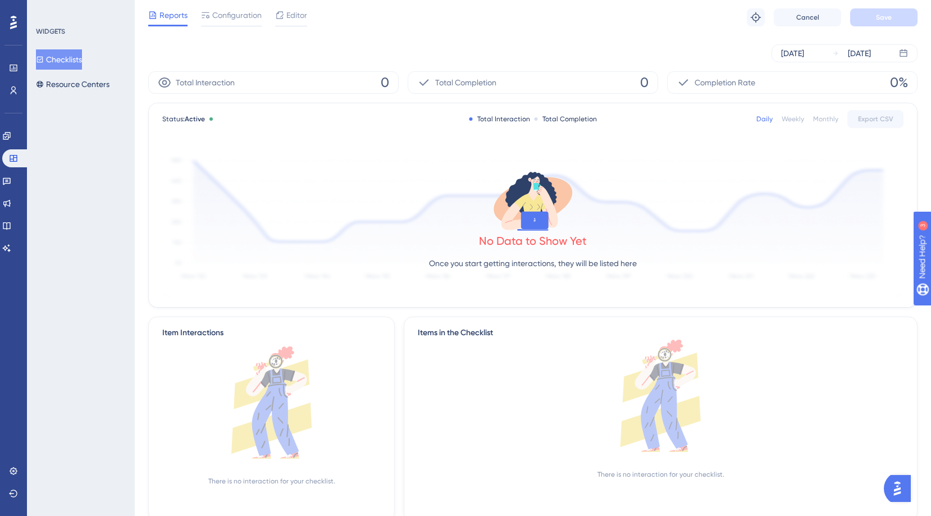
scroll to position [69, 0]
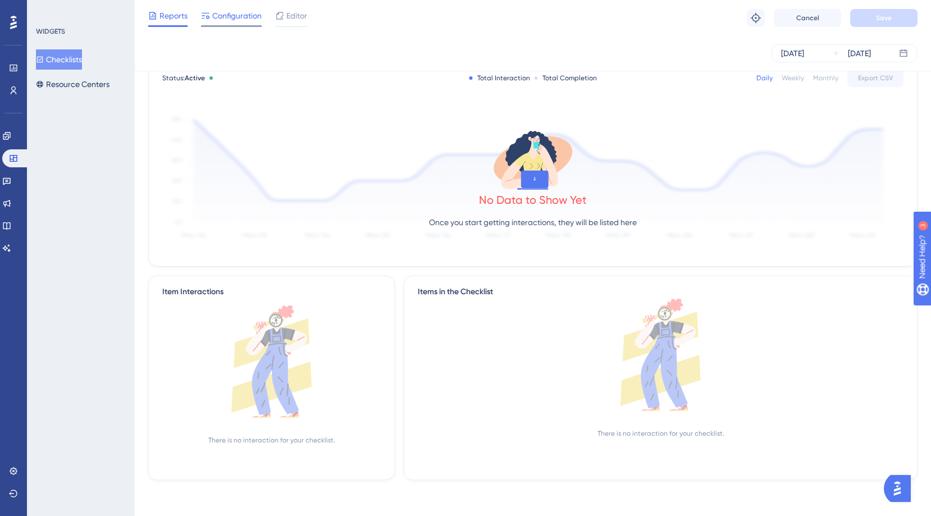
click at [221, 21] on span "Configuration" at bounding box center [236, 15] width 49 height 13
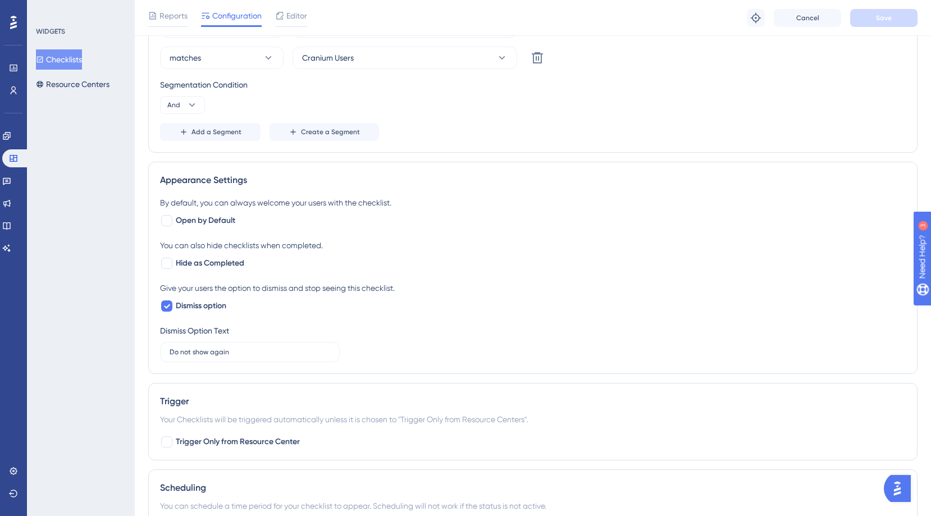
scroll to position [667, 0]
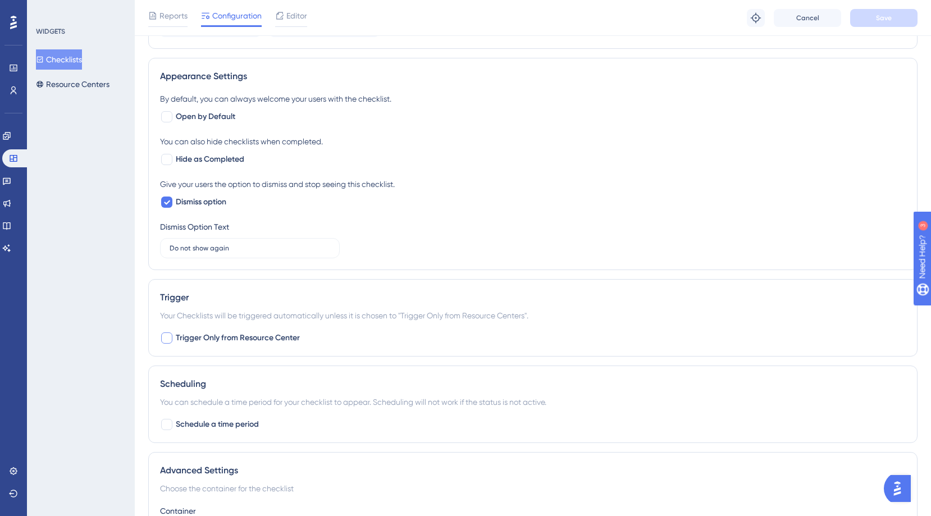
click at [171, 343] on div at bounding box center [166, 337] width 13 height 13
checkbox input "true"
click at [890, 14] on span "Save" at bounding box center [884, 17] width 16 height 9
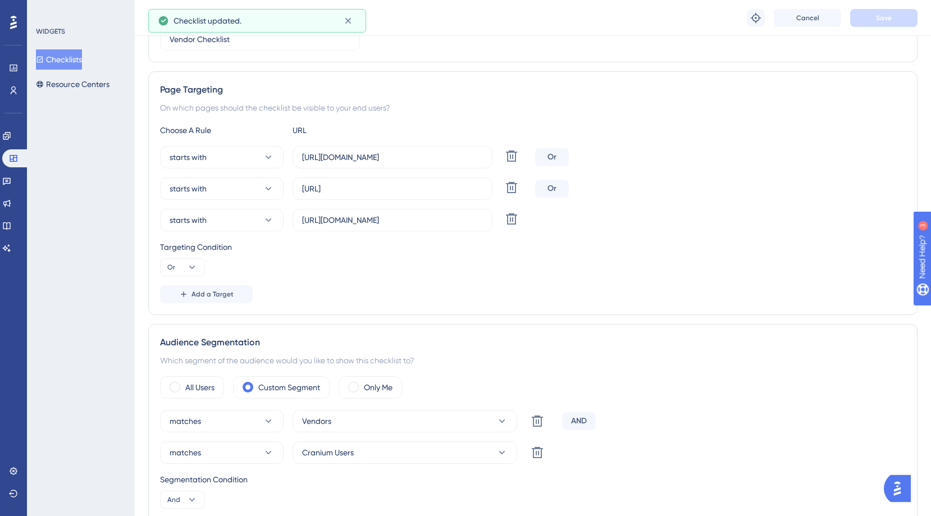
scroll to position [0, 0]
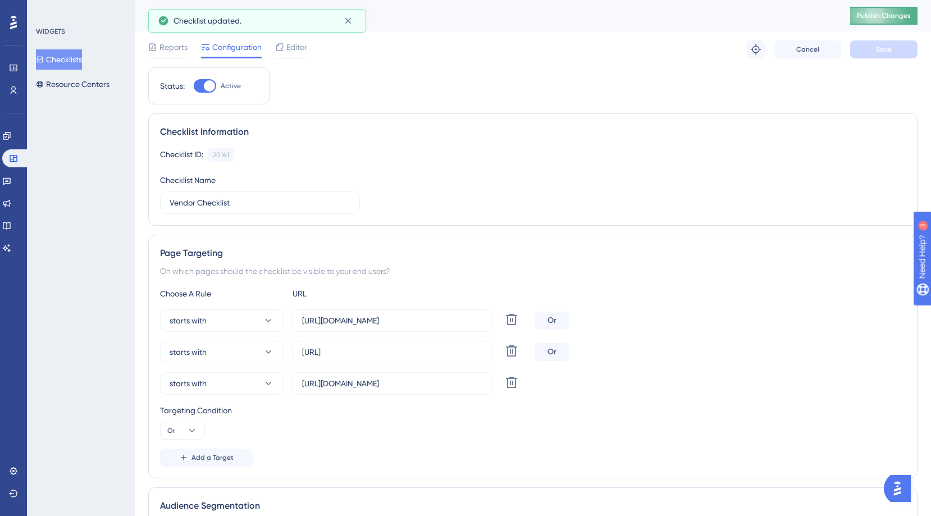
click at [886, 19] on span "Publish Changes" at bounding box center [884, 15] width 54 height 9
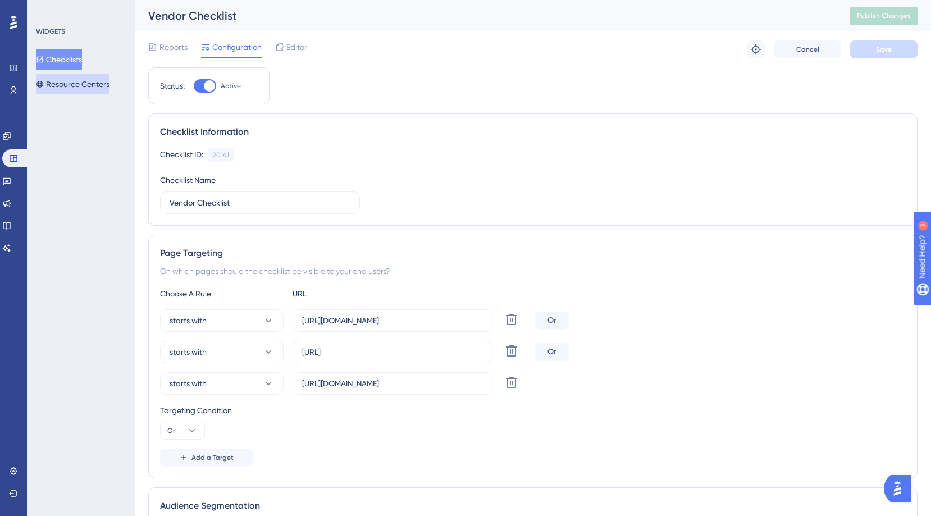
click at [66, 90] on button "Resource Centers" at bounding box center [73, 84] width 74 height 20
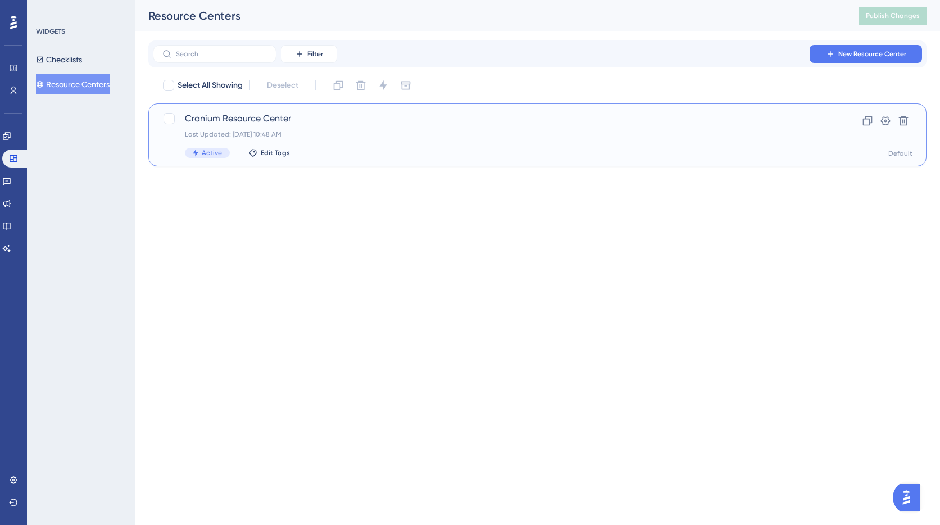
click at [266, 127] on div "Cranium Resource Center Last Updated: Oct 01 2025, 10:48 AM Active Edit Tags" at bounding box center [492, 135] width 615 height 46
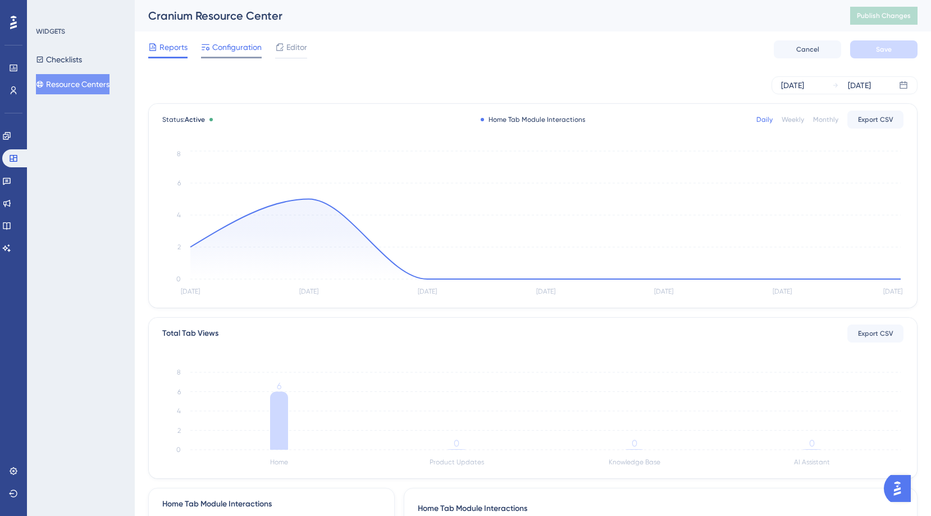
click at [235, 52] on span "Configuration" at bounding box center [236, 46] width 49 height 13
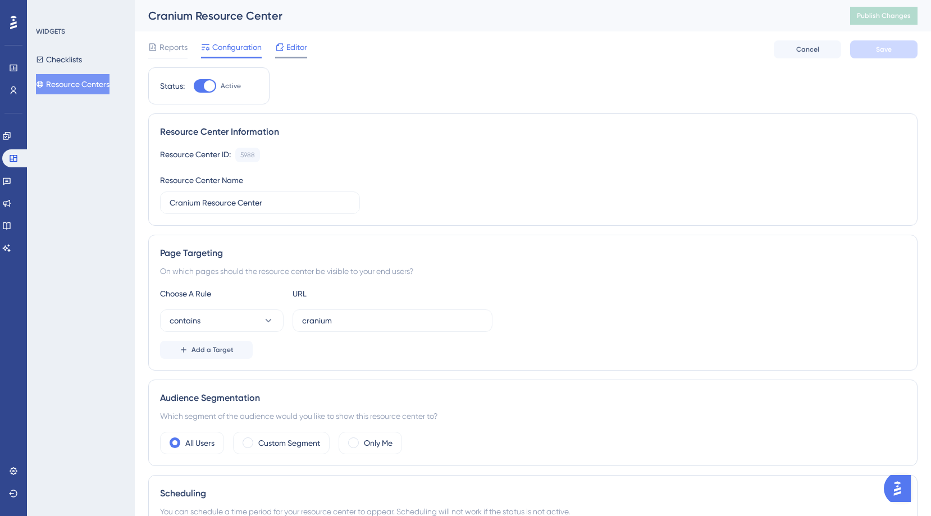
click at [293, 54] on div "Editor" at bounding box center [291, 49] width 32 height 18
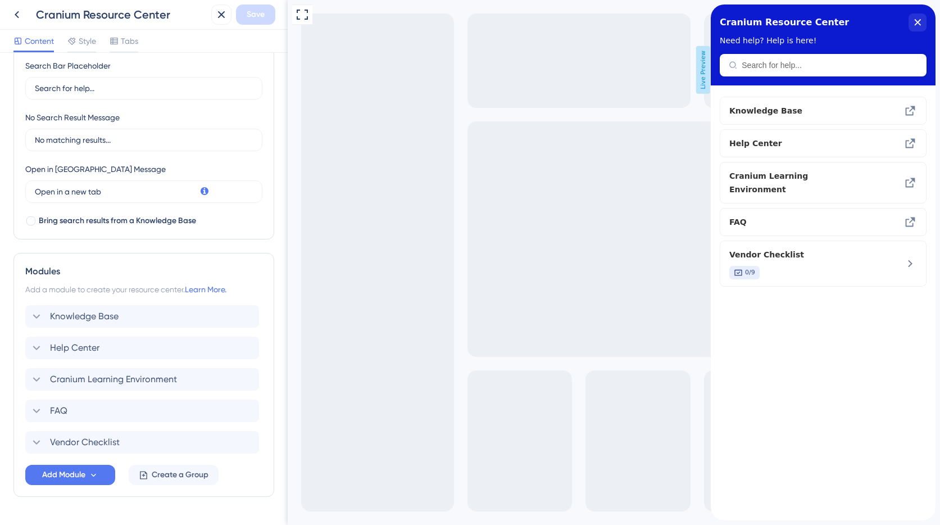
scroll to position [248, 0]
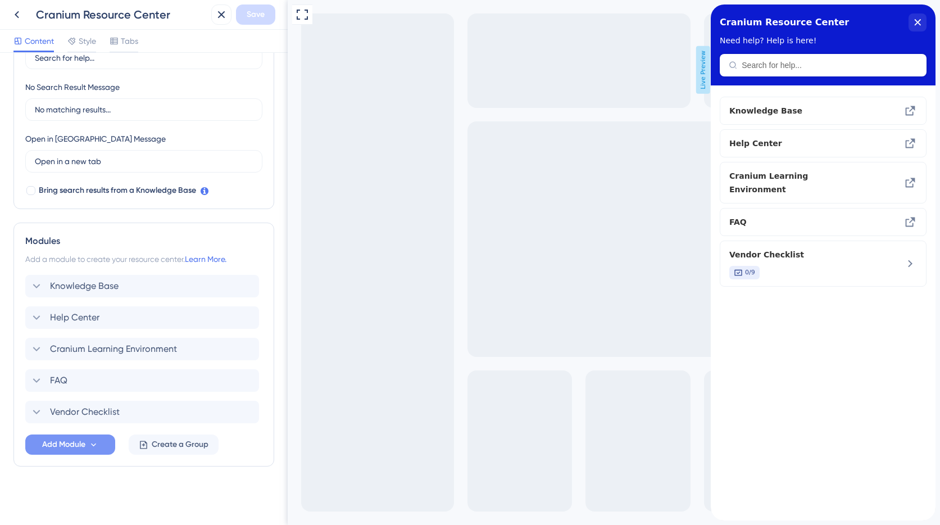
click at [63, 441] on span "Add Module" at bounding box center [63, 444] width 43 height 13
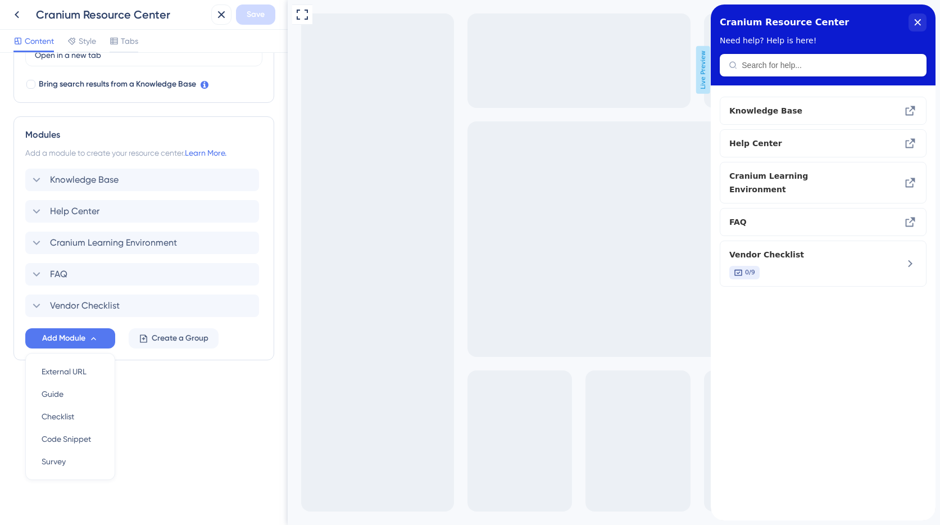
click at [180, 445] on div "Resource Center Header Title Cranium Resource Center 5 Cranium Resource Center …" at bounding box center [144, 289] width 288 height 472
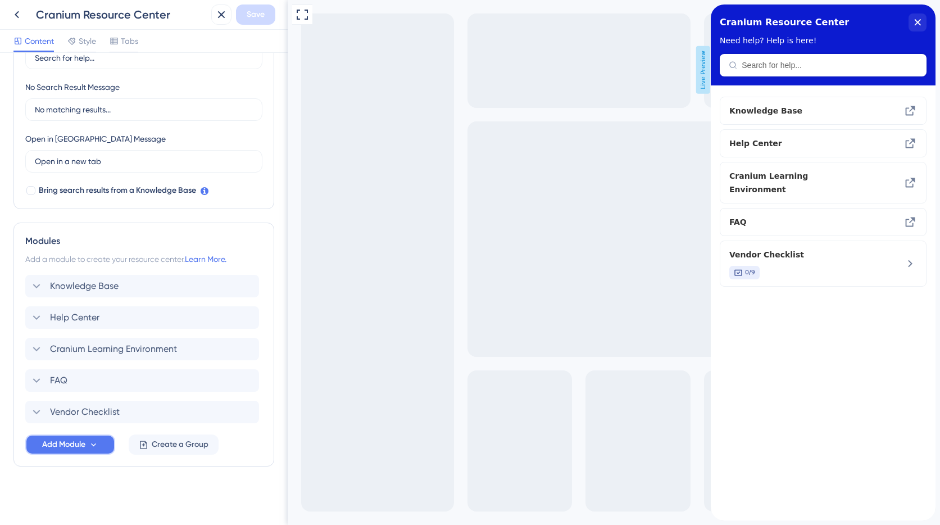
click at [53, 448] on span "Add Module" at bounding box center [63, 444] width 43 height 13
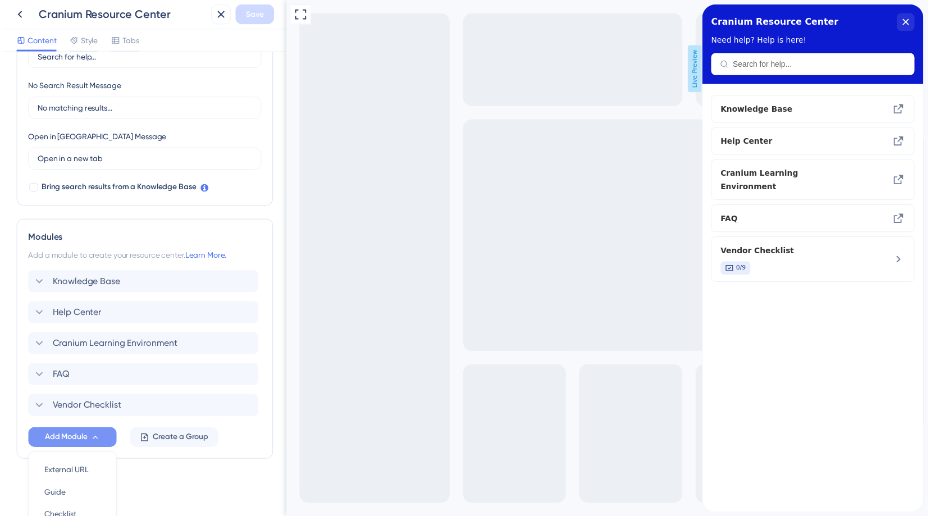
scroll to position [354, 0]
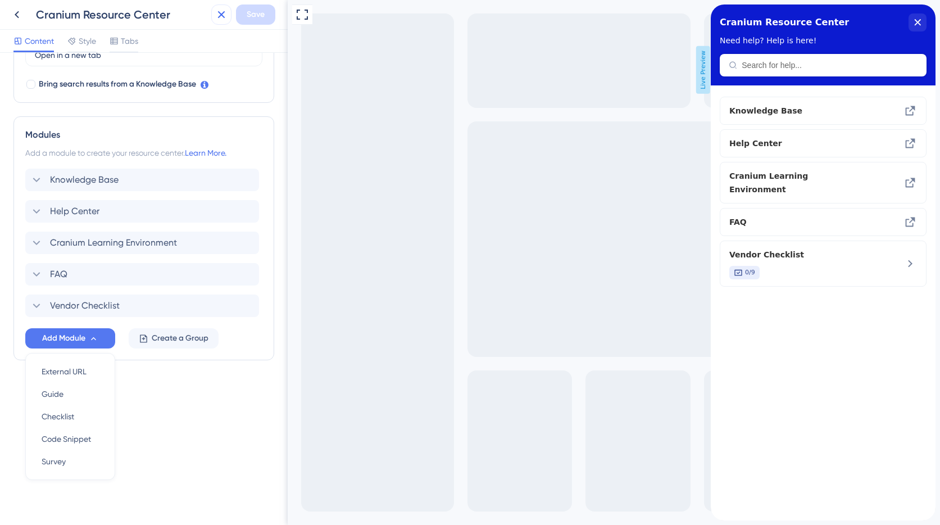
click at [220, 15] on icon at bounding box center [221, 14] width 7 height 7
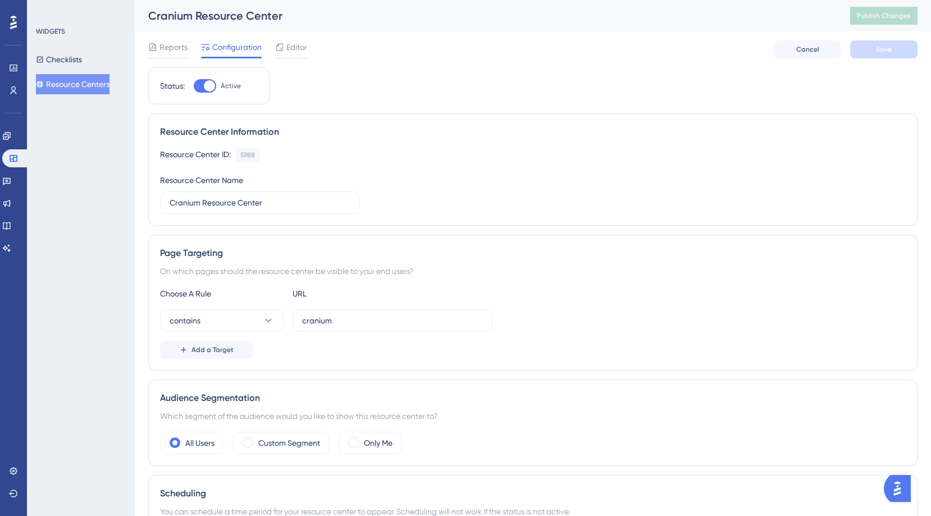
drag, startPoint x: 88, startPoint y: 71, endPoint x: 95, endPoint y: 91, distance: 20.8
click at [88, 71] on div "Checklists Resource Centers" at bounding box center [81, 71] width 91 height 45
click at [95, 92] on button "Resource Centers" at bounding box center [73, 84] width 74 height 20
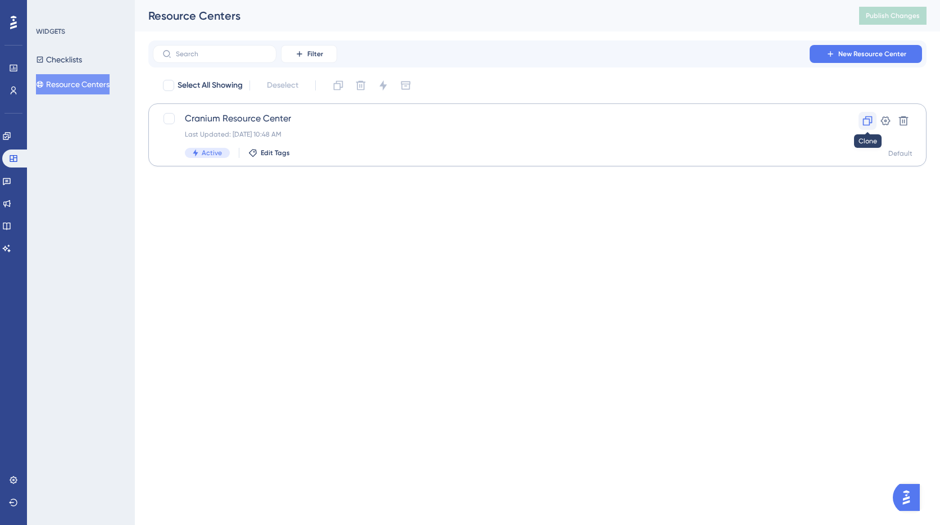
click at [871, 119] on icon at bounding box center [868, 121] width 10 height 10
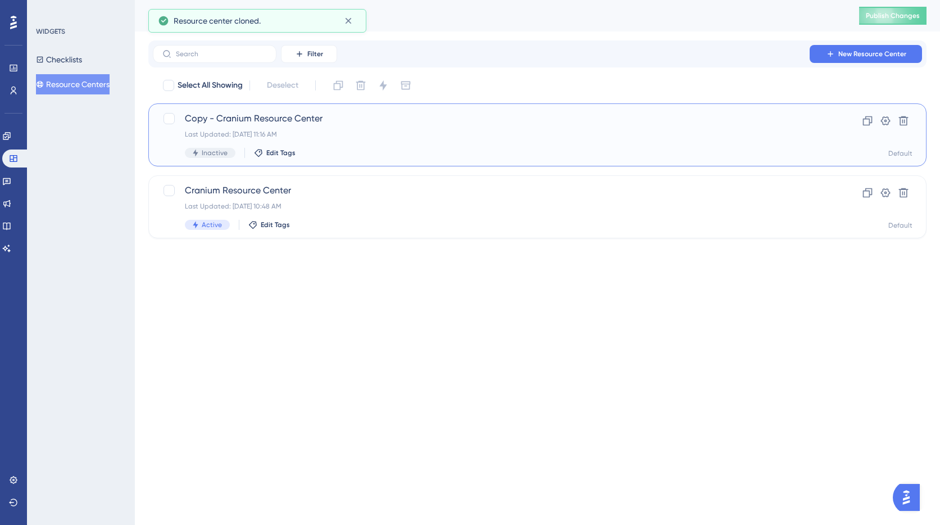
click at [313, 136] on div "Last Updated: Oct 01 2025, 11:16 AM" at bounding box center [492, 134] width 615 height 9
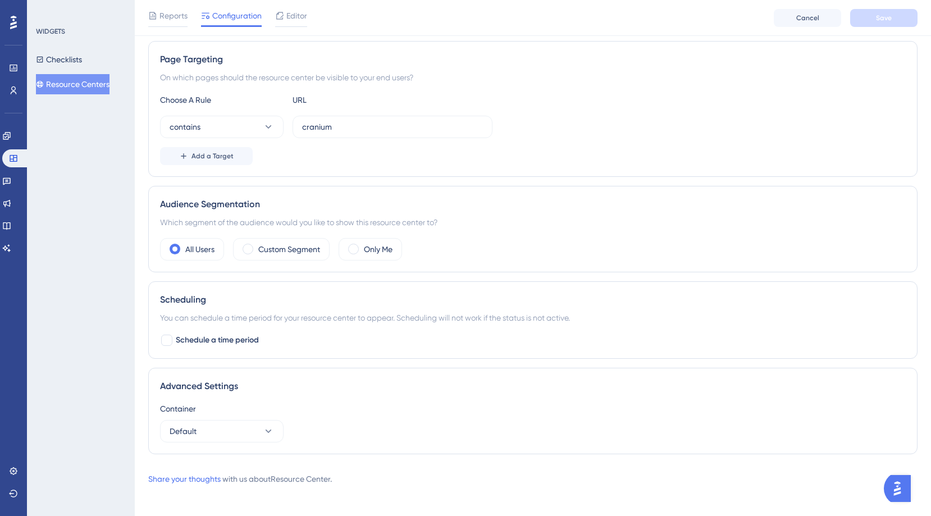
scroll to position [199, 0]
click at [367, 246] on label "Only Me" at bounding box center [378, 247] width 29 height 13
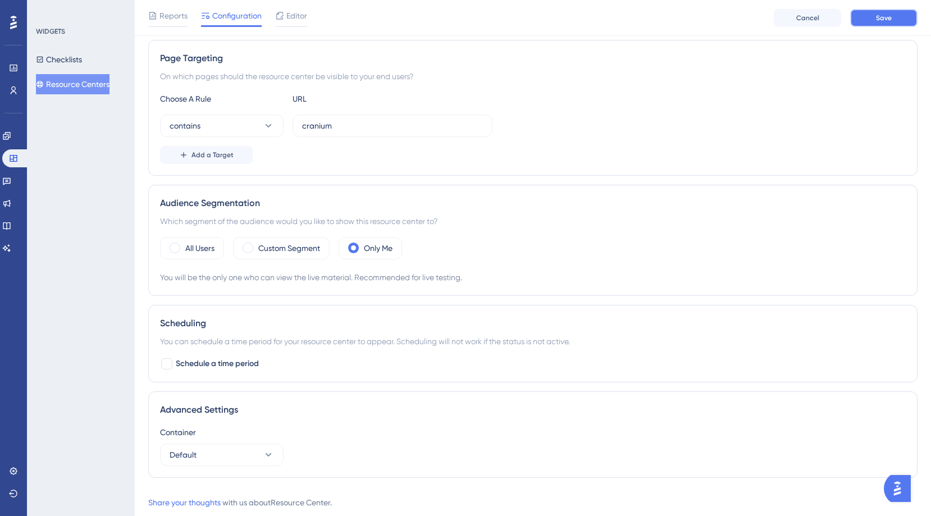
click at [887, 24] on button "Save" at bounding box center [883, 18] width 67 height 18
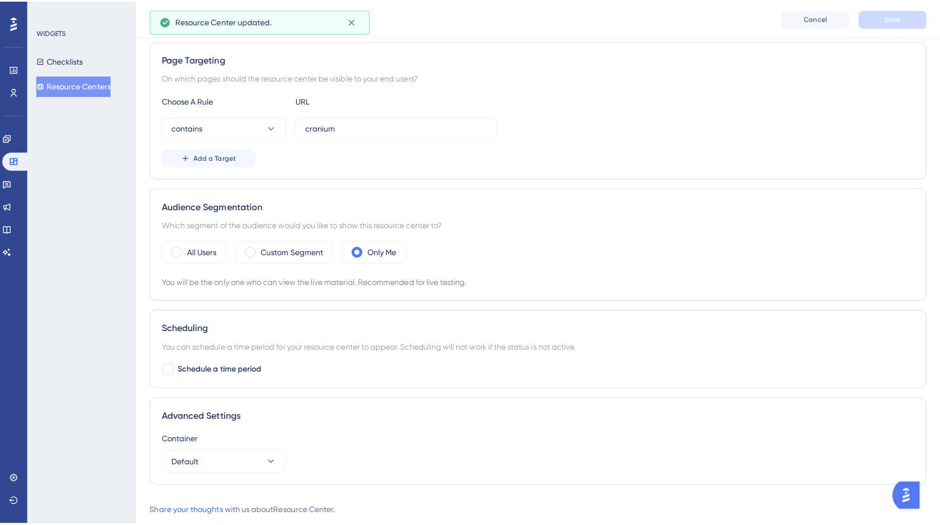
scroll to position [0, 0]
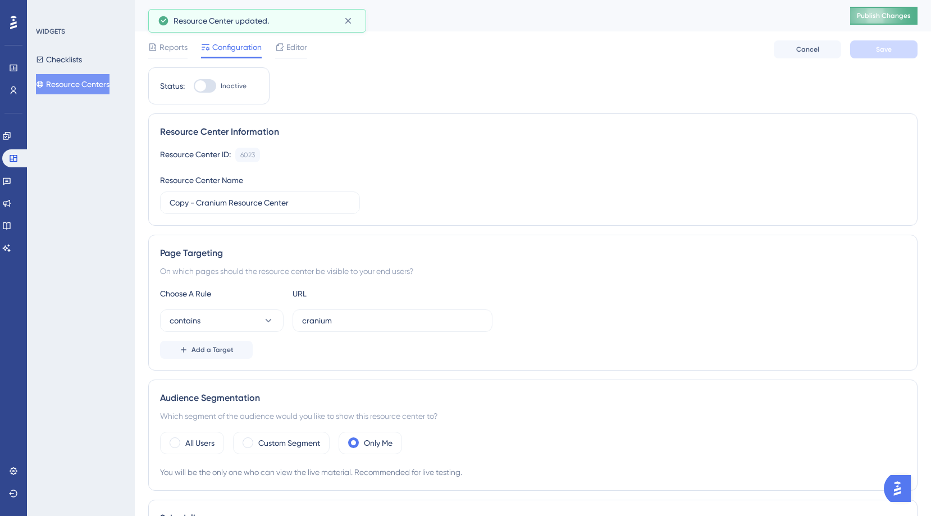
click at [873, 13] on span "Publish Changes" at bounding box center [884, 15] width 54 height 9
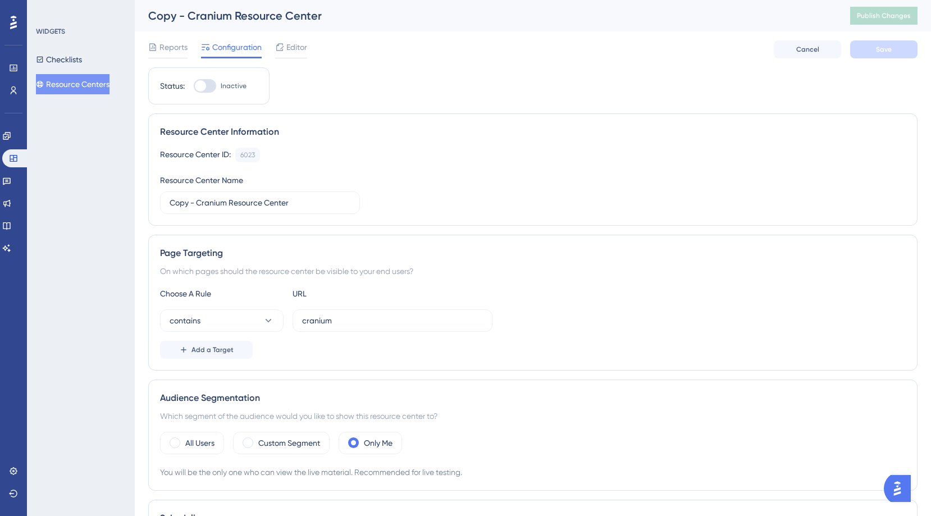
click at [212, 85] on div at bounding box center [205, 85] width 22 height 13
click at [194, 86] on input "Inactive" at bounding box center [193, 86] width 1 height 1
click at [303, 45] on span "Editor" at bounding box center [296, 46] width 21 height 13
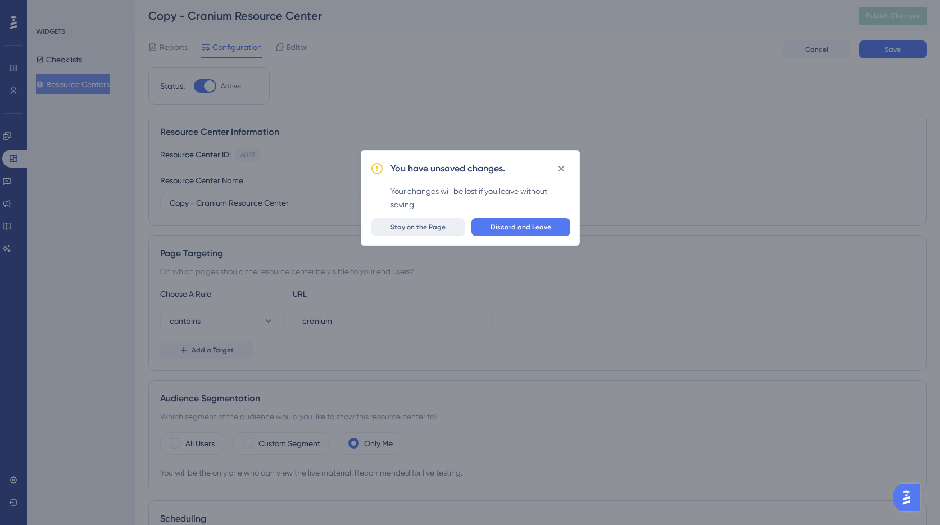
click at [426, 226] on span "Stay on the Page" at bounding box center [417, 226] width 55 height 9
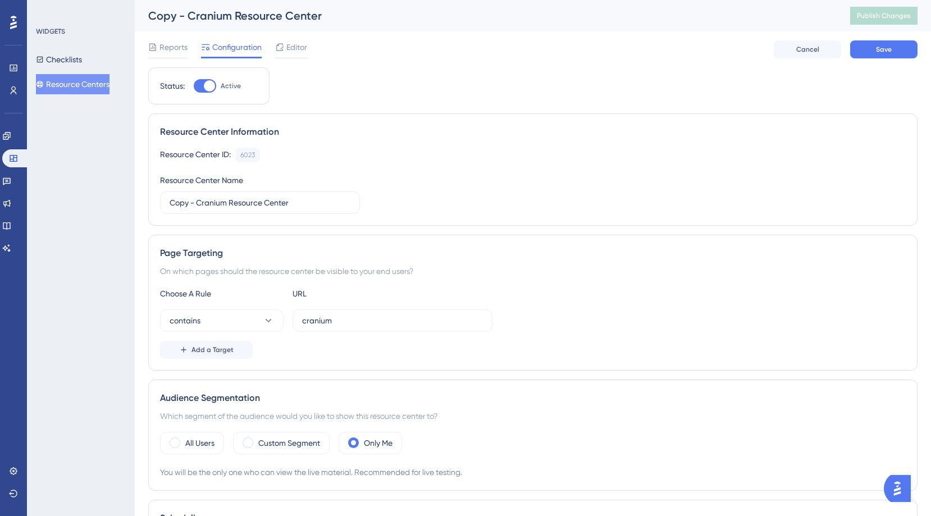
click at [211, 92] on div at bounding box center [205, 85] width 22 height 13
click at [194, 86] on input "Active" at bounding box center [193, 86] width 1 height 1
checkbox input "false"
click at [283, 47] on icon at bounding box center [279, 47] width 9 height 9
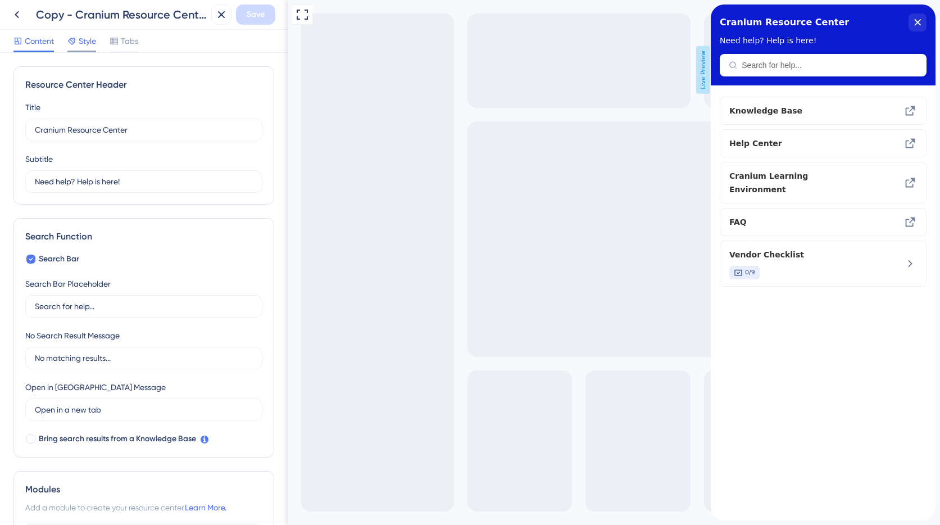
click at [83, 48] on div "Style" at bounding box center [81, 43] width 29 height 18
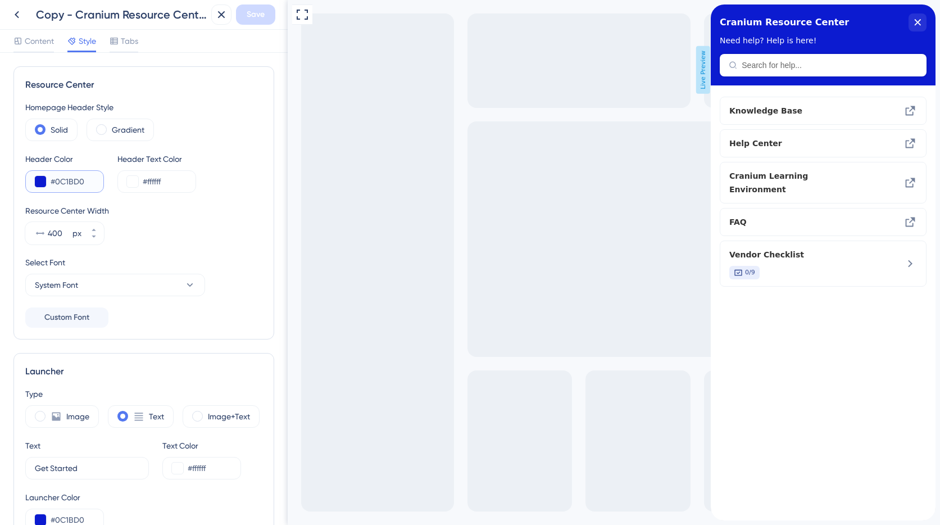
click at [54, 178] on input "#0C1BD0" at bounding box center [73, 181] width 44 height 13
click at [40, 180] on button at bounding box center [40, 181] width 11 height 11
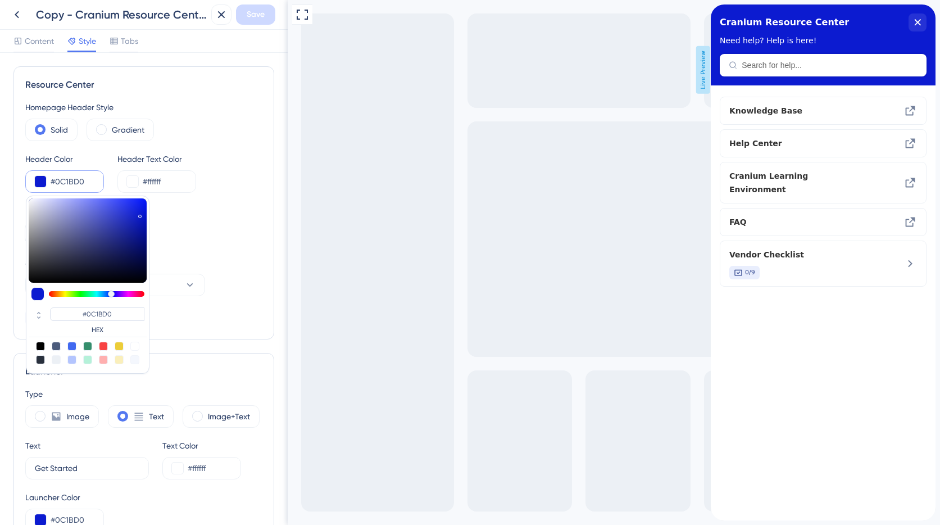
click at [102, 347] on div at bounding box center [103, 345] width 9 height 9
type input "#f84343"
type input "#F84343"
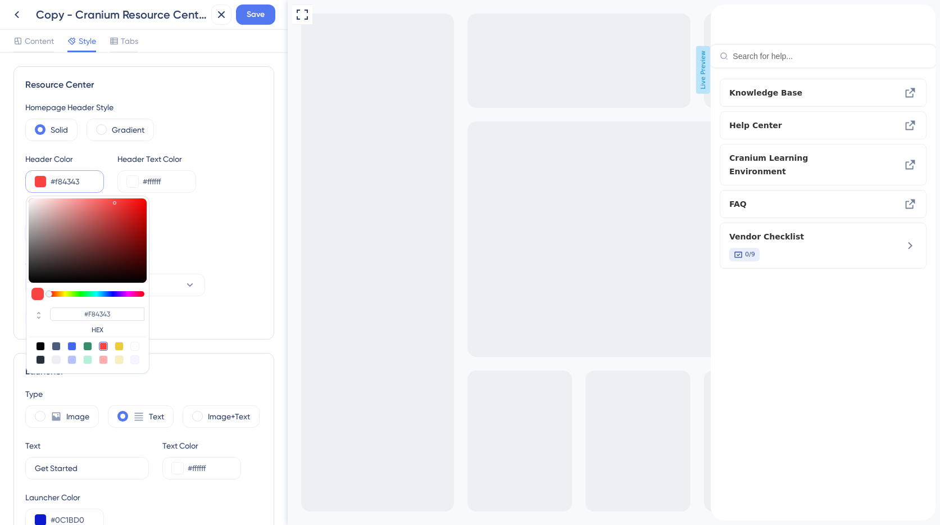
click at [228, 125] on div "Solid Gradient" at bounding box center [143, 130] width 237 height 22
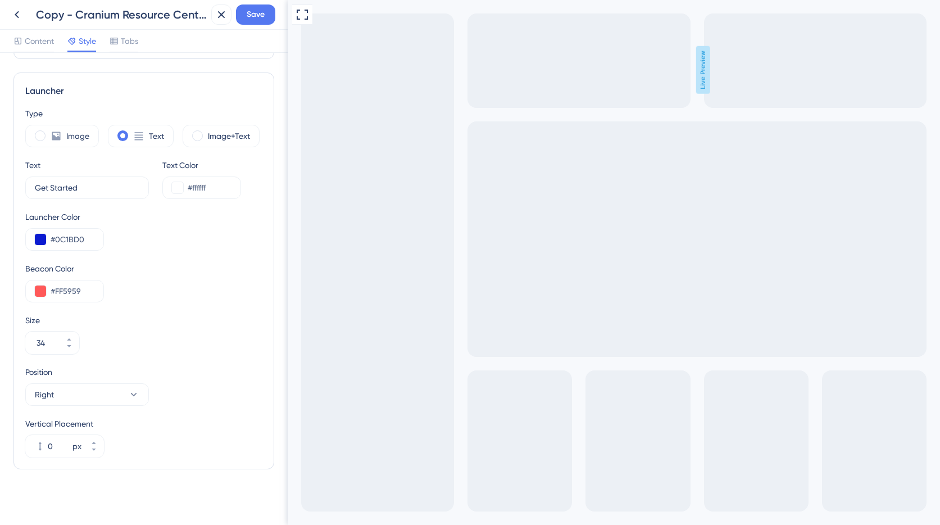
scroll to position [283, 0]
click at [121, 381] on button "Right" at bounding box center [87, 391] width 124 height 22
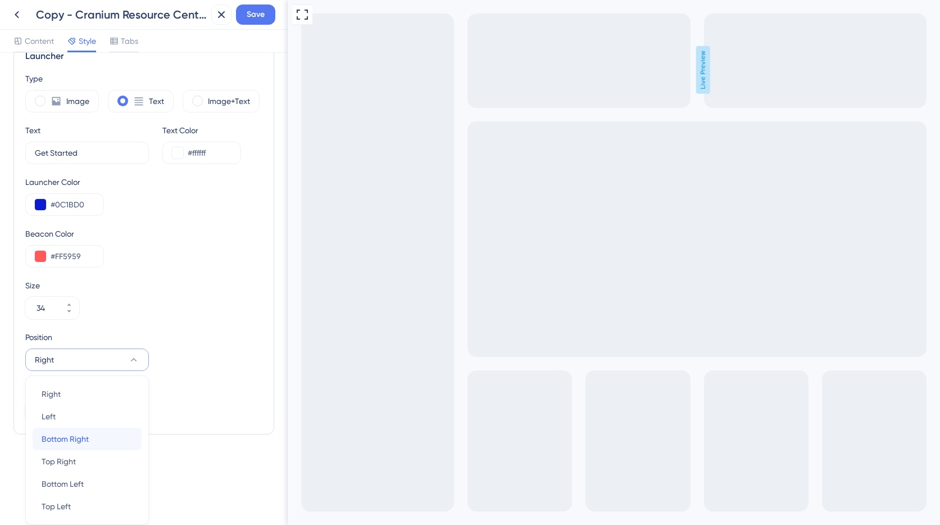
click at [102, 436] on div "Bottom Right Bottom Right" at bounding box center [87, 438] width 91 height 22
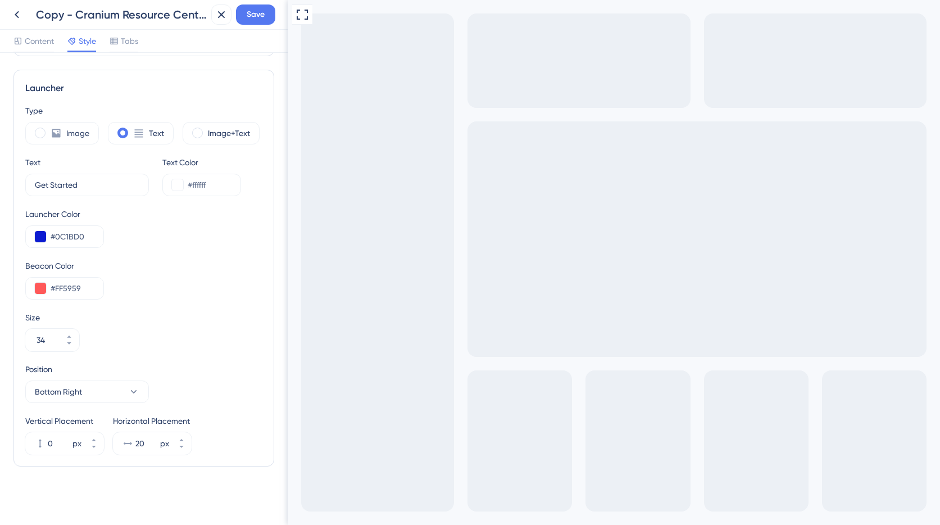
click at [213, 291] on div "Beacon Color #FF5959" at bounding box center [143, 279] width 237 height 40
click at [259, 19] on span "Save" at bounding box center [256, 14] width 18 height 13
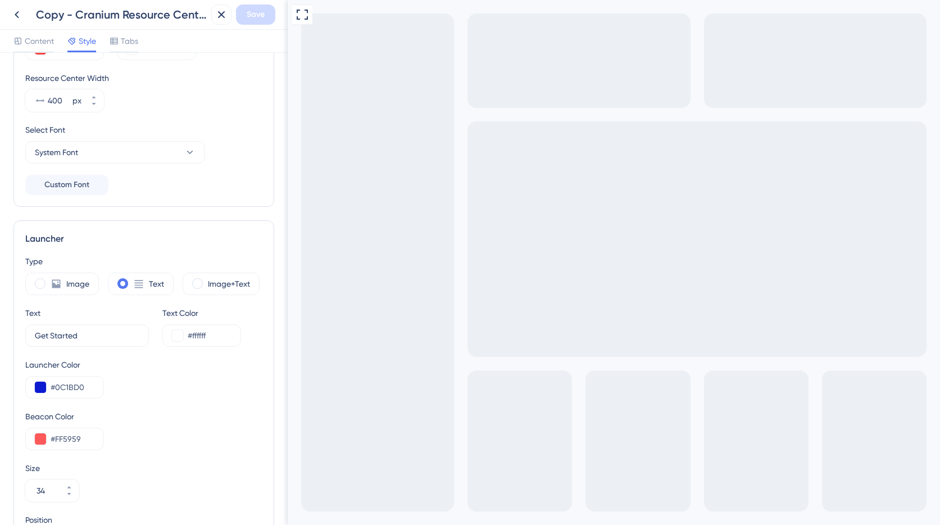
scroll to position [219, 0]
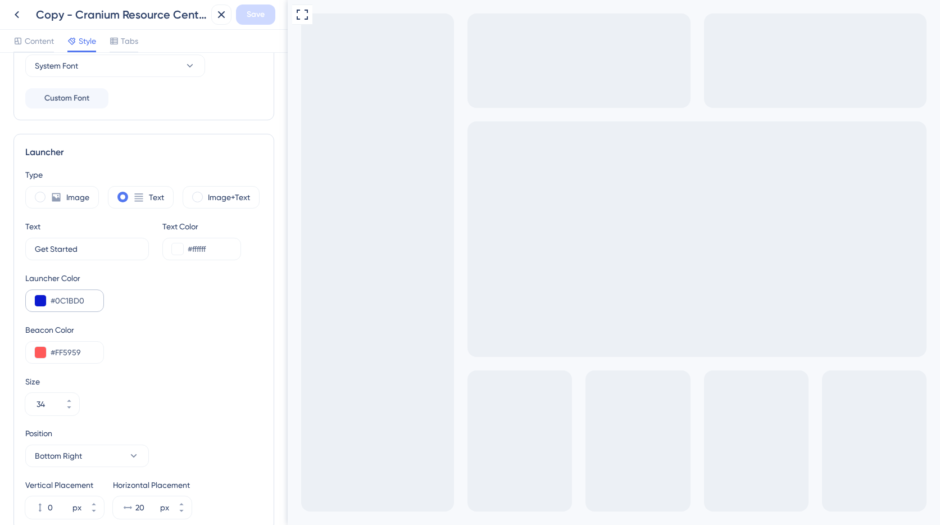
click at [34, 300] on div "#0C1BD0" at bounding box center [64, 300] width 79 height 22
click at [35, 299] on button at bounding box center [40, 300] width 11 height 11
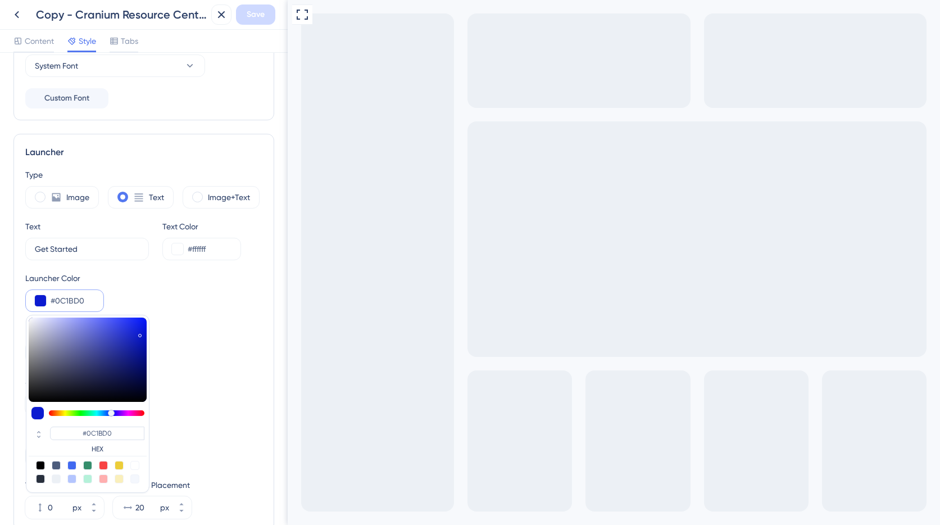
click at [101, 461] on div at bounding box center [103, 465] width 9 height 9
type input "#f84343"
type input "#F84343"
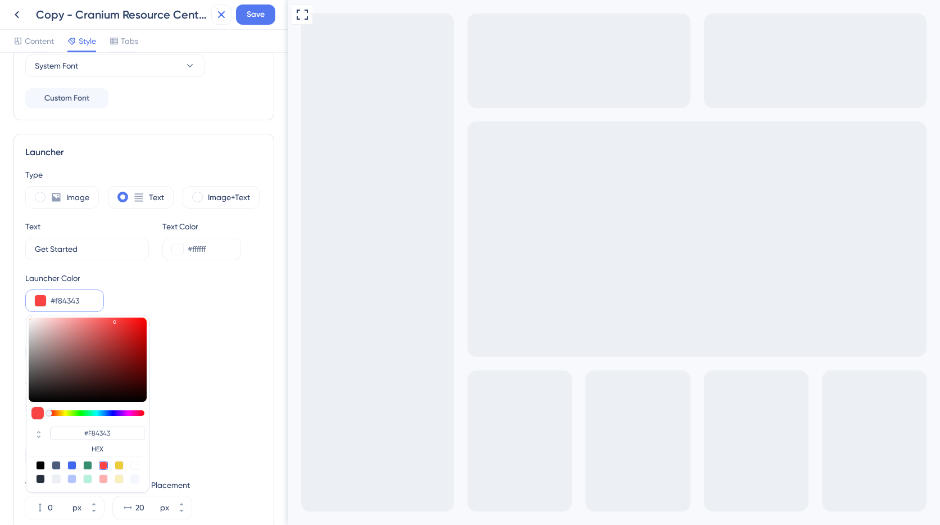
drag, startPoint x: 161, startPoint y: 308, endPoint x: 211, endPoint y: 18, distance: 294.1
click at [161, 308] on div "Launcher Color #f84343 #F84343 HEX" at bounding box center [143, 291] width 237 height 40
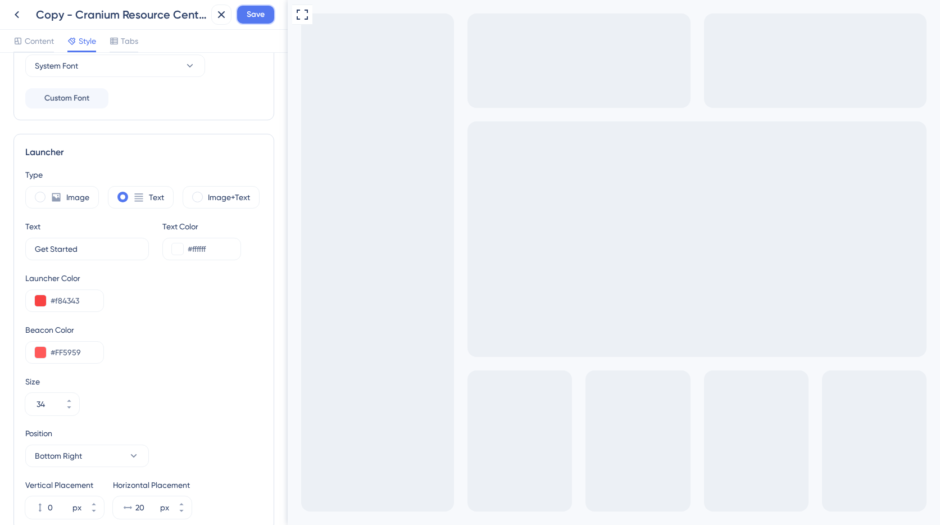
click at [250, 15] on span "Save" at bounding box center [256, 14] width 18 height 13
click at [222, 13] on div "Resource Center updated." at bounding box center [122, 21] width 218 height 24
click at [211, 20] on icon at bounding box center [213, 20] width 11 height 11
click at [224, 10] on icon at bounding box center [221, 14] width 13 height 13
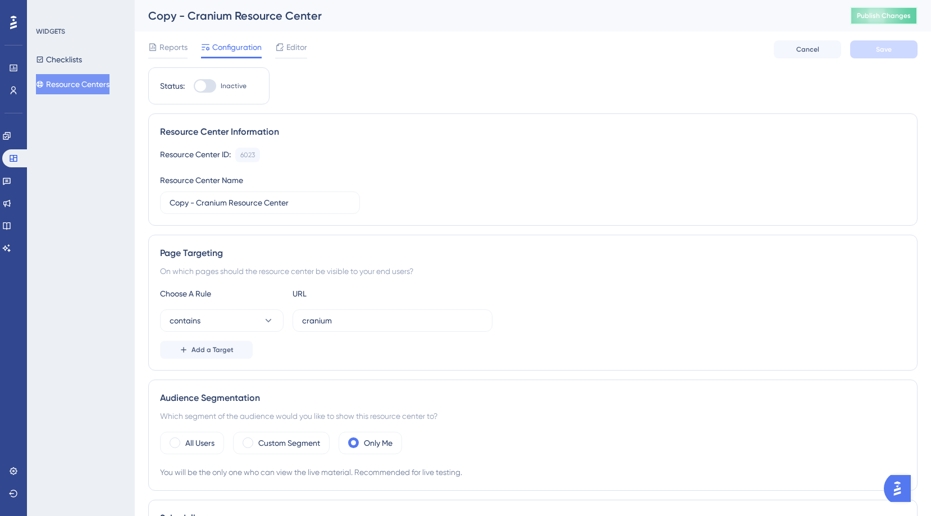
click at [894, 15] on span "Publish Changes" at bounding box center [884, 15] width 54 height 9
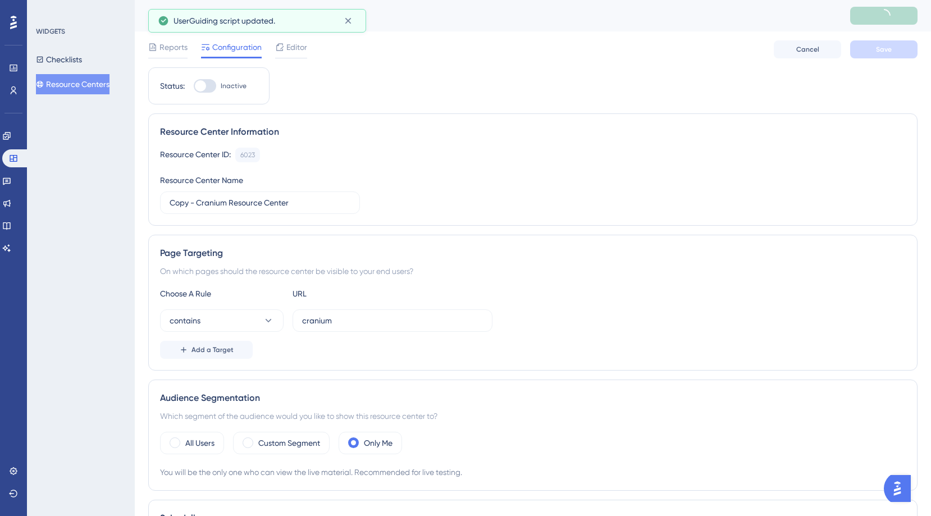
click at [203, 90] on div at bounding box center [200, 85] width 11 height 11
click at [194, 86] on input "Inactive" at bounding box center [193, 86] width 1 height 1
checkbox input "true"
click at [885, 48] on span "Save" at bounding box center [884, 49] width 16 height 9
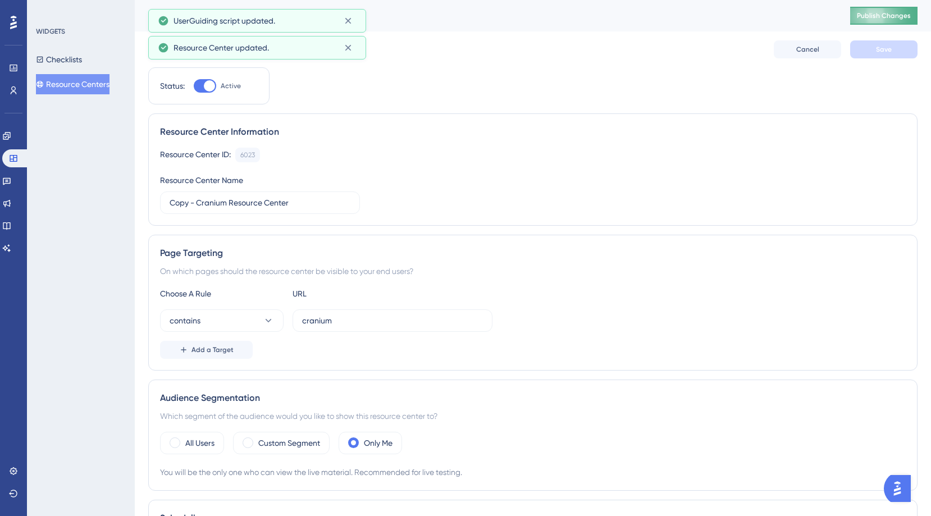
click at [895, 13] on span "Publish Changes" at bounding box center [884, 15] width 54 height 9
click at [299, 49] on div "UserGuiding script updated." at bounding box center [254, 47] width 161 height 13
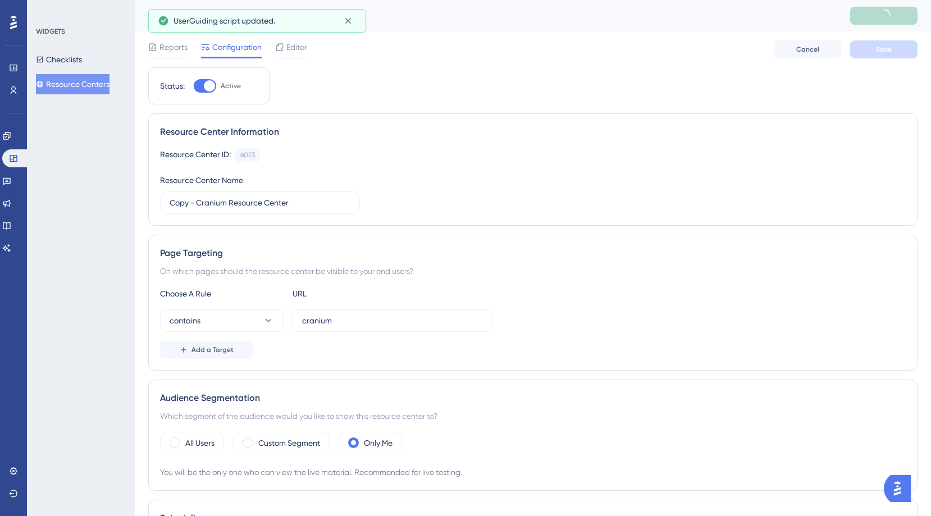
click at [295, 67] on div "Status: Active Resource Center Information Resource Center ID: 6023 Copy Resour…" at bounding box center [532, 374] width 769 height 614
click at [295, 49] on span "Editor" at bounding box center [296, 46] width 21 height 13
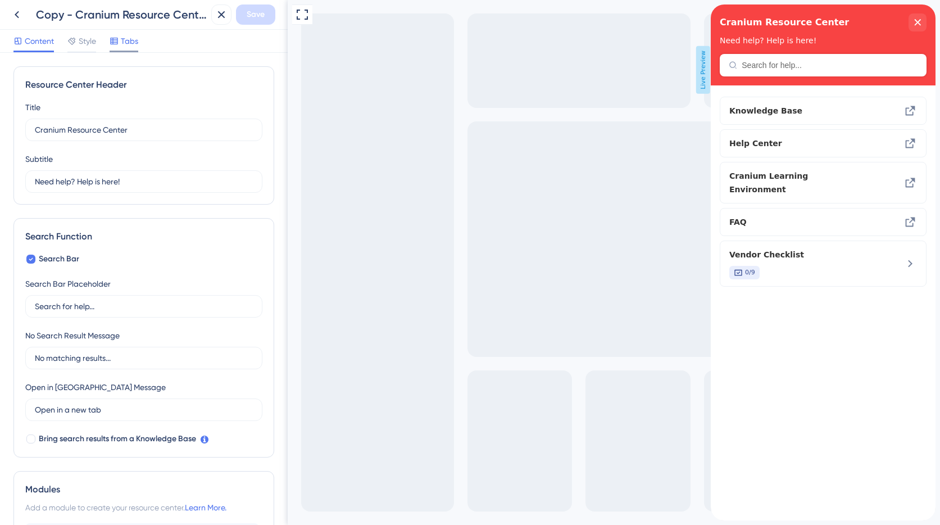
click at [113, 40] on icon at bounding box center [113, 41] width 7 height 7
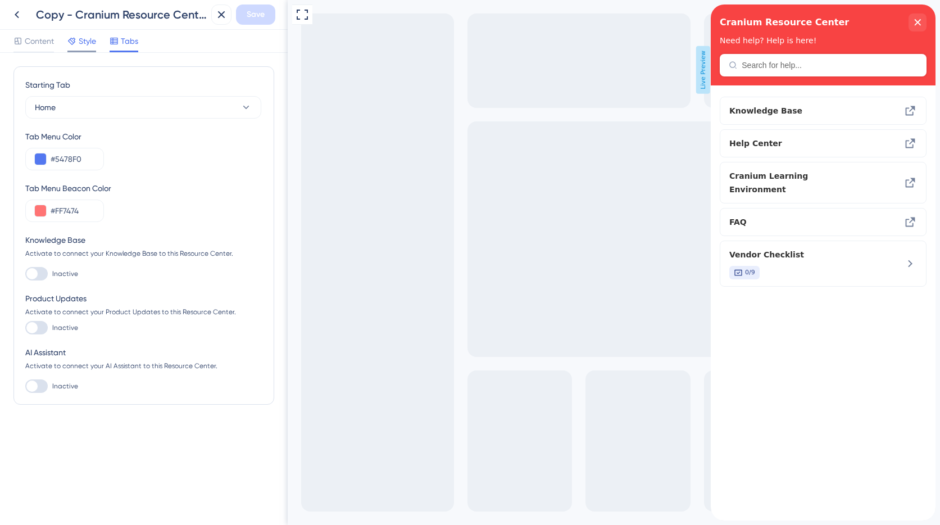
click at [72, 39] on icon at bounding box center [71, 41] width 9 height 9
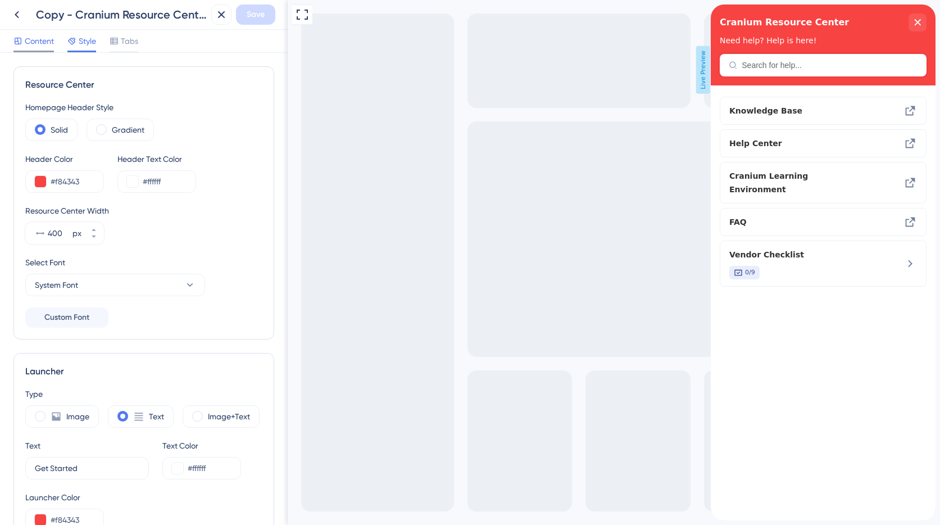
click at [48, 44] on span "Content" at bounding box center [39, 40] width 29 height 13
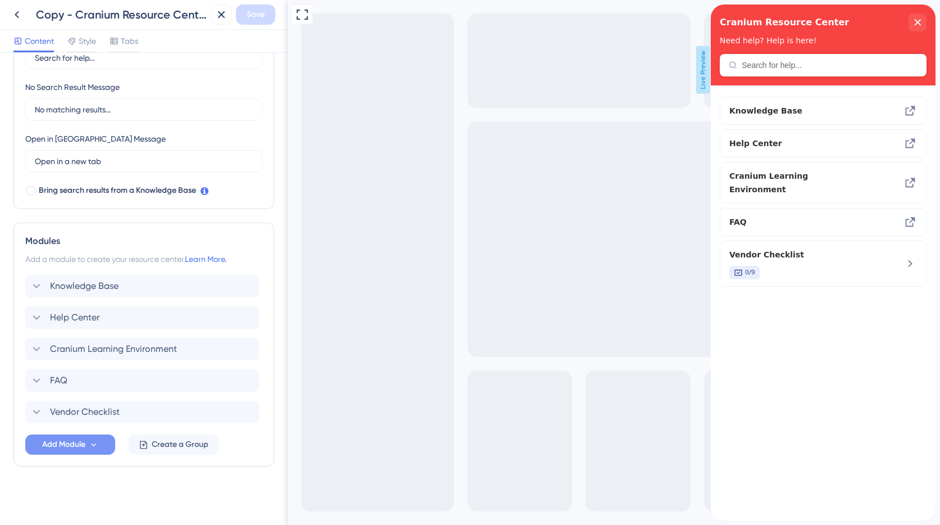
click at [76, 448] on span "Add Module" at bounding box center [63, 444] width 43 height 13
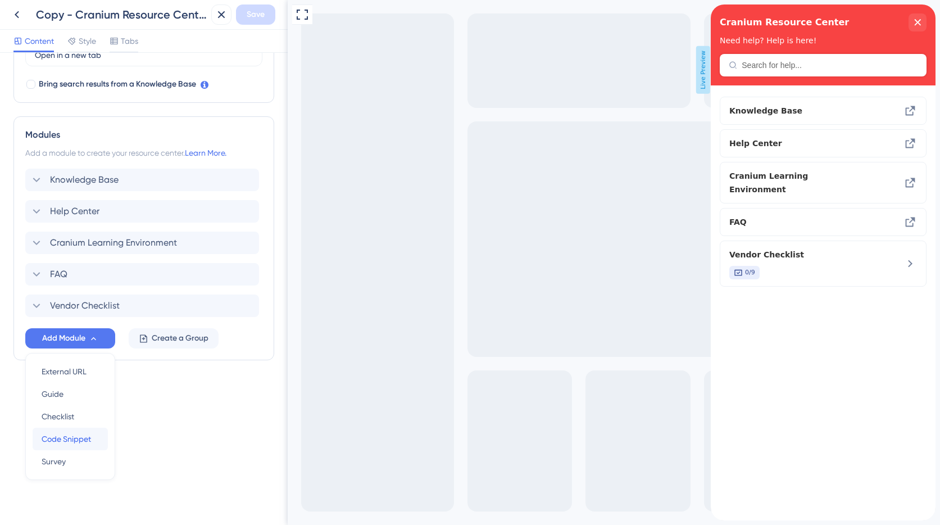
click at [52, 443] on span "Code Snippet" at bounding box center [66, 438] width 49 height 13
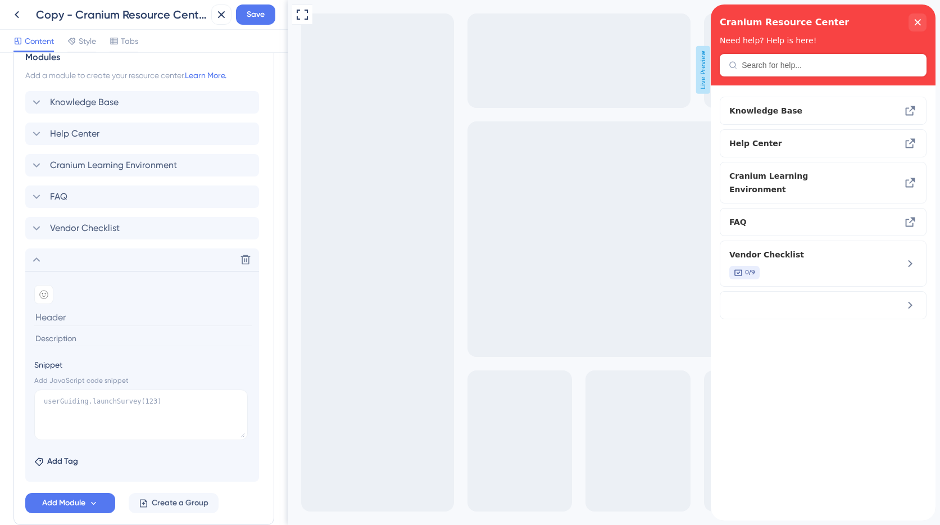
scroll to position [446, 0]
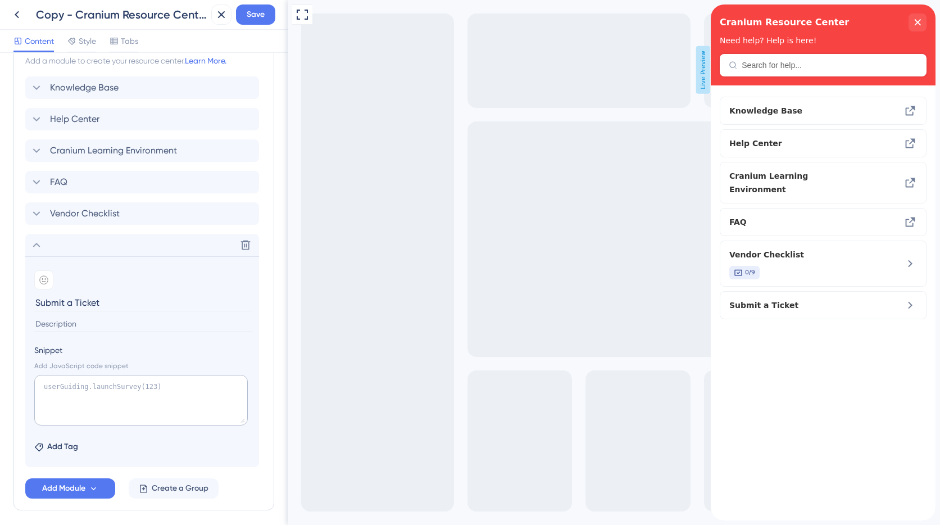
type input "Submit a Ticket"
click at [69, 398] on textarea at bounding box center [140, 400] width 213 height 51
paste textarea "<iframe src="https://yourcompany.freshdesk.com/support/tickets/new" width="100%…"
drag, startPoint x: 66, startPoint y: 387, endPoint x: 98, endPoint y: 394, distance: 32.8
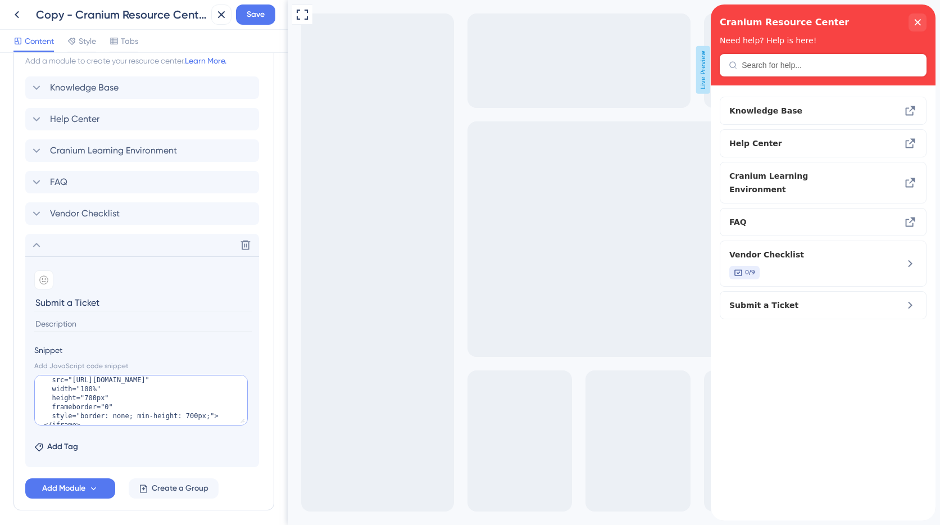
click at [98, 394] on textarea "<iframe src="https://yourcompany.freshdesk.com/support/tickets/new" width="100%…" at bounding box center [140, 400] width 213 height 51
paste textarea "support.cranium.ai"
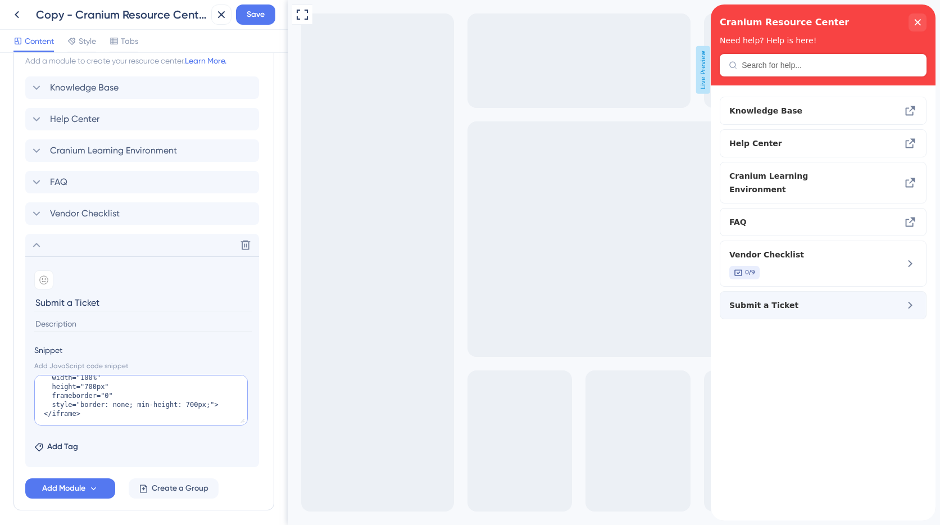
type textarea "<iframe src="https://support.cranium.ai/support/tickets/new" width="100%" heigh…"
click at [788, 298] on span "Submit a Ticket" at bounding box center [804, 304] width 150 height 13
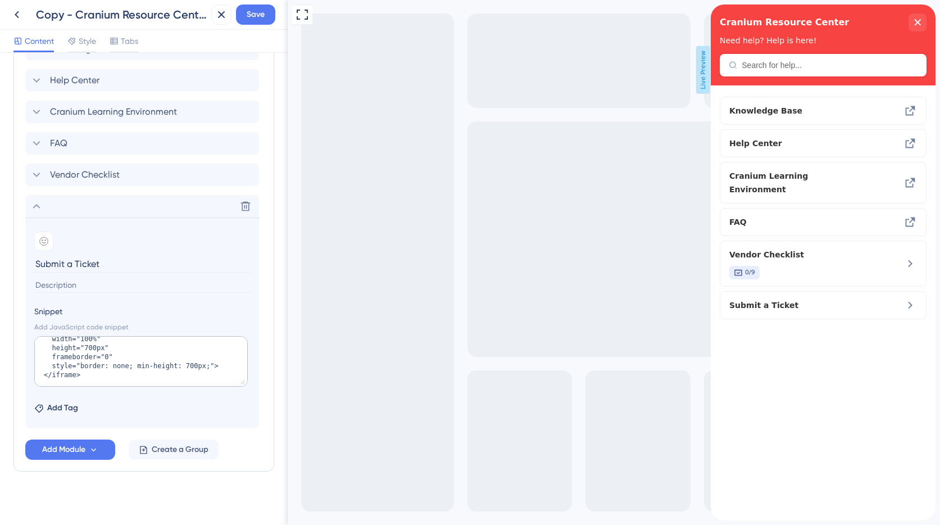
scroll to position [490, 0]
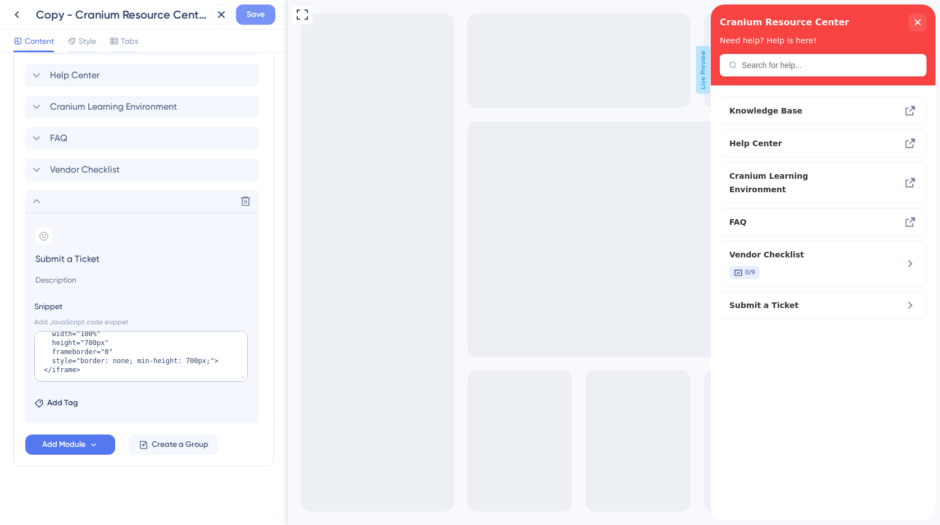
click at [269, 19] on button "Save" at bounding box center [255, 14] width 39 height 20
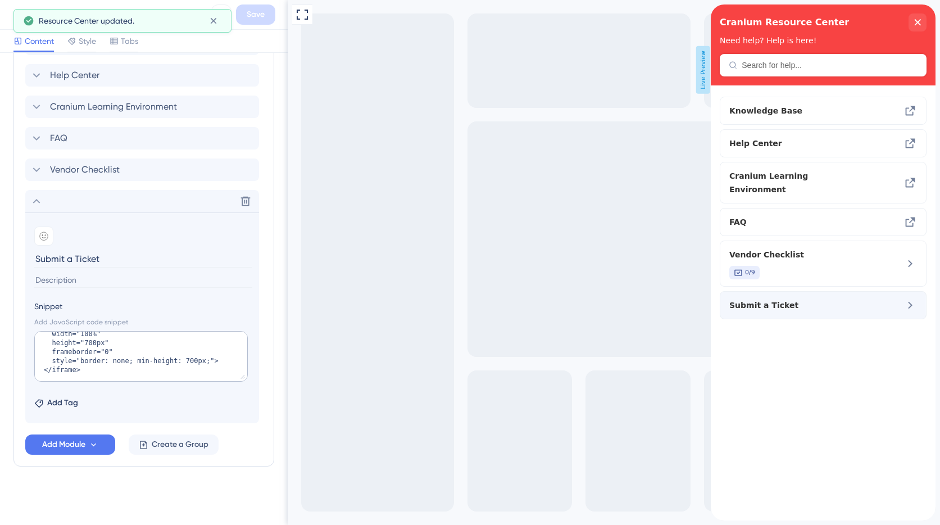
click at [864, 298] on span "Submit a Ticket" at bounding box center [804, 304] width 150 height 13
click at [213, 24] on icon at bounding box center [213, 20] width 11 height 11
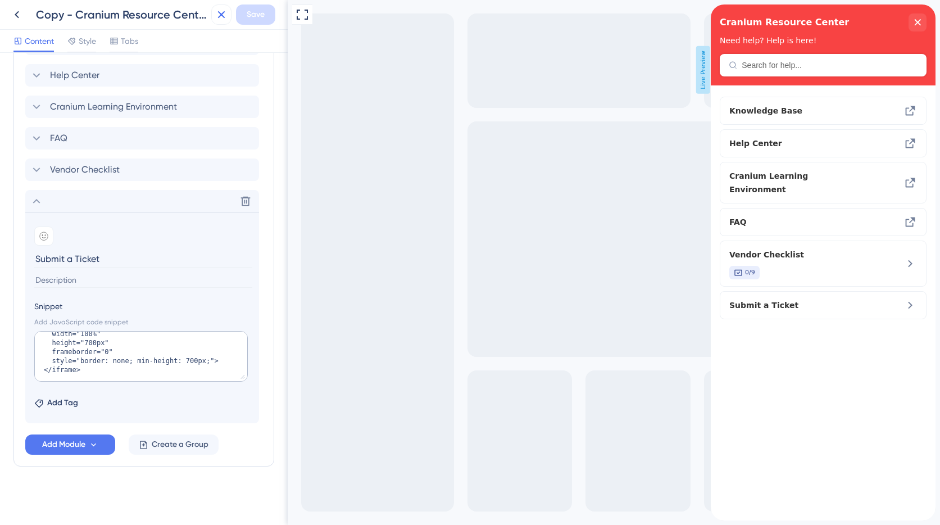
click at [218, 17] on icon at bounding box center [221, 14] width 7 height 7
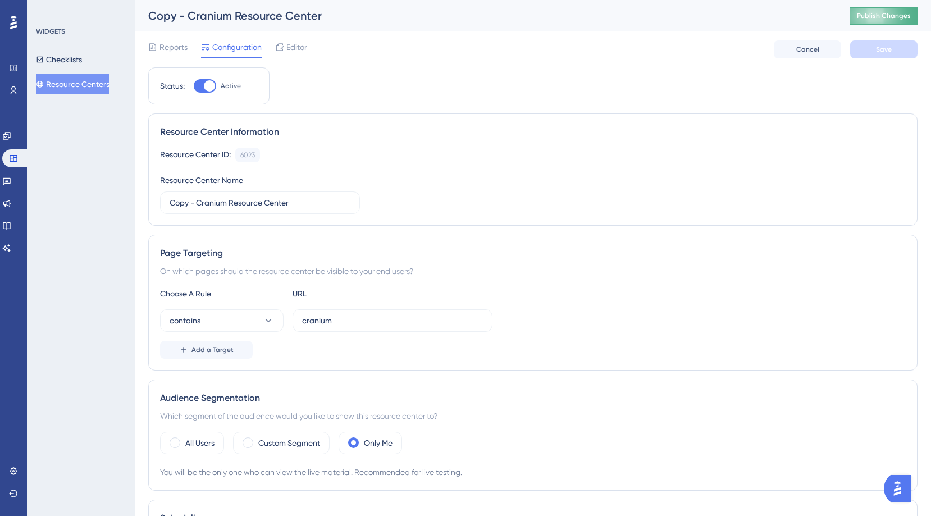
click at [901, 20] on span "Publish Changes" at bounding box center [884, 15] width 54 height 9
click at [289, 46] on span "Editor" at bounding box center [296, 46] width 21 height 13
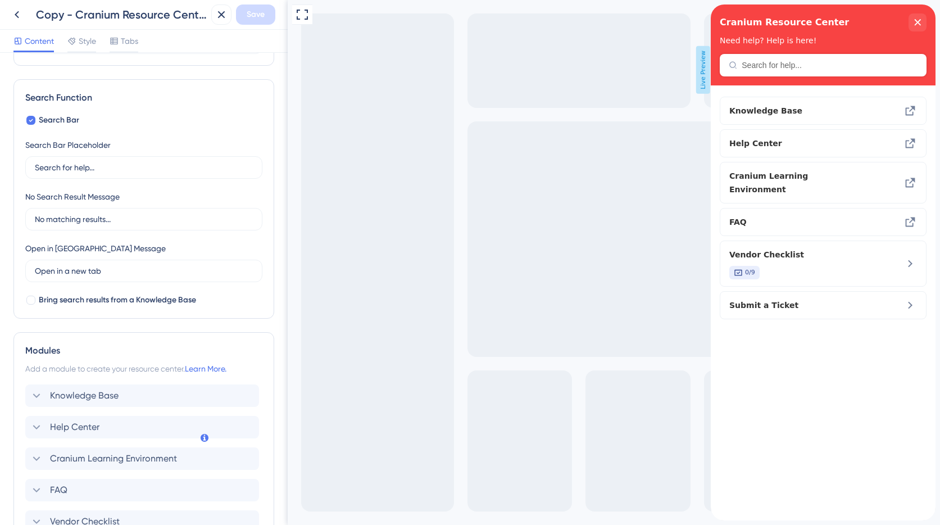
scroll to position [280, 0]
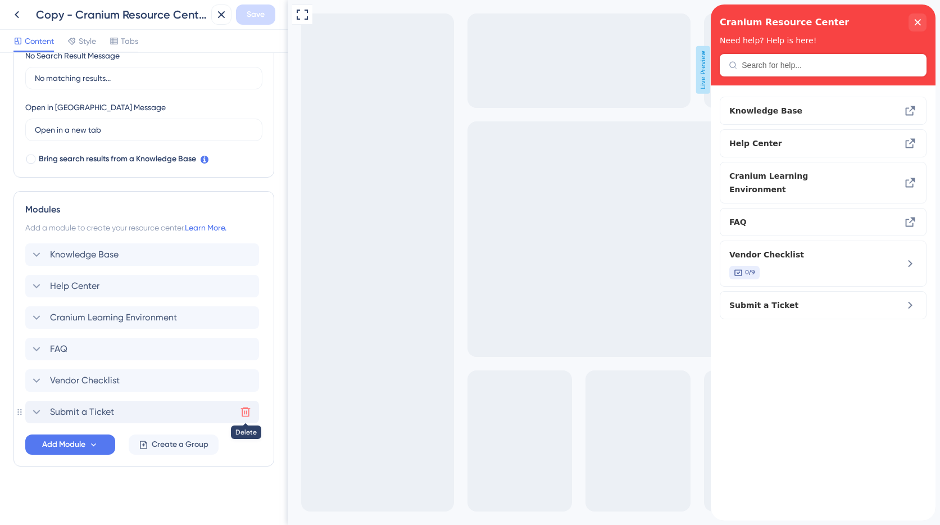
click at [241, 411] on icon at bounding box center [245, 411] width 11 height 11
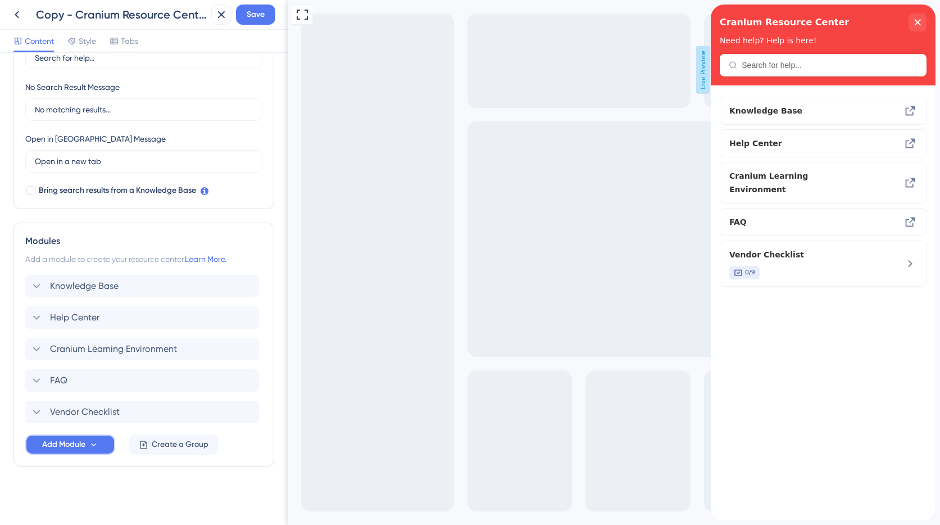
click at [81, 443] on span "Add Module" at bounding box center [63, 444] width 43 height 13
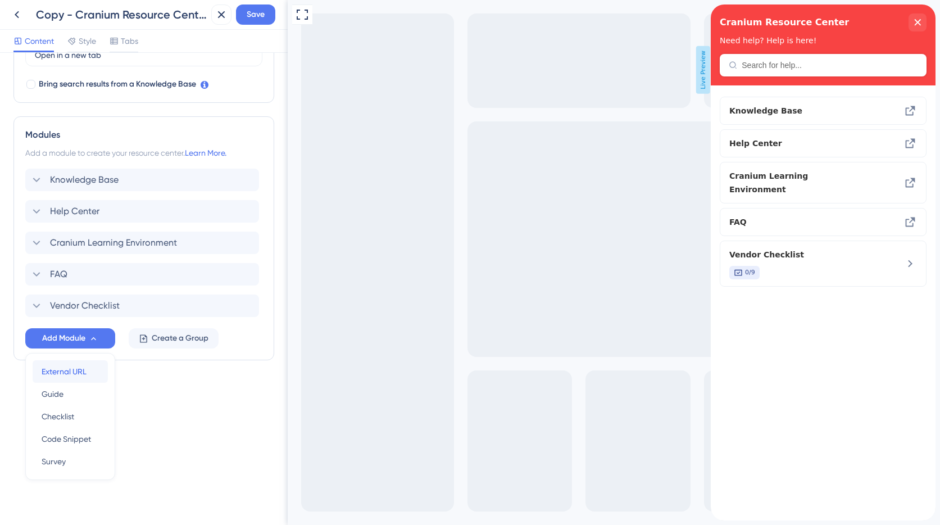
click at [67, 373] on span "External URL" at bounding box center [64, 370] width 45 height 13
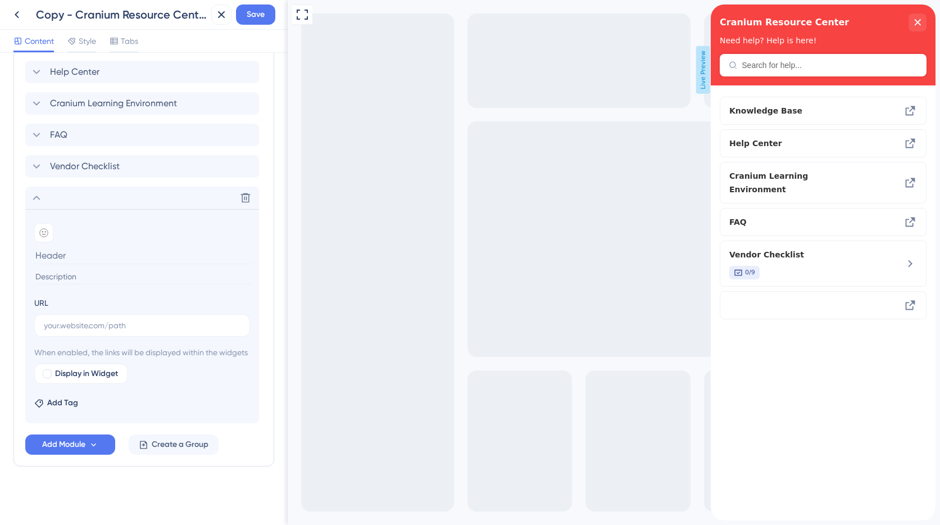
scroll to position [501, 0]
click at [68, 319] on input "text" at bounding box center [142, 325] width 197 height 12
paste input "https://support.cranium.ai/support/tickets/new"
type input "https://support.cranium.ai/support/tickets/new"
click at [180, 393] on section "Add emoji URL https://support.cranium.ai/support/tickets/new When enabled, the …" at bounding box center [142, 316] width 234 height 214
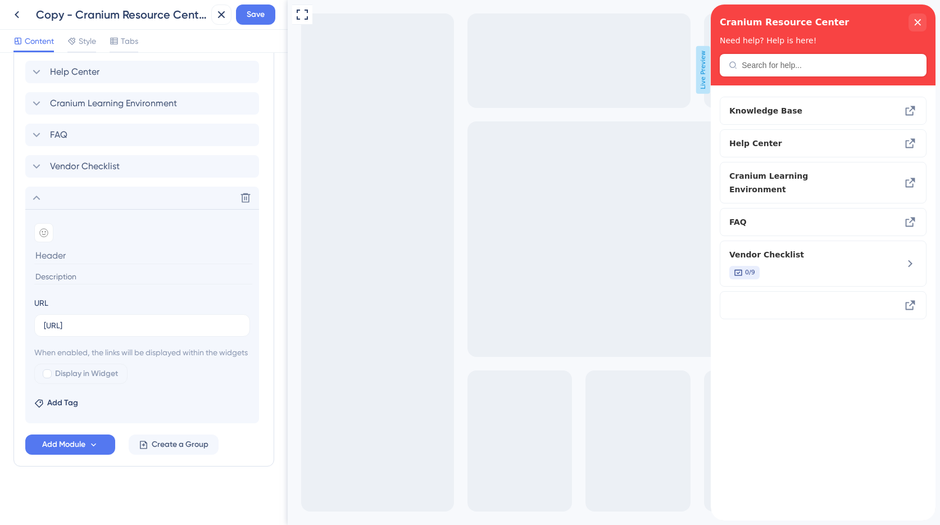
click at [70, 377] on span "Display in Widget" at bounding box center [86, 373] width 63 height 13
click at [49, 378] on div at bounding box center [47, 373] width 9 height 9
checkbox input "true"
click at [177, 380] on span "Preview" at bounding box center [171, 373] width 28 height 13
click at [121, 250] on input at bounding box center [143, 255] width 218 height 17
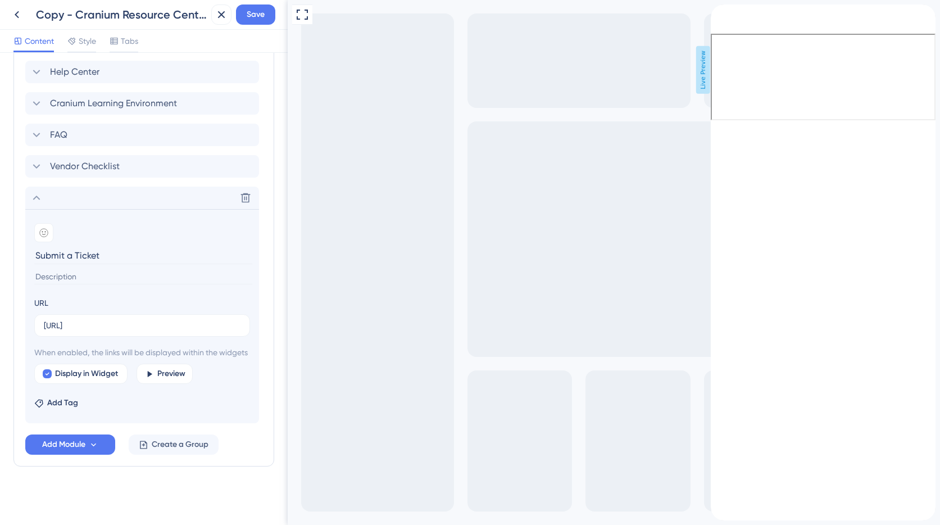
type input "Submit a Ticket"
click at [719, 13] on icon "back to header" at bounding box center [714, 8] width 9 height 9
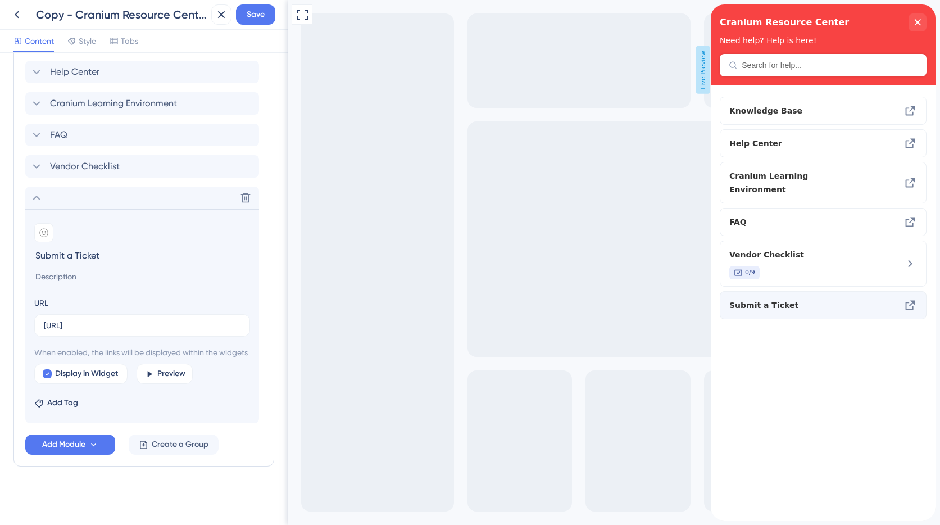
click at [764, 298] on span "Submit a Ticket" at bounding box center [804, 304] width 150 height 13
click at [905, 298] on icon at bounding box center [909, 304] width 13 height 13
click at [169, 380] on span "Preview" at bounding box center [171, 373] width 28 height 13
click at [243, 11] on button "Save" at bounding box center [255, 14] width 39 height 20
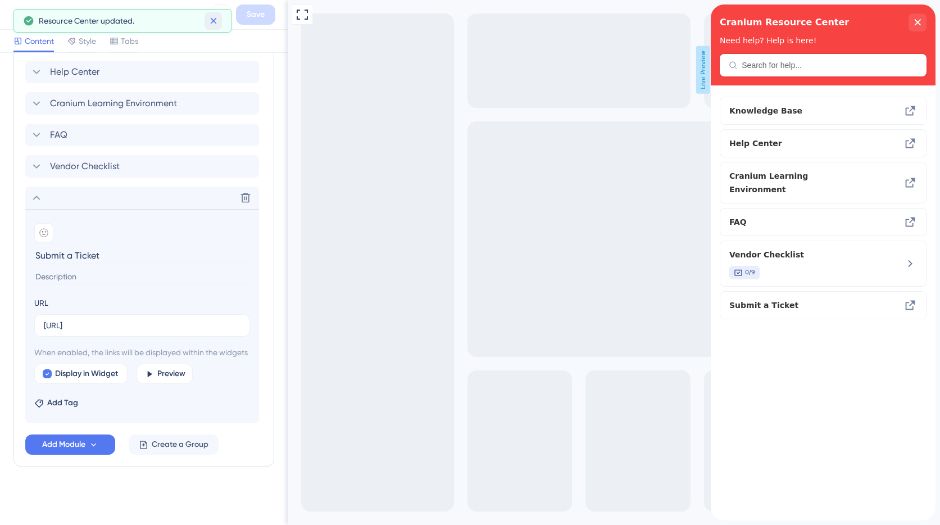
click at [217, 20] on icon at bounding box center [213, 20] width 11 height 11
click at [218, 16] on icon at bounding box center [221, 14] width 13 height 13
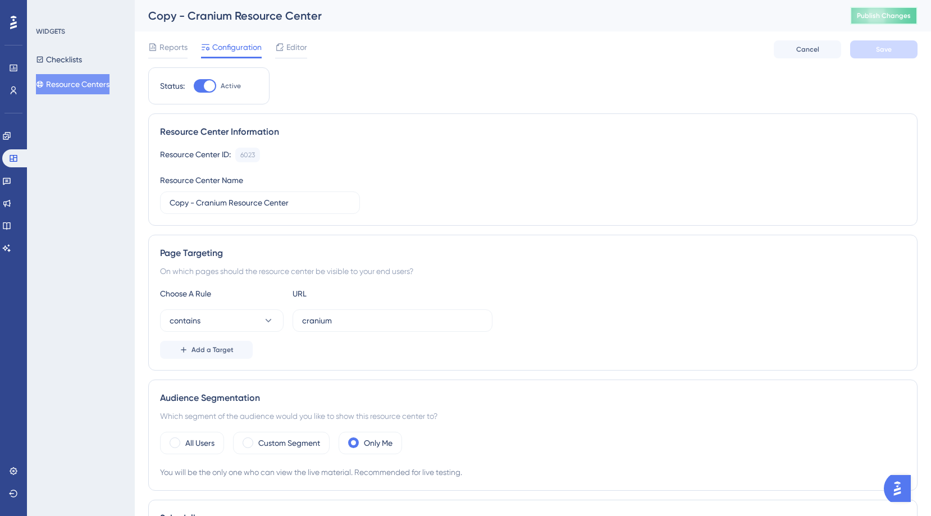
click at [887, 15] on span "Publish Changes" at bounding box center [884, 15] width 54 height 9
click at [287, 47] on span "Editor" at bounding box center [296, 46] width 21 height 13
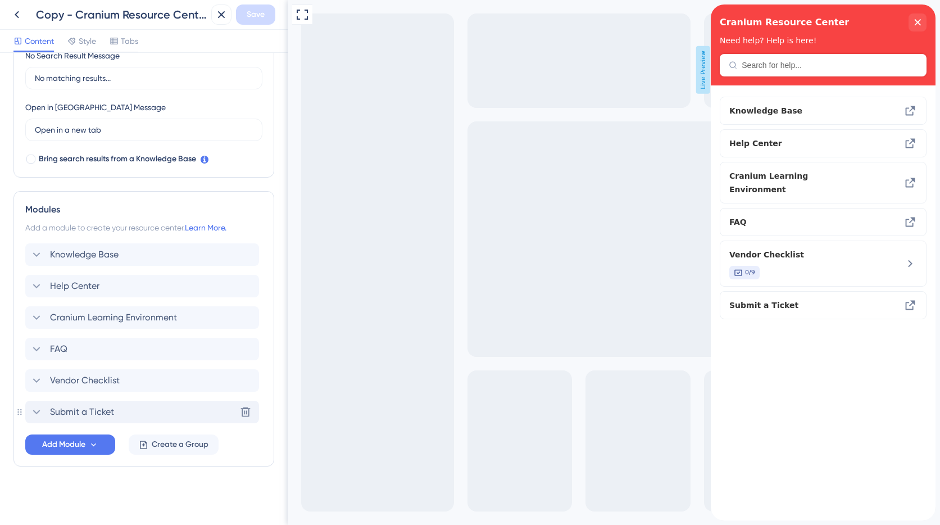
click at [108, 414] on span "Submit a Ticket" at bounding box center [82, 411] width 64 height 13
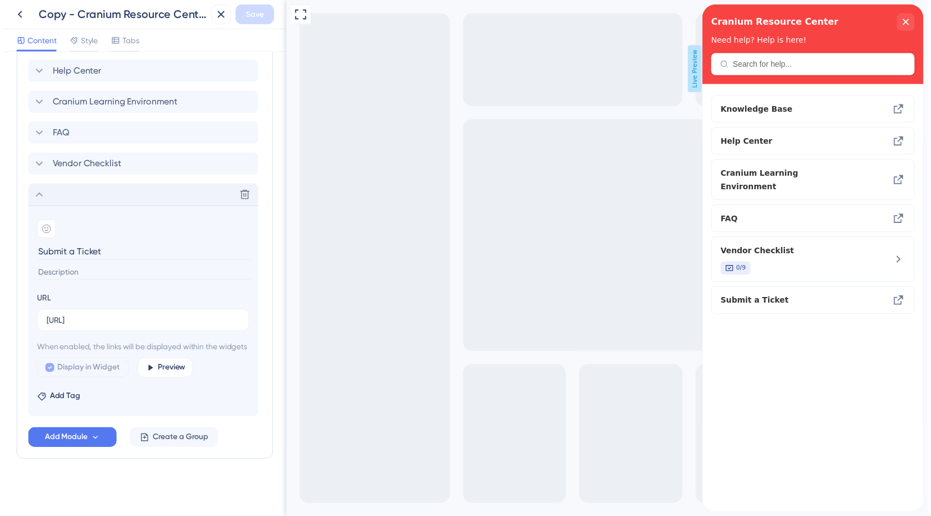
scroll to position [507, 0]
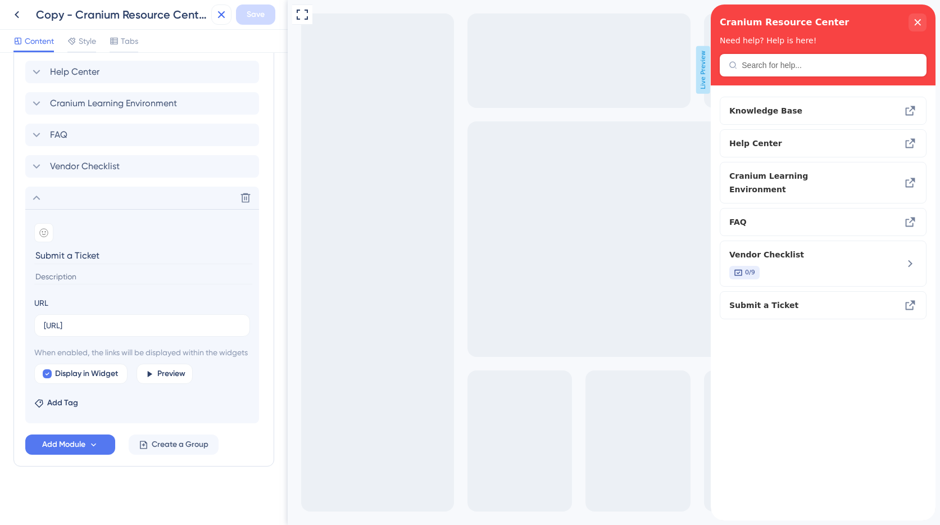
click at [218, 8] on icon at bounding box center [221, 14] width 13 height 13
